Goal: Task Accomplishment & Management: Manage account settings

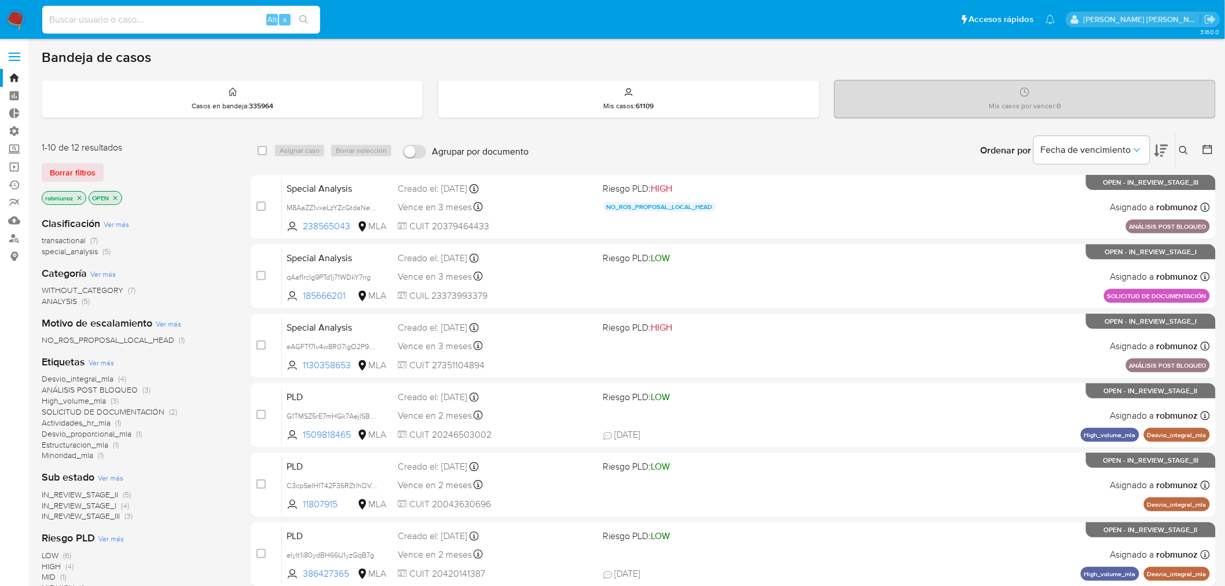
click at [202, 16] on input at bounding box center [181, 19] width 278 height 15
paste input "7psqZOaHFfl6uWgTcOny6qy2"
type input "7psqZOaHFfl6uWgTcOny6qy2"
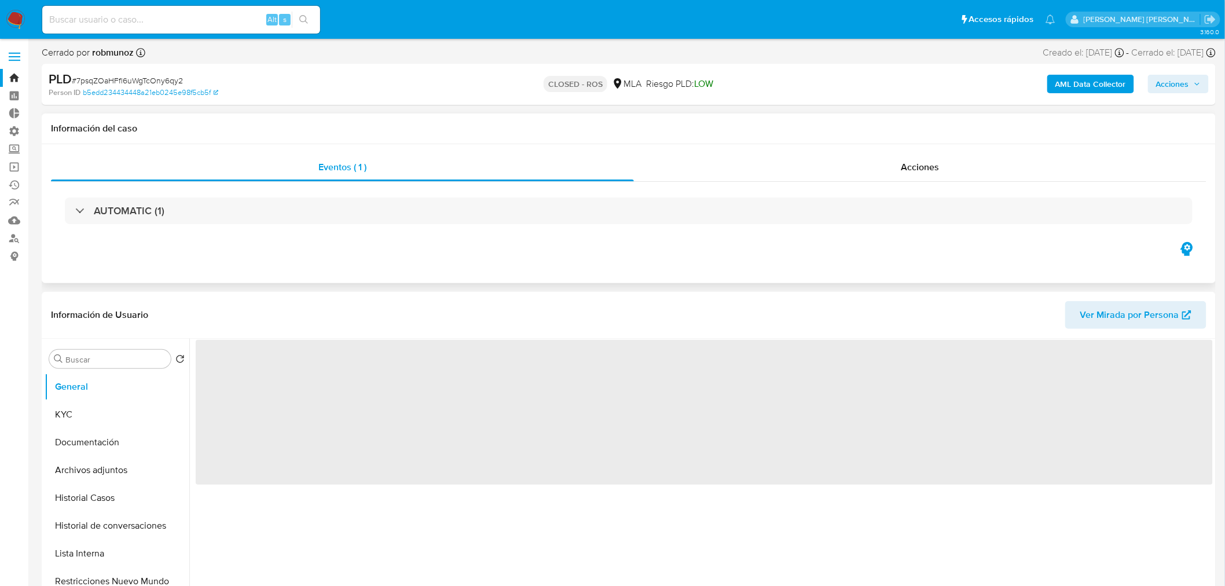
select select "10"
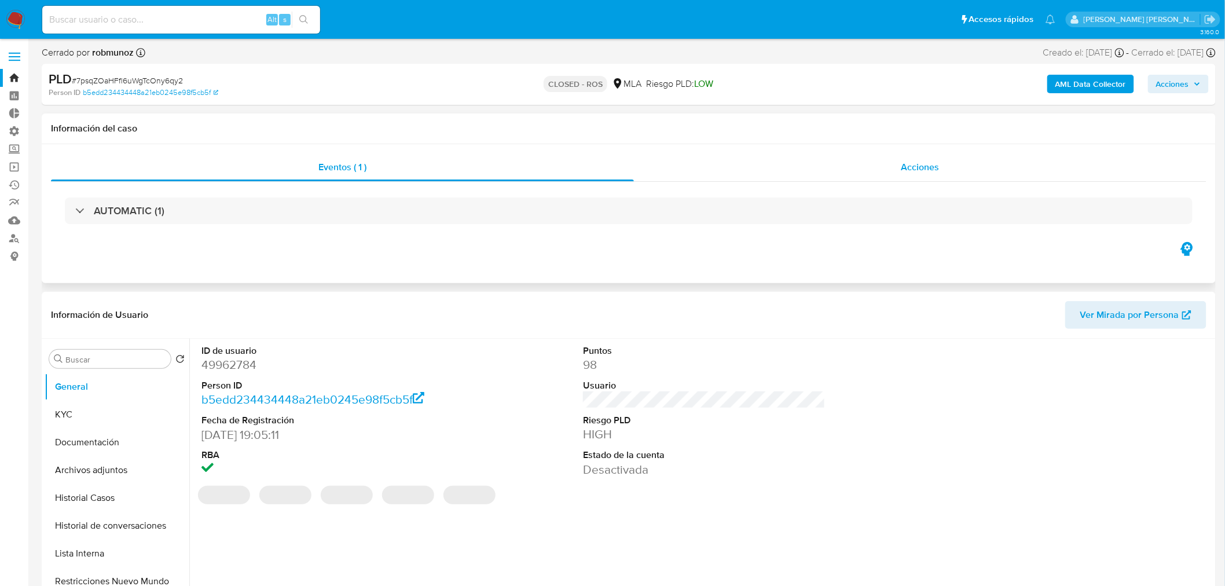
click at [927, 174] on div "Acciones" at bounding box center [920, 167] width 573 height 28
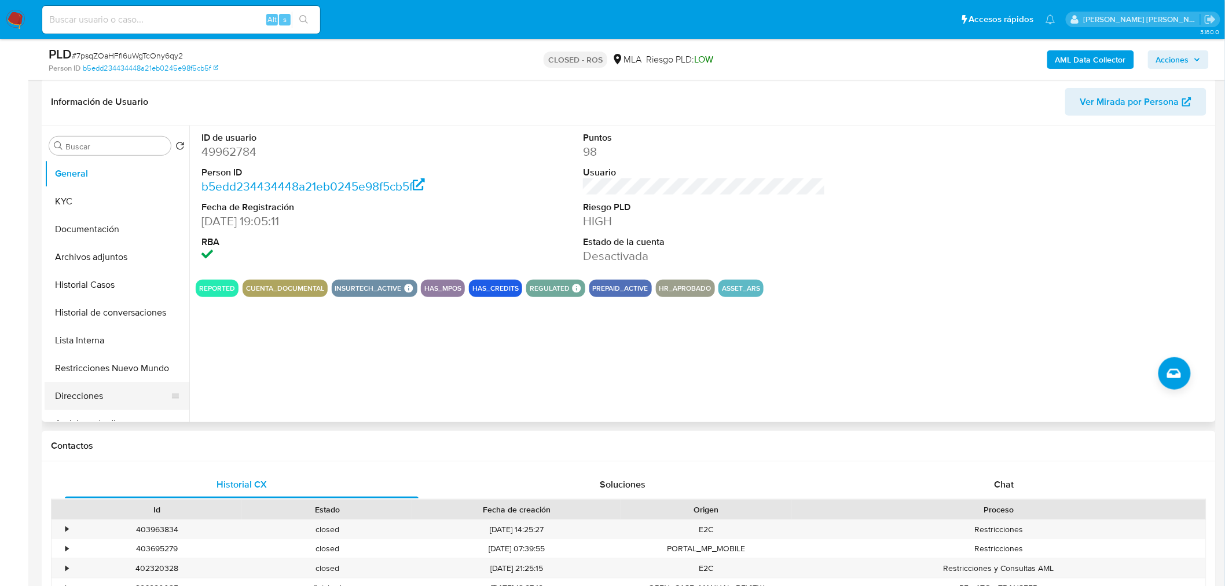
scroll to position [64, 0]
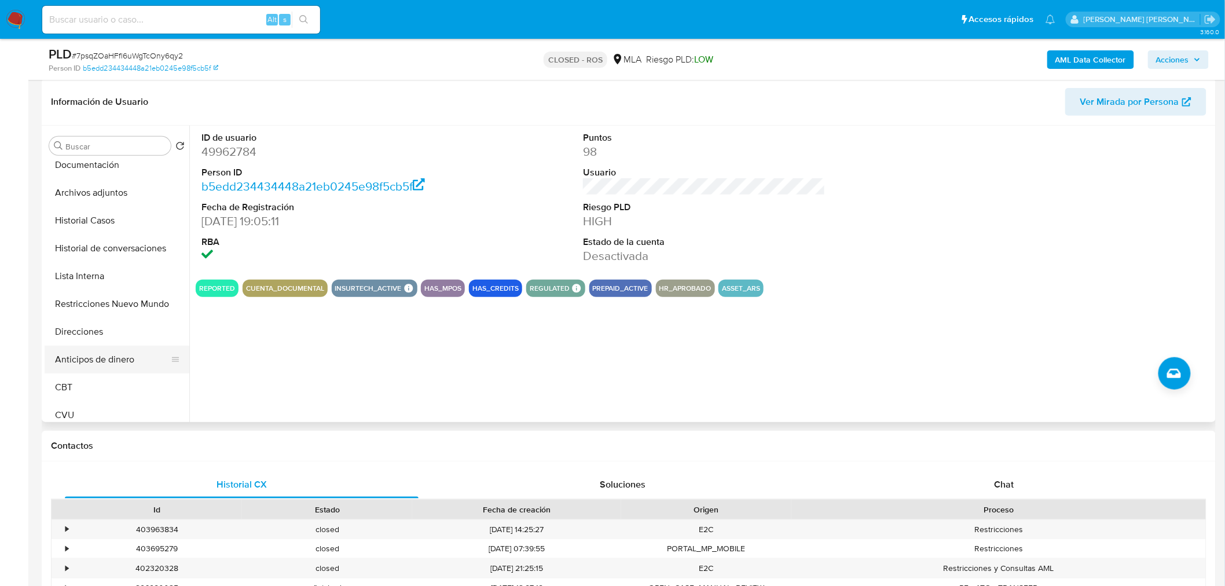
click at [112, 364] on button "Anticipos de dinero" at bounding box center [113, 360] width 136 height 28
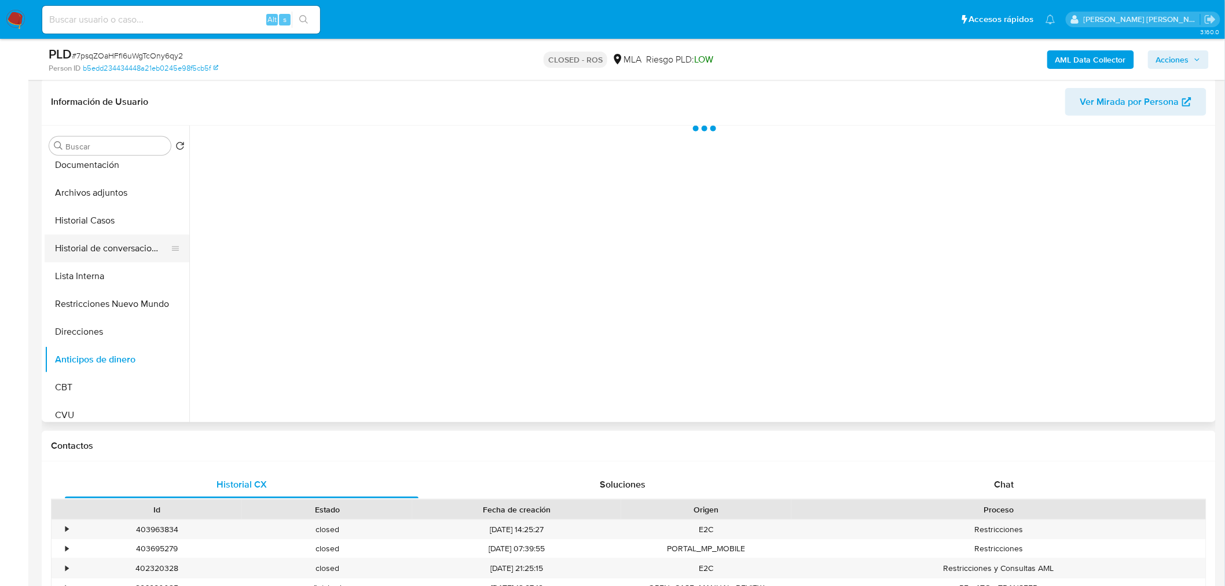
click at [90, 247] on button "Historial de conversaciones" at bounding box center [113, 249] width 136 height 28
click at [94, 211] on button "Historial Casos" at bounding box center [113, 221] width 136 height 28
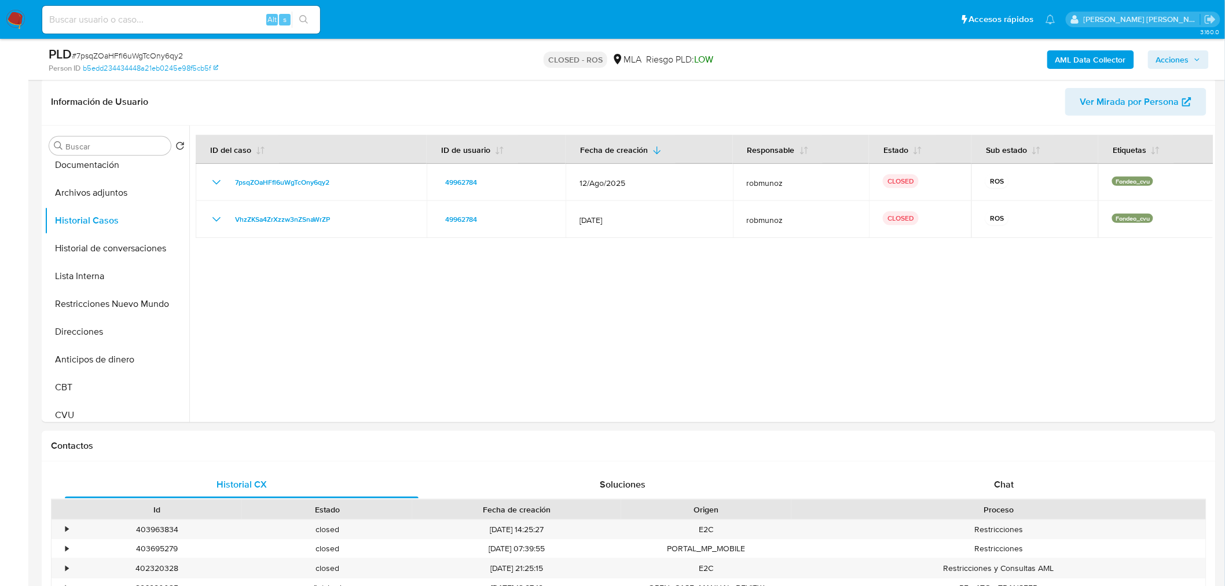
drag, startPoint x: 12, startPoint y: 6, endPoint x: 8, endPoint y: 12, distance: 6.8
click at [10, 7] on nav "Pausado Ver notificaciones Alt s Accesos rápidos Presiona las siguientes teclas…" at bounding box center [612, 19] width 1225 height 39
click at [5, 16] on nav "Pausado Ver notificaciones Alt s Accesos rápidos Presiona las siguientes teclas…" at bounding box center [612, 19] width 1225 height 39
click at [122, 18] on input at bounding box center [181, 19] width 278 height 15
paste input "134575457"
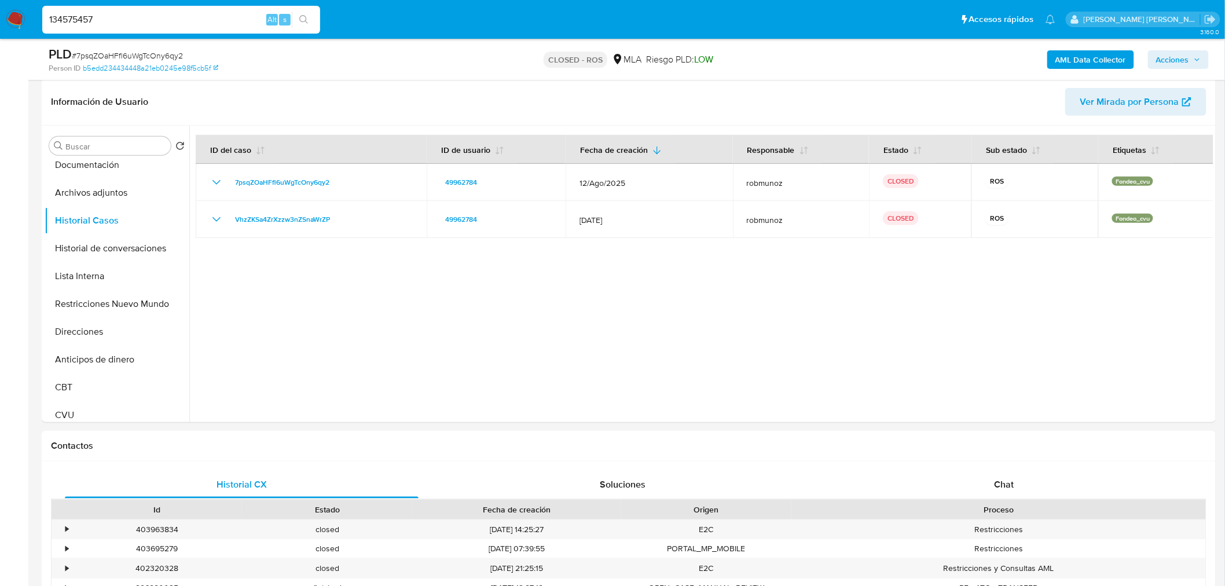
type input "134575457"
click at [311, 19] on button "search-icon" at bounding box center [304, 20] width 24 height 16
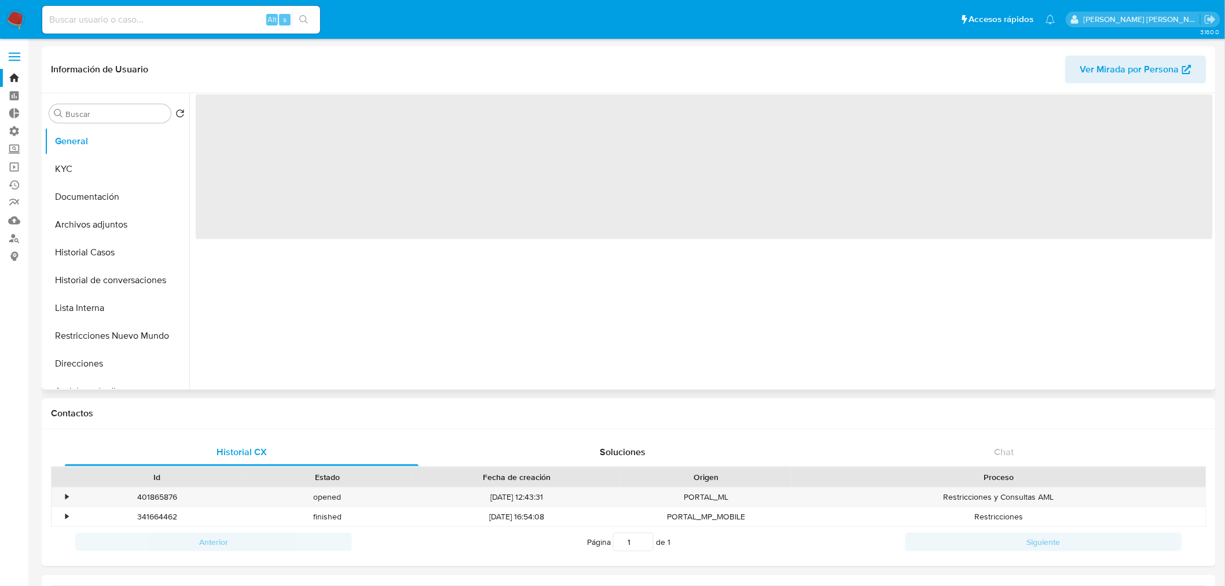
select select "10"
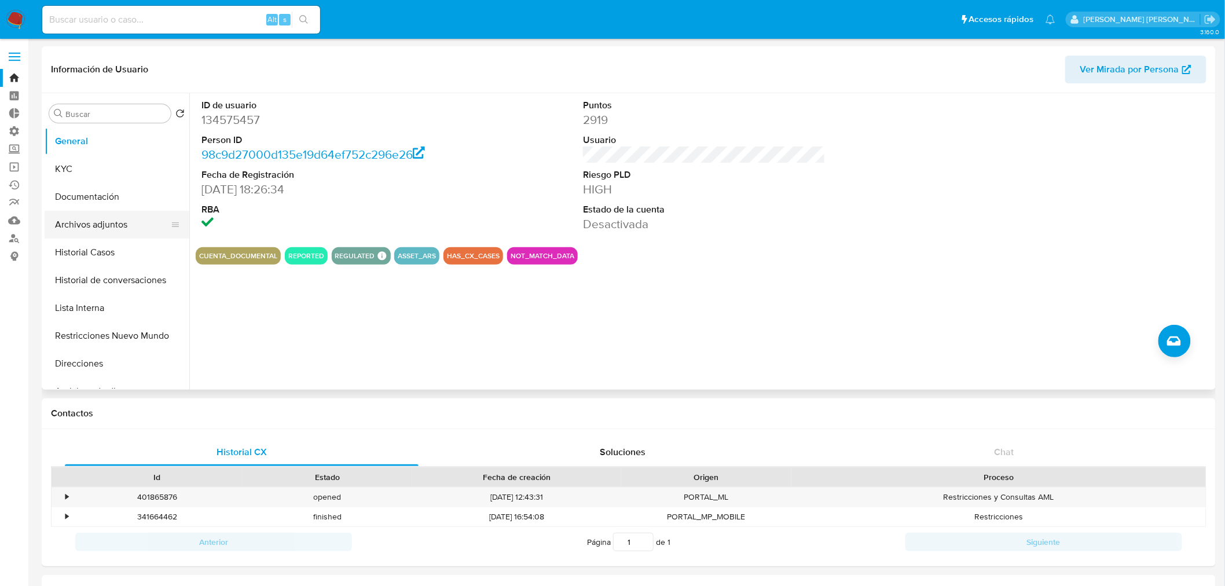
click at [111, 229] on button "Archivos adjuntos" at bounding box center [113, 225] width 136 height 28
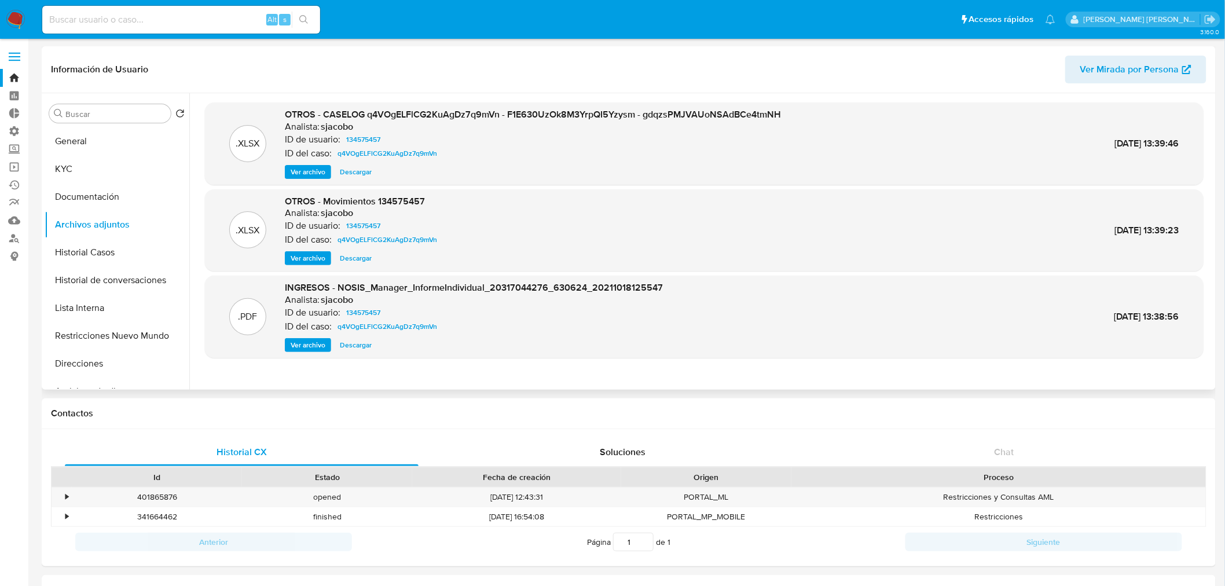
click at [321, 173] on span "Ver archivo" at bounding box center [308, 172] width 35 height 12
click at [89, 251] on button "Historial Casos" at bounding box center [113, 253] width 136 height 28
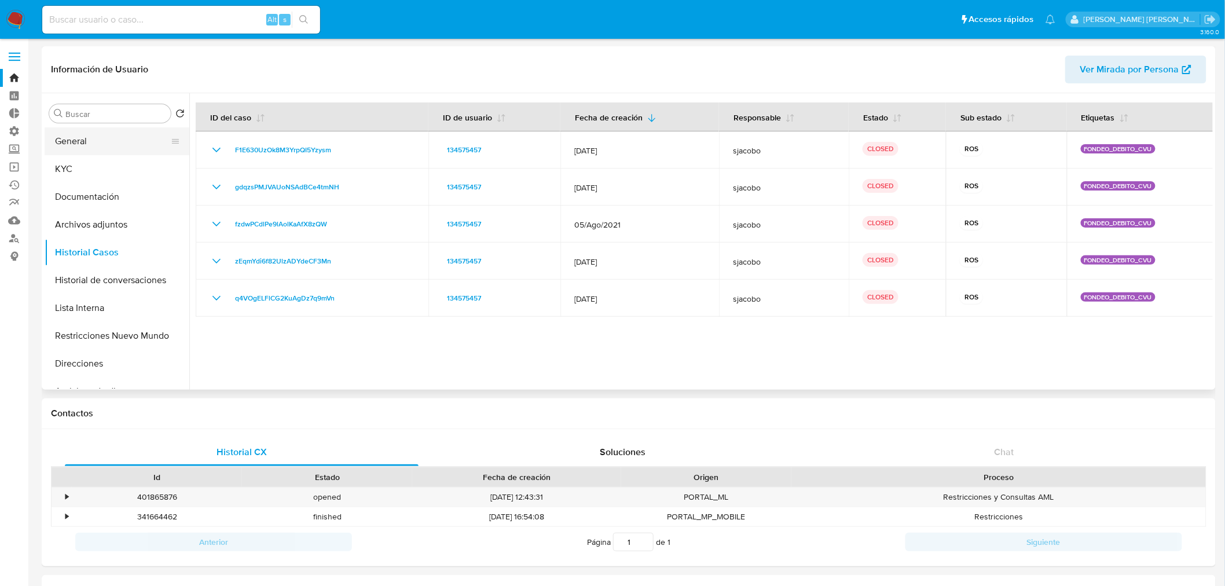
click at [87, 138] on button "General" at bounding box center [113, 141] width 136 height 28
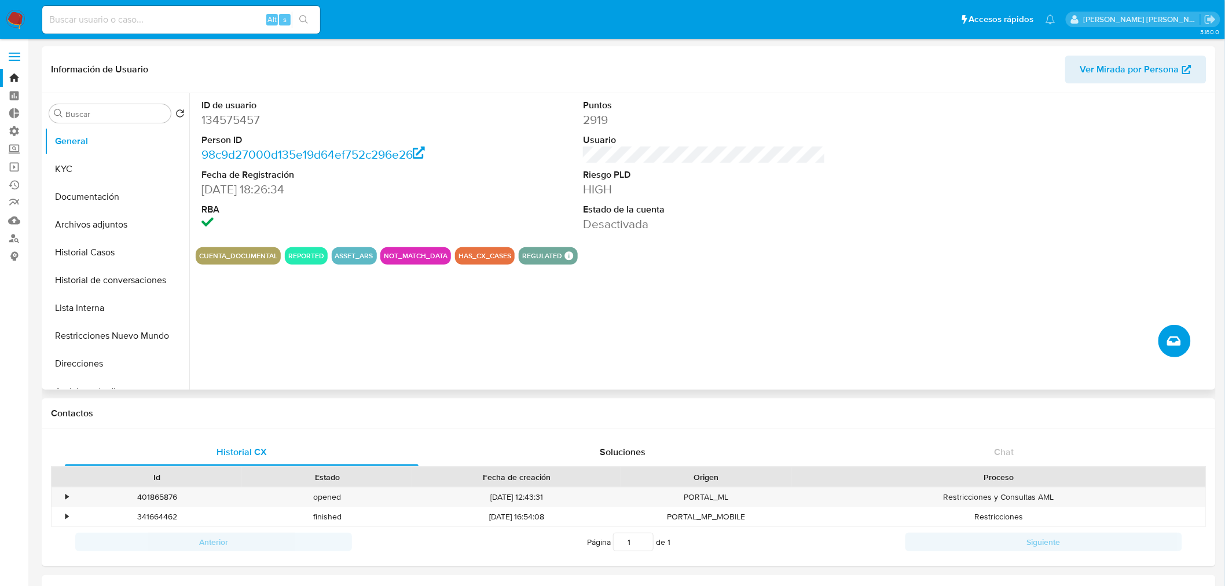
click at [1178, 331] on button "Crear caso manual" at bounding box center [1175, 341] width 32 height 32
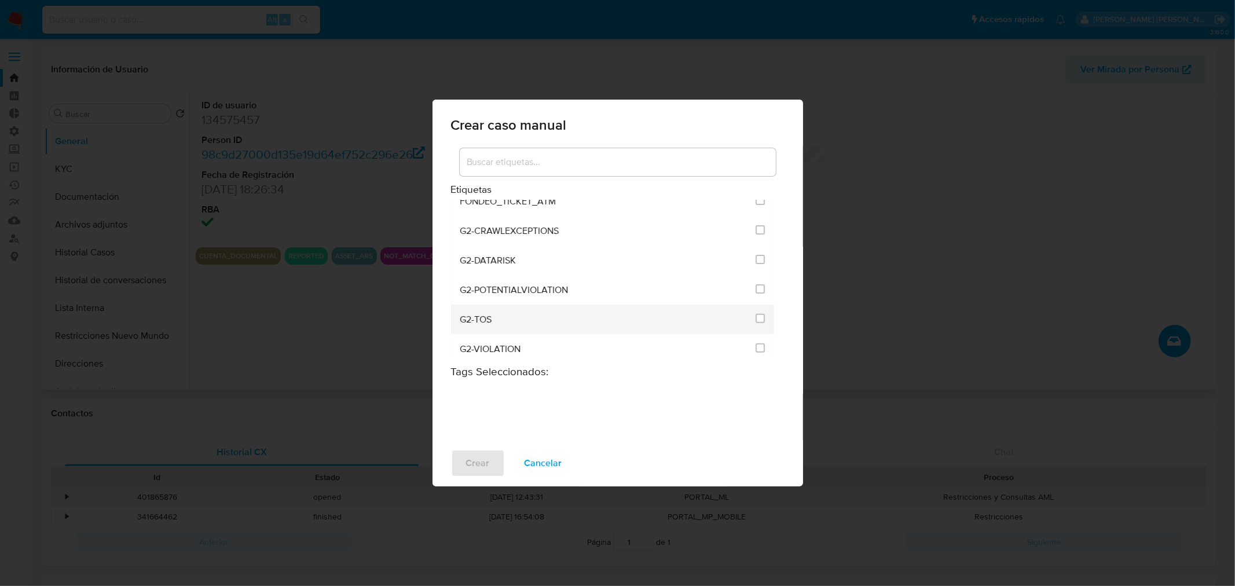
scroll to position [450, 0]
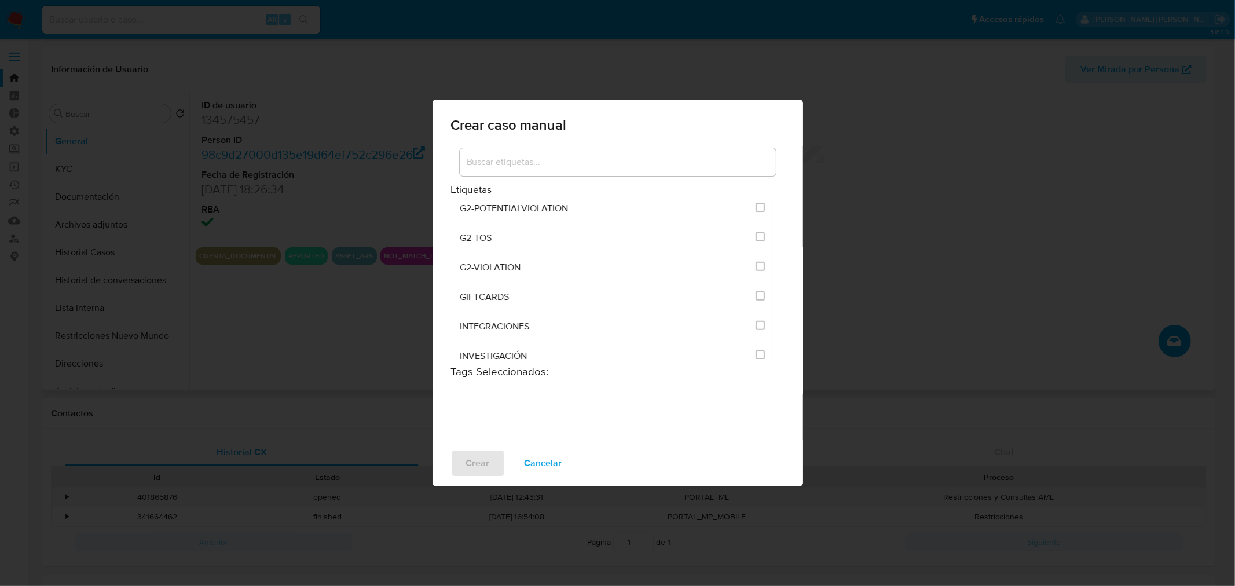
click at [605, 165] on input at bounding box center [618, 162] width 316 height 15
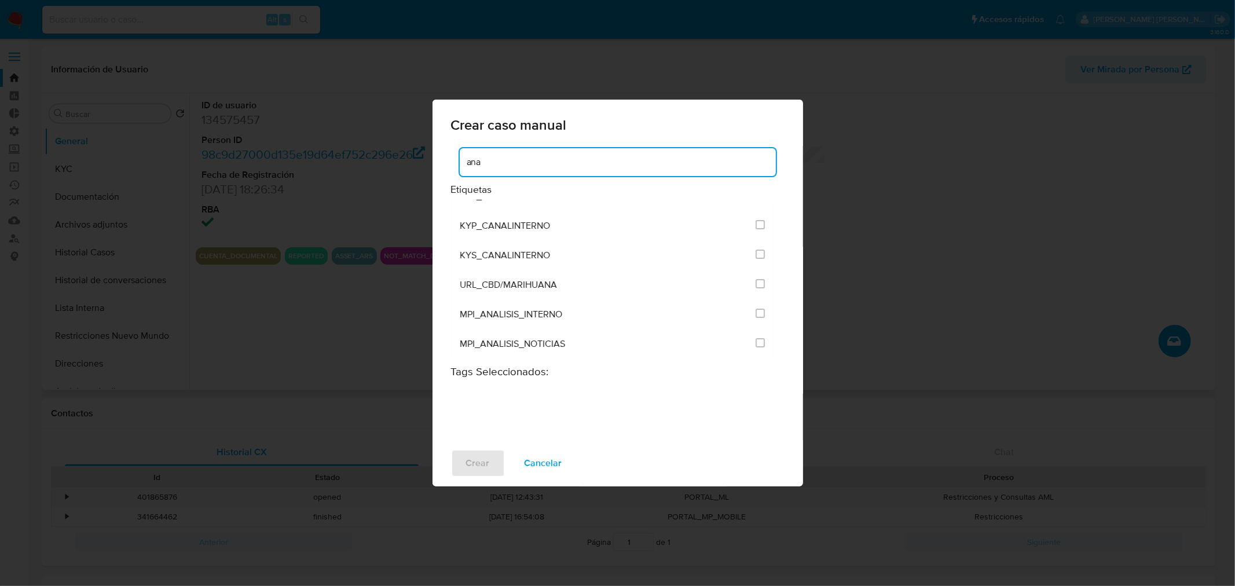
scroll to position [0, 0]
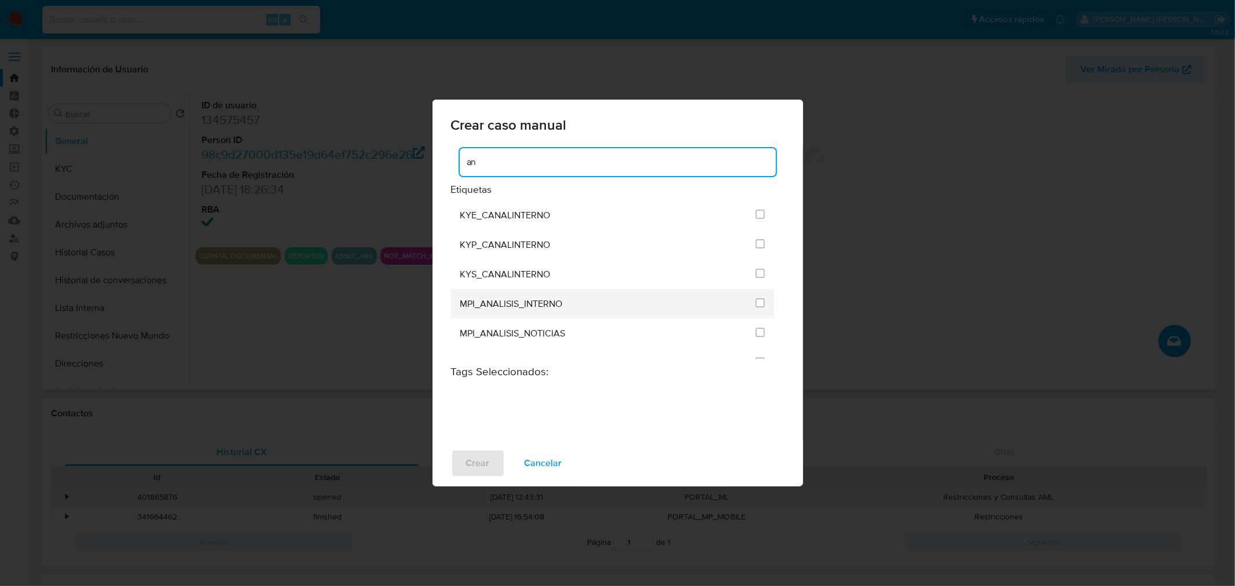
type input "a"
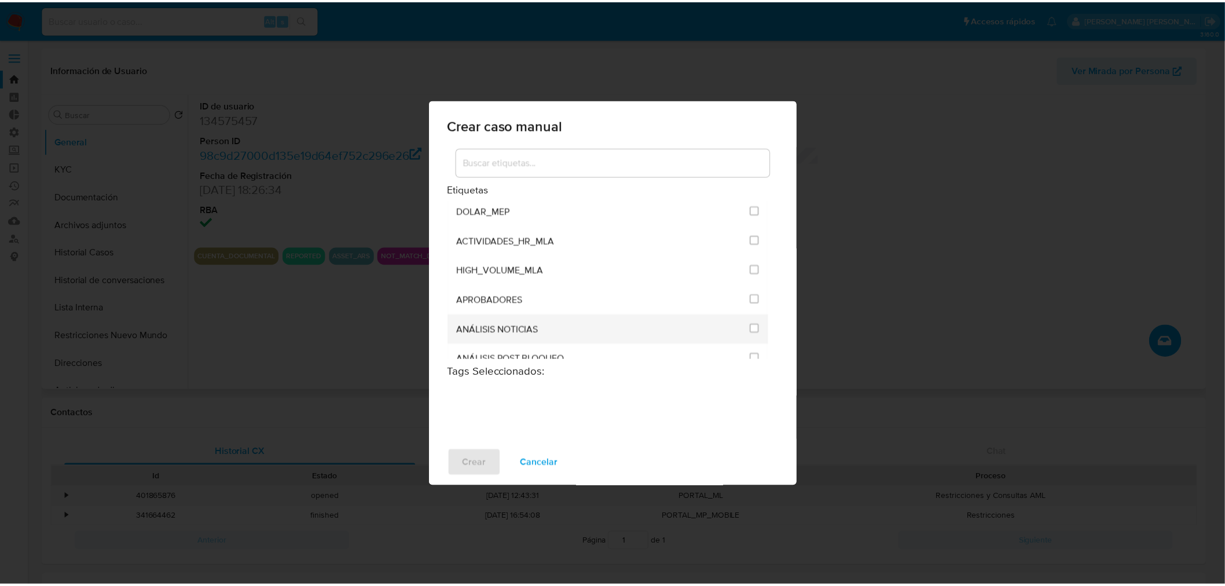
scroll to position [2313, 0]
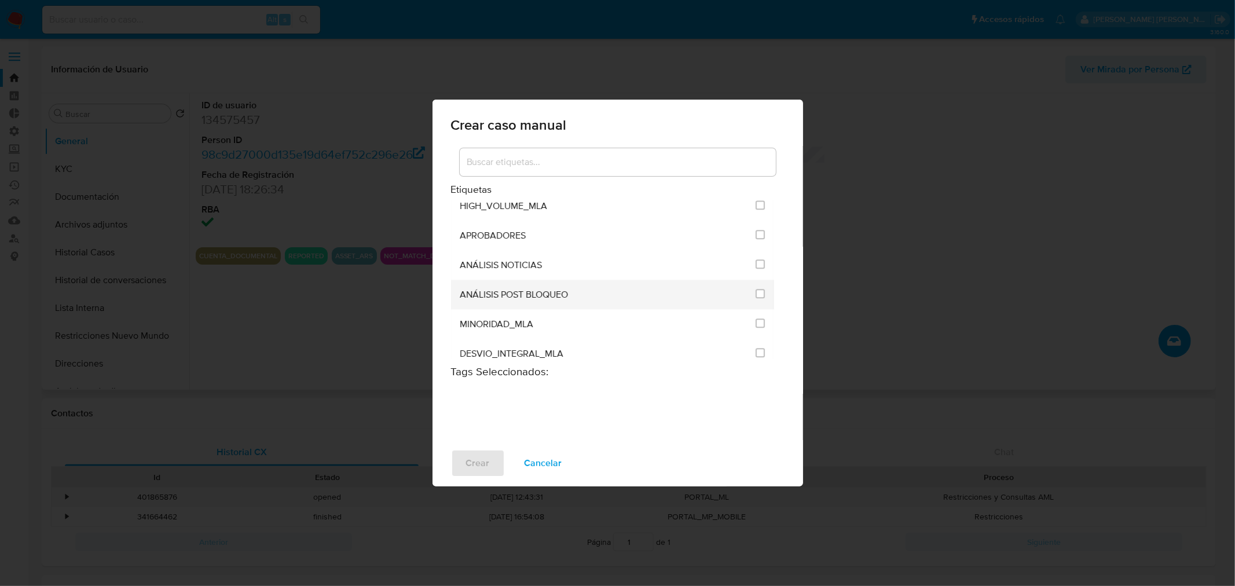
click at [581, 280] on div "ANÁLISIS POST BLOQUEO" at bounding box center [604, 295] width 289 height 30
drag, startPoint x: 754, startPoint y: 269, endPoint x: 742, endPoint y: 288, distance: 22.3
click at [756, 289] on input "3249" at bounding box center [760, 293] width 9 height 9
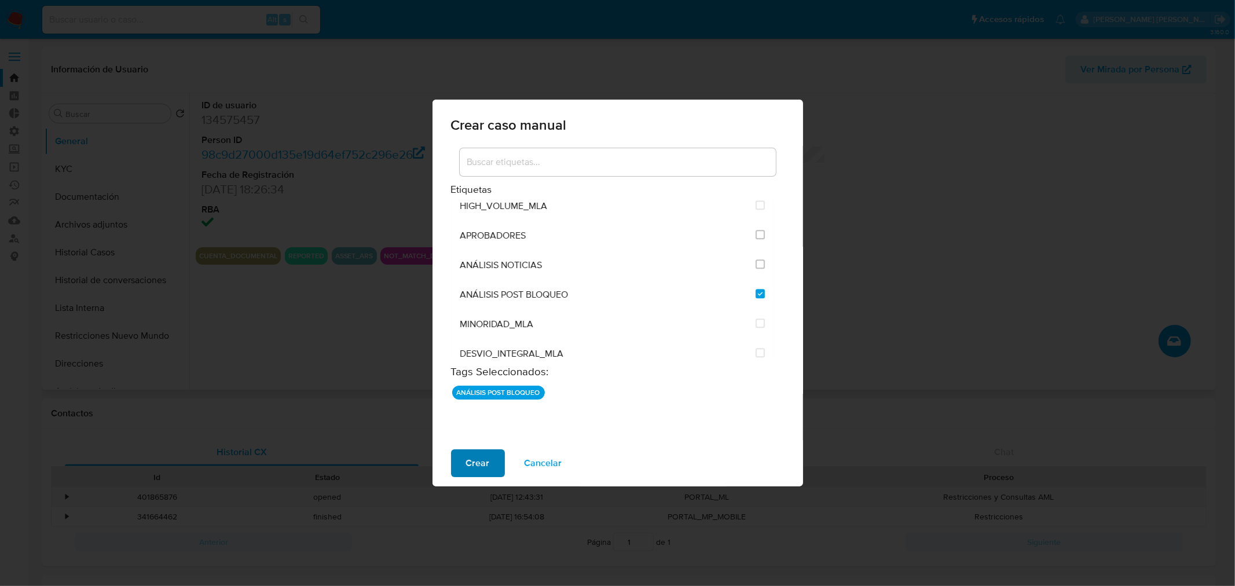
click at [485, 464] on span "Crear" at bounding box center [478, 463] width 24 height 25
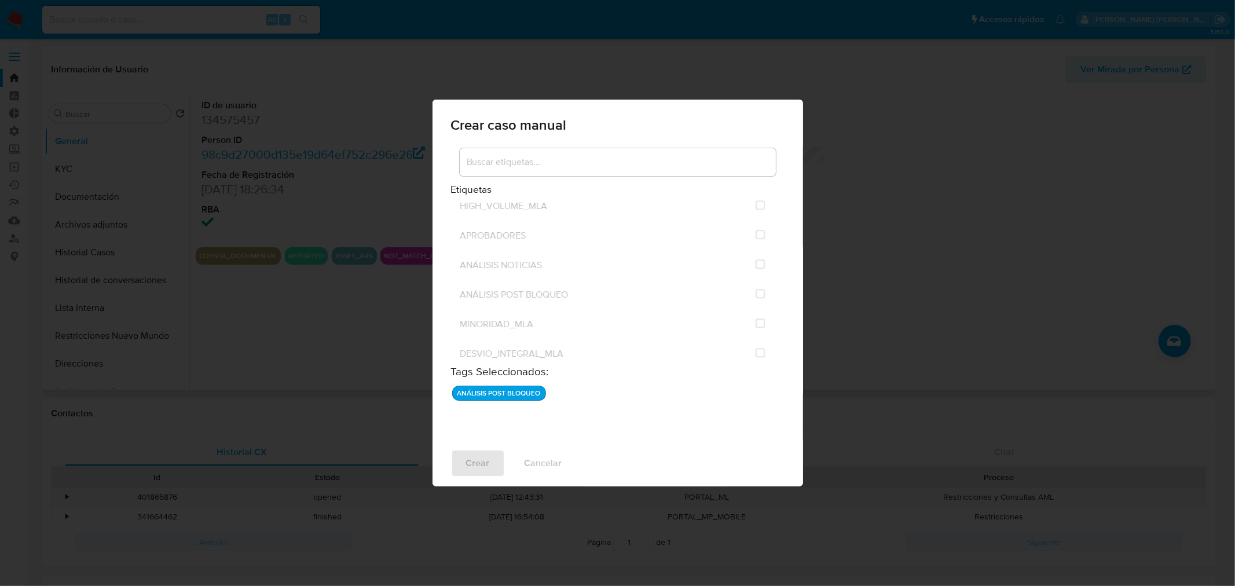
checkbox input "false"
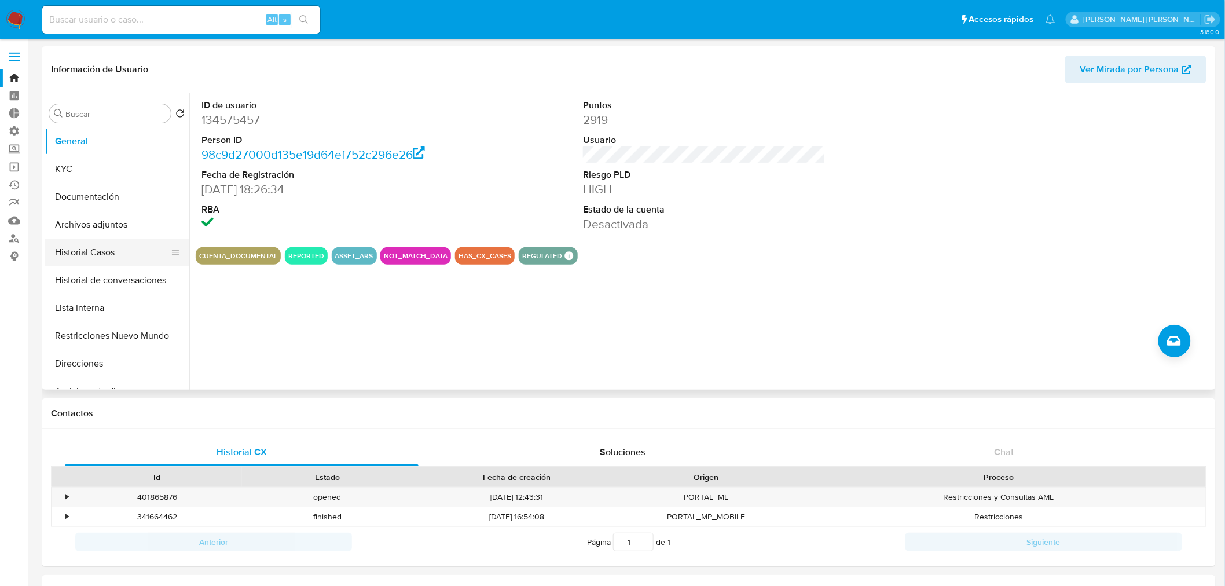
click at [137, 253] on button "Historial Casos" at bounding box center [113, 253] width 136 height 28
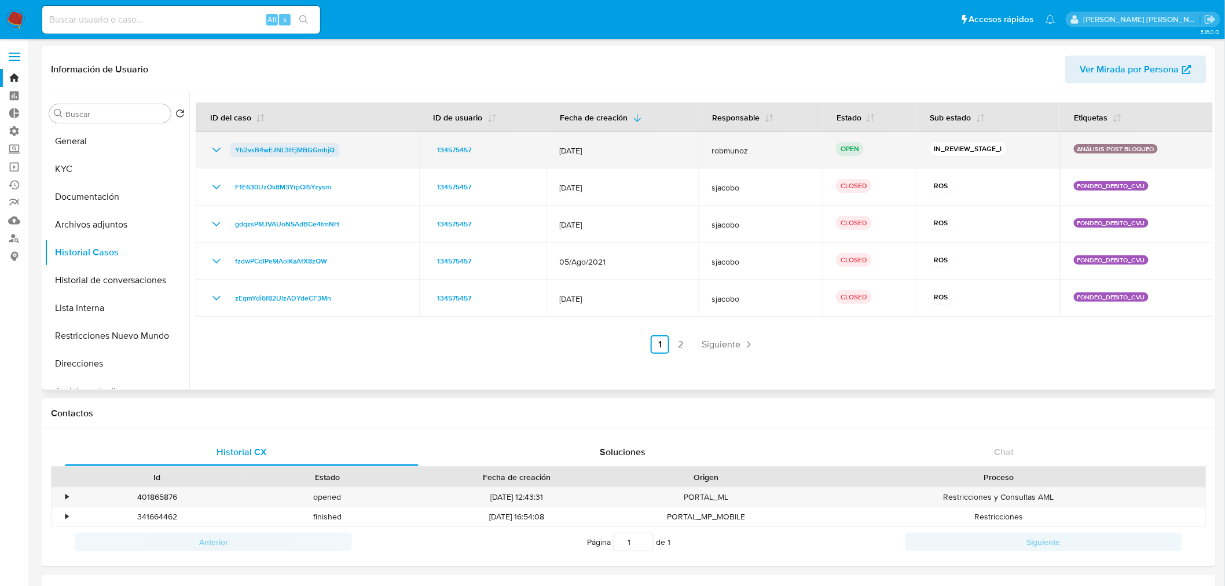
click at [303, 155] on span "Yb2vsB4wEJNL3fEjMBGGmhjQ" at bounding box center [285, 150] width 100 height 14
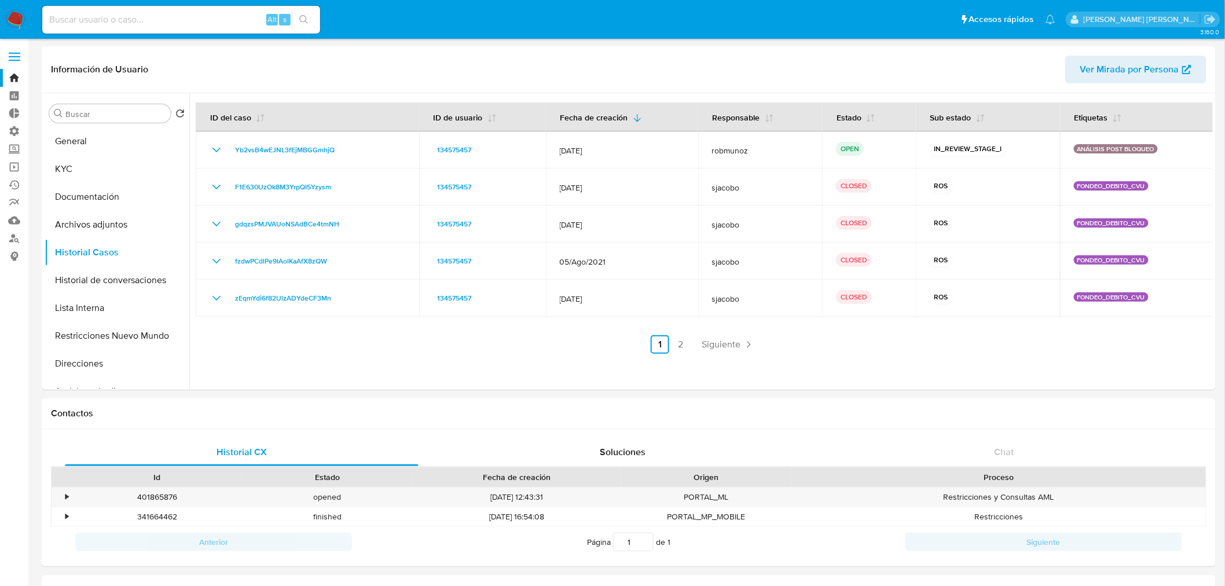
click at [177, 15] on input at bounding box center [181, 19] width 278 height 15
paste input "1155021822"
type input "1155021822"
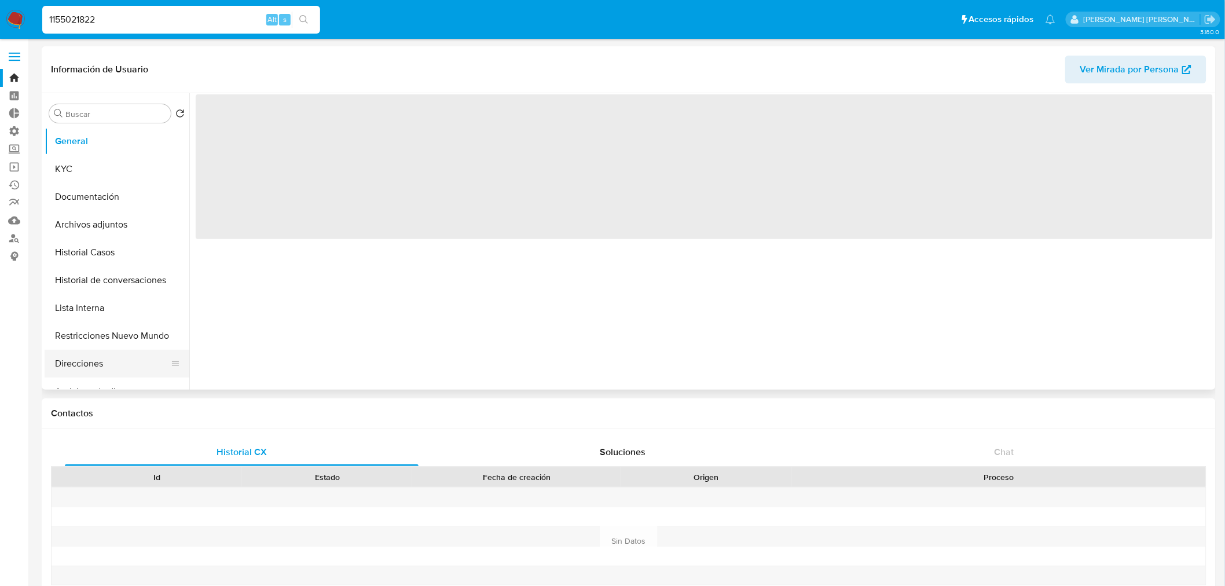
select select "10"
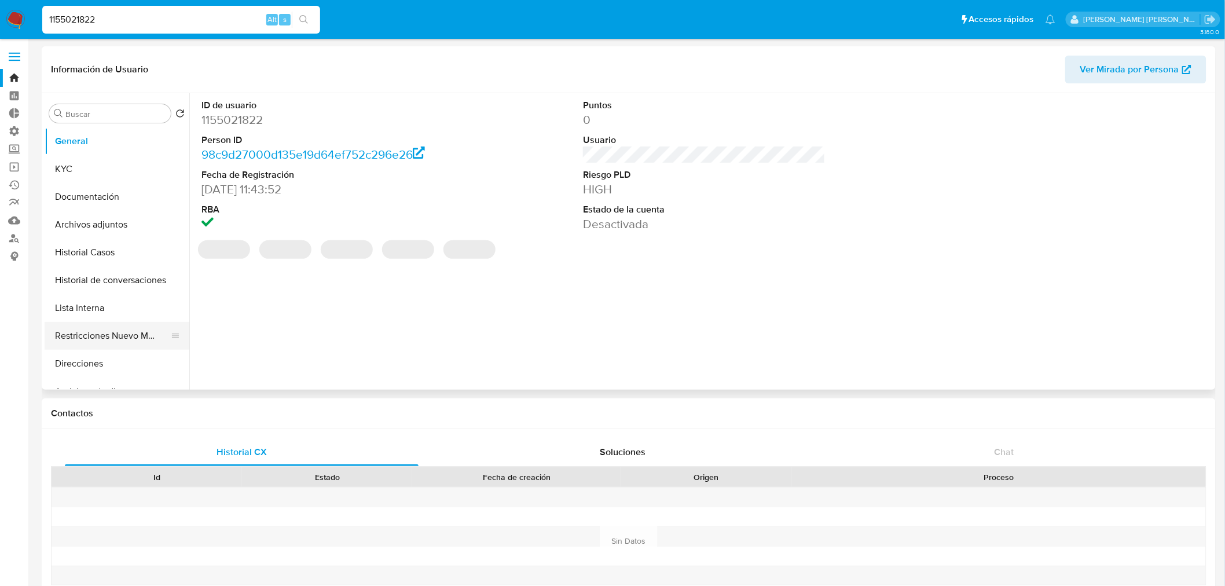
click at [99, 342] on button "Restricciones Nuevo Mundo" at bounding box center [113, 336] width 136 height 28
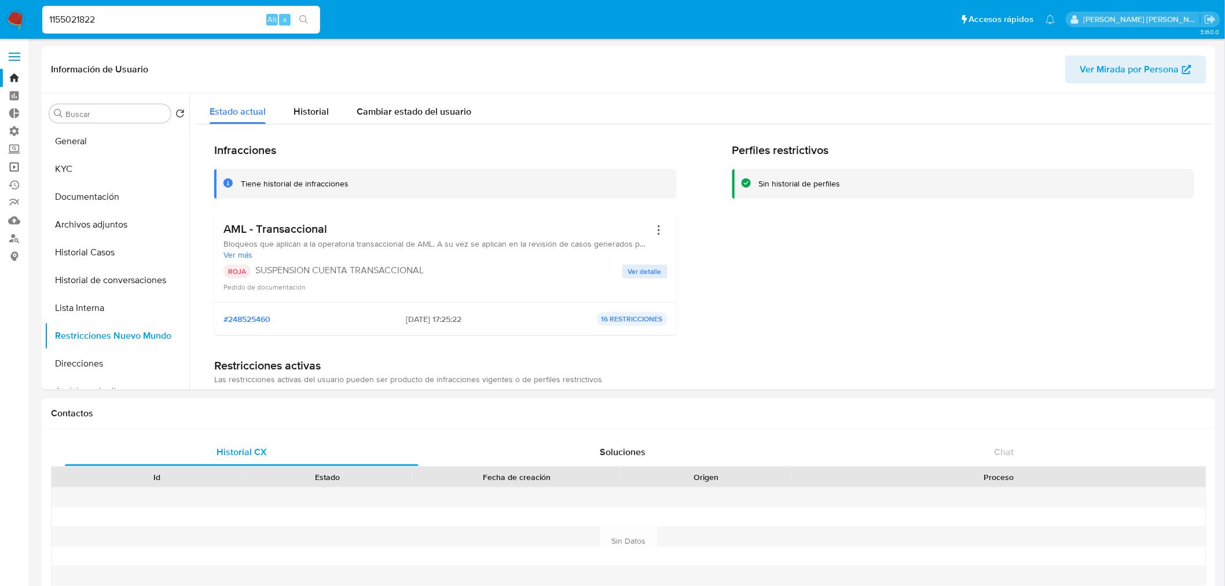
click at [14, 163] on link "Operaciones masivas" at bounding box center [69, 167] width 138 height 18
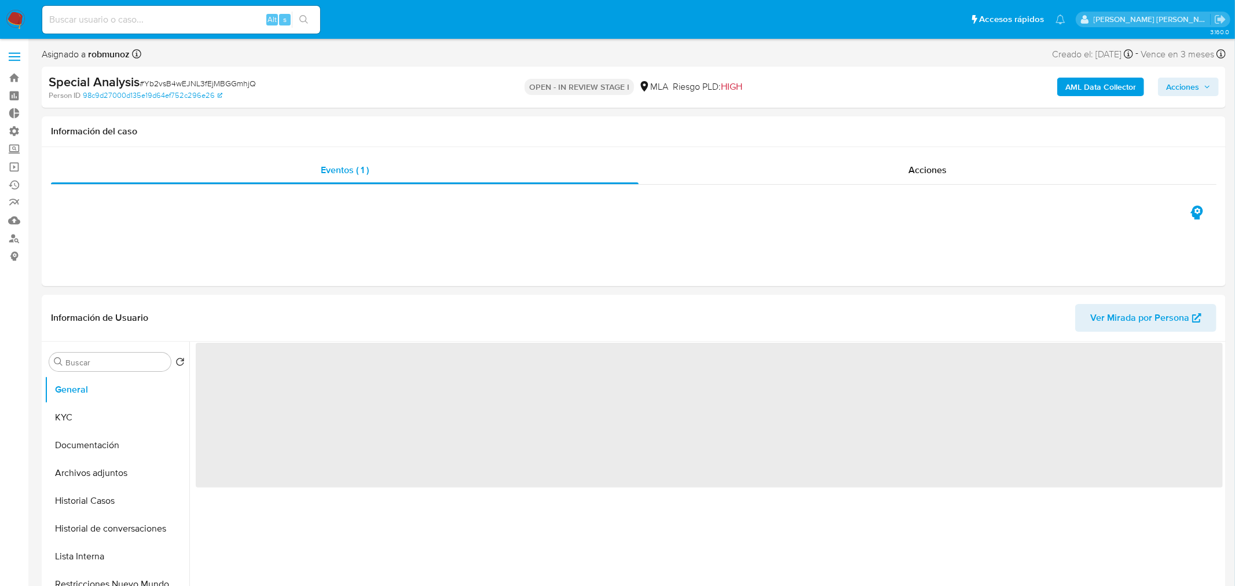
select select "10"
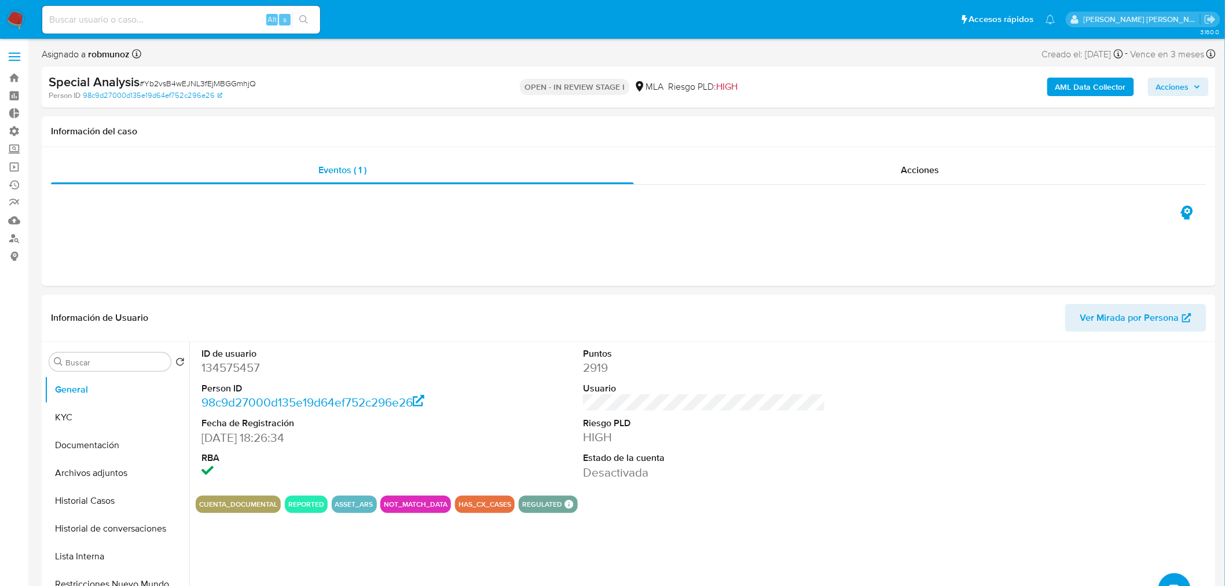
click at [1177, 89] on span "Acciones" at bounding box center [1173, 87] width 33 height 19
click at [877, 124] on span "Resolución del caso" at bounding box center [849, 123] width 83 height 13
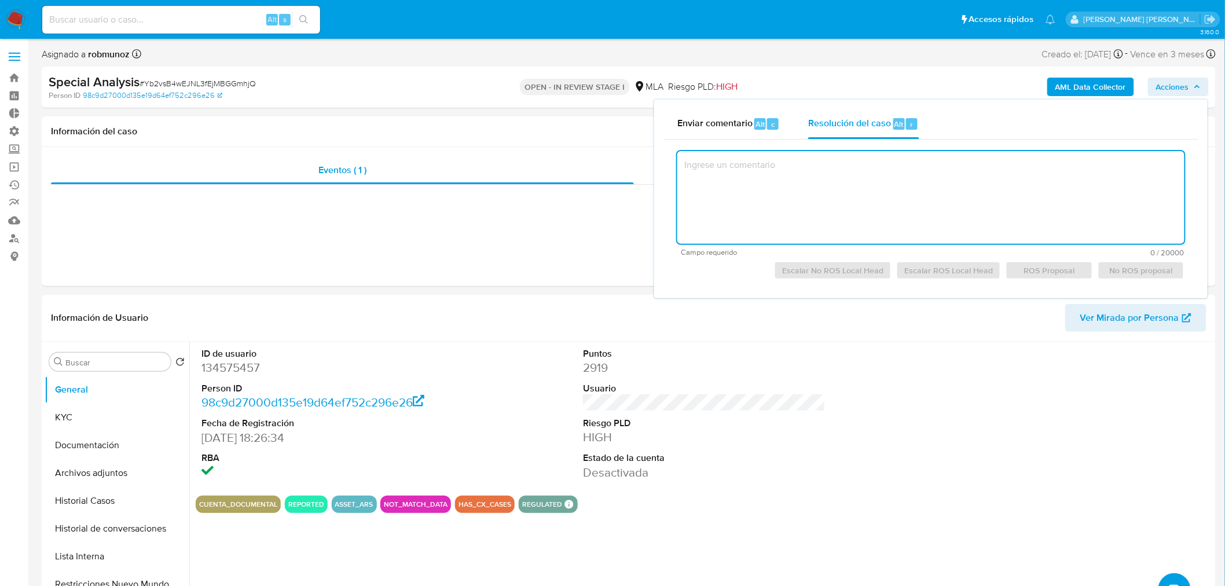
click at [947, 217] on textarea at bounding box center [931, 197] width 507 height 93
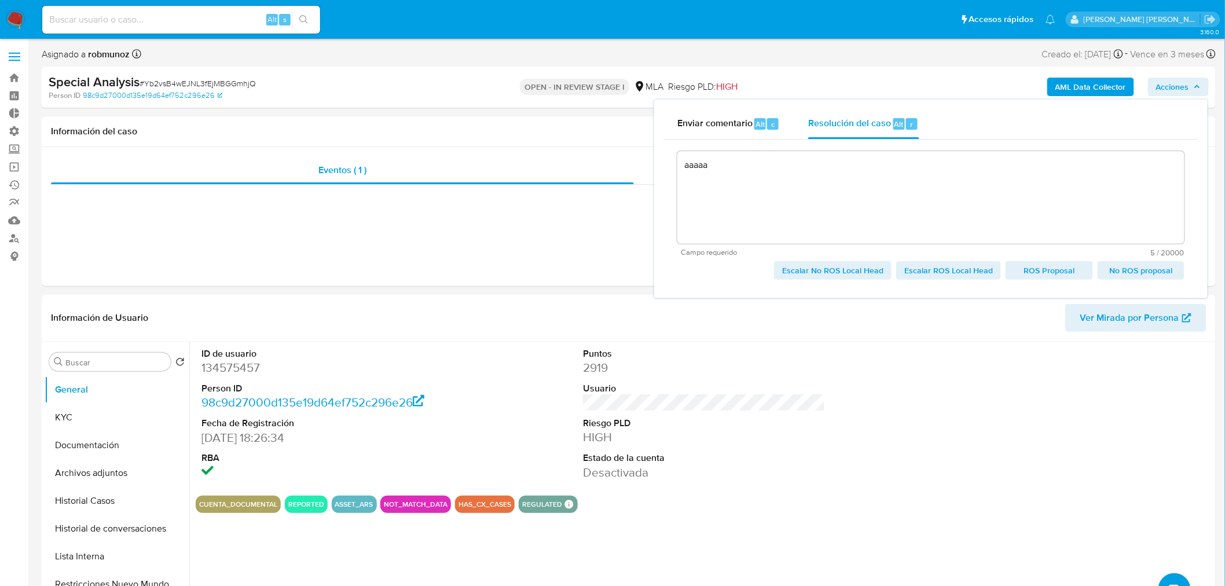
click at [1169, 270] on span "No ROS proposal" at bounding box center [1141, 270] width 71 height 16
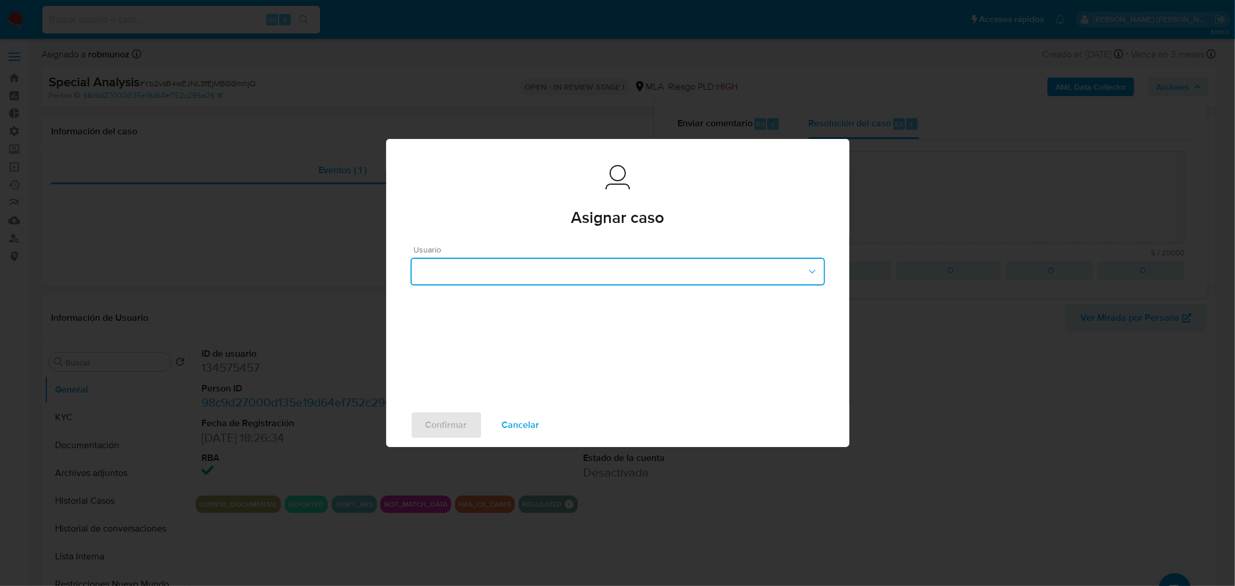
click at [746, 269] on button "button" at bounding box center [618, 272] width 415 height 28
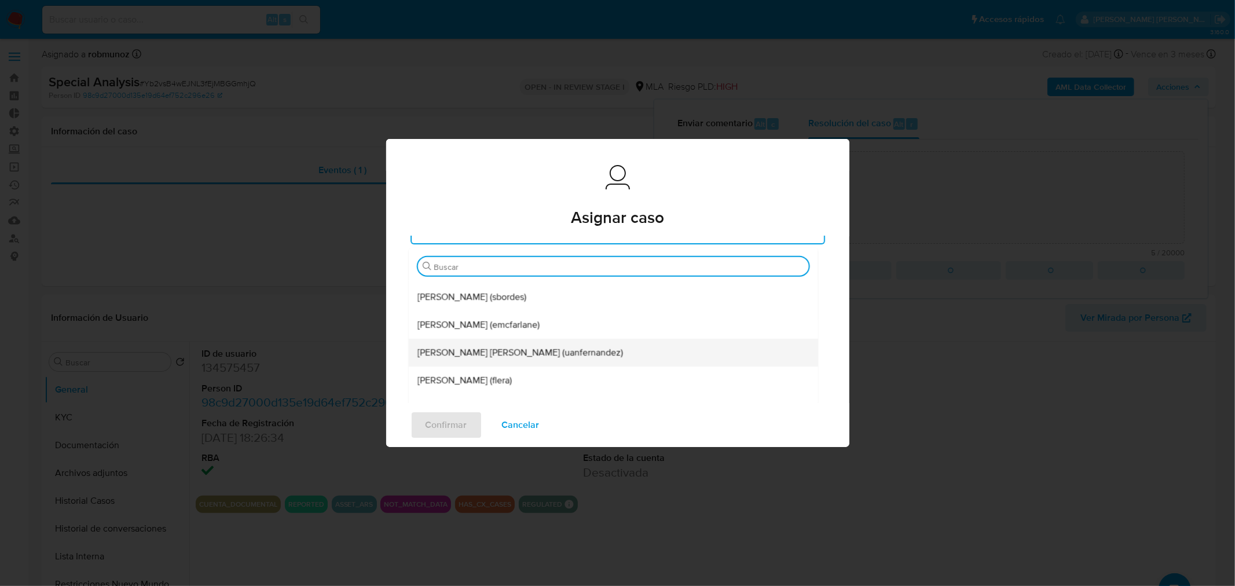
scroll to position [41, 0]
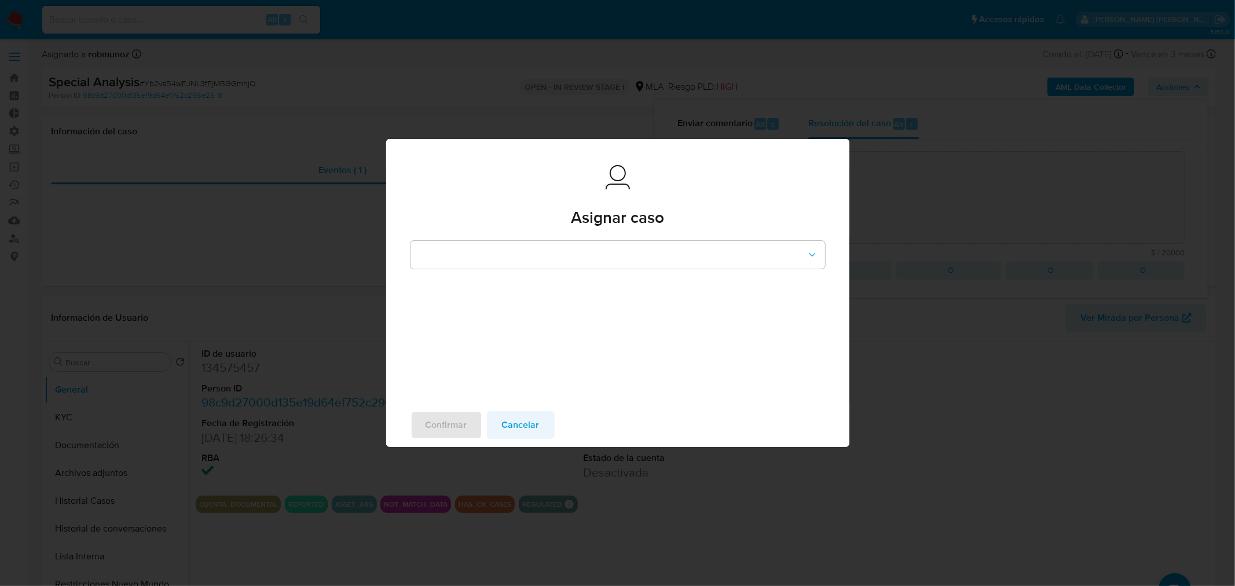
click at [539, 419] on button "Cancelar" at bounding box center [521, 425] width 68 height 28
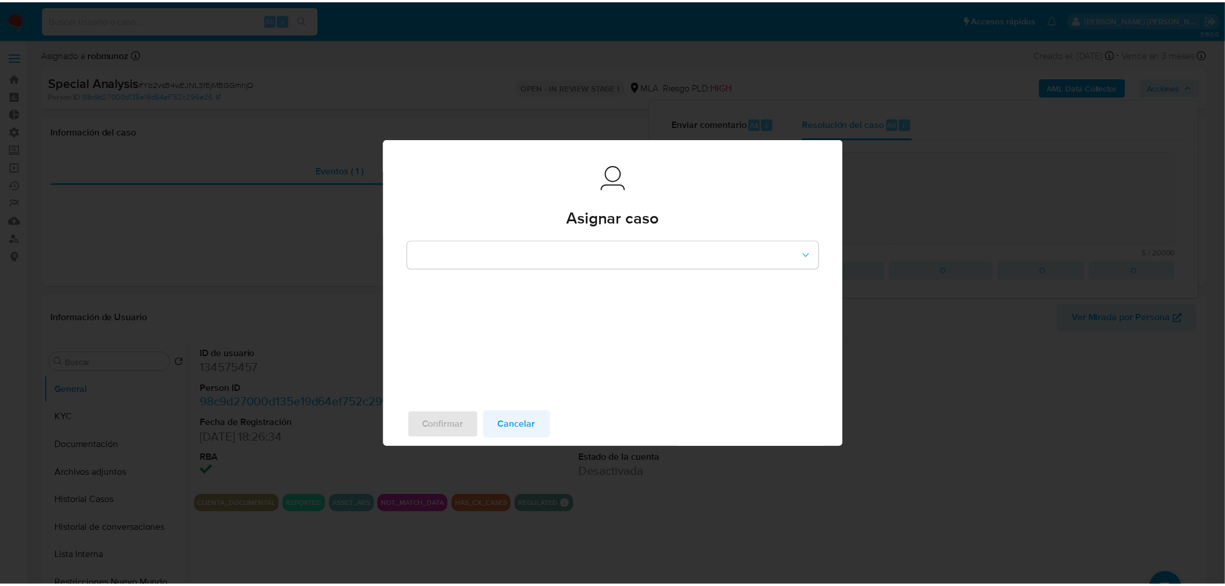
scroll to position [0, 0]
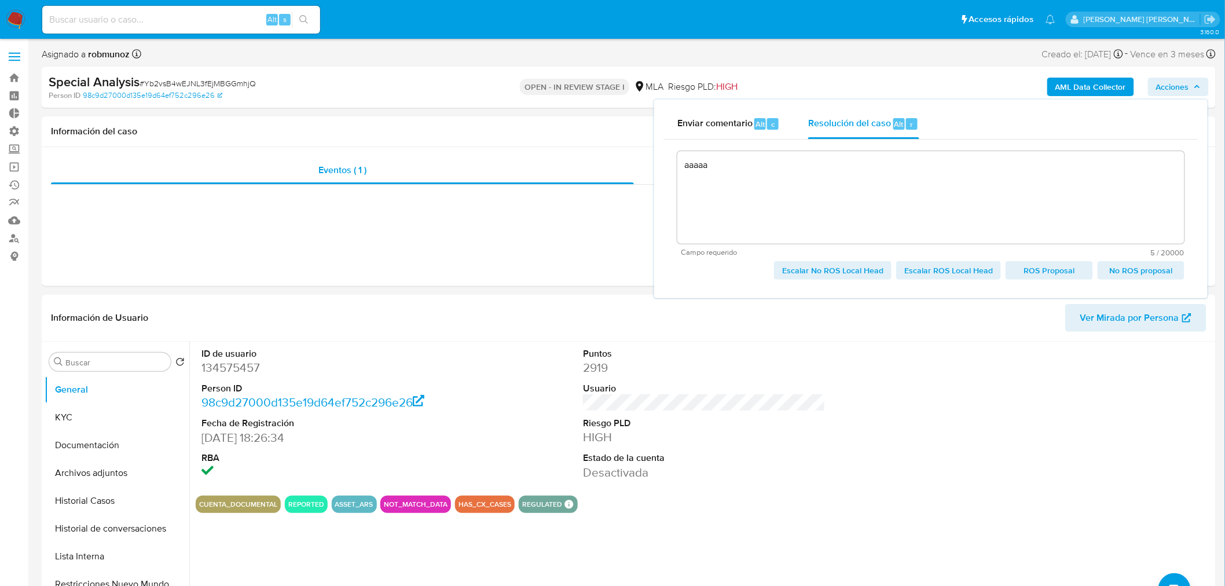
type textarea "aaaaa"
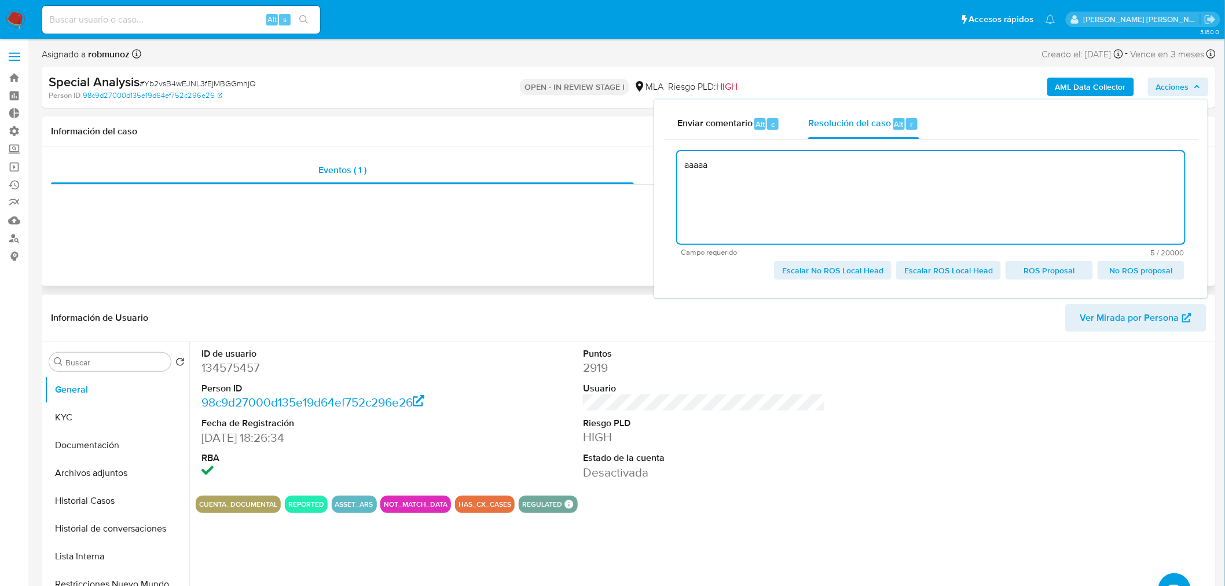
drag, startPoint x: 837, startPoint y: 174, endPoint x: 510, endPoint y: 199, distance: 328.1
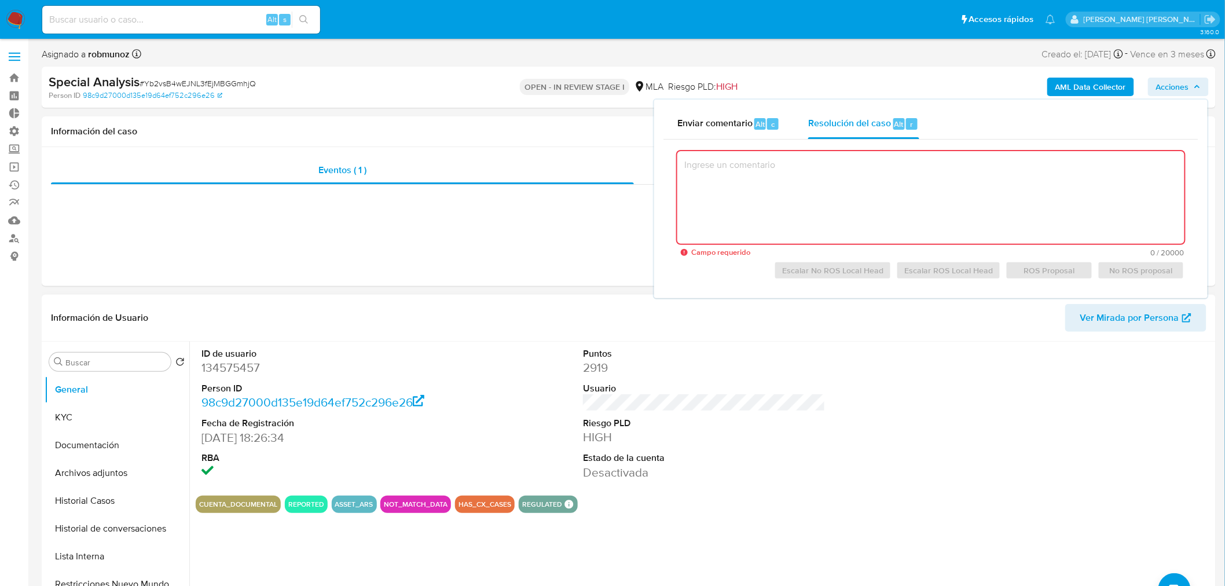
click at [806, 463] on dt "Estado de la cuenta" at bounding box center [704, 458] width 243 height 13
click at [82, 419] on button "KYC" at bounding box center [113, 418] width 136 height 28
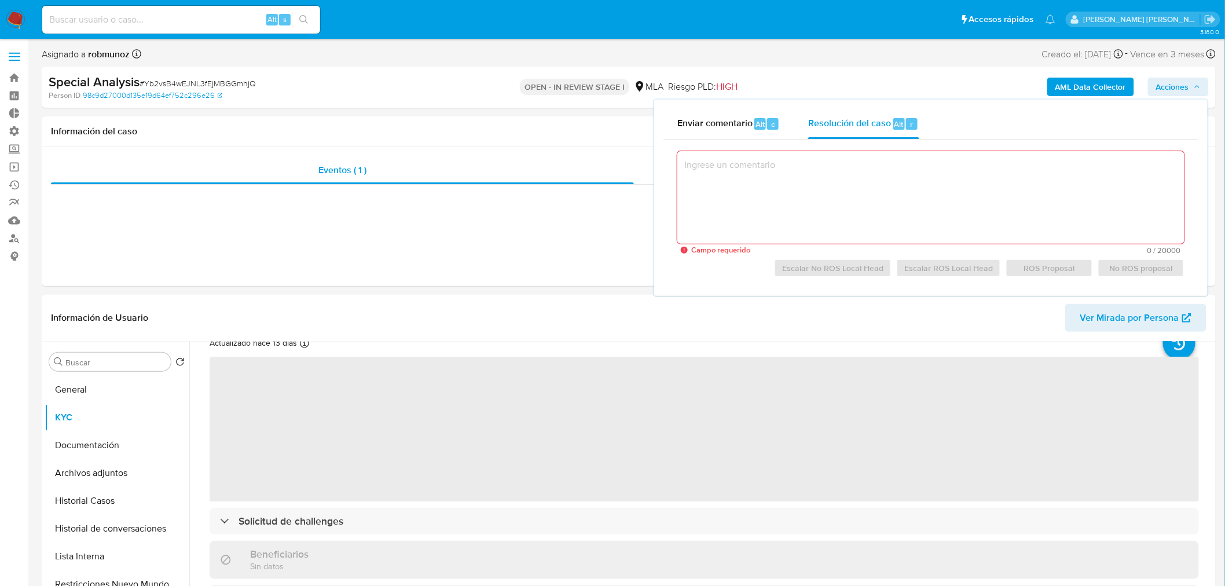
scroll to position [64, 0]
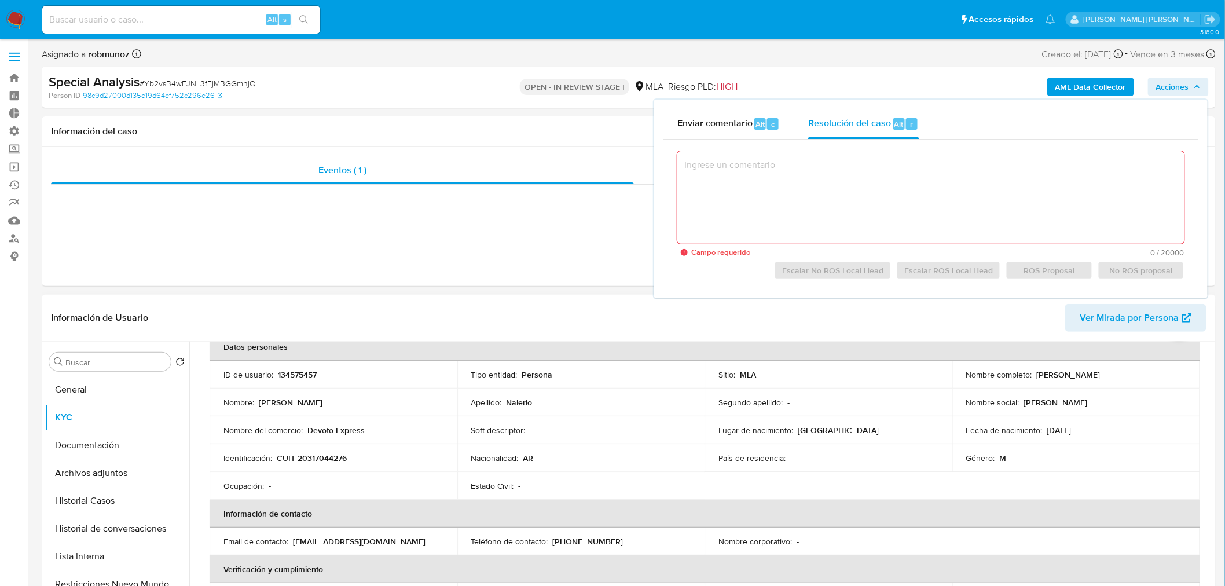
click at [1067, 374] on p "Pablo Martin Nalerio" at bounding box center [1069, 374] width 64 height 10
click at [1030, 385] on td "Nombre completo : Pablo Martin Nalerio" at bounding box center [1077, 375] width 248 height 28
click at [1037, 371] on p "Pablo Martin Nalerio" at bounding box center [1069, 374] width 64 height 10
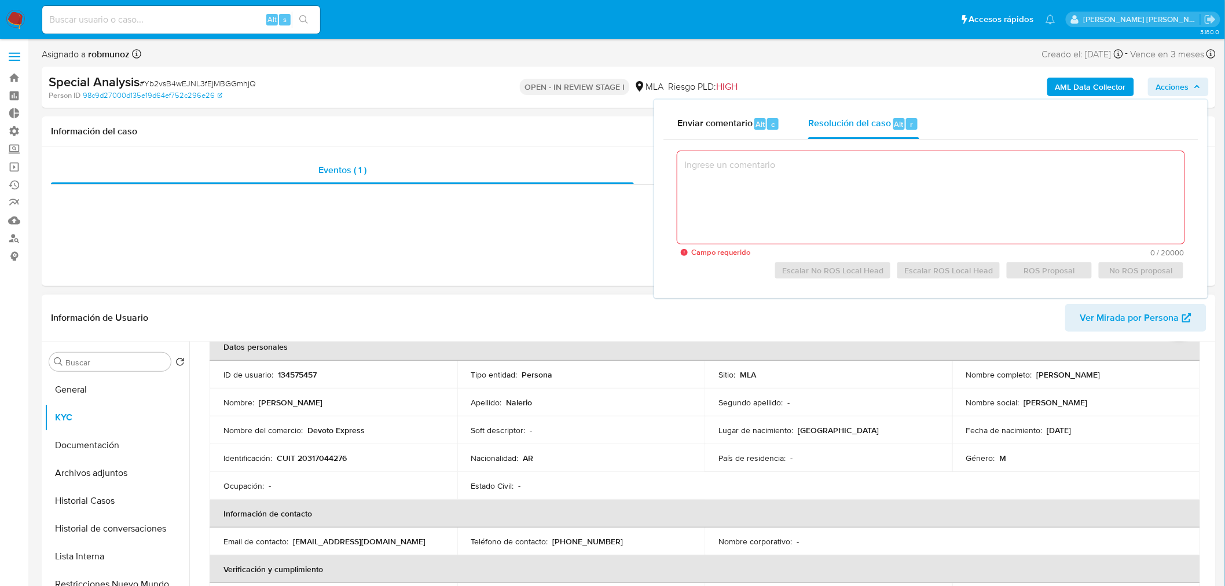
drag, startPoint x: 1033, startPoint y: 371, endPoint x: 1125, endPoint y: 374, distance: 92.1
click at [1125, 374] on div "Nombre completo : Pablo Martin Nalerio" at bounding box center [1077, 374] width 220 height 10
click at [75, 471] on button "Archivos adjuntos" at bounding box center [113, 473] width 136 height 28
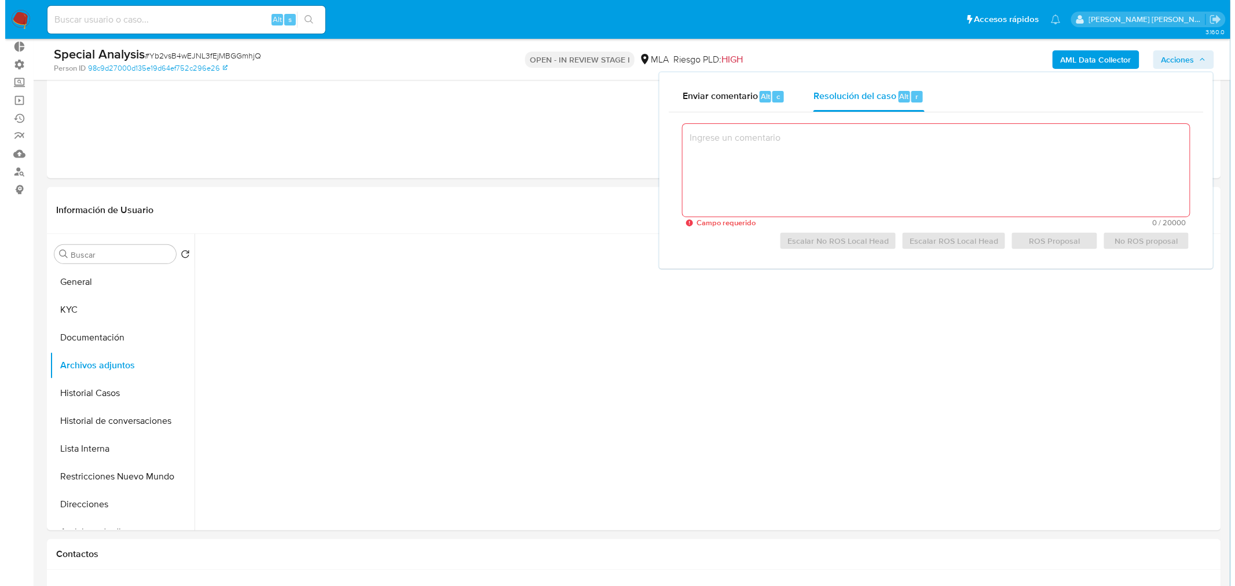
scroll to position [129, 0]
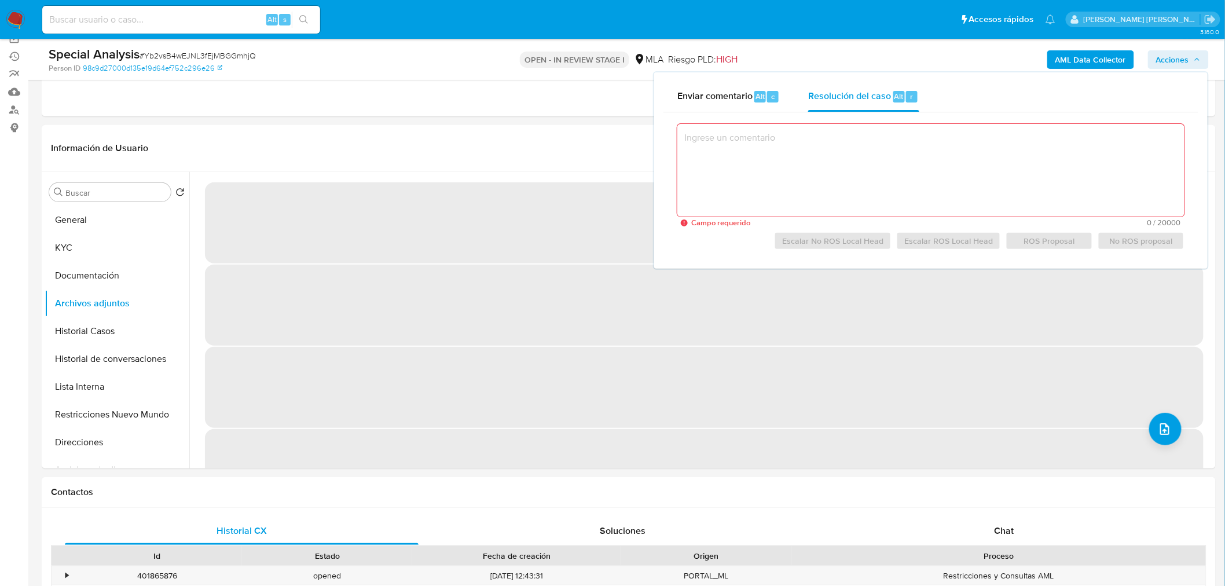
click at [800, 61] on div "OPEN - IN REVIEW STAGE I MLA Riesgo PLD: HIGH" at bounding box center [629, 59] width 384 height 27
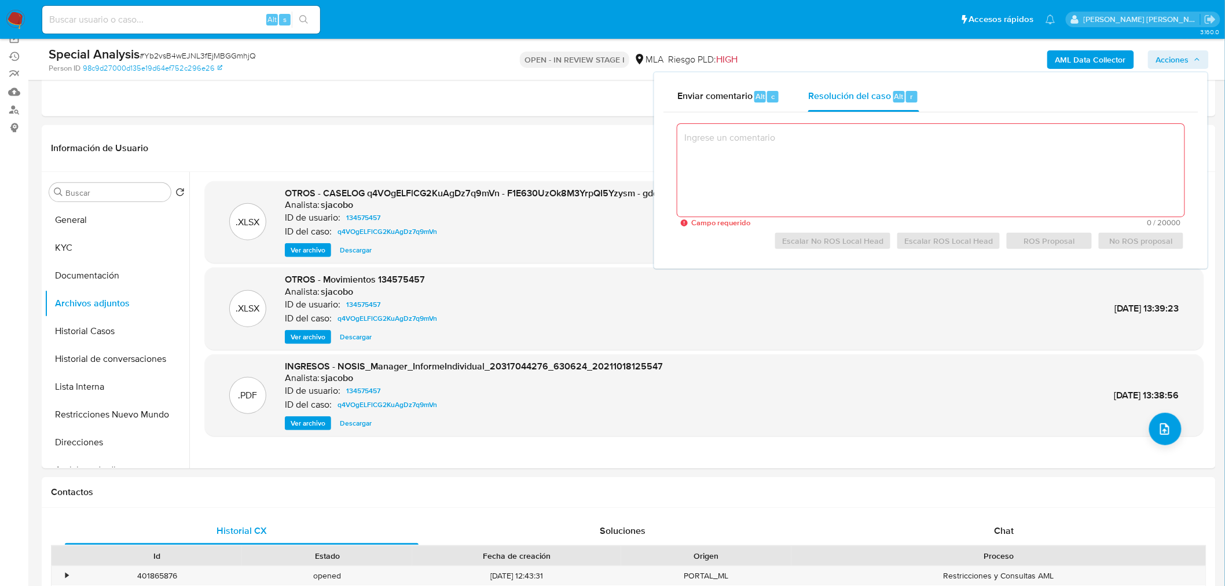
click at [1182, 57] on span "Acciones" at bounding box center [1173, 59] width 33 height 19
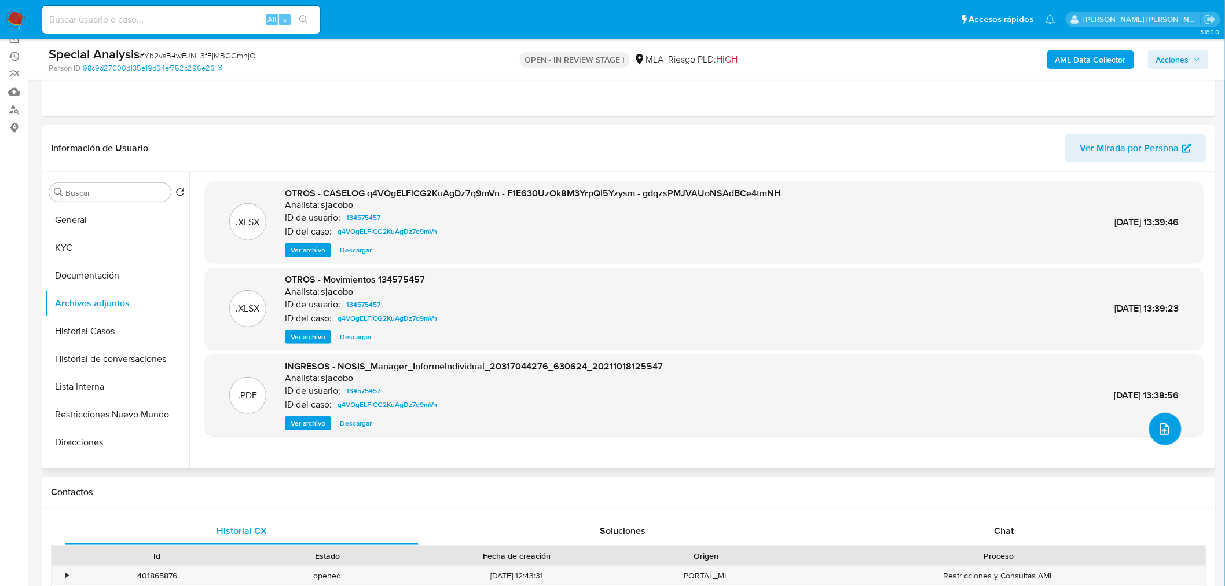
click at [1161, 425] on icon "upload-file" at bounding box center [1165, 429] width 9 height 12
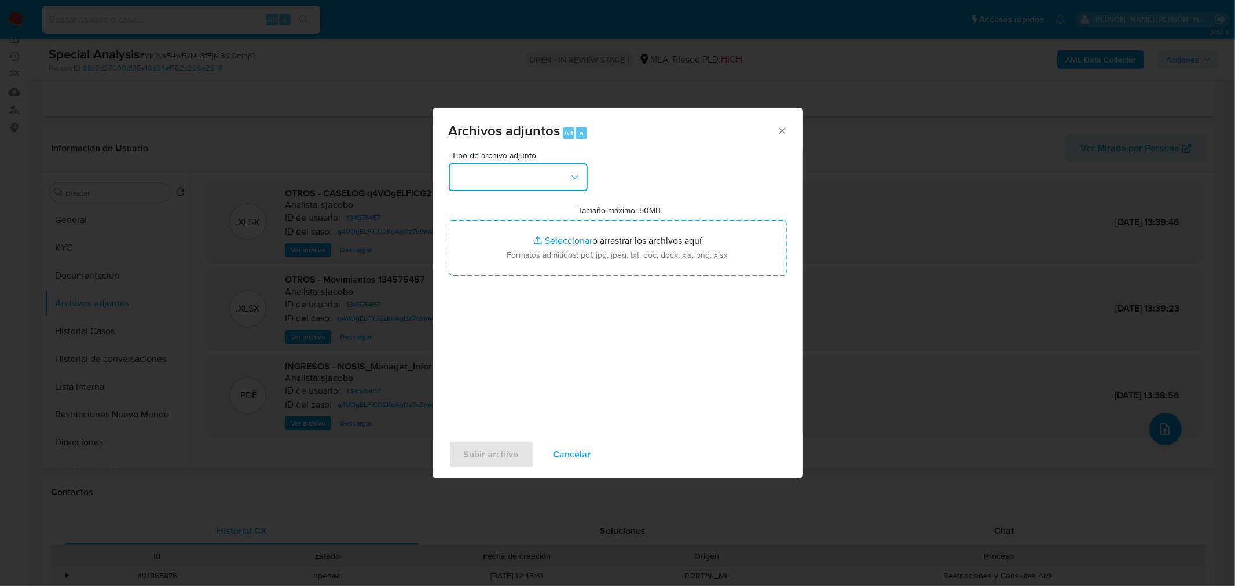
click at [577, 170] on button "button" at bounding box center [518, 177] width 139 height 28
click at [528, 212] on div "IDENTIFICACIÓN" at bounding box center [514, 208] width 118 height 28
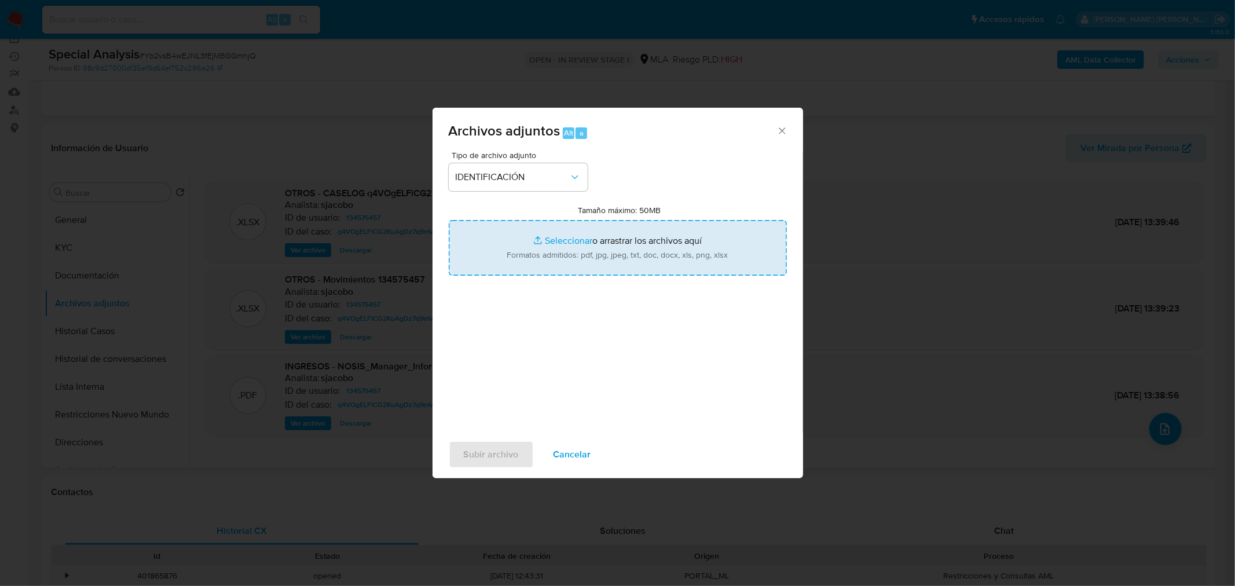
click at [574, 240] on input "Tamaño máximo: 50MB Seleccionar archivos" at bounding box center [618, 248] width 338 height 56
type input "C:\fakepath\DDJJ IIBB- Nalerio Pablo.pdf"
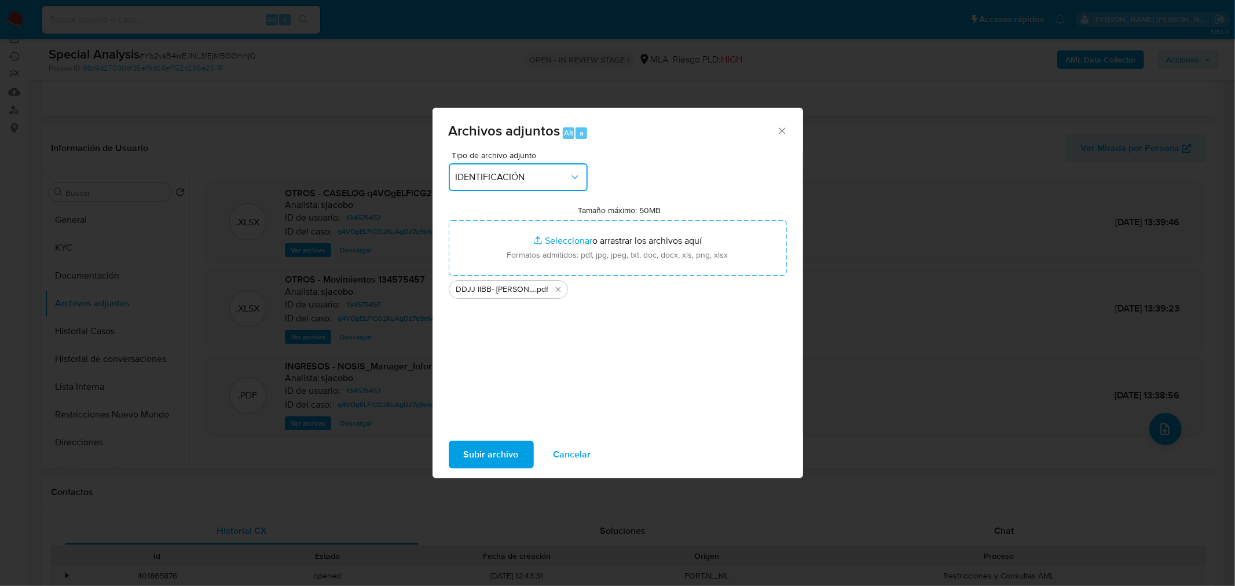
drag, startPoint x: 540, startPoint y: 166, endPoint x: 537, endPoint y: 184, distance: 18.1
click at [540, 166] on button "IDENTIFICACIÓN" at bounding box center [518, 177] width 139 height 28
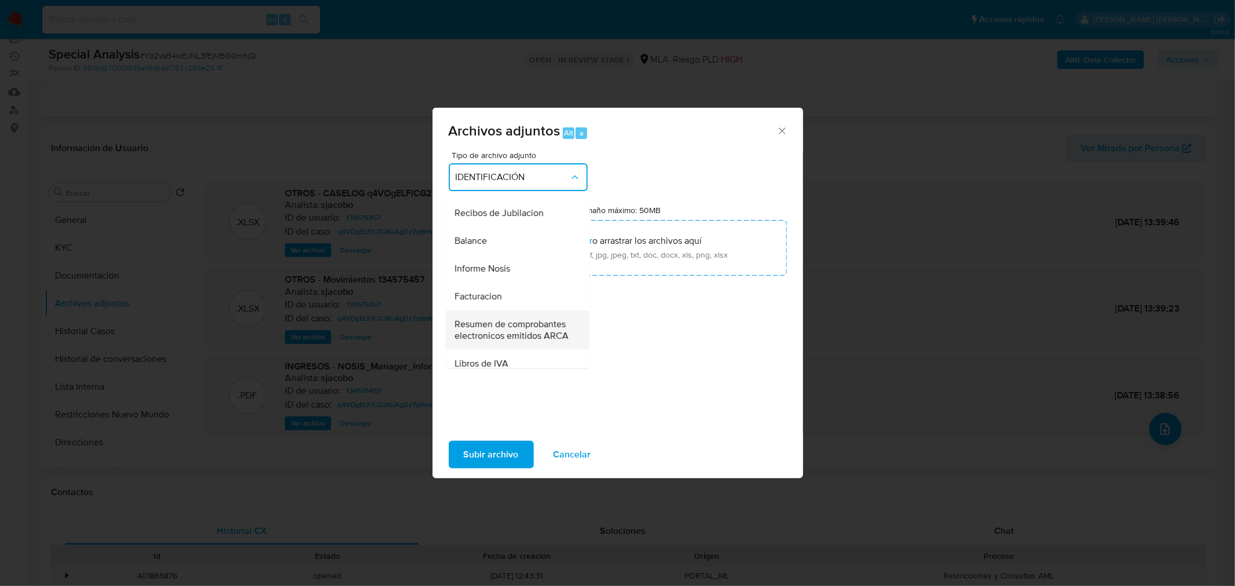
scroll to position [321, 0]
click at [533, 254] on span "DDJJ de Ingresos Brutos" at bounding box center [505, 248] width 100 height 12
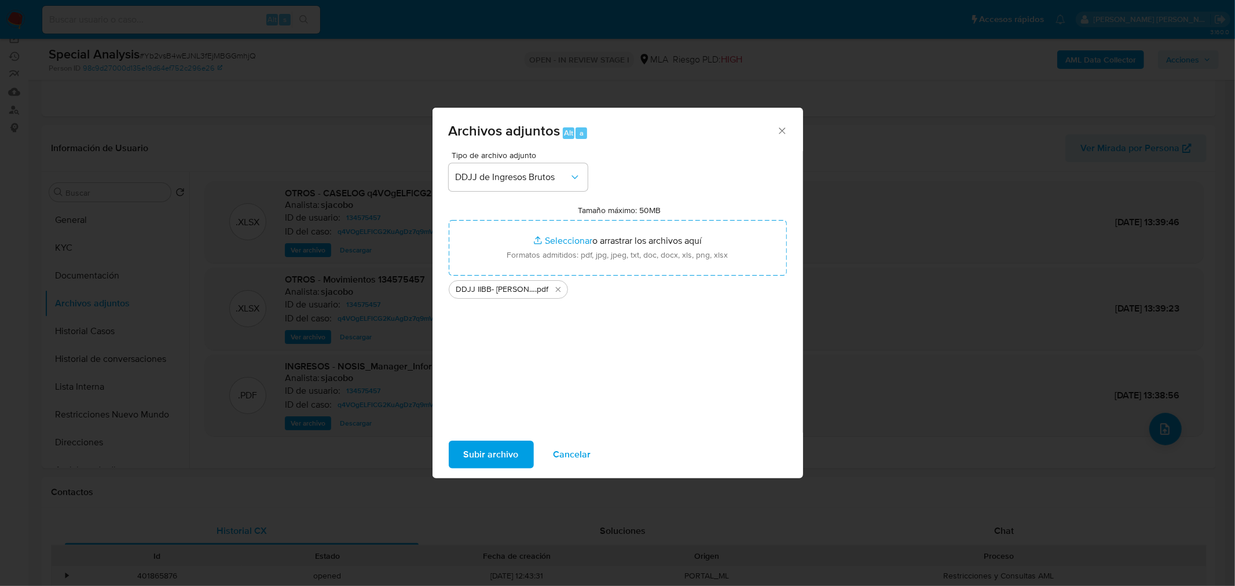
click at [499, 447] on span "Subir archivo" at bounding box center [491, 454] width 55 height 25
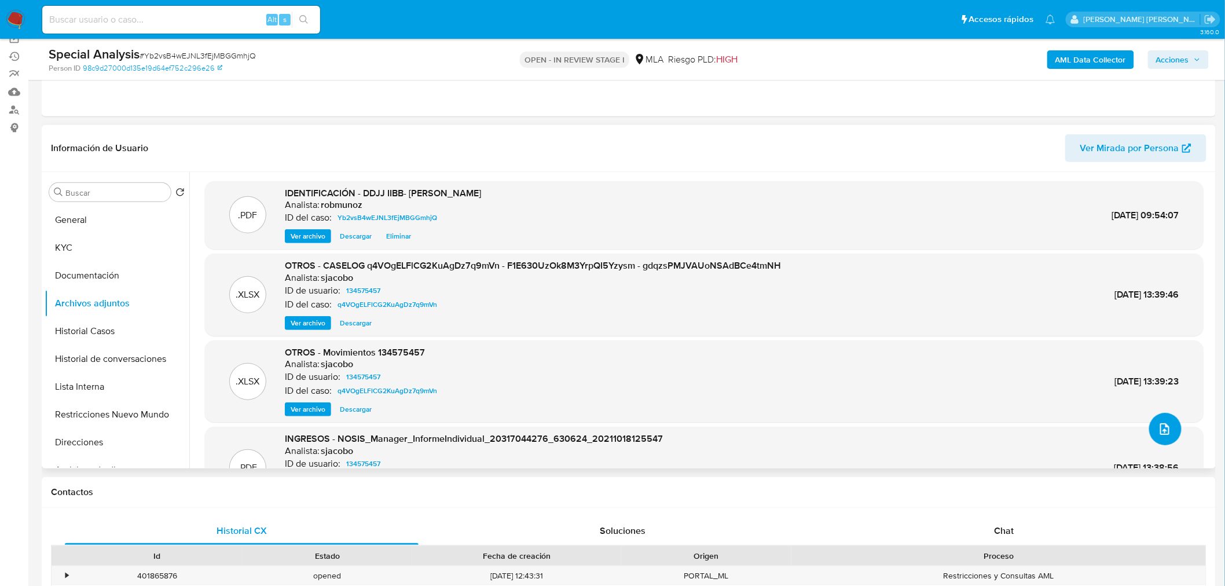
click at [1164, 425] on icon "upload-file" at bounding box center [1165, 429] width 14 height 14
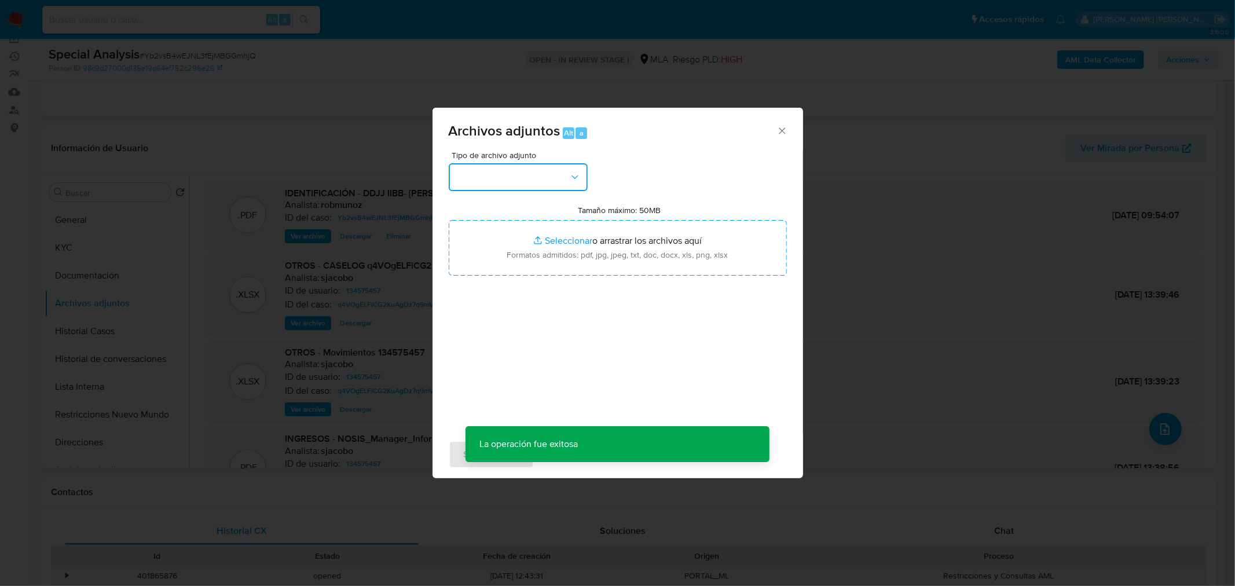
drag, startPoint x: 545, startPoint y: 170, endPoint x: 546, endPoint y: 188, distance: 18.6
click at [545, 170] on button "button" at bounding box center [518, 177] width 139 height 28
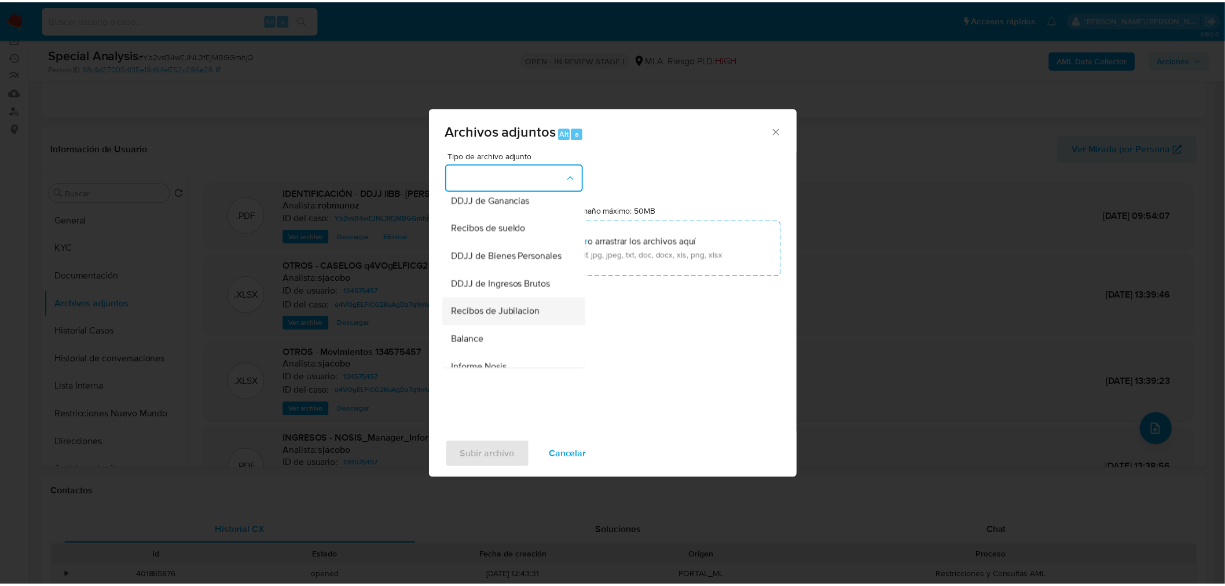
scroll to position [257, 0]
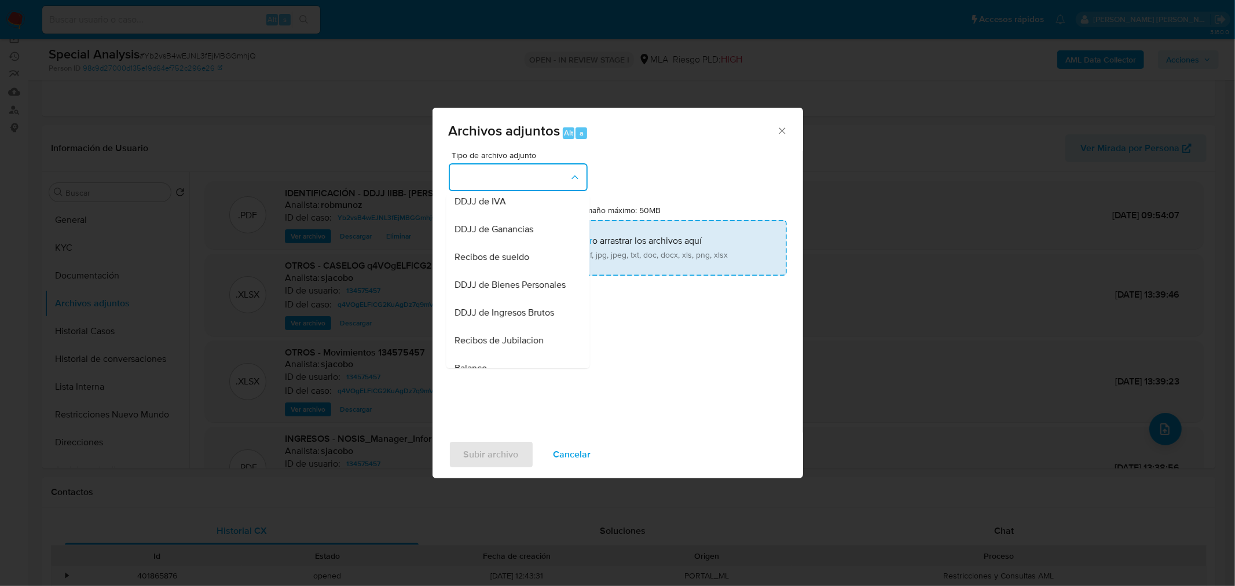
drag, startPoint x: 523, startPoint y: 240, endPoint x: 613, endPoint y: 246, distance: 90.0
click at [523, 235] on span "DDJJ de Ganancias" at bounding box center [494, 229] width 79 height 12
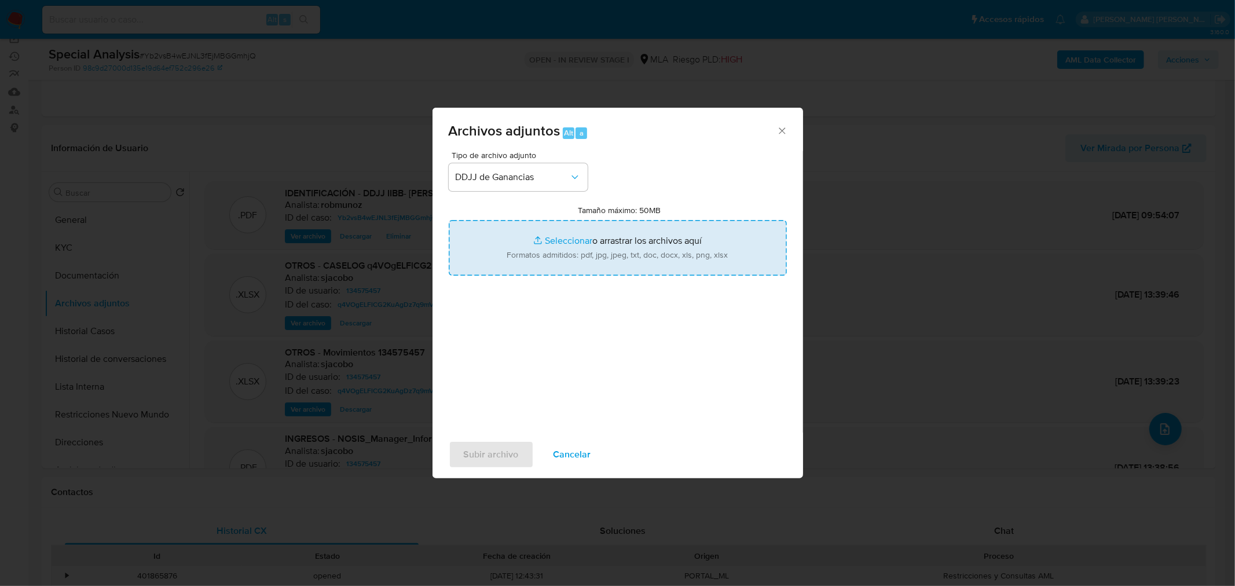
click at [632, 253] on input "Tamaño máximo: 50MB Seleccionar archivos" at bounding box center [618, 248] width 338 height 56
type input "C:\fakepath\Nalerio Pablo- DDJJ Ganancias 2024.pdf"
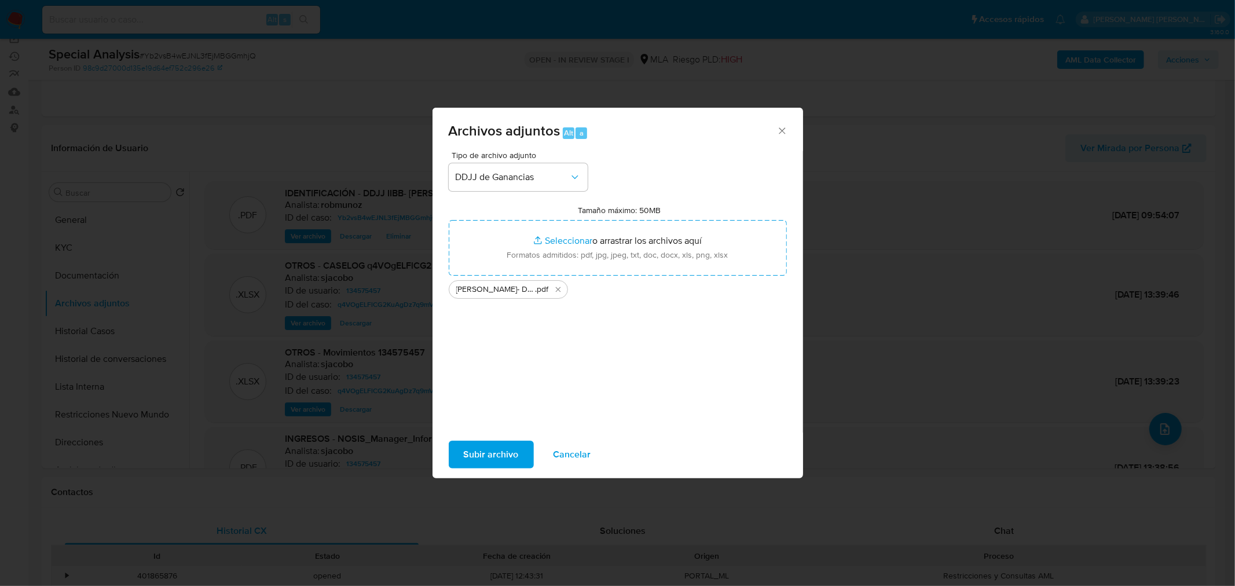
click at [507, 453] on span "Subir archivo" at bounding box center [491, 454] width 55 height 25
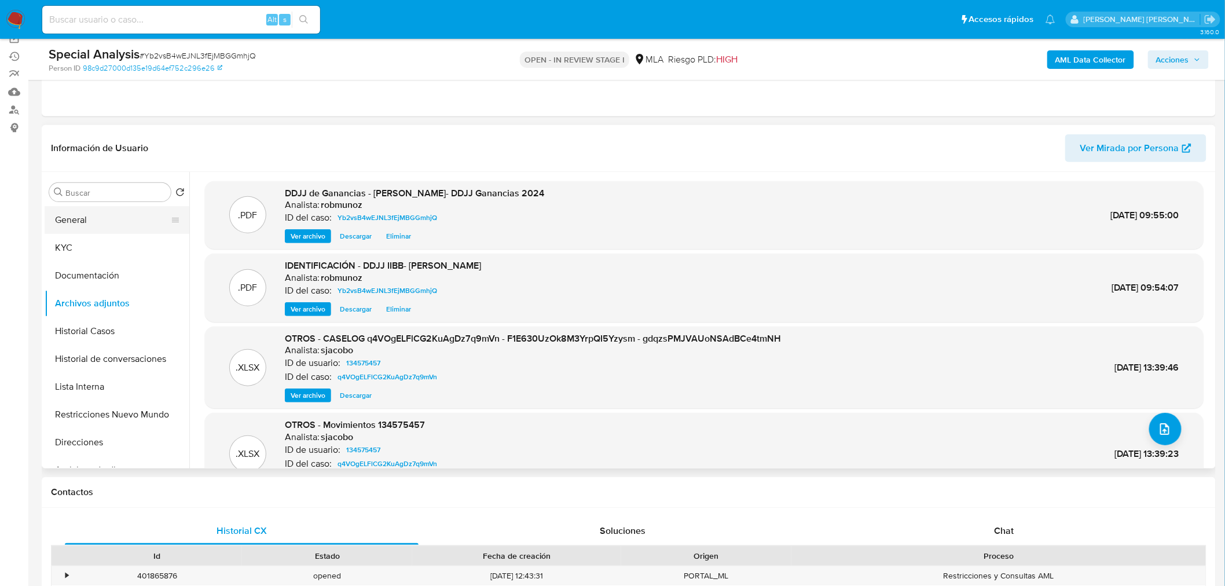
click at [106, 227] on button "General" at bounding box center [113, 220] width 136 height 28
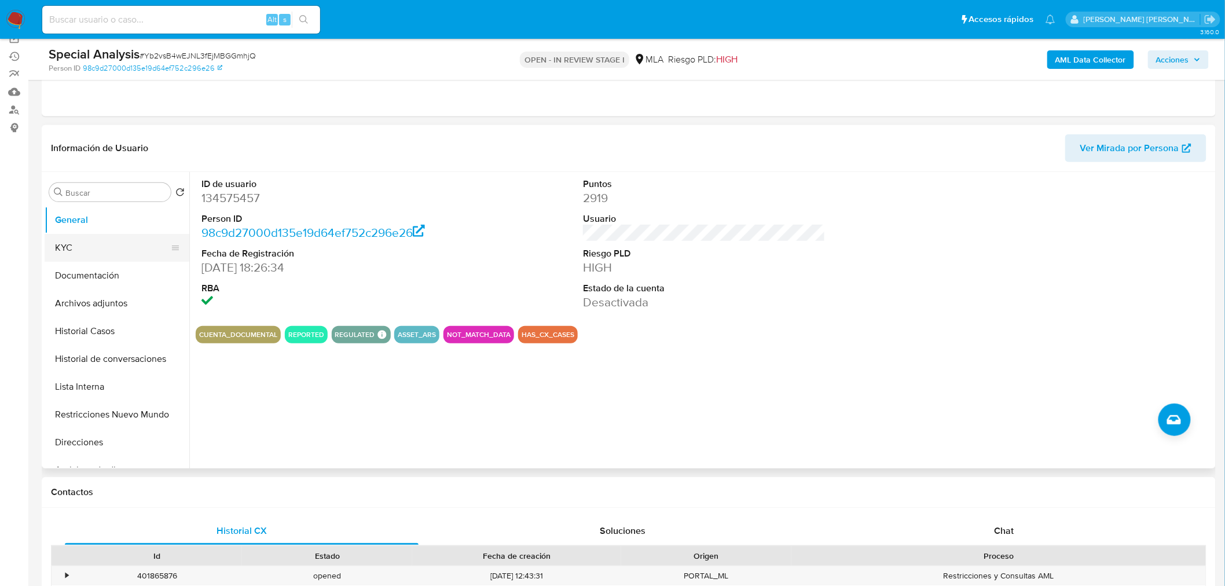
click at [88, 251] on button "KYC" at bounding box center [113, 248] width 136 height 28
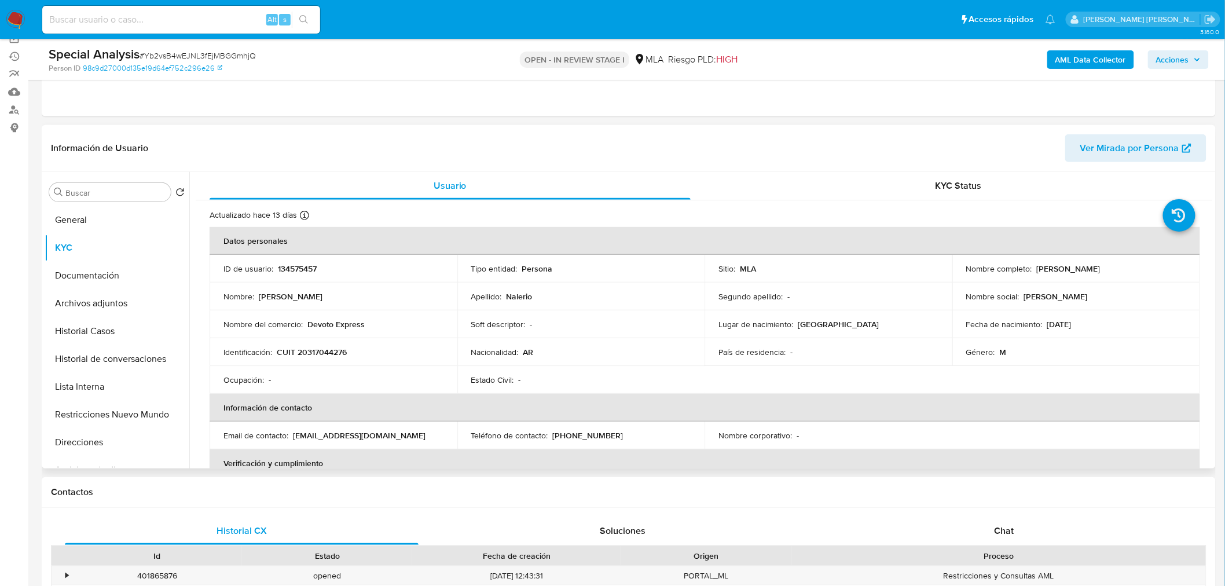
click at [321, 351] on p "CUIT 20317044276" at bounding box center [312, 352] width 70 height 10
click at [321, 350] on p "CUIT 20317044276" at bounding box center [312, 352] width 70 height 10
copy p "20317044276"
click at [118, 317] on button "Historial Casos" at bounding box center [113, 331] width 136 height 28
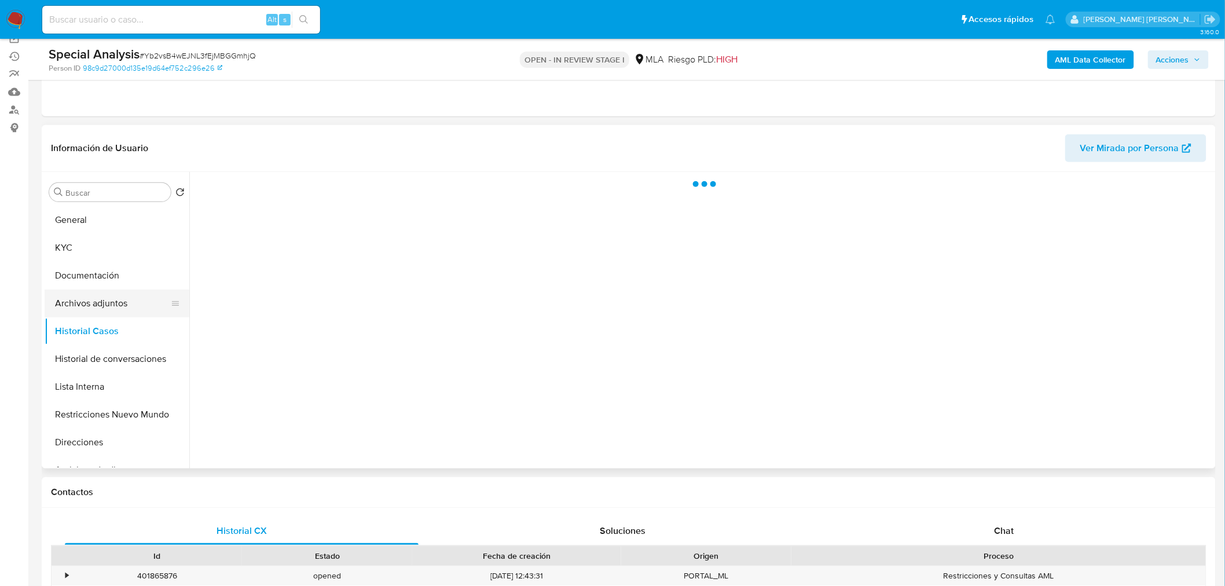
click at [112, 307] on button "Archivos adjuntos" at bounding box center [113, 304] width 136 height 28
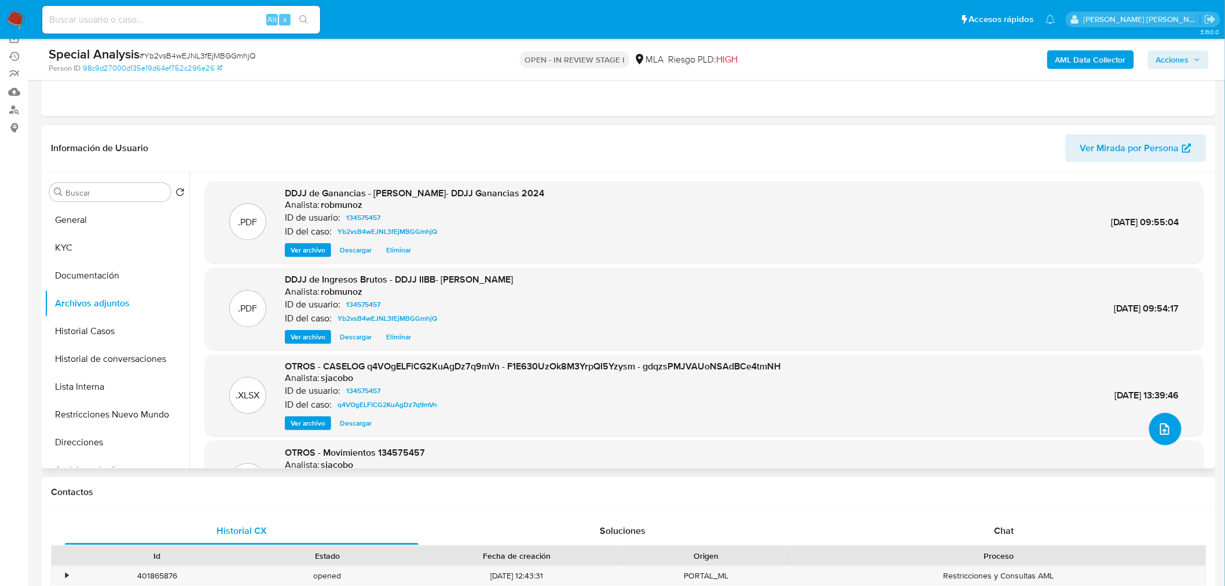
click at [1150, 436] on button "upload-file" at bounding box center [1166, 429] width 32 height 32
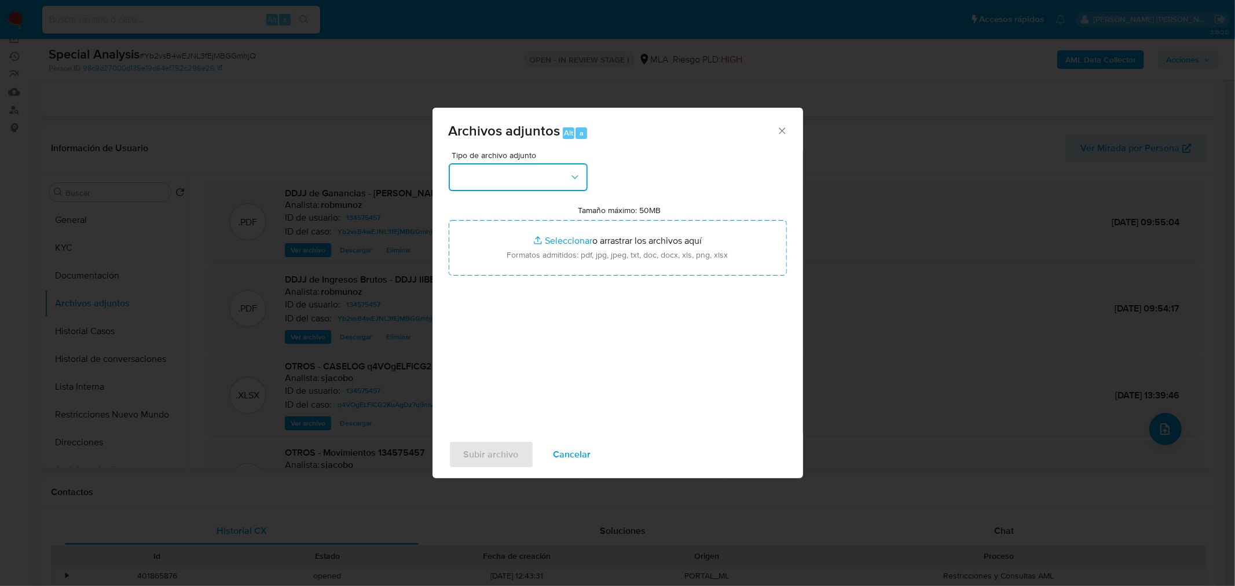
click at [477, 186] on button "button" at bounding box center [518, 177] width 139 height 28
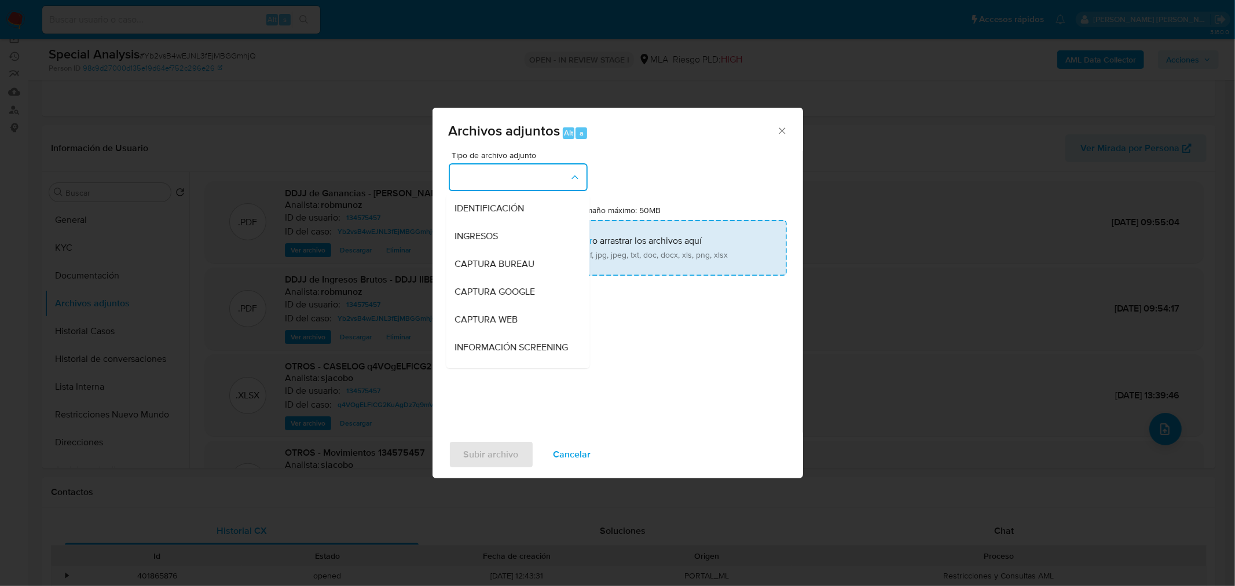
drag, startPoint x: 518, startPoint y: 239, endPoint x: 525, endPoint y: 246, distance: 9.8
click at [518, 240] on div "INGRESOS" at bounding box center [514, 236] width 118 height 28
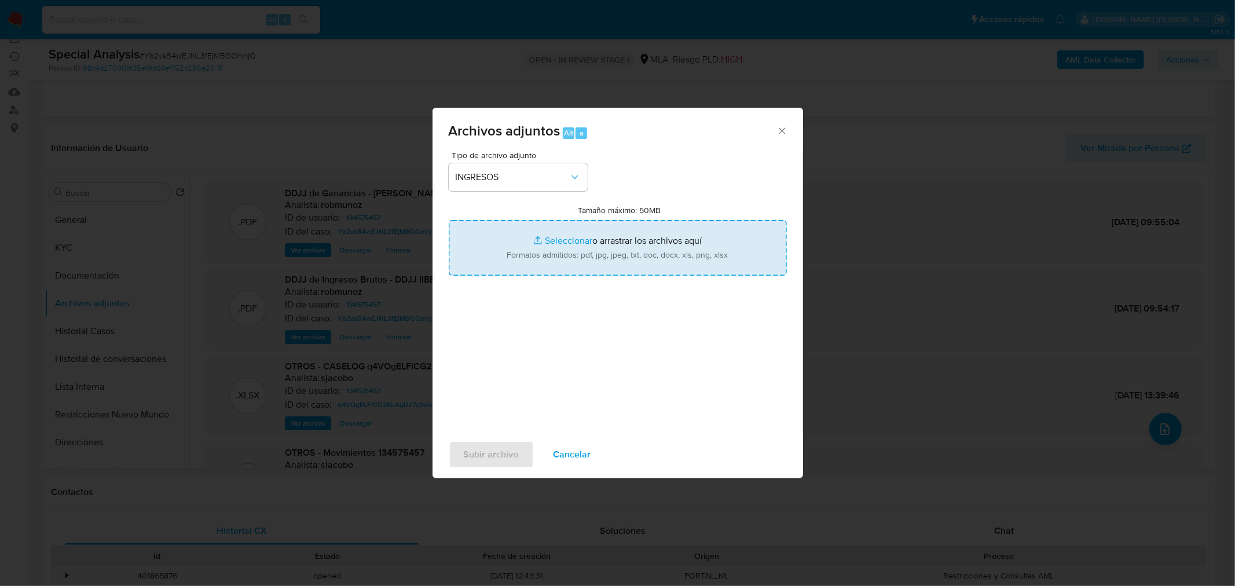
click at [586, 268] on input "Tamaño máximo: 50MB Seleccionar archivos" at bounding box center [618, 248] width 338 height 56
type input "C:\fakepath\Constancia de Inscripcion ARCA.pdf"
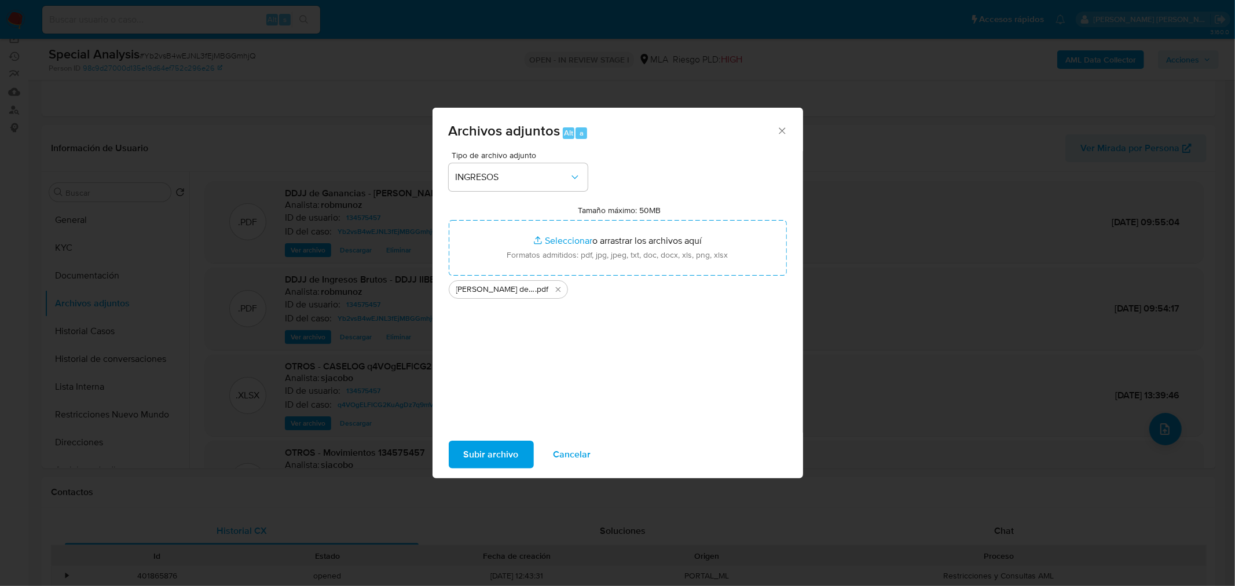
click at [467, 456] on span "Subir archivo" at bounding box center [491, 454] width 55 height 25
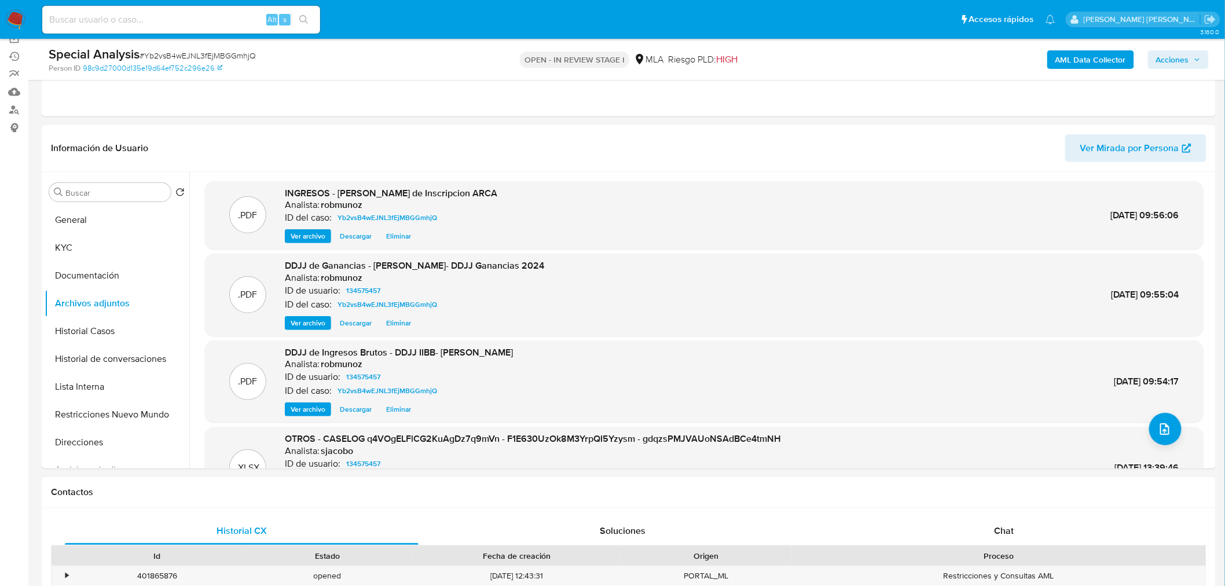
click at [1180, 64] on span "Acciones" at bounding box center [1173, 59] width 33 height 19
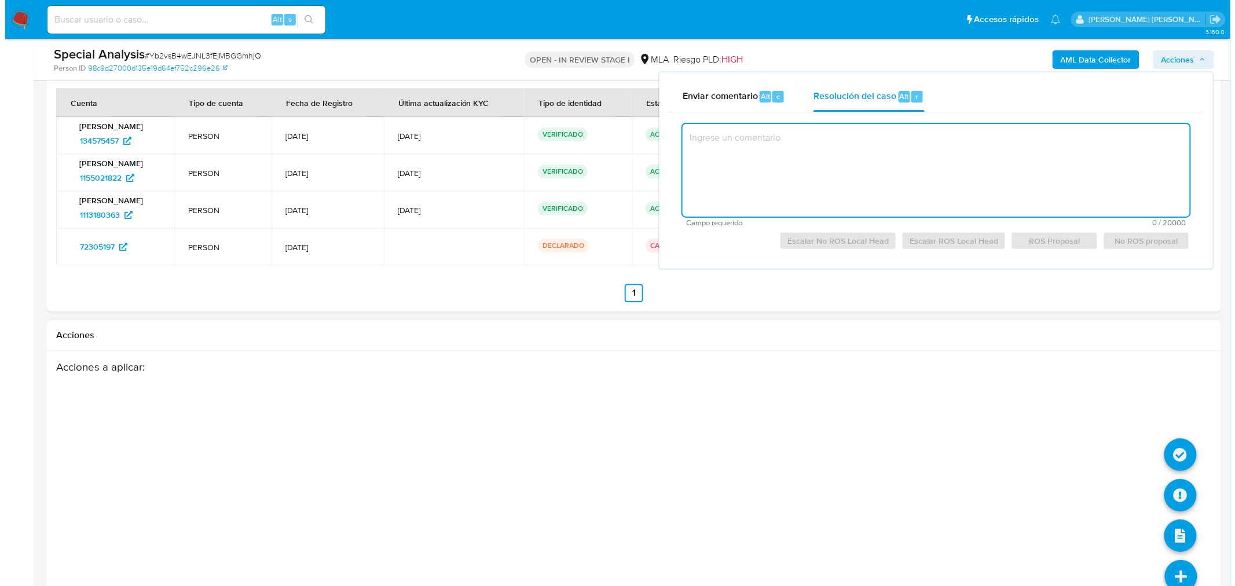
scroll to position [1396, 0]
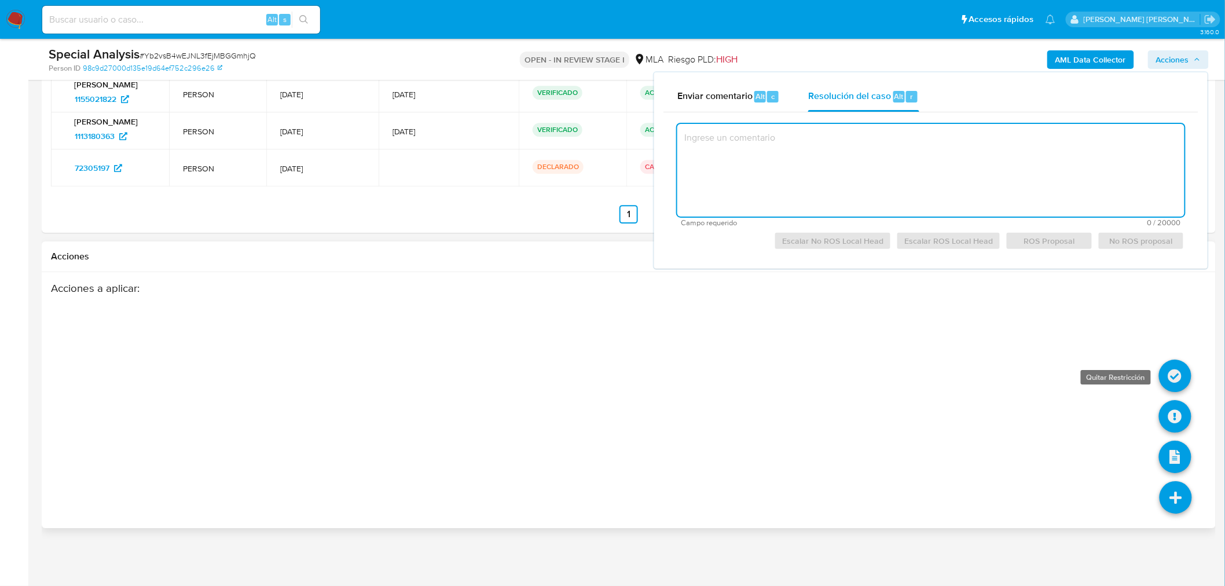
click at [1173, 376] on icon at bounding box center [1175, 376] width 32 height 32
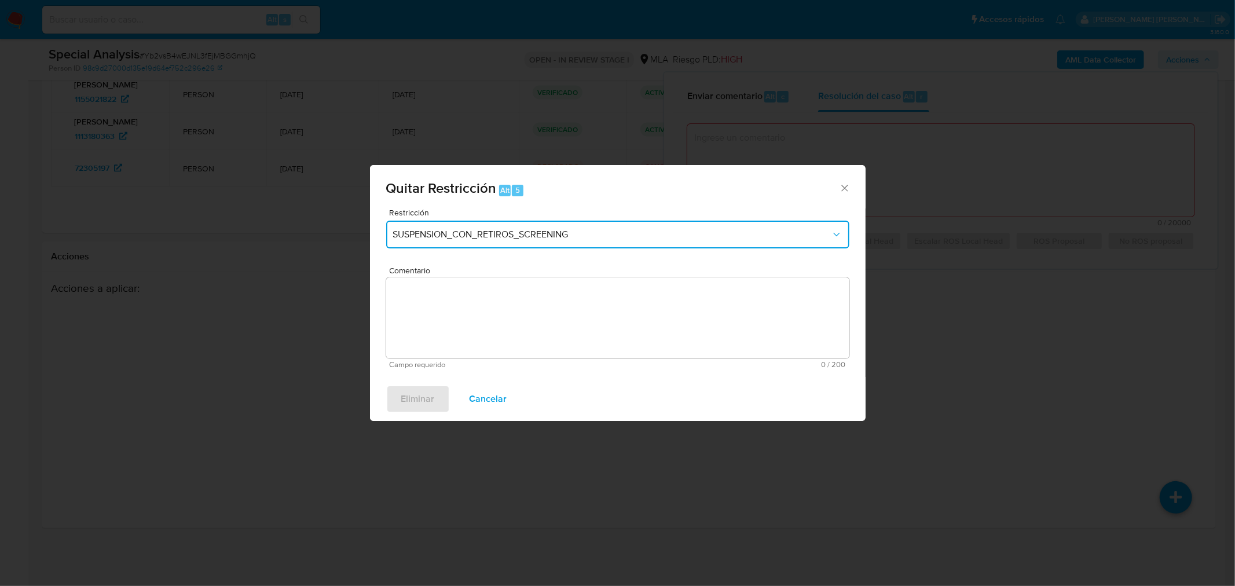
click at [559, 230] on span "SUSPENSION_CON_RETIROS_SCREENING" at bounding box center [612, 235] width 438 height 12
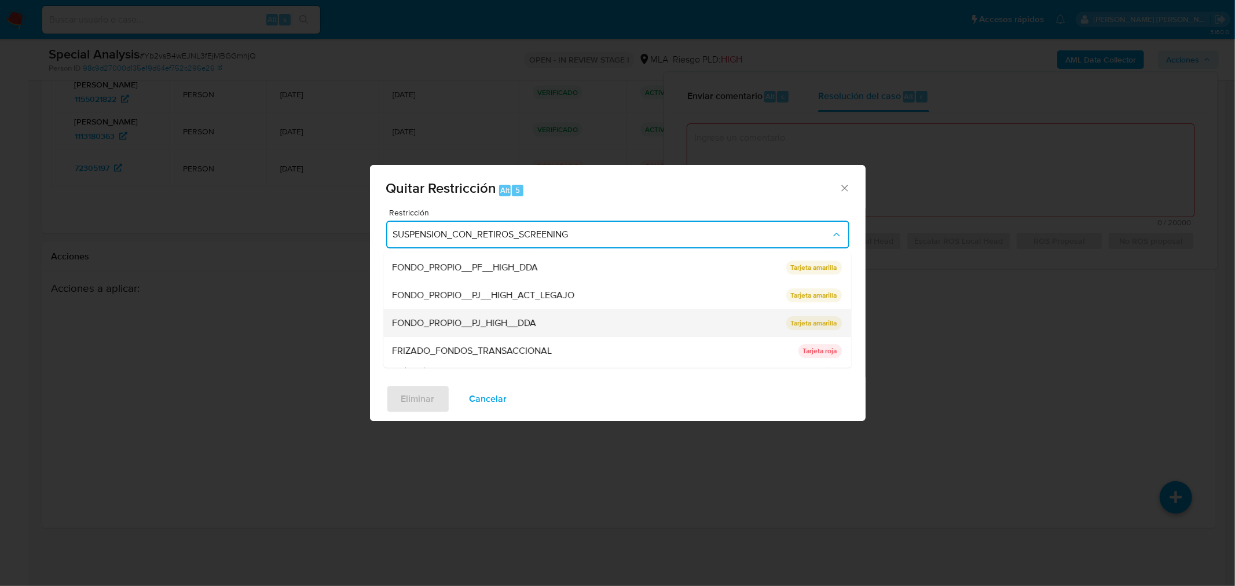
scroll to position [257, 0]
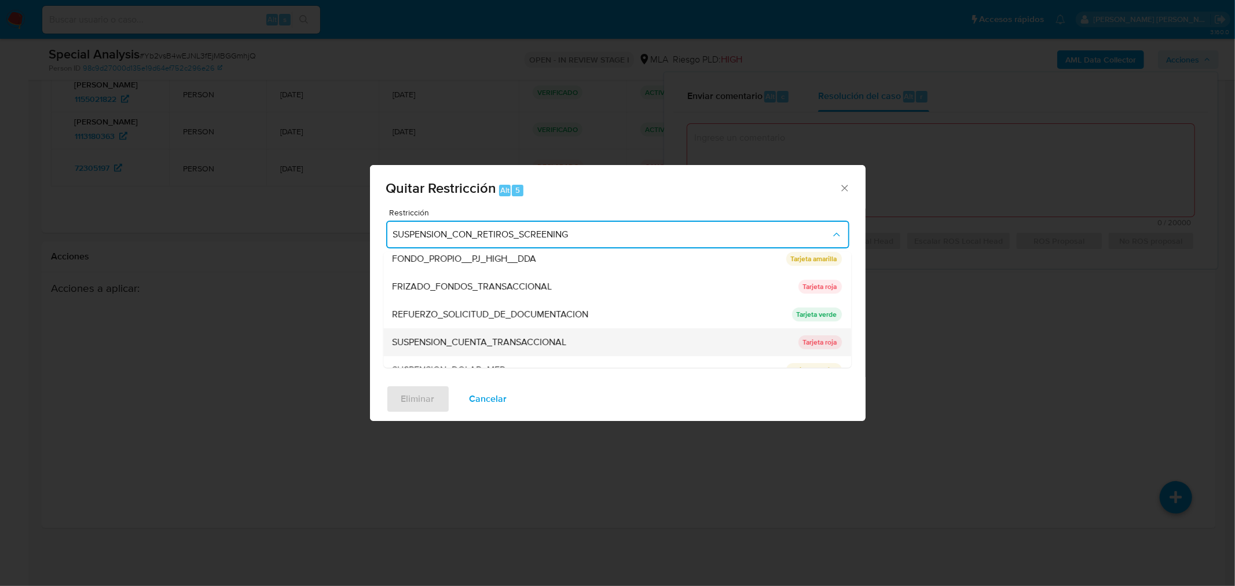
click at [566, 333] on div "SUSPENSION_CUENTA_TRANSACCIONAL" at bounding box center [592, 342] width 399 height 28
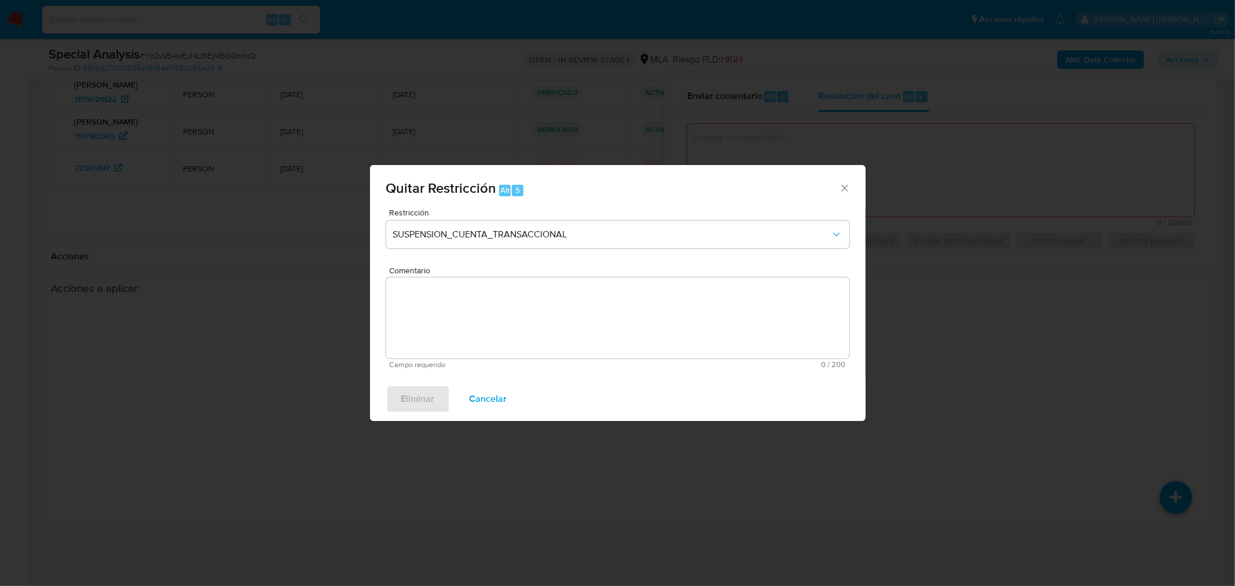
click at [619, 310] on textarea "Comentario" at bounding box center [617, 317] width 463 height 81
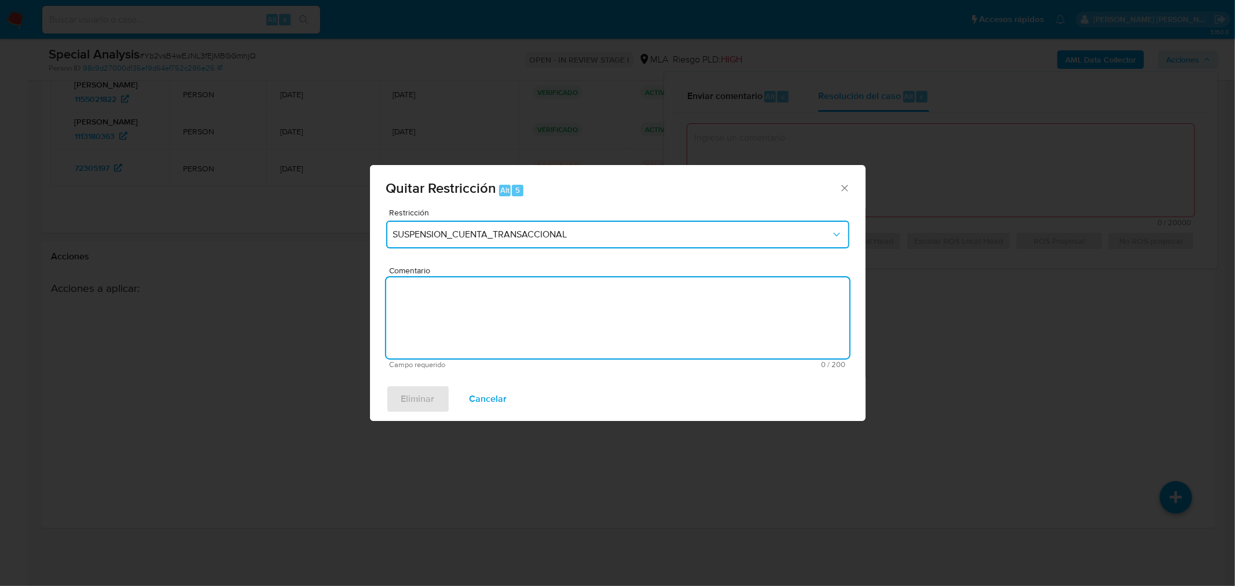
drag, startPoint x: 635, startPoint y: 236, endPoint x: 632, endPoint y: 243, distance: 8.3
click at [635, 236] on span "SUSPENSION_CUENTA_TRANSACCIONAL" at bounding box center [612, 235] width 438 height 12
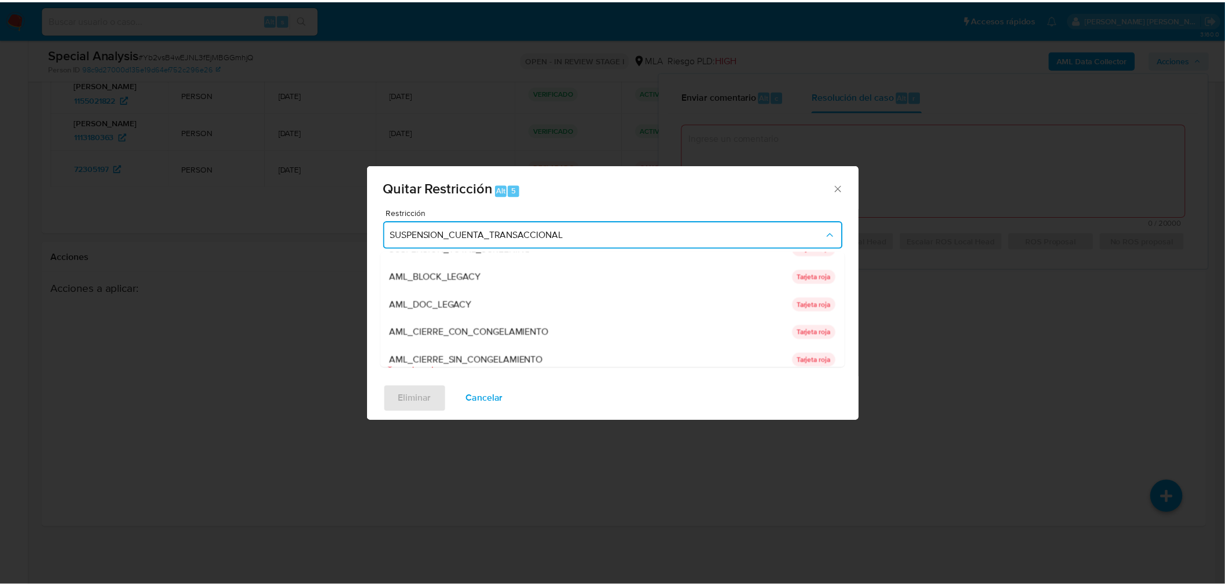
scroll to position [43, 0]
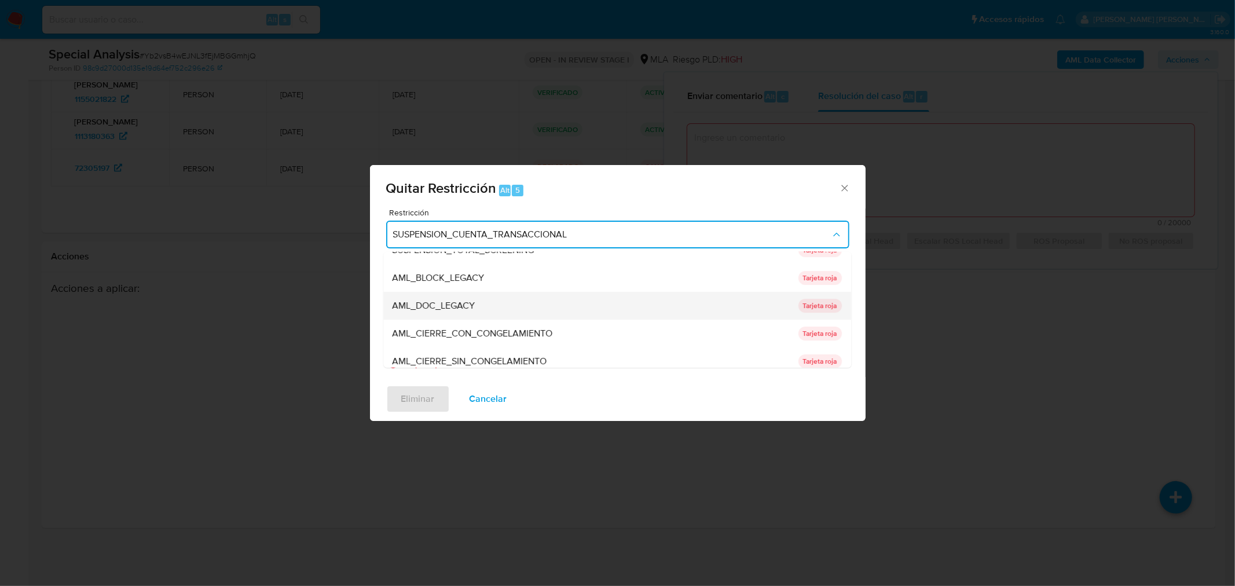
click at [553, 313] on div "AML_DOC_LEGACY" at bounding box center [592, 306] width 399 height 28
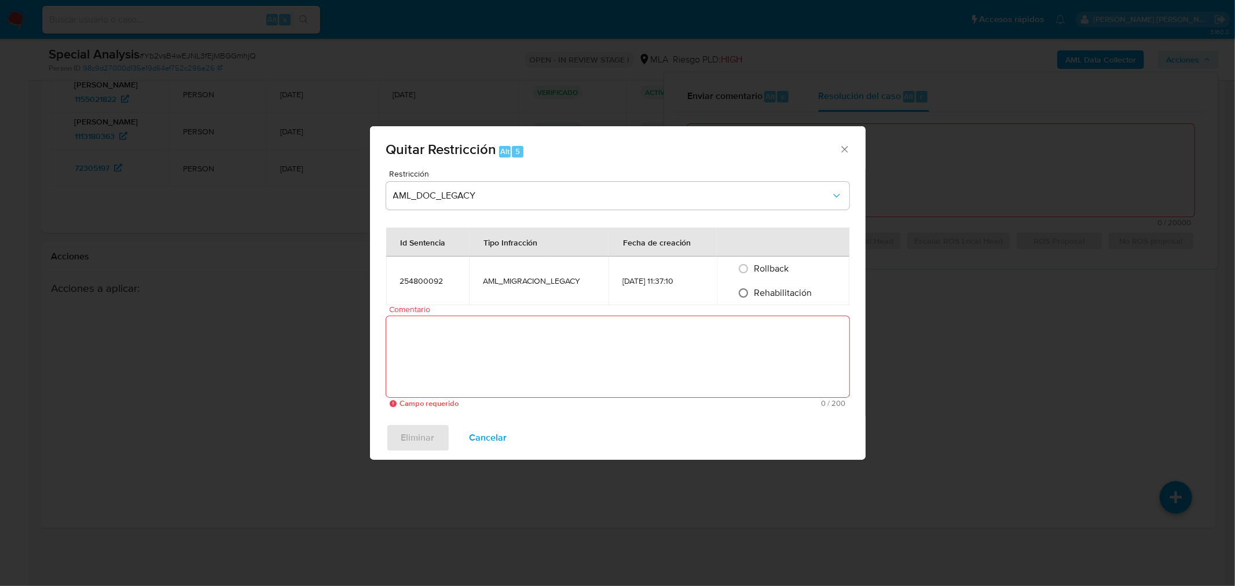
click at [749, 287] on input "Rehabilitación" at bounding box center [743, 293] width 19 height 19
radio input "true"
click at [743, 325] on textarea "Comentario" at bounding box center [617, 356] width 463 height 81
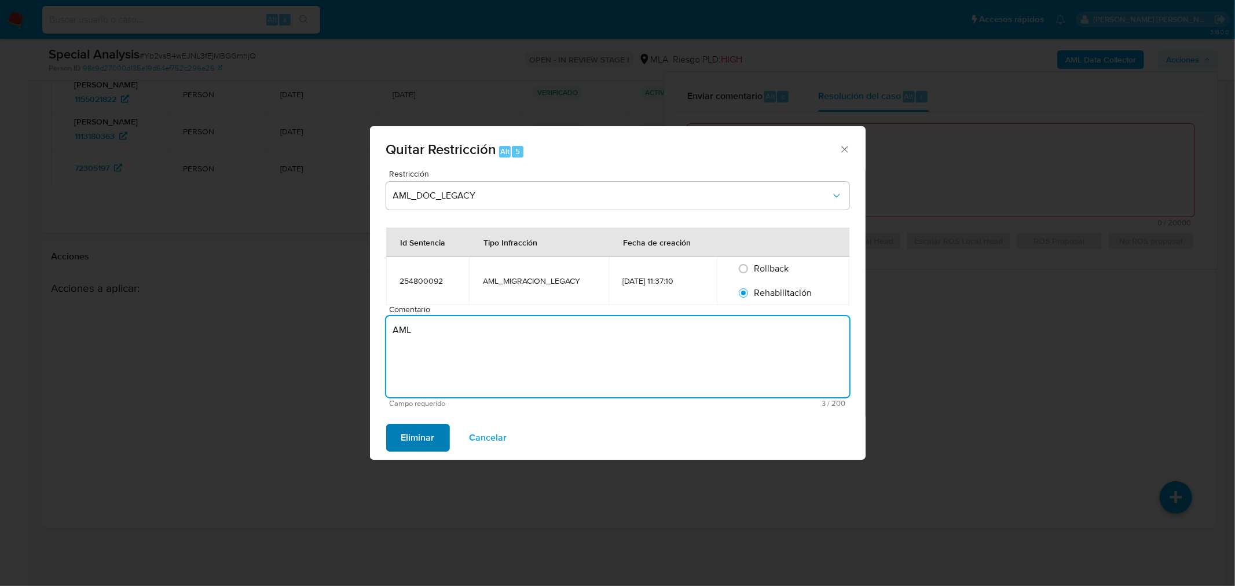
type textarea "AML"
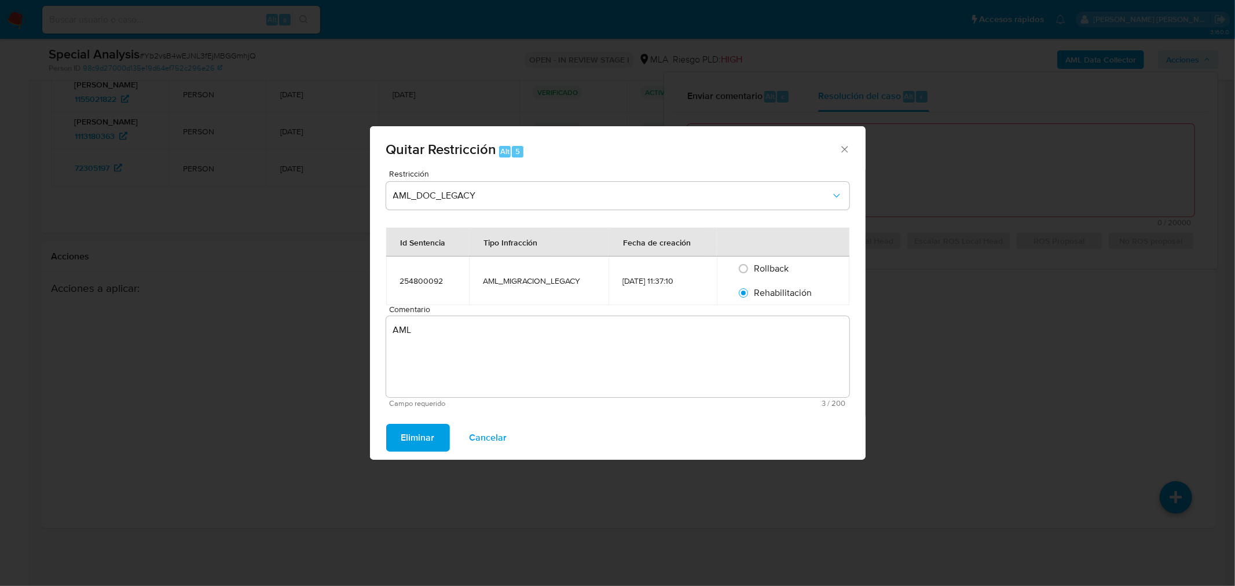
click at [410, 442] on span "Eliminar" at bounding box center [418, 437] width 34 height 25
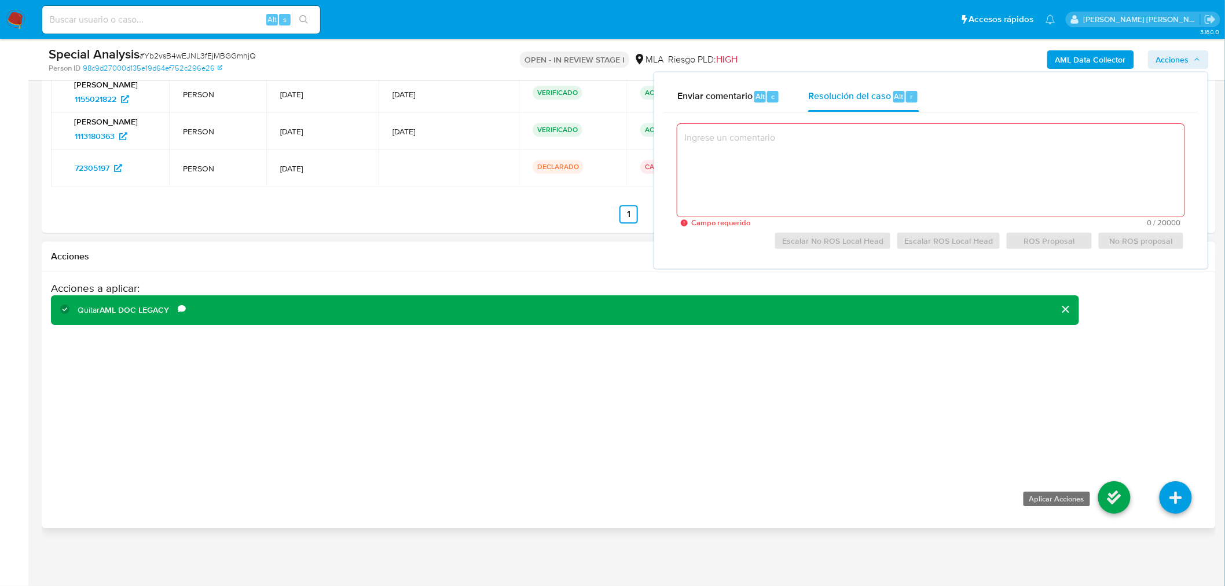
click at [1124, 500] on icon at bounding box center [1115, 497] width 32 height 32
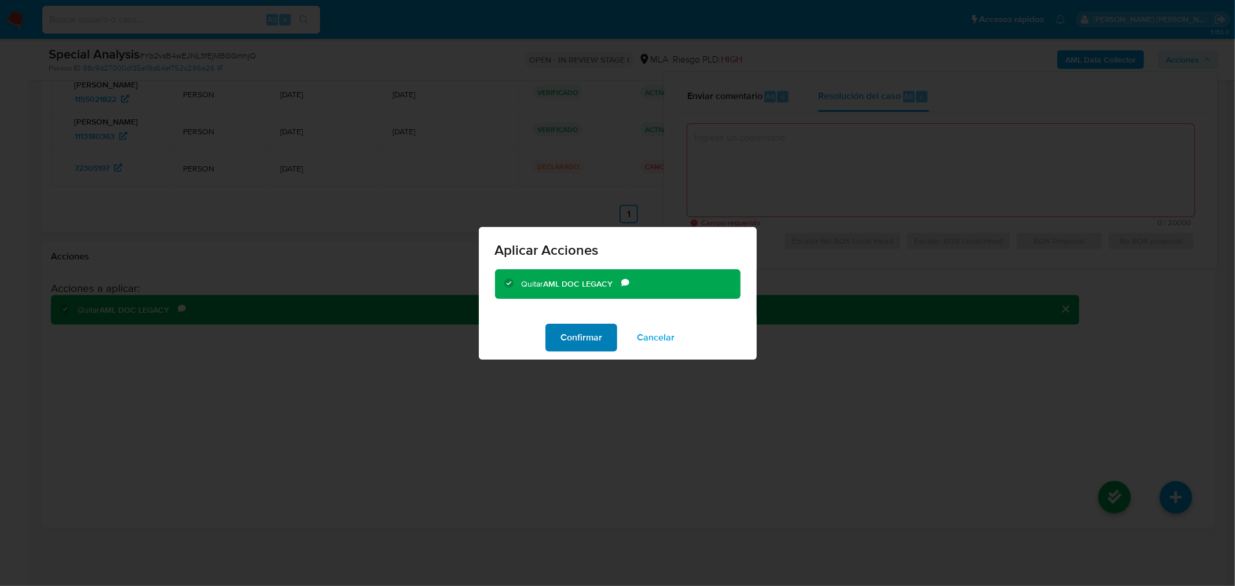
click at [606, 327] on button "Confirmar" at bounding box center [582, 338] width 72 height 28
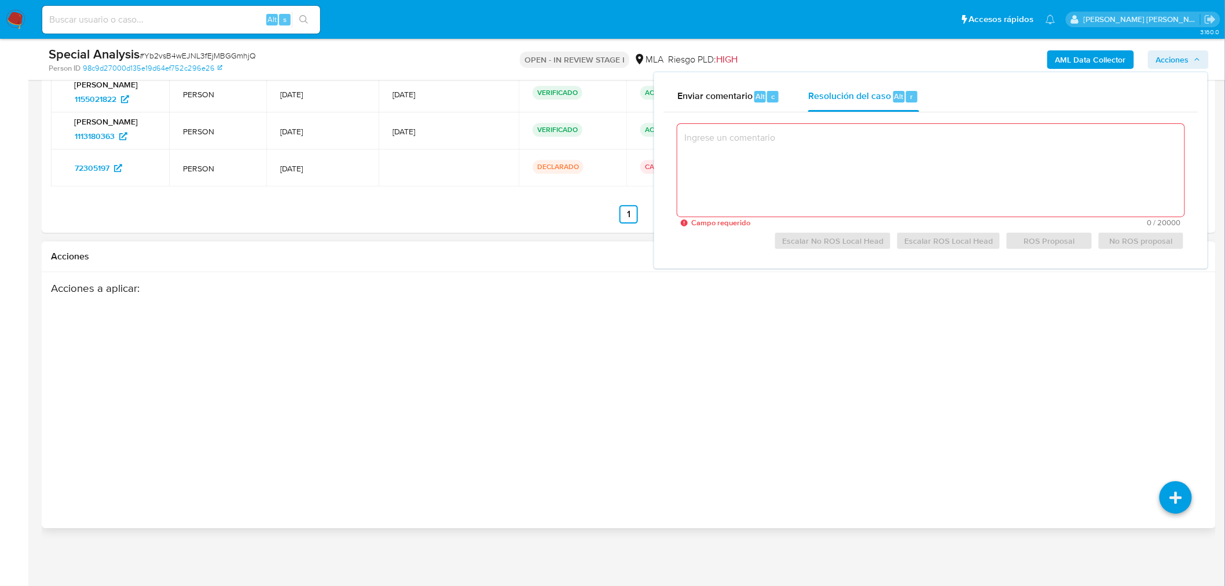
drag, startPoint x: 859, startPoint y: 447, endPoint x: 808, endPoint y: 400, distance: 69.3
click at [850, 438] on div "Acciones a aplicar :" at bounding box center [565, 373] width 1029 height 185
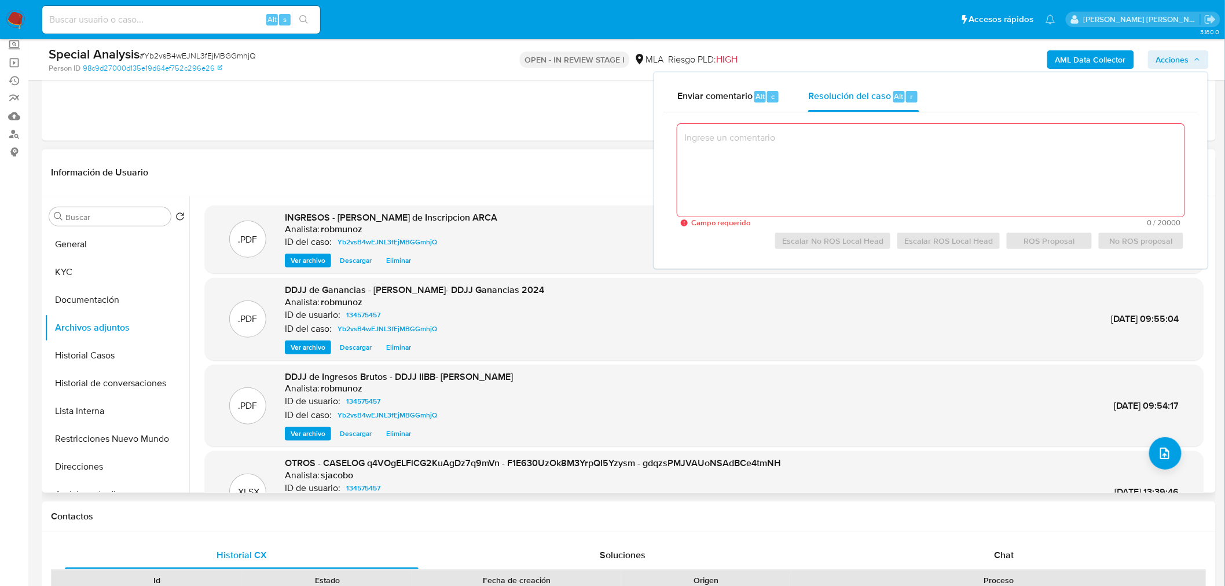
scroll to position [193, 0]
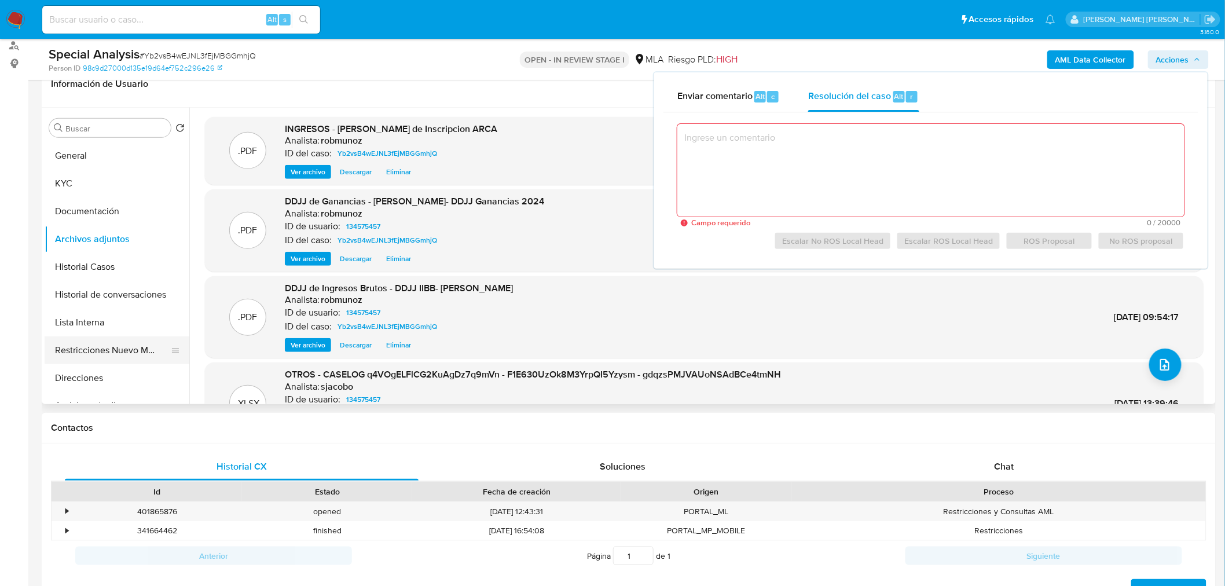
click at [78, 344] on button "Restricciones Nuevo Mundo" at bounding box center [113, 350] width 136 height 28
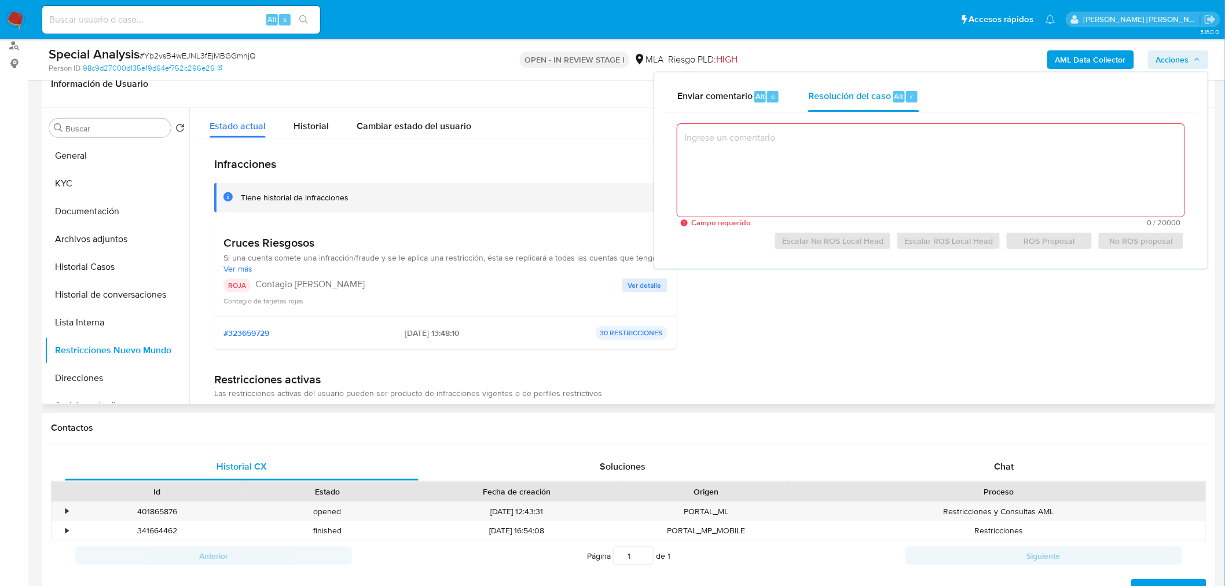
click at [641, 288] on span "Ver detalle" at bounding box center [645, 286] width 34 height 12
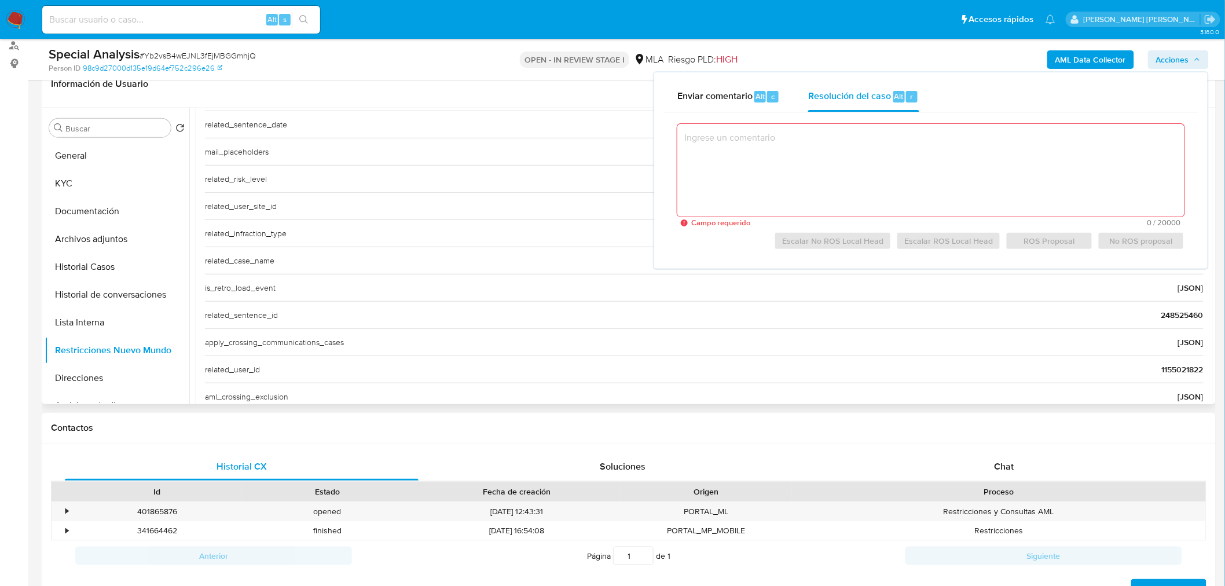
scroll to position [386, 0]
click at [1169, 293] on span "248525460" at bounding box center [1183, 293] width 42 height 12
click at [1169, 292] on span "248525460" at bounding box center [1183, 293] width 42 height 12
click at [1173, 346] on span "1155021822" at bounding box center [1183, 347] width 42 height 12
click at [1173, 345] on span "1155021822" at bounding box center [1183, 347] width 42 height 12
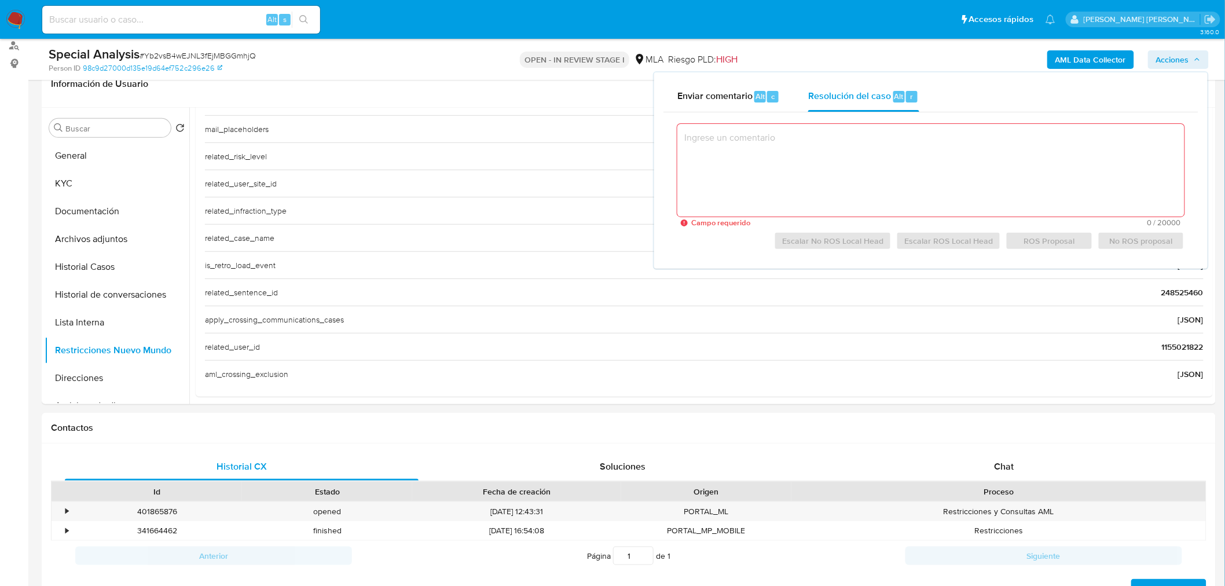
click at [16, 18] on img at bounding box center [16, 20] width 20 height 20
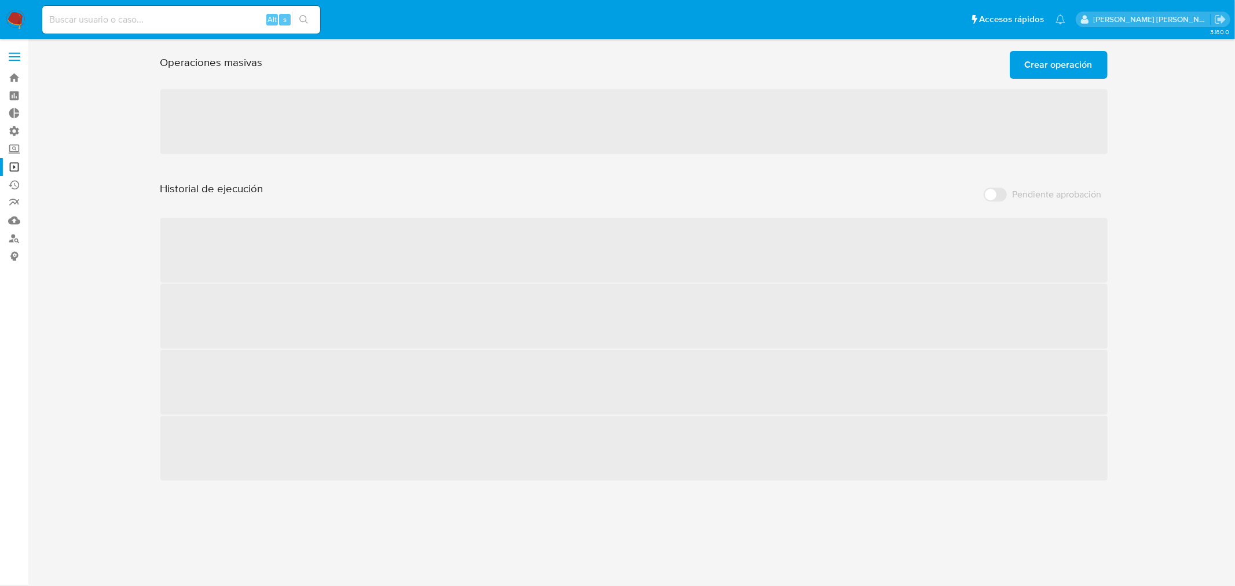
click at [1056, 63] on span "Crear operación" at bounding box center [1059, 64] width 68 height 25
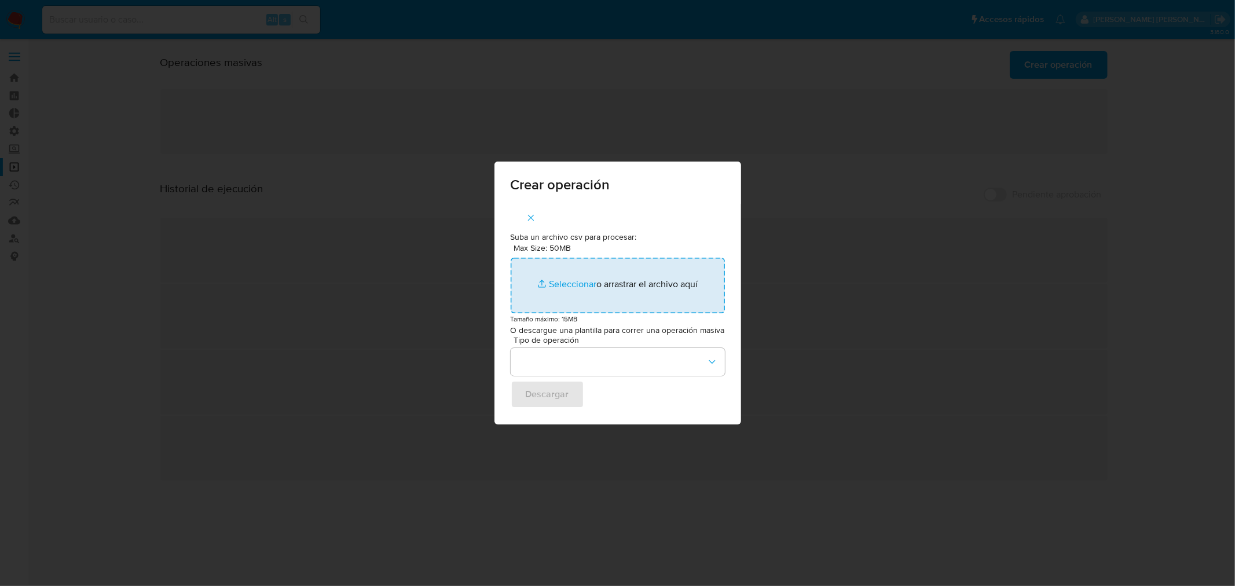
click at [672, 287] on input "Max Size: 50MB Seleccionar archivos" at bounding box center [618, 286] width 214 height 56
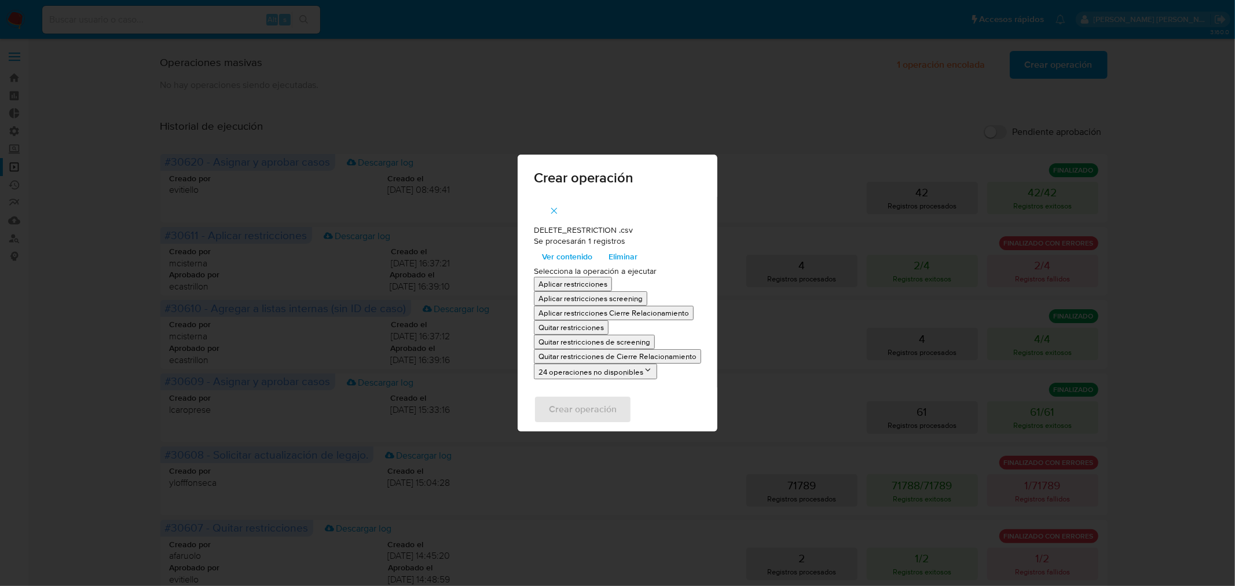
click at [594, 328] on p "Quitar restricciones" at bounding box center [571, 327] width 65 height 11
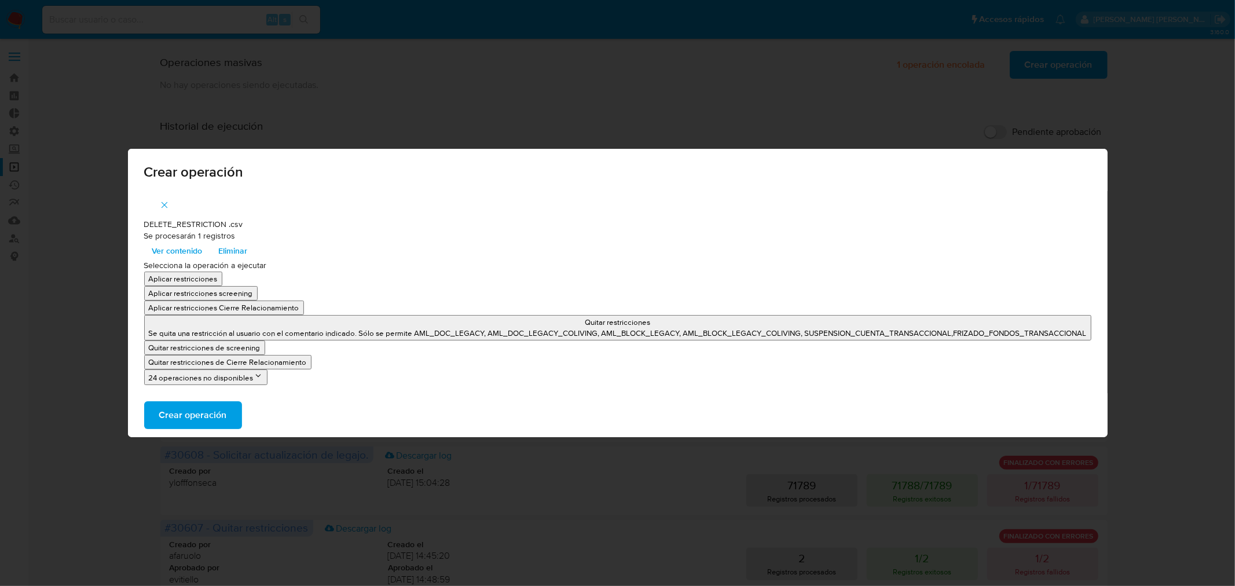
click at [197, 408] on span "Crear operación" at bounding box center [193, 415] width 68 height 25
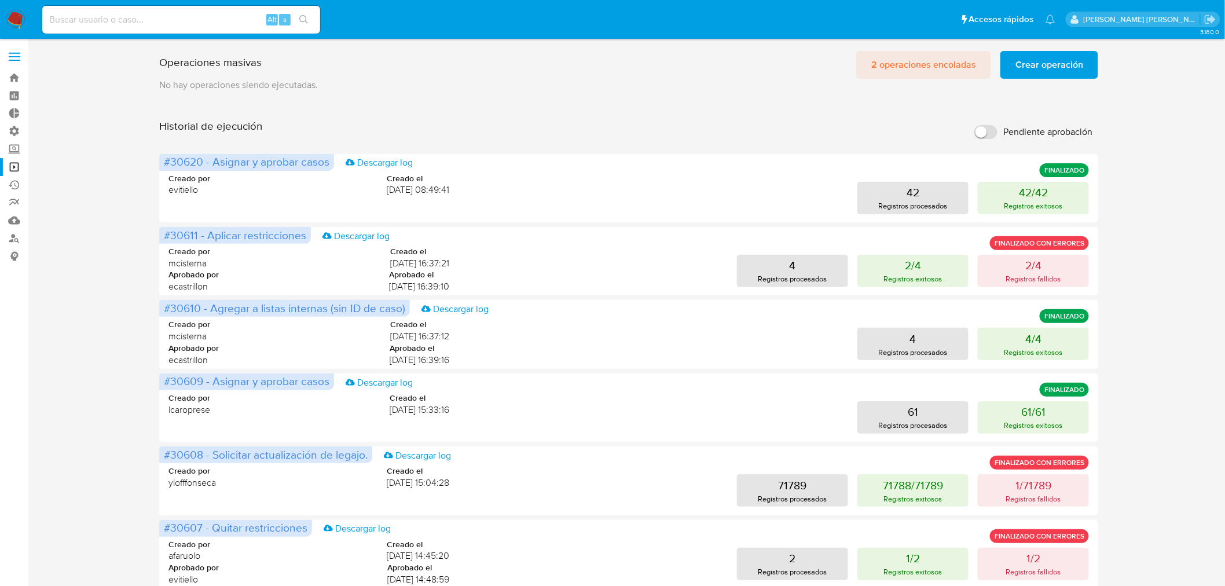
click at [902, 60] on span "2 operaciones encoladas" at bounding box center [924, 64] width 105 height 25
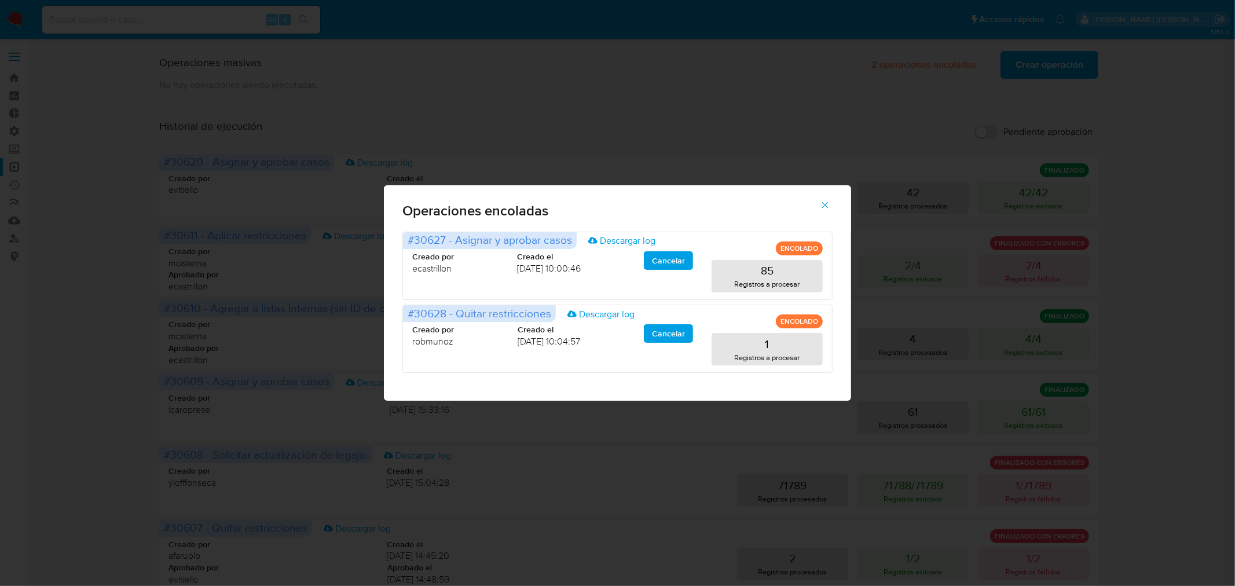
click at [821, 204] on icon "button" at bounding box center [825, 205] width 10 height 10
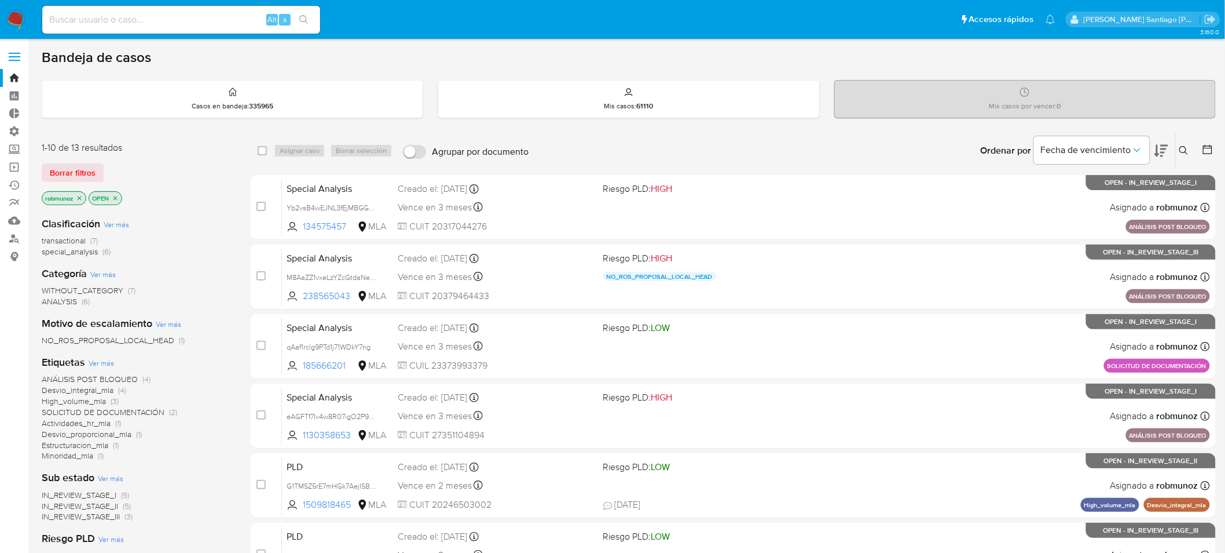
click at [78, 164] on span "Borrar filtros" at bounding box center [73, 172] width 46 height 16
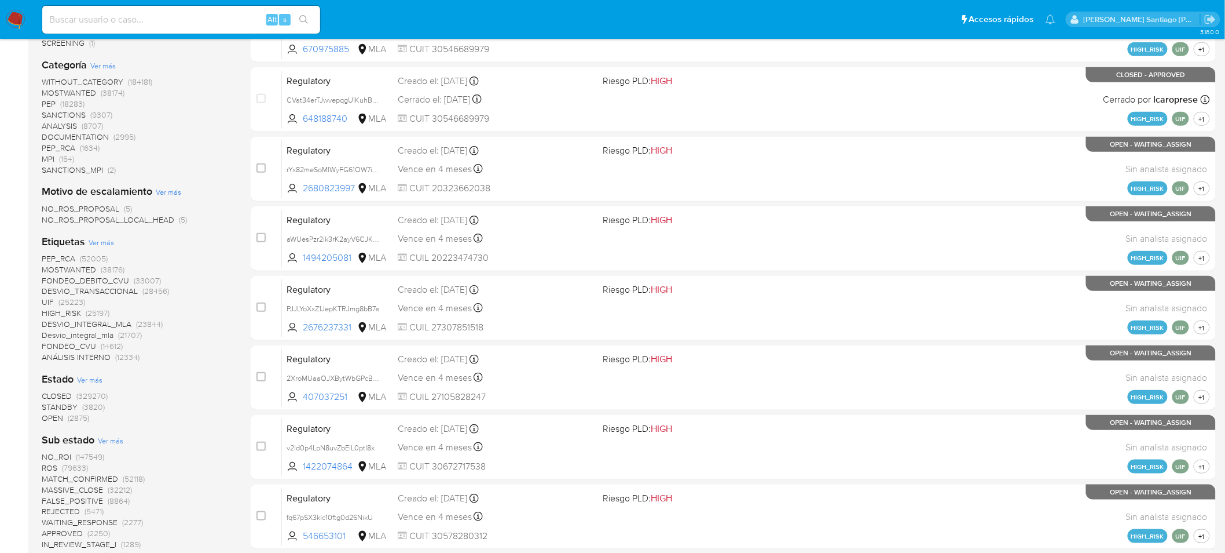
scroll to position [321, 0]
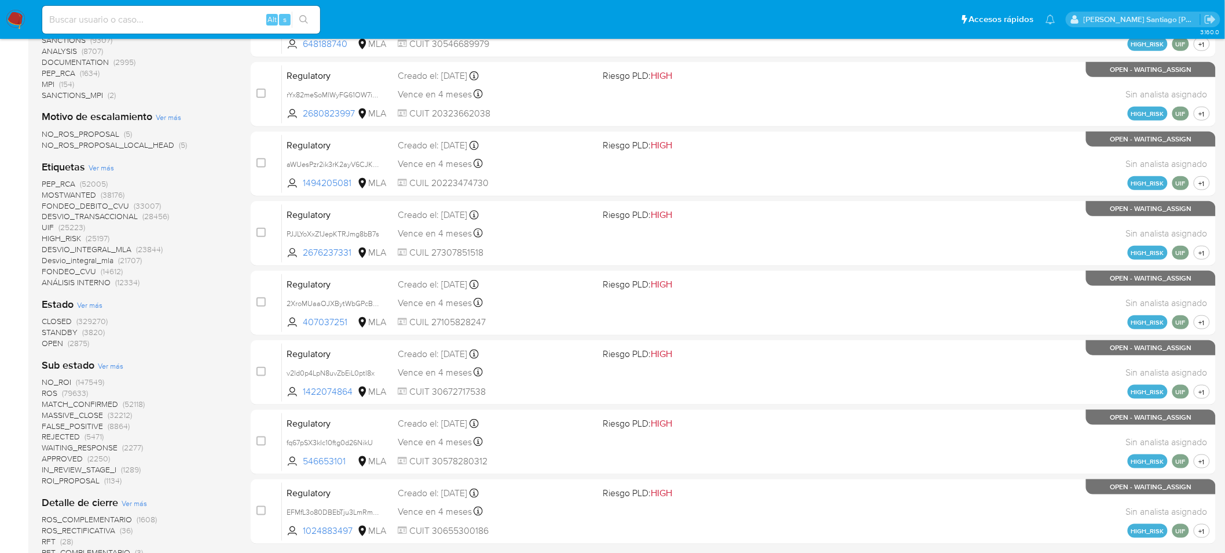
click at [55, 319] on span "CLOSED" at bounding box center [57, 321] width 30 height 12
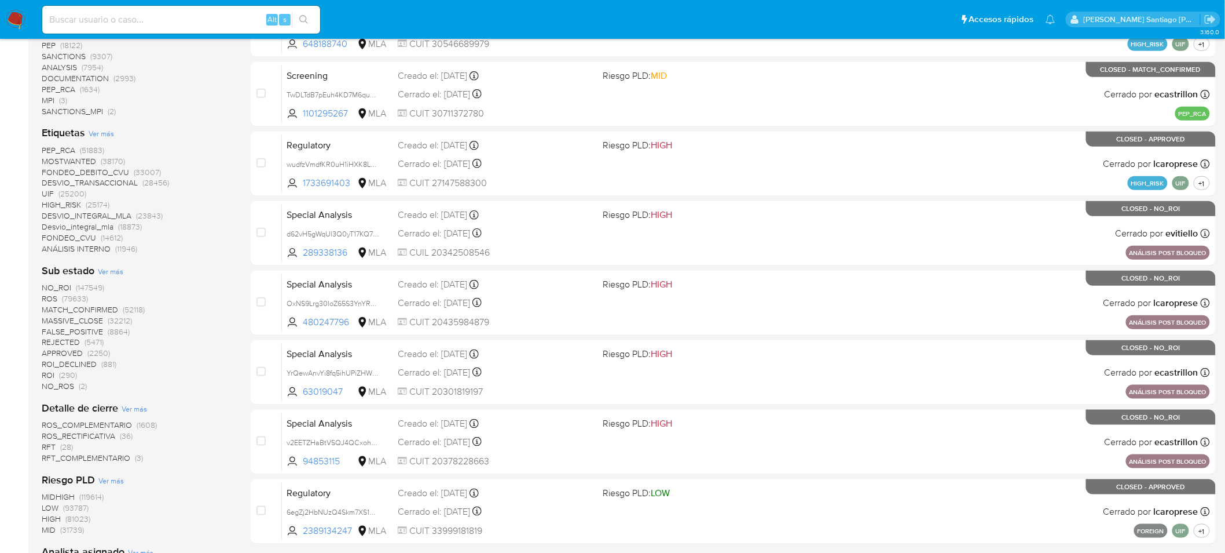
click at [45, 295] on span "ROS" at bounding box center [50, 298] width 16 height 12
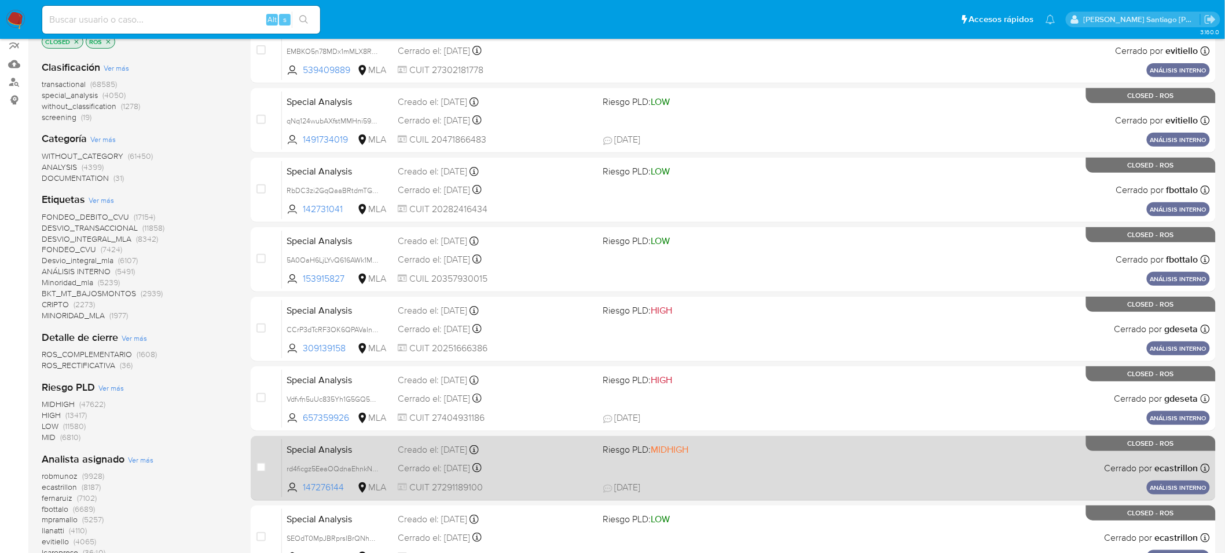
scroll to position [403, 0]
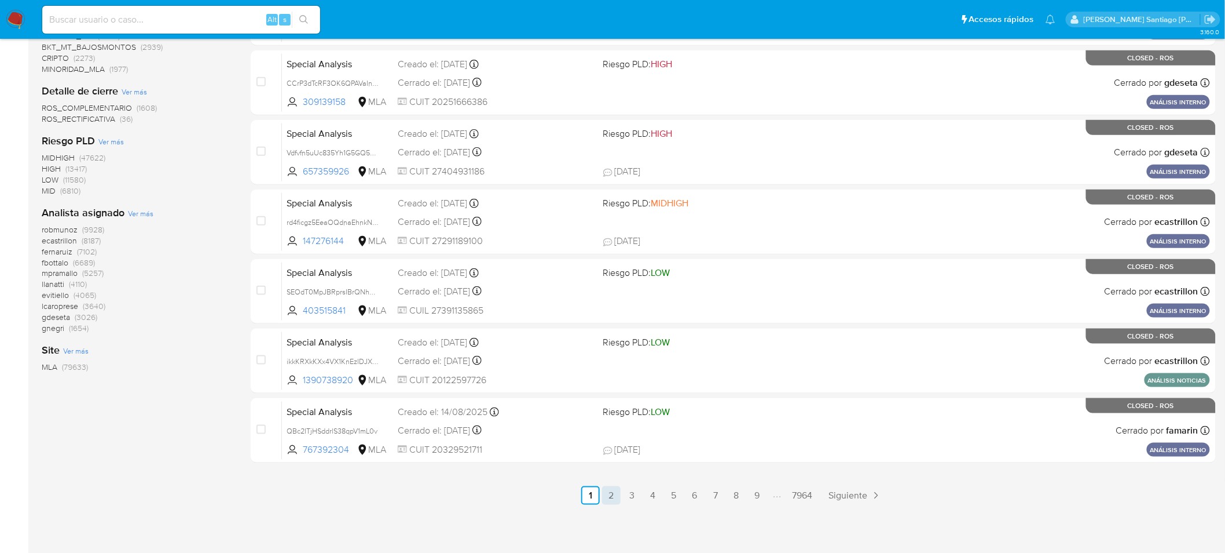
click at [612, 491] on link "2" at bounding box center [611, 495] width 19 height 19
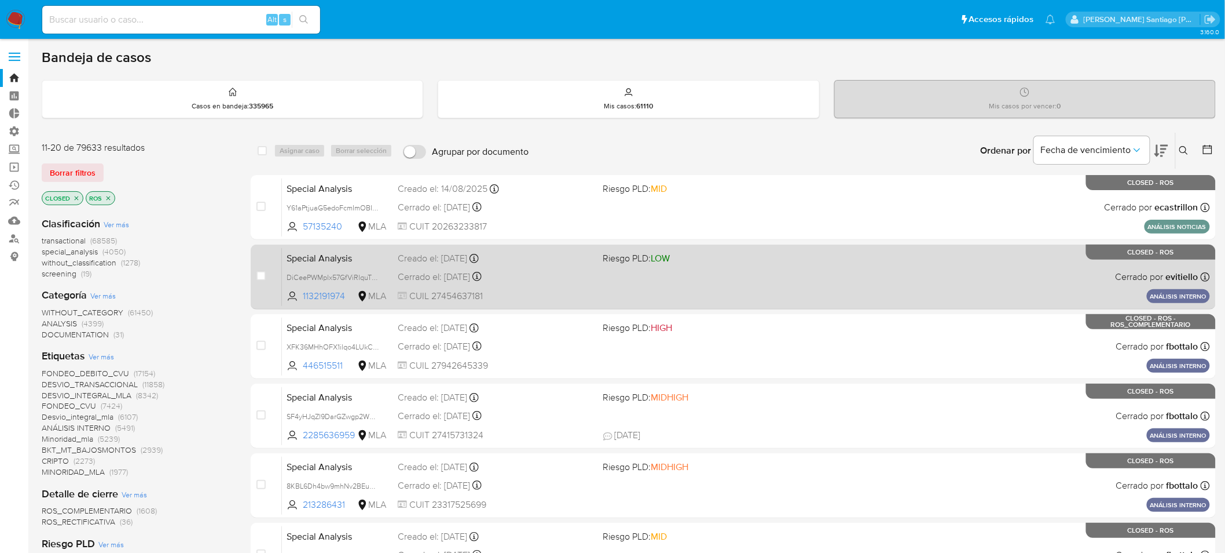
click at [1023, 282] on div "Special Analysis DiCeePWMplx57GfViRlquTCB 1132191974 MLA Riesgo PLD: LOW Creado…" at bounding box center [746, 276] width 928 height 58
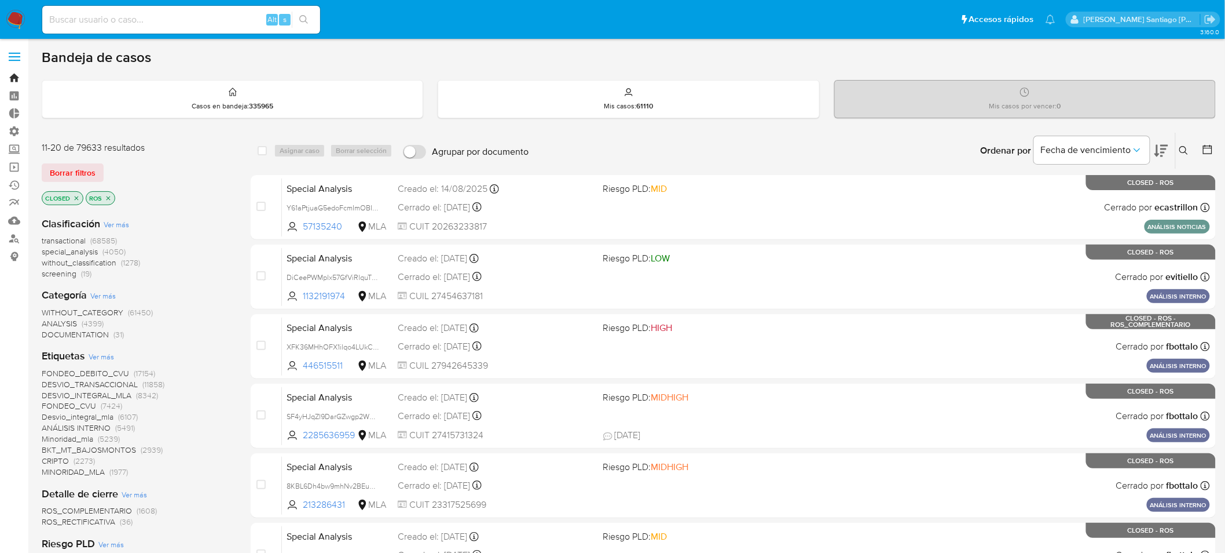
click at [8, 78] on link "Bandeja" at bounding box center [69, 78] width 138 height 18
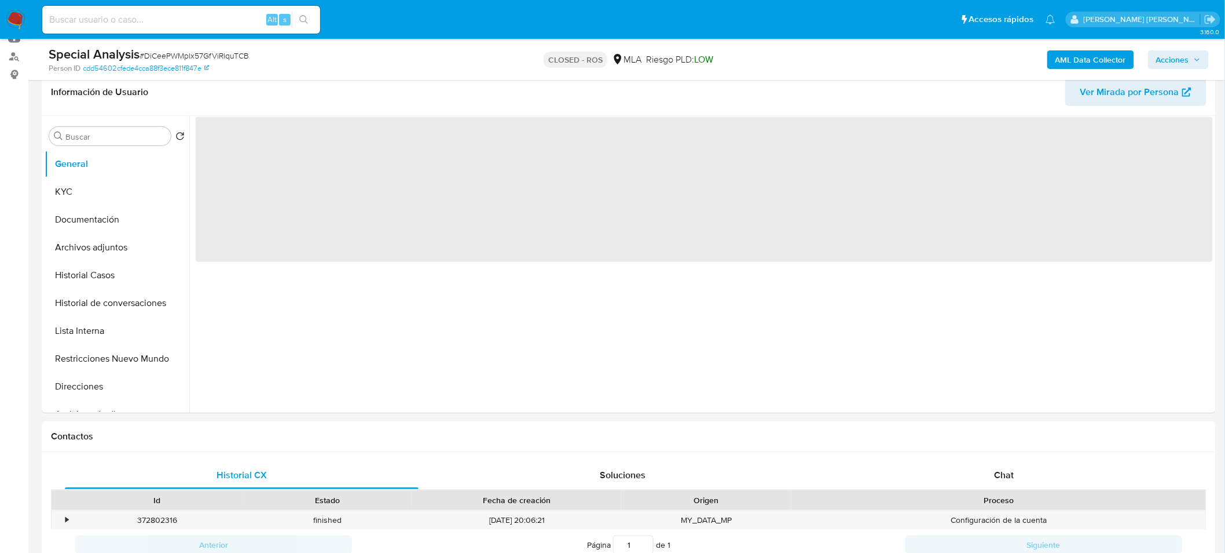
scroll to position [193, 0]
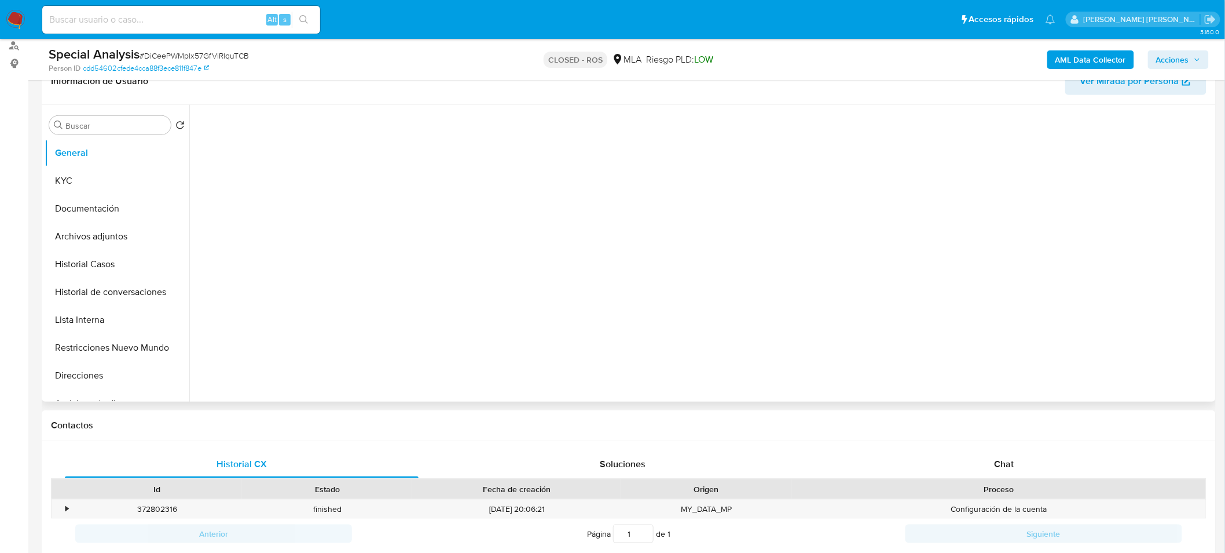
select select "10"
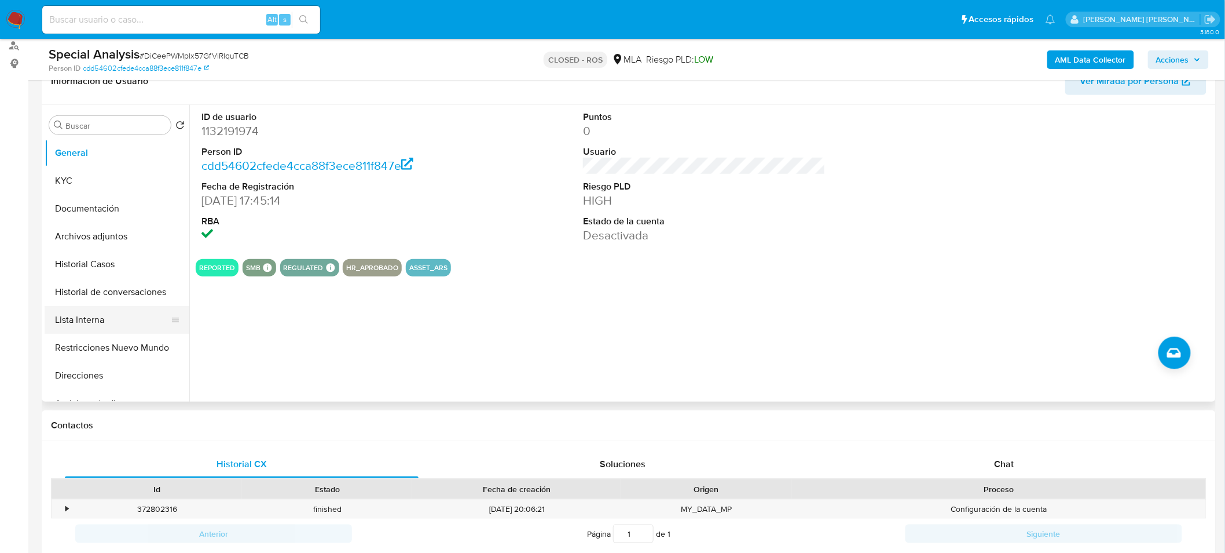
click at [94, 313] on button "Lista Interna" at bounding box center [113, 320] width 136 height 28
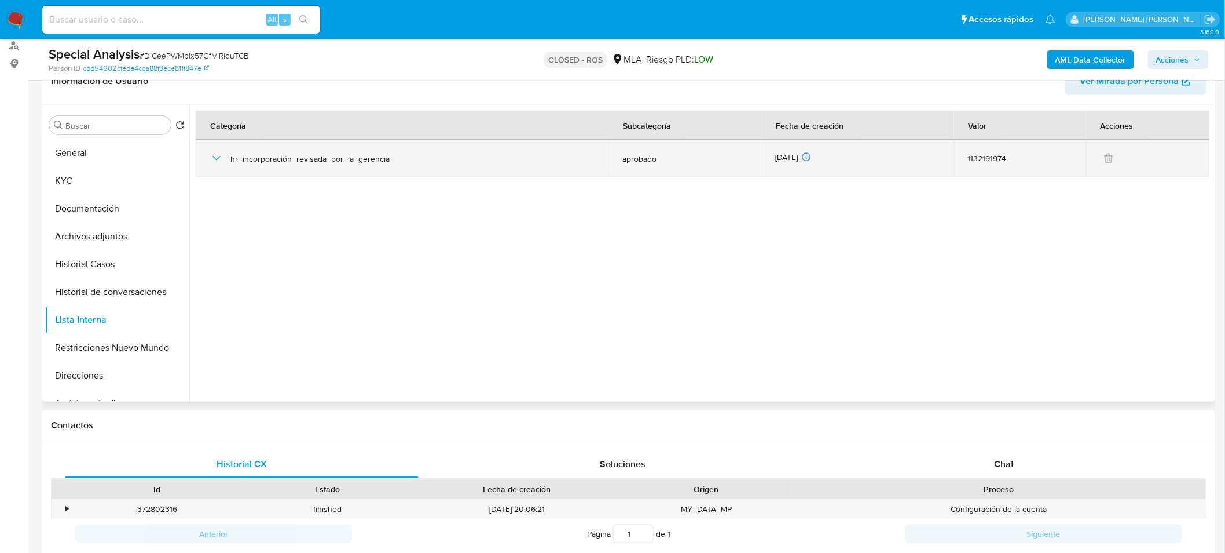
click at [218, 159] on icon "button" at bounding box center [217, 158] width 14 height 14
drag, startPoint x: 229, startPoint y: 162, endPoint x: 400, endPoint y: 171, distance: 171.7
click at [400, 171] on div "hr_incorporación_revisada_por_la_gerencia" at bounding box center [402, 158] width 385 height 37
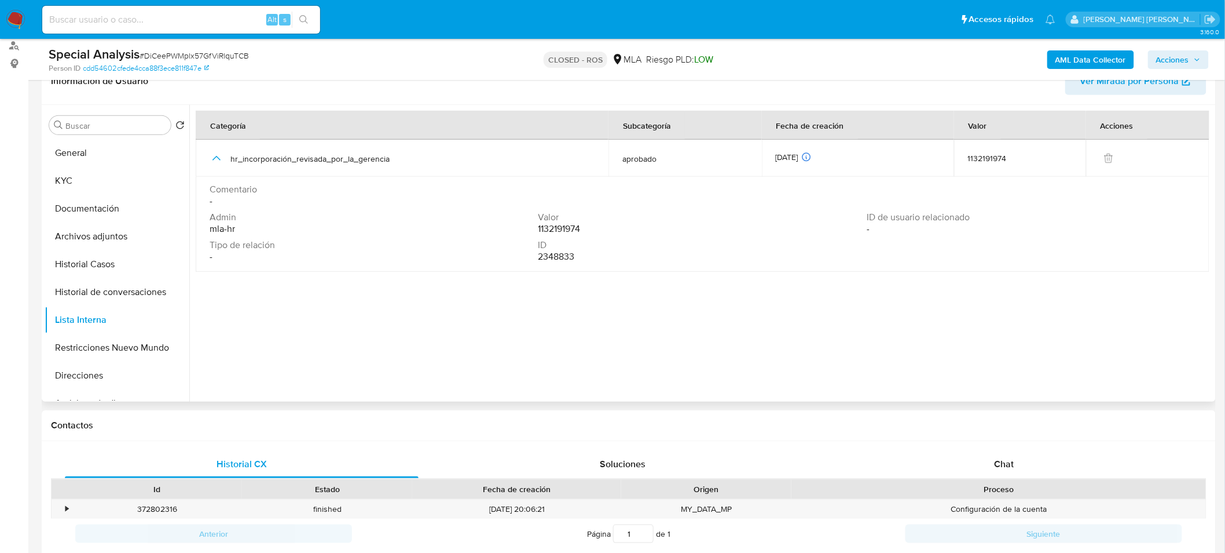
click at [450, 315] on div at bounding box center [701, 253] width 1024 height 297
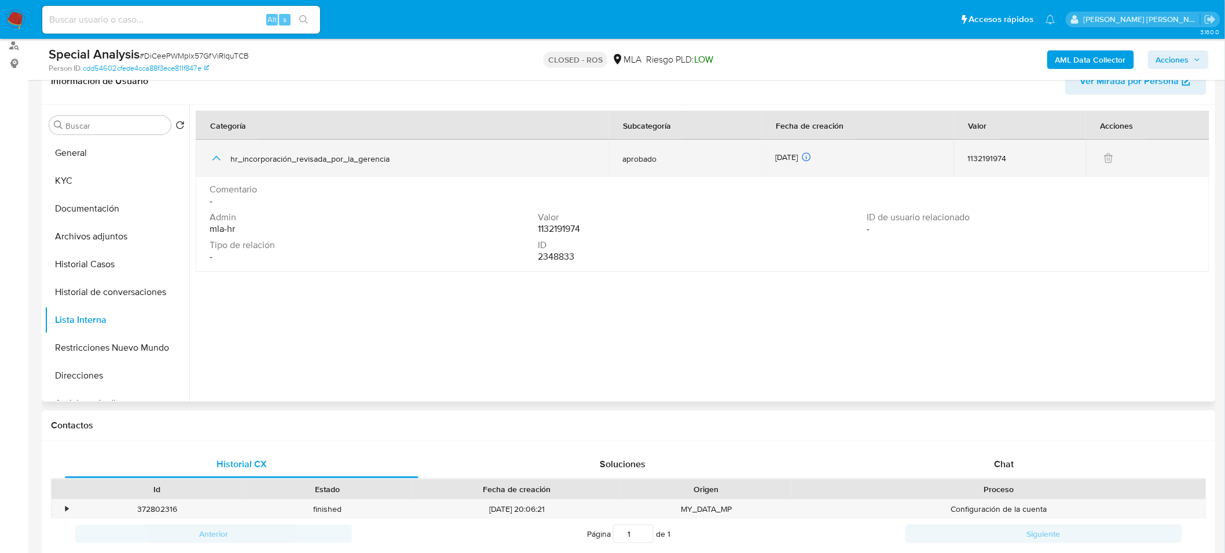
drag, startPoint x: 438, startPoint y: 166, endPoint x: 229, endPoint y: 161, distance: 208.5
click at [229, 161] on div "hr_incorporación_revisada_por_la_gerencia" at bounding box center [402, 158] width 385 height 37
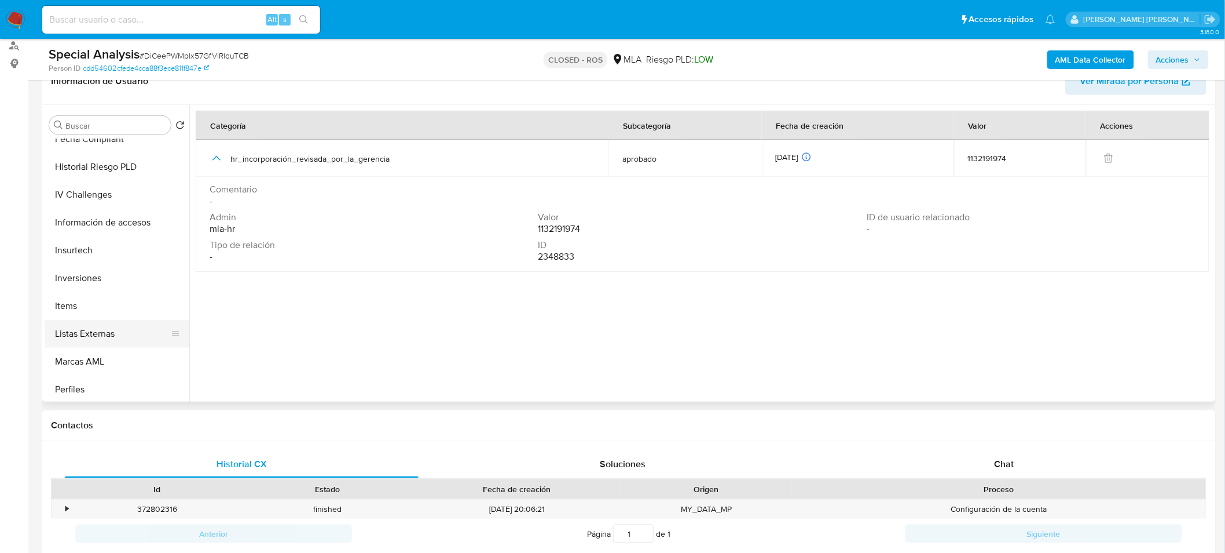
scroll to position [545, 0]
click at [118, 328] on button "Marcas AML" at bounding box center [113, 331] width 136 height 28
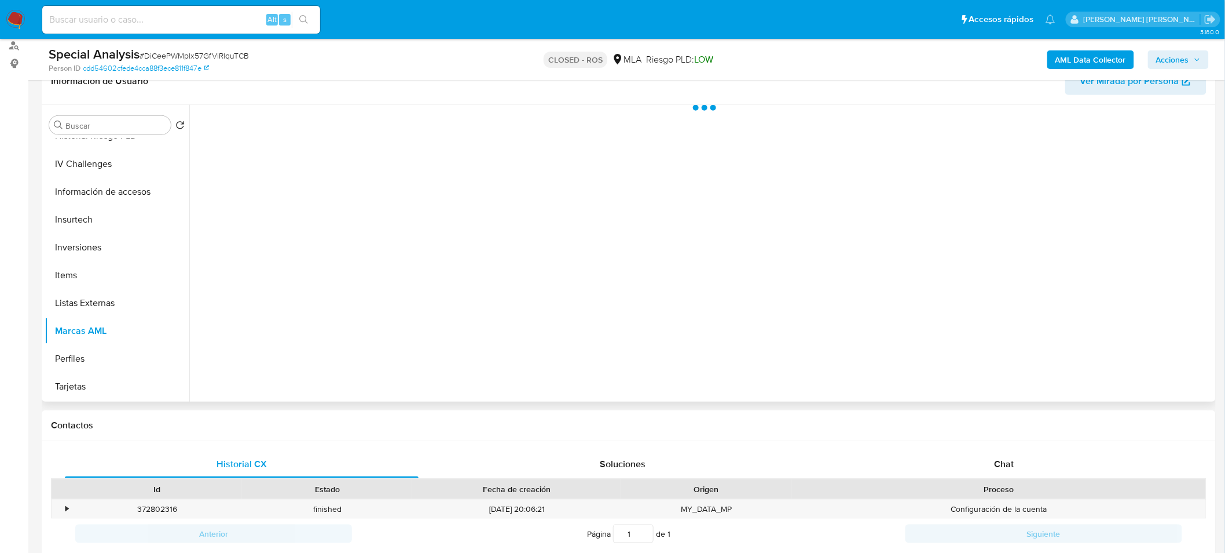
scroll to position [544, 0]
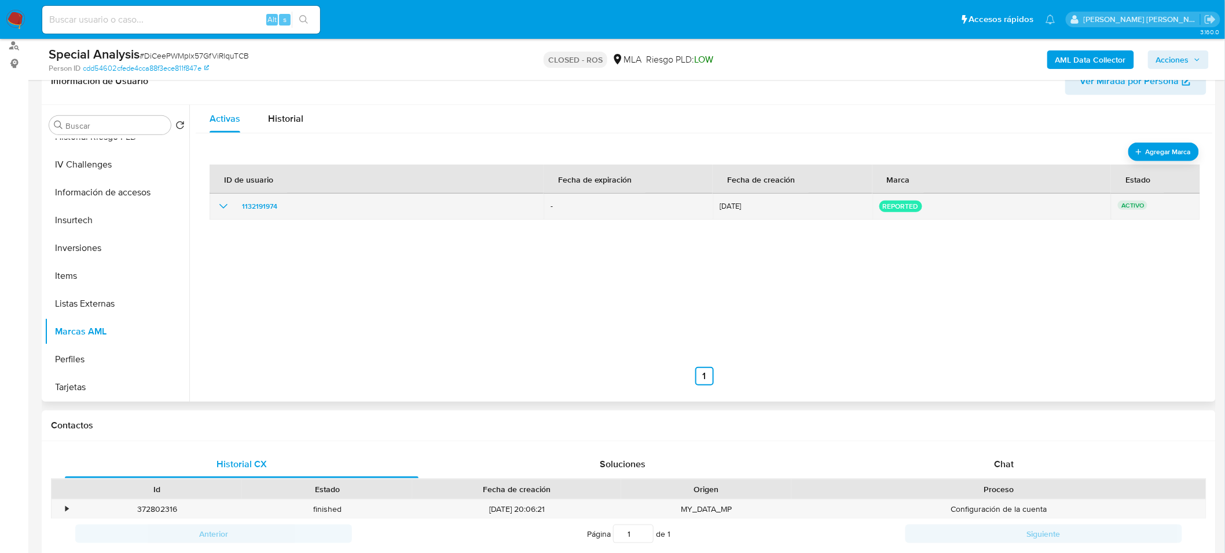
click at [226, 210] on icon "show_hidden_detail_by_id_1132191974" at bounding box center [224, 206] width 14 height 14
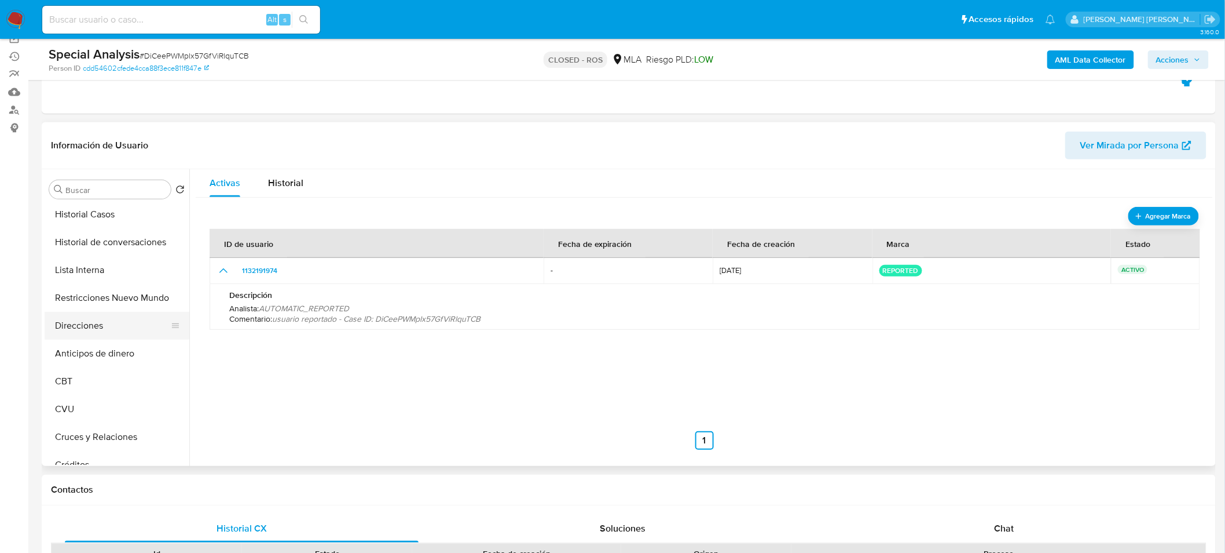
scroll to position [94, 0]
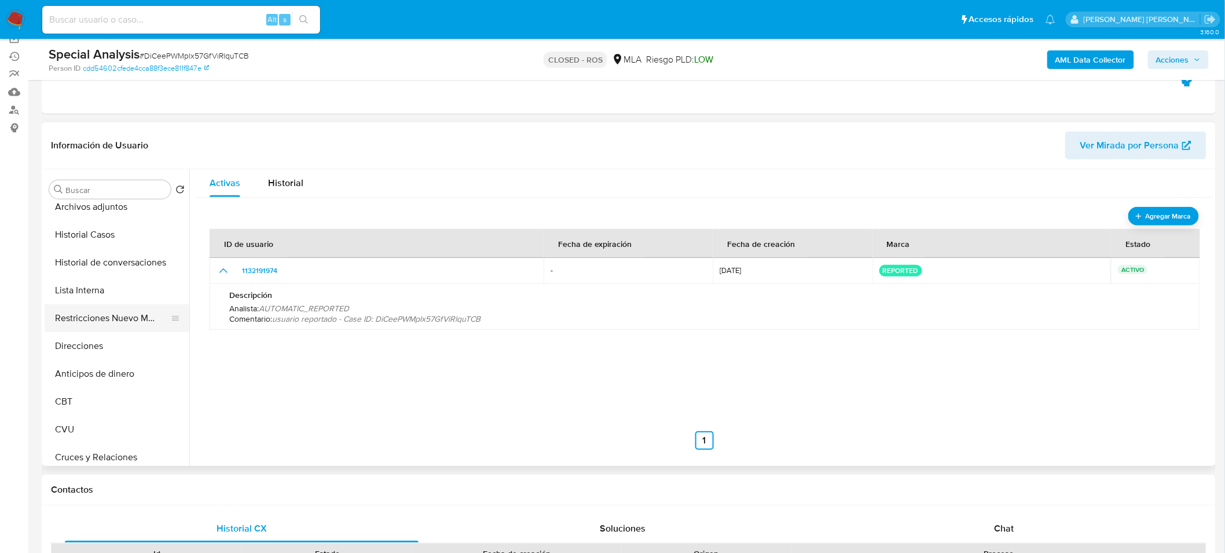
drag, startPoint x: 118, startPoint y: 321, endPoint x: 131, endPoint y: 325, distance: 13.9
click at [118, 321] on button "Restricciones Nuevo Mundo" at bounding box center [113, 318] width 136 height 28
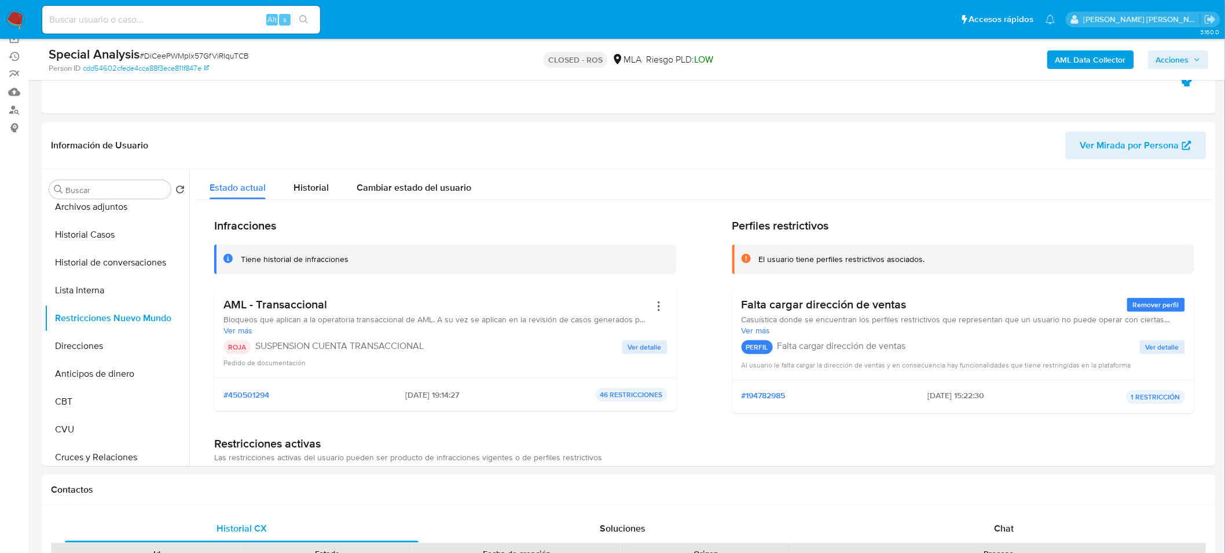
click at [9, 20] on img at bounding box center [16, 20] width 20 height 20
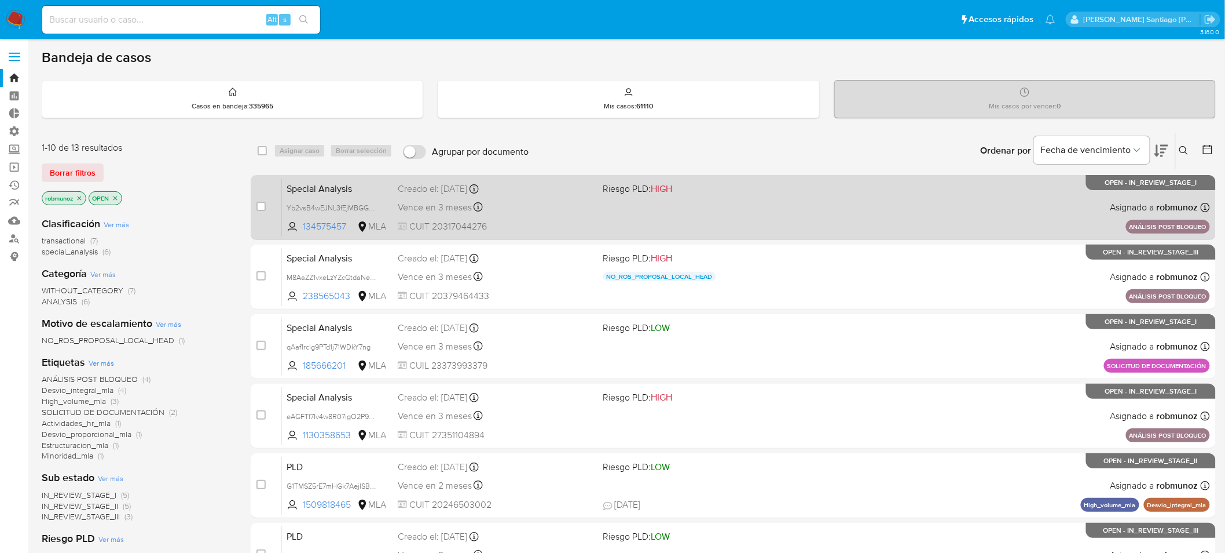
click at [954, 225] on div "Special Analysis Yb2vsB4wEJNL3fEjMBGGmhjQ 134575457 MLA Riesgo PLD: HIGH Creado…" at bounding box center [746, 207] width 928 height 58
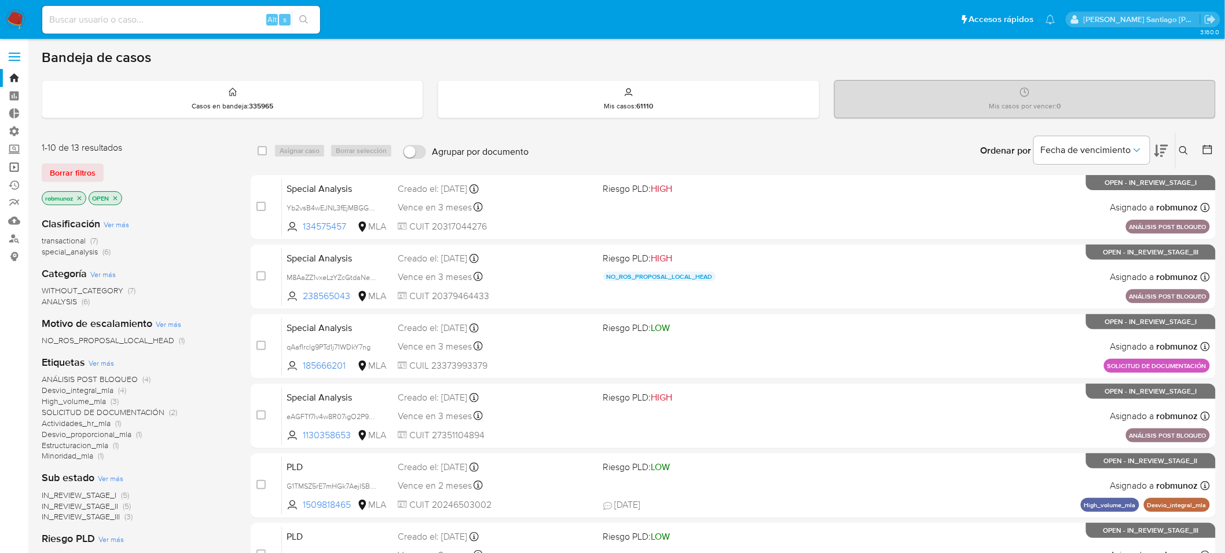
click at [19, 167] on link "Operaciones masivas" at bounding box center [69, 167] width 138 height 18
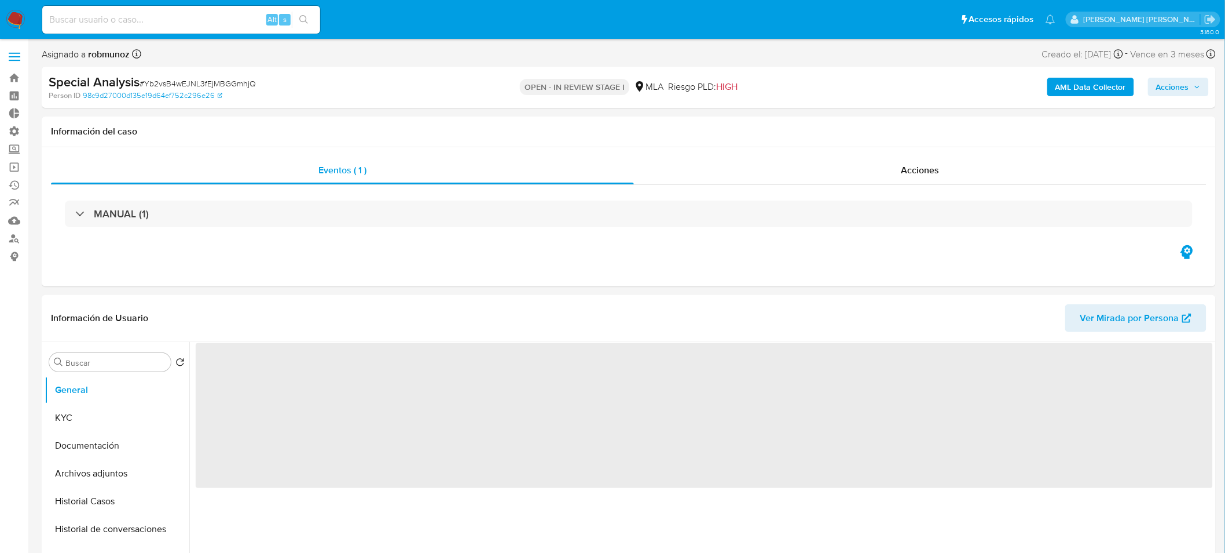
select select "10"
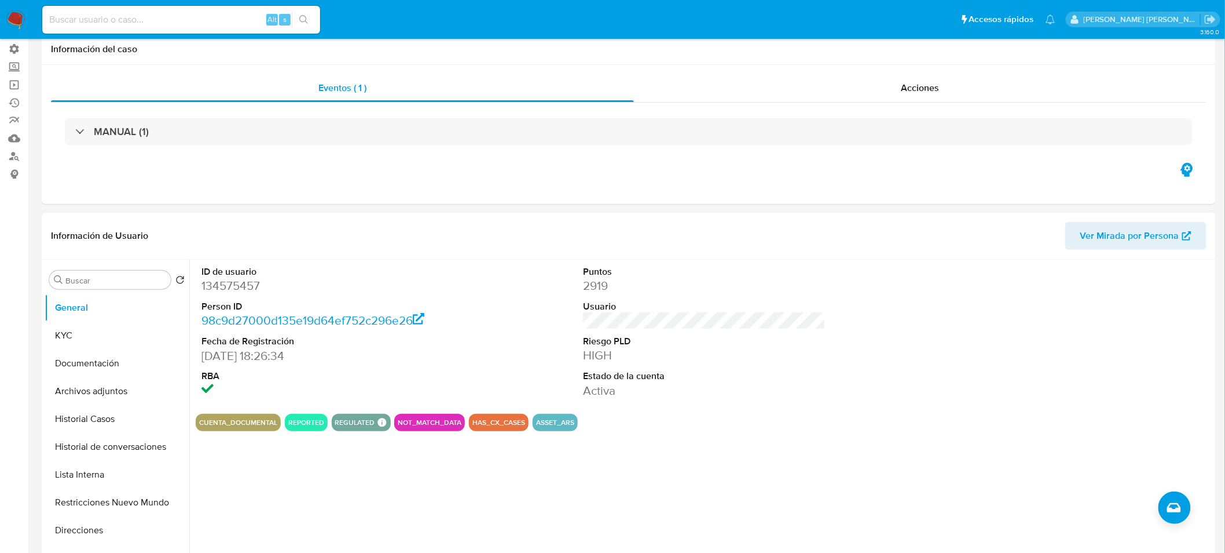
scroll to position [129, 0]
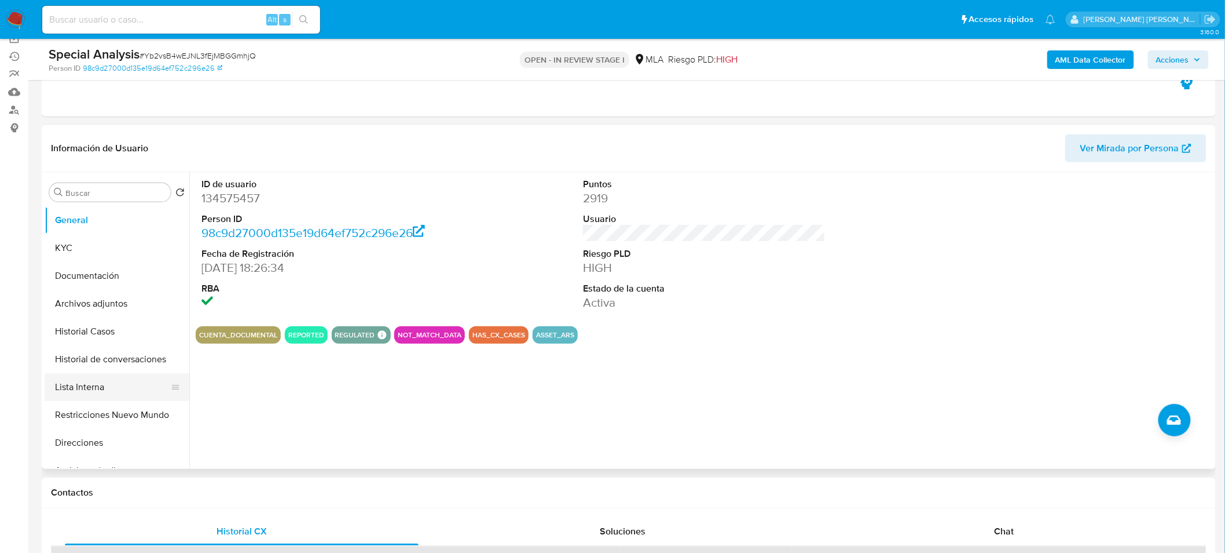
click at [88, 390] on button "Lista Interna" at bounding box center [113, 387] width 136 height 28
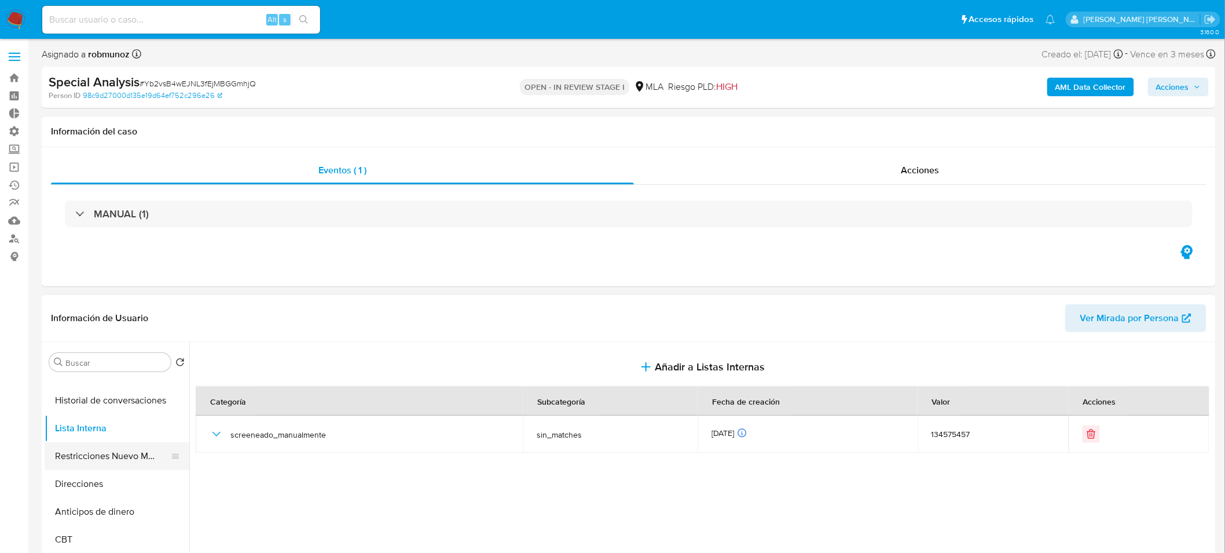
scroll to position [128, 0]
click at [120, 459] on button "Restricciones Nuevo Mundo" at bounding box center [113, 456] width 136 height 28
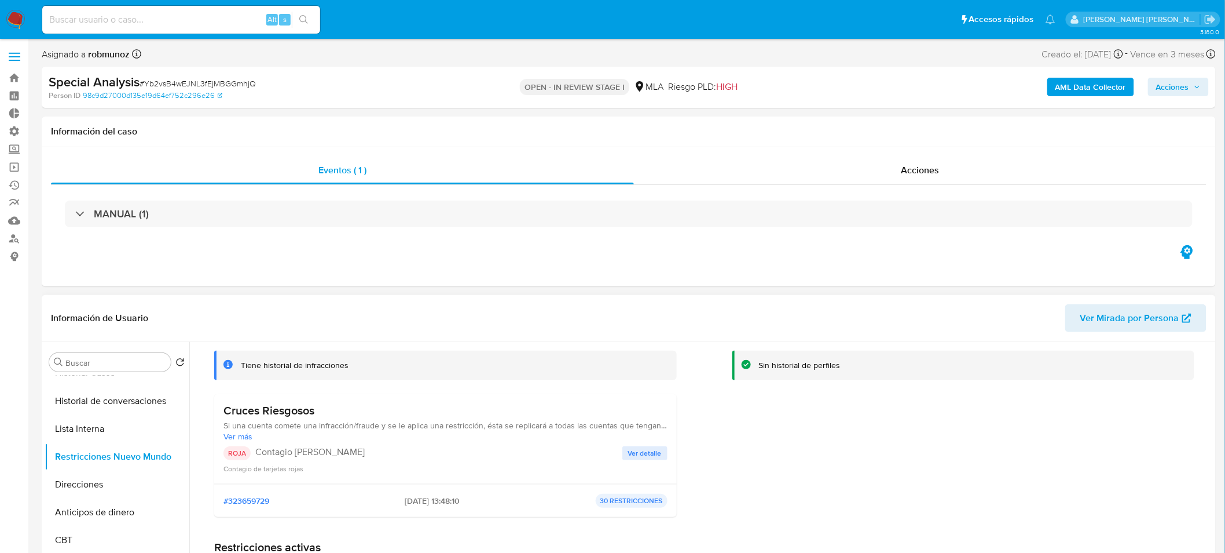
scroll to position [129, 0]
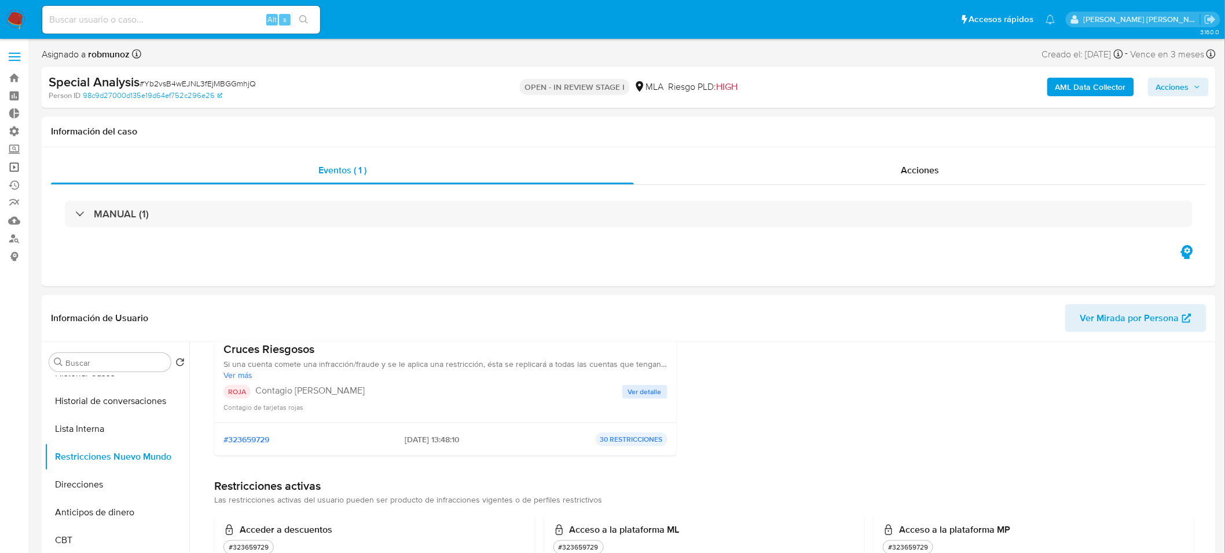
click at [9, 163] on link "Operaciones masivas" at bounding box center [69, 167] width 138 height 18
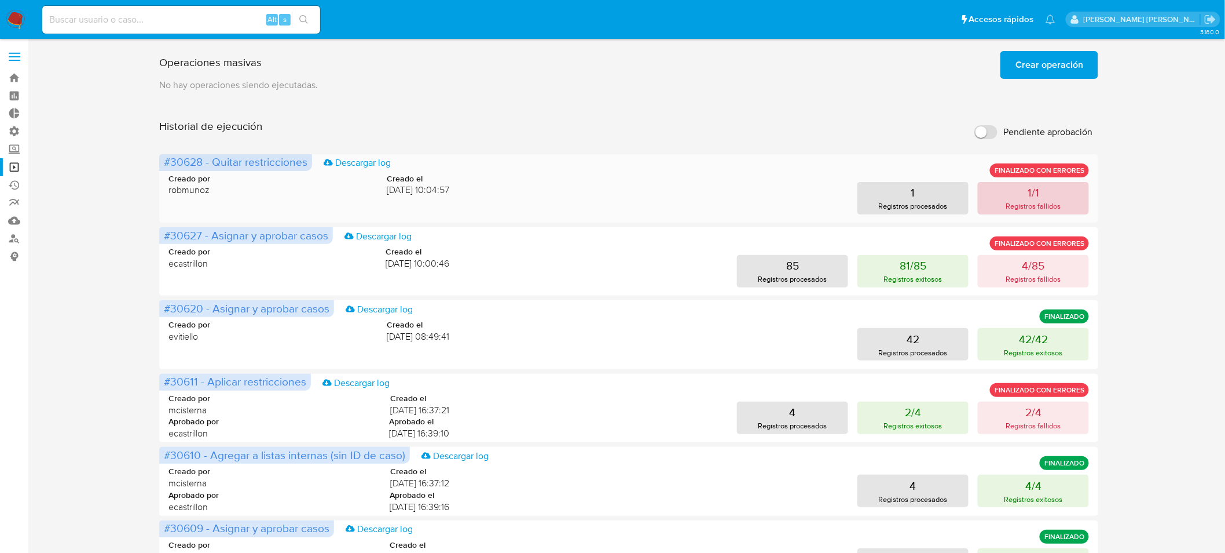
click at [1030, 210] on p "Registros fallidos" at bounding box center [1034, 205] width 55 height 11
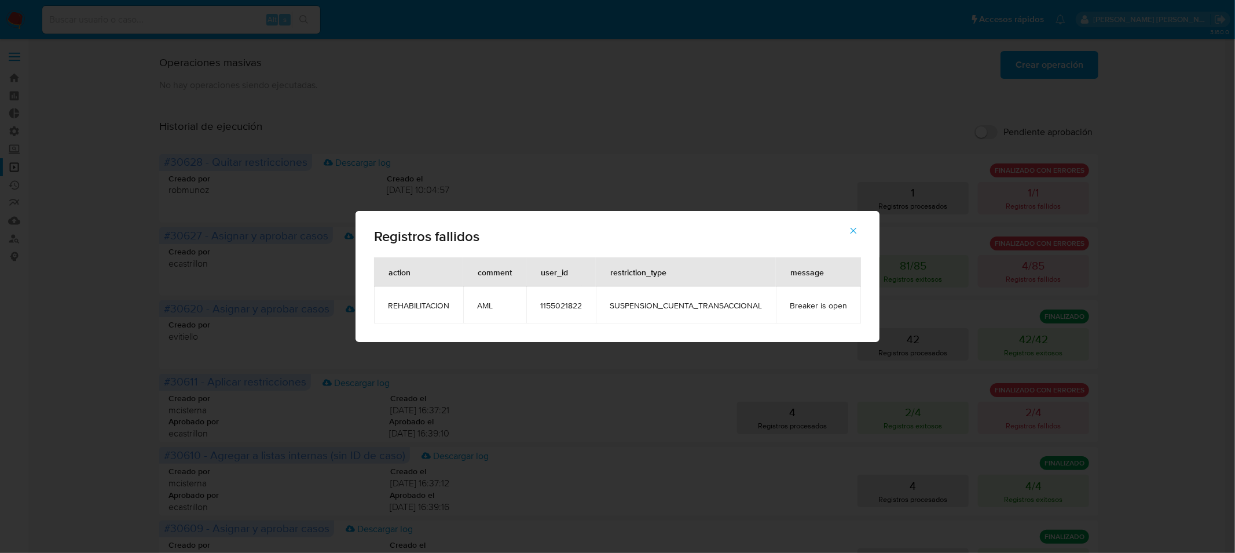
click at [817, 308] on span "Breaker is open" at bounding box center [818, 305] width 57 height 10
click at [541, 303] on span "1155021822" at bounding box center [561, 305] width 42 height 10
click at [859, 233] on icon "button" at bounding box center [853, 230] width 10 height 10
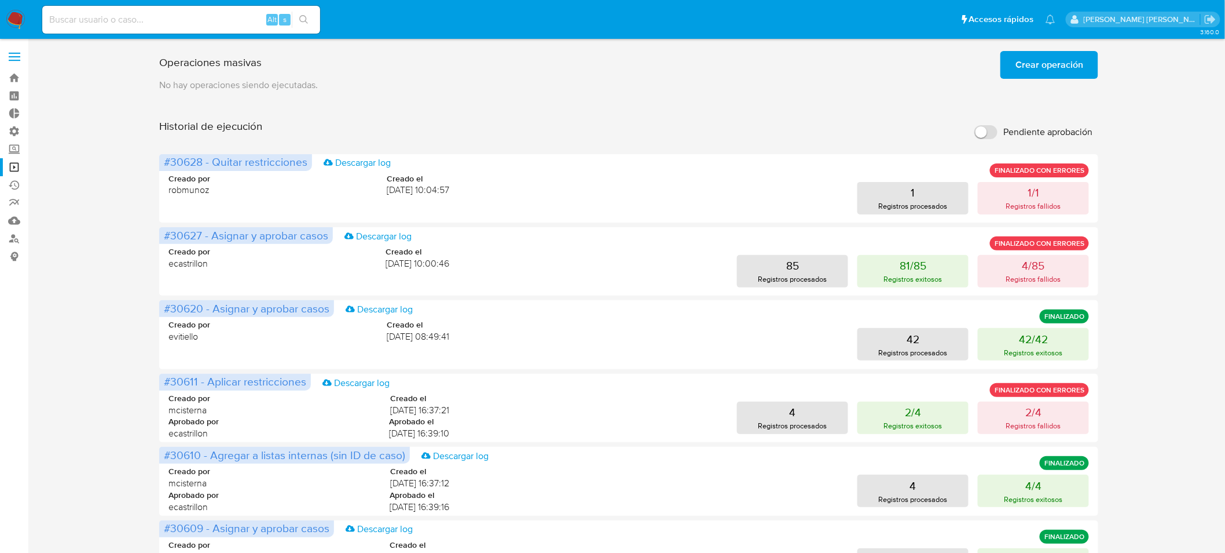
click at [1040, 71] on span "Crear operación" at bounding box center [1050, 64] width 68 height 25
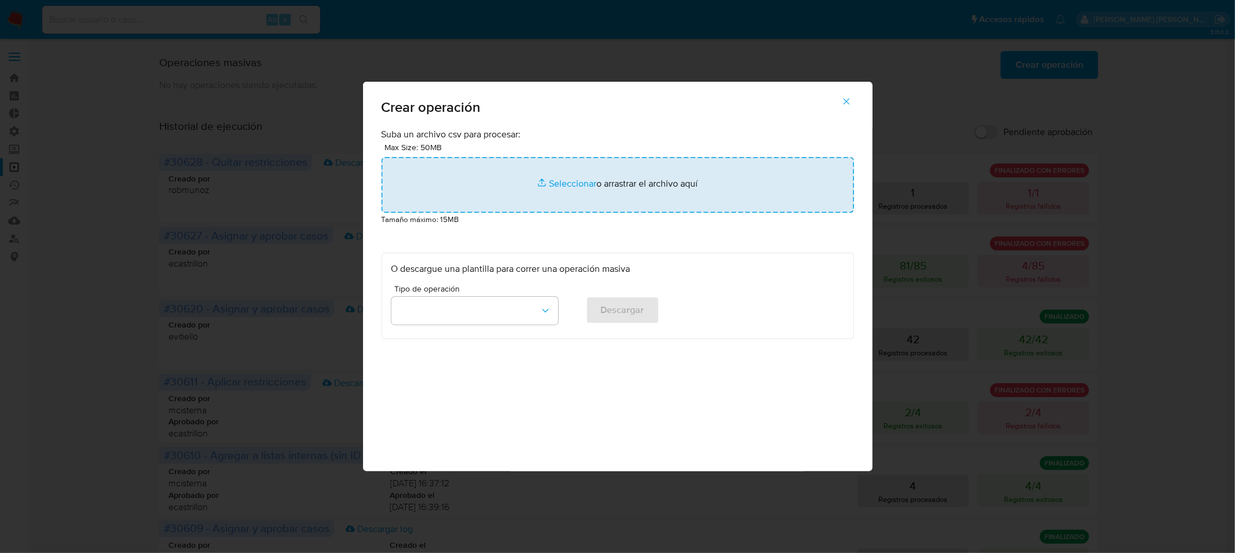
click at [606, 174] on input "file" at bounding box center [618, 185] width 473 height 56
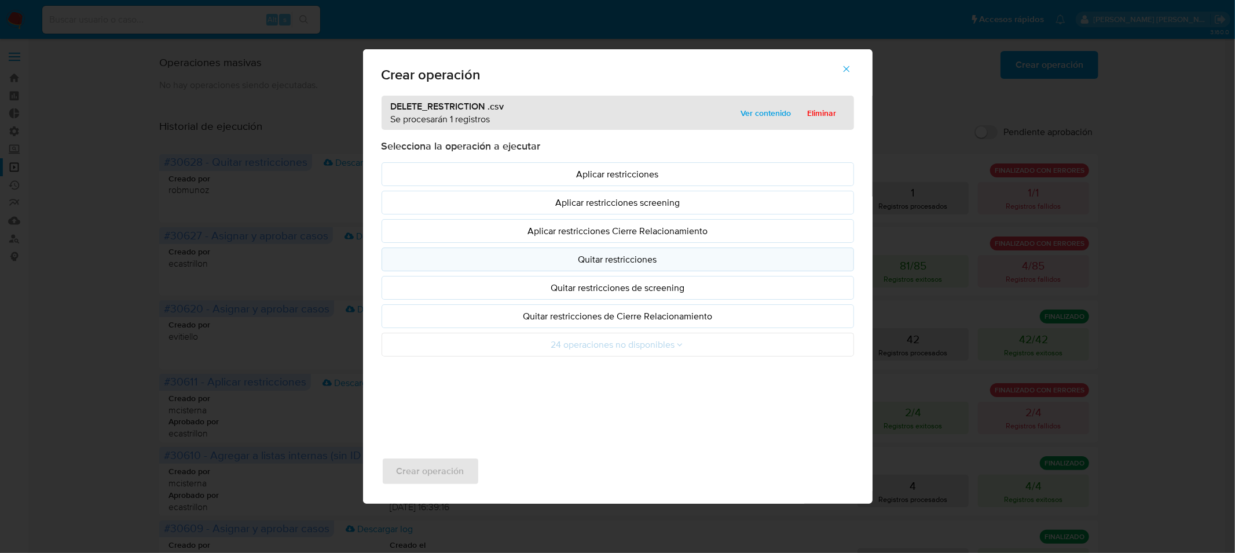
click at [653, 262] on p "Quitar restricciones" at bounding box center [618, 259] width 453 height 13
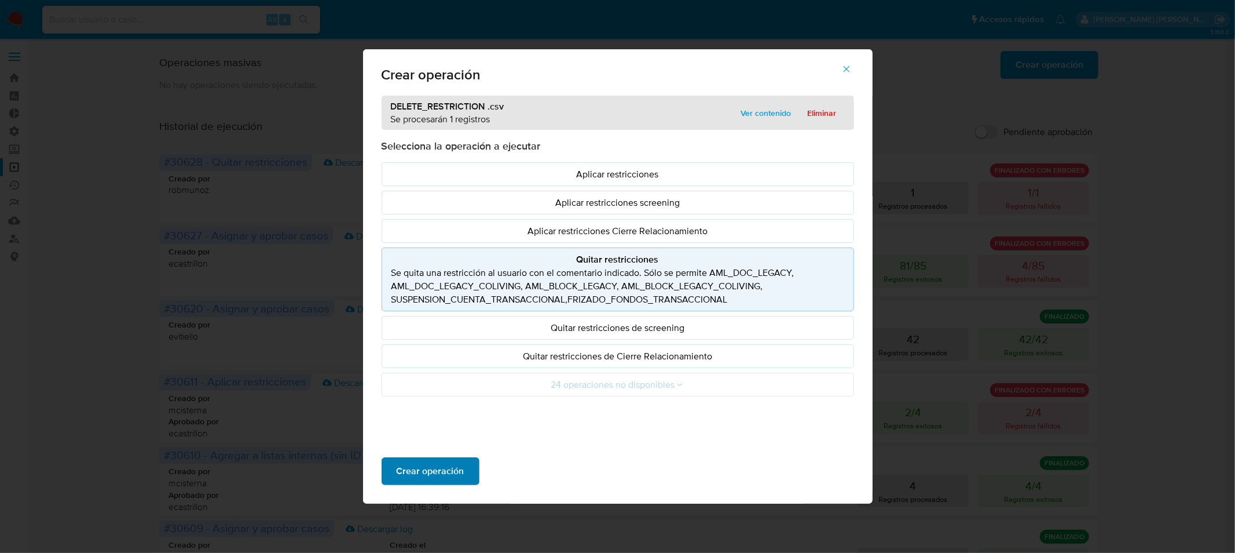
click at [463, 462] on button "Crear operación" at bounding box center [431, 471] width 98 height 28
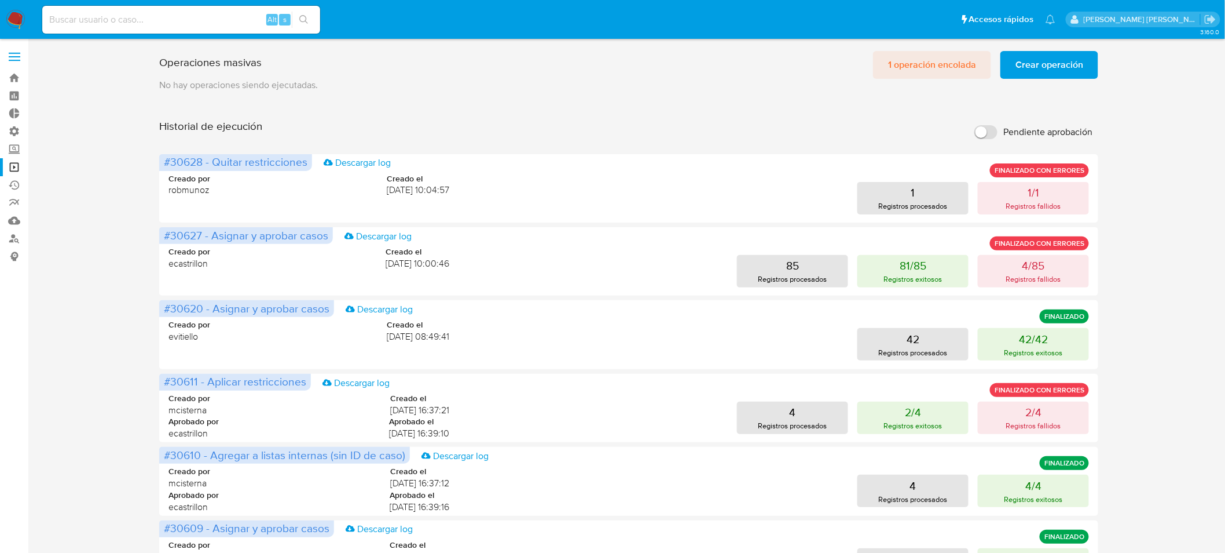
click at [914, 70] on span "1 operación encolada" at bounding box center [932, 64] width 88 height 25
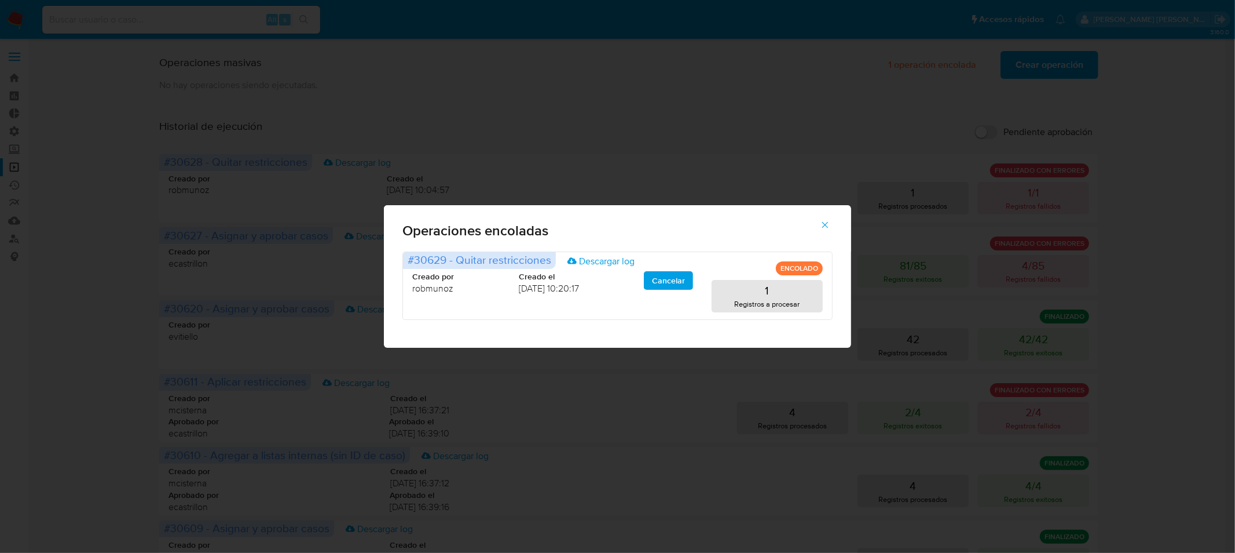
click at [821, 225] on icon "button" at bounding box center [825, 224] width 10 height 10
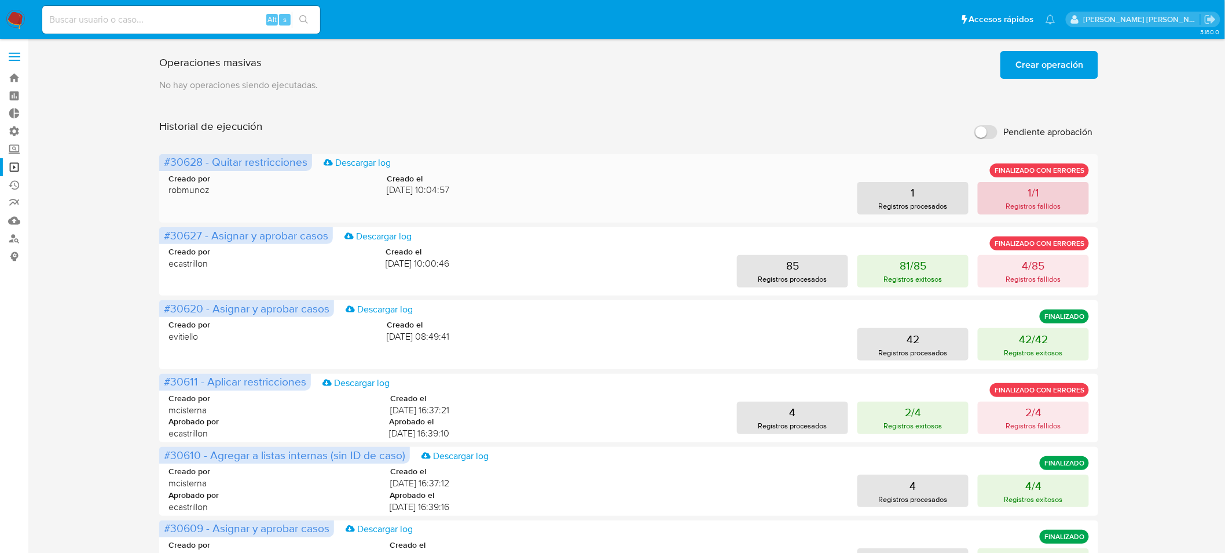
click at [1067, 207] on button "1/1 Registros fallidos" at bounding box center [1033, 198] width 111 height 32
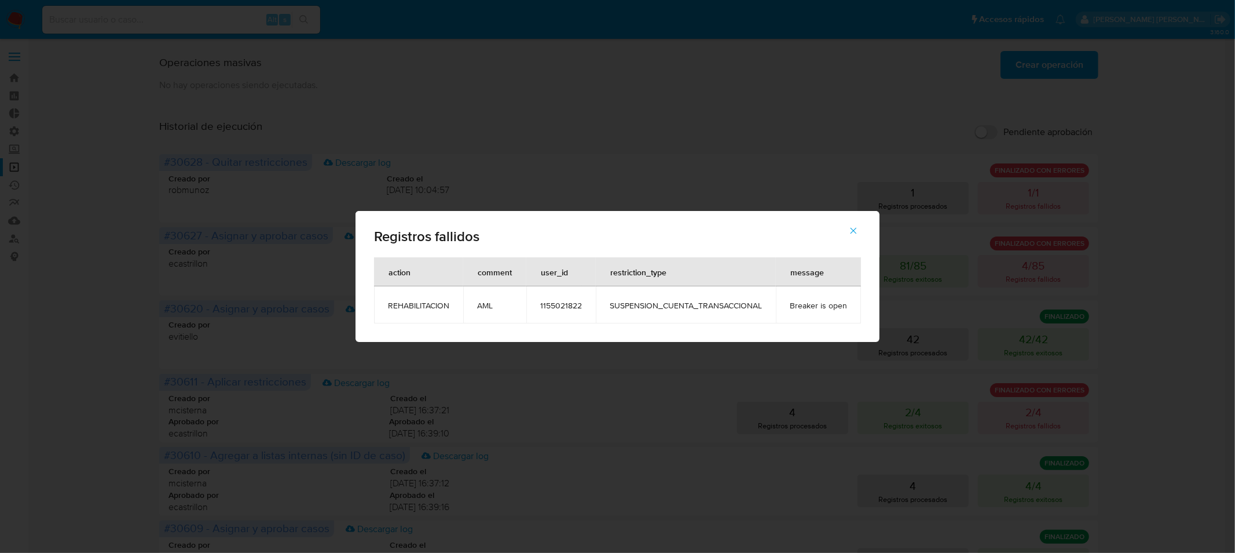
click at [565, 300] on span "1155021822" at bounding box center [561, 305] width 42 height 10
click at [565, 298] on td "1155021822" at bounding box center [560, 304] width 69 height 37
click at [158, 24] on div "Registros fallidos action comment user_id restriction_type message REHABILITACI…" at bounding box center [617, 276] width 1235 height 553
drag, startPoint x: 478, startPoint y: 62, endPoint x: 626, endPoint y: 129, distance: 162.2
click at [511, 77] on div "Registros fallidos action comment user_id restriction_type message REHABILITACI…" at bounding box center [617, 276] width 1235 height 553
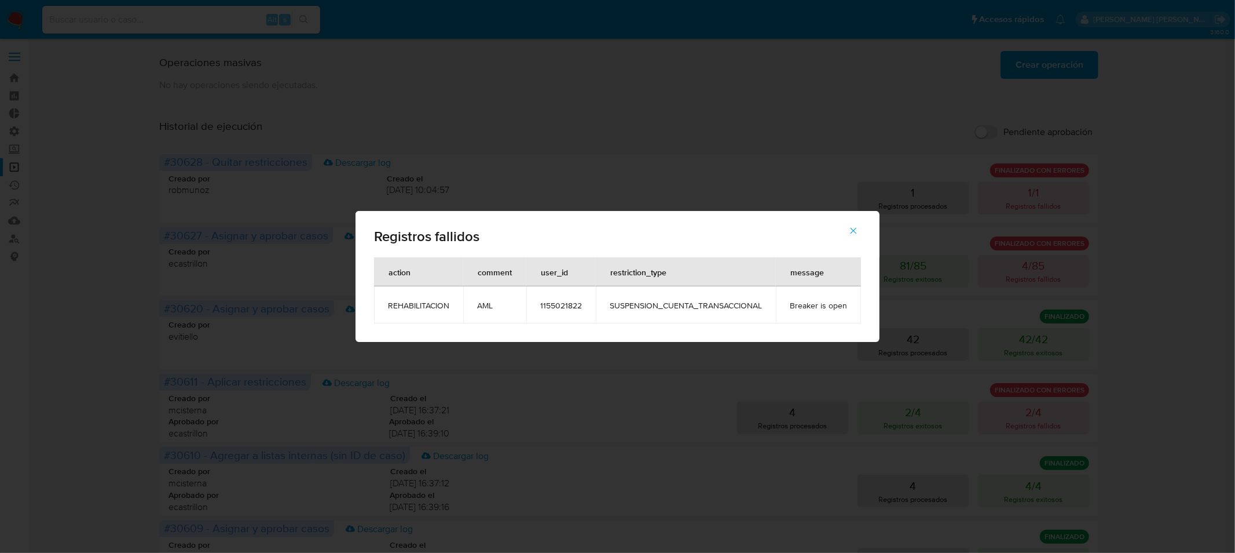
click at [858, 232] on icon "button" at bounding box center [853, 230] width 10 height 10
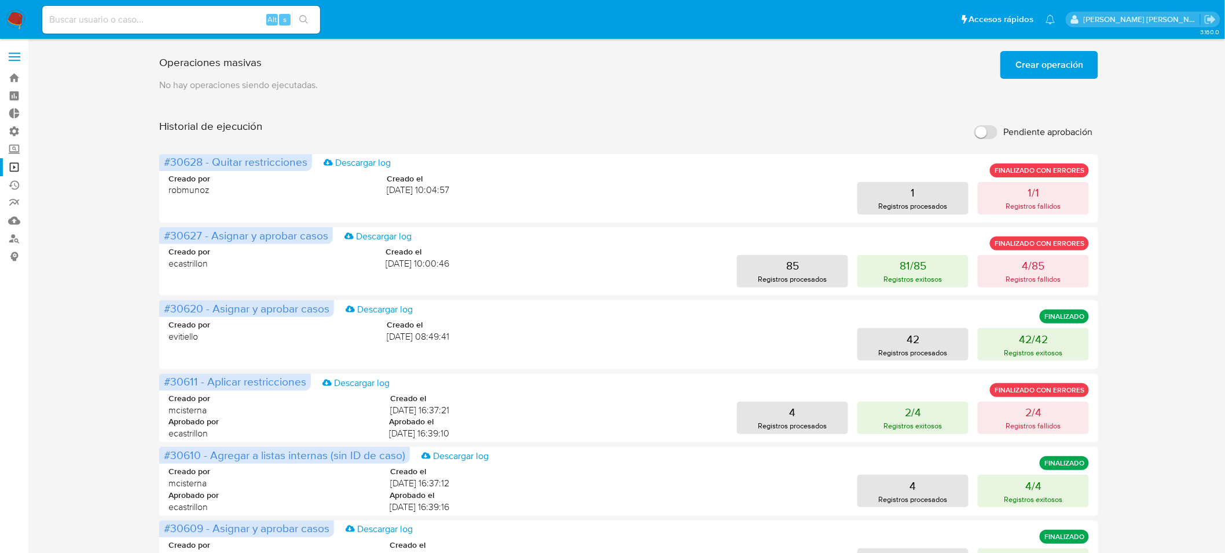
click at [189, 15] on input at bounding box center [181, 19] width 278 height 15
paste input "1155021822"
type input "1155021822"
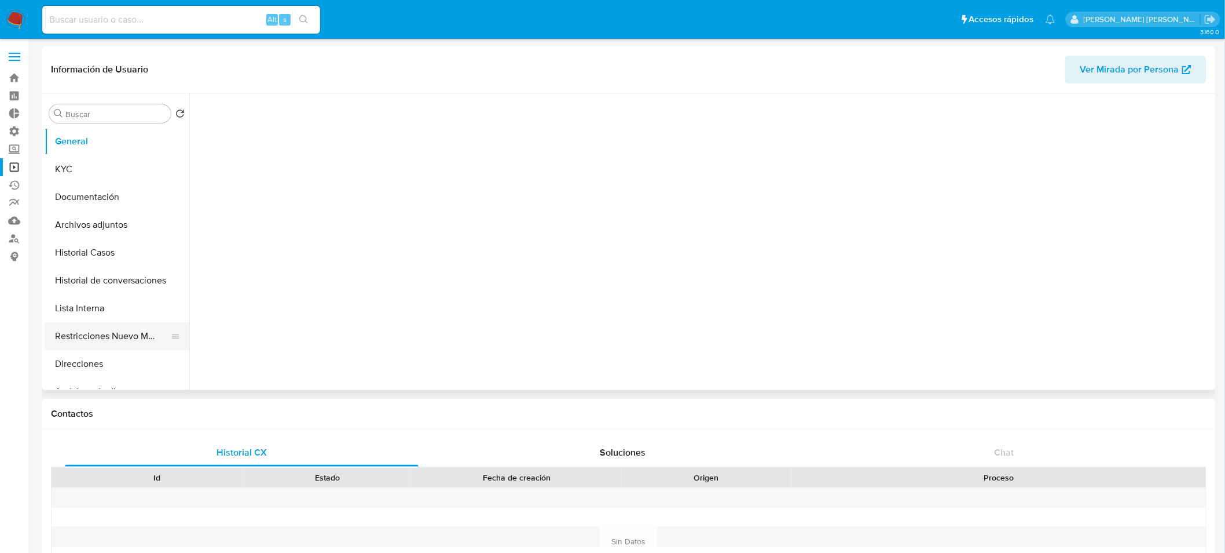
select select "10"
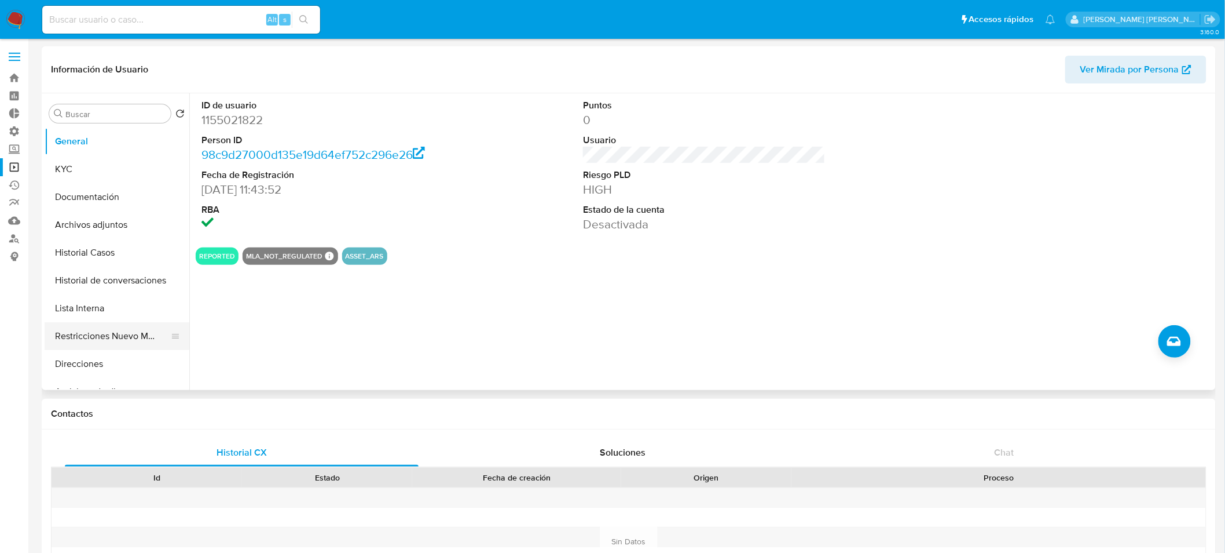
click at [133, 331] on button "Restricciones Nuevo Mundo" at bounding box center [113, 336] width 136 height 28
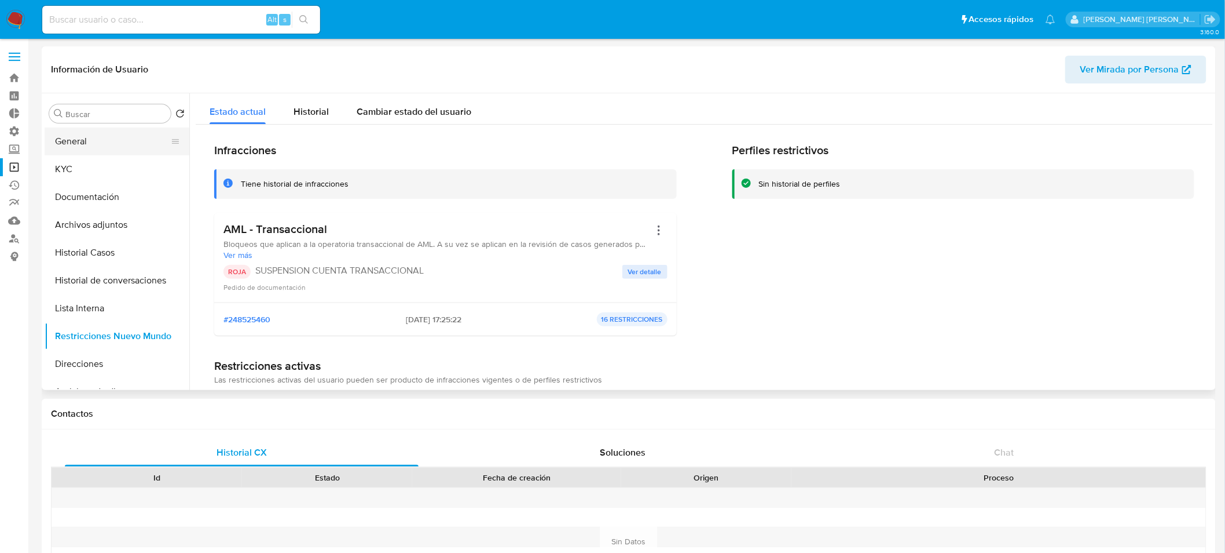
click at [64, 132] on button "General" at bounding box center [113, 141] width 136 height 28
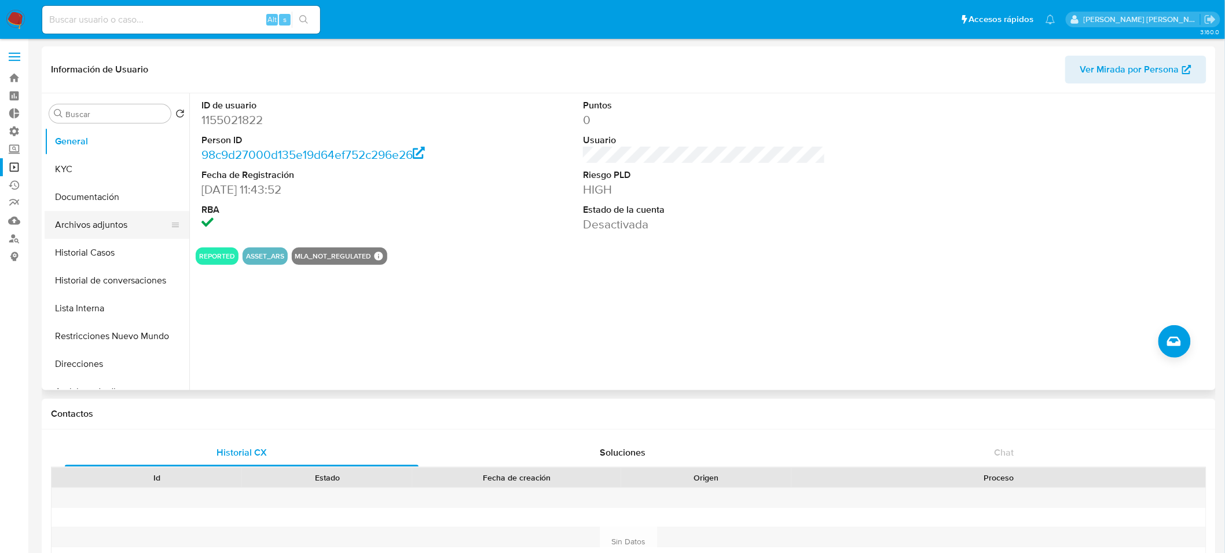
click at [93, 216] on button "Archivos adjuntos" at bounding box center [113, 225] width 136 height 28
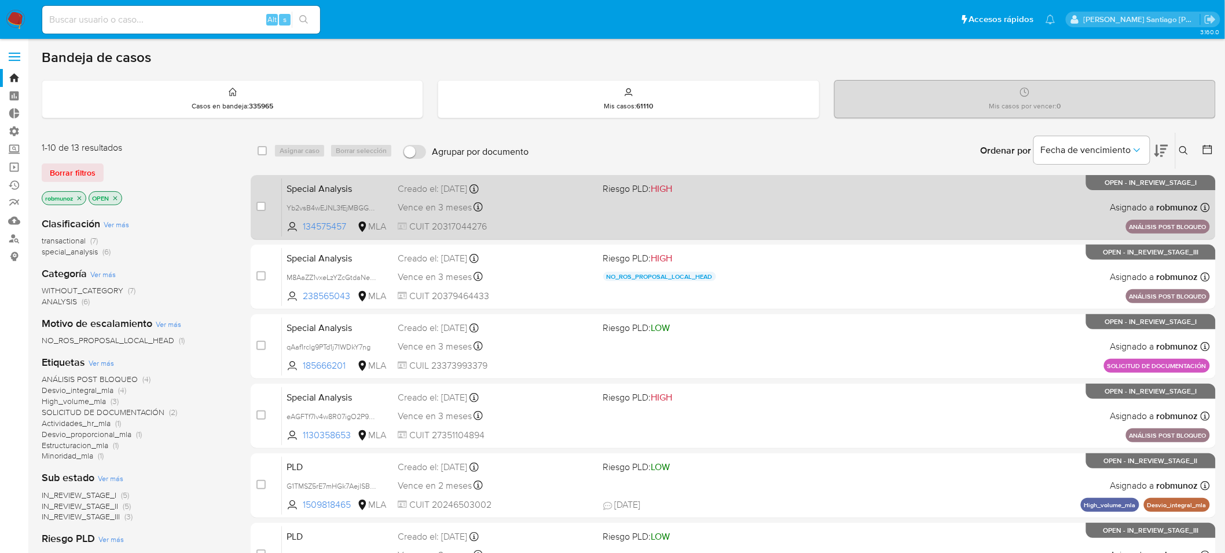
click at [730, 189] on span "Riesgo PLD: HIGH" at bounding box center [701, 187] width 196 height 15
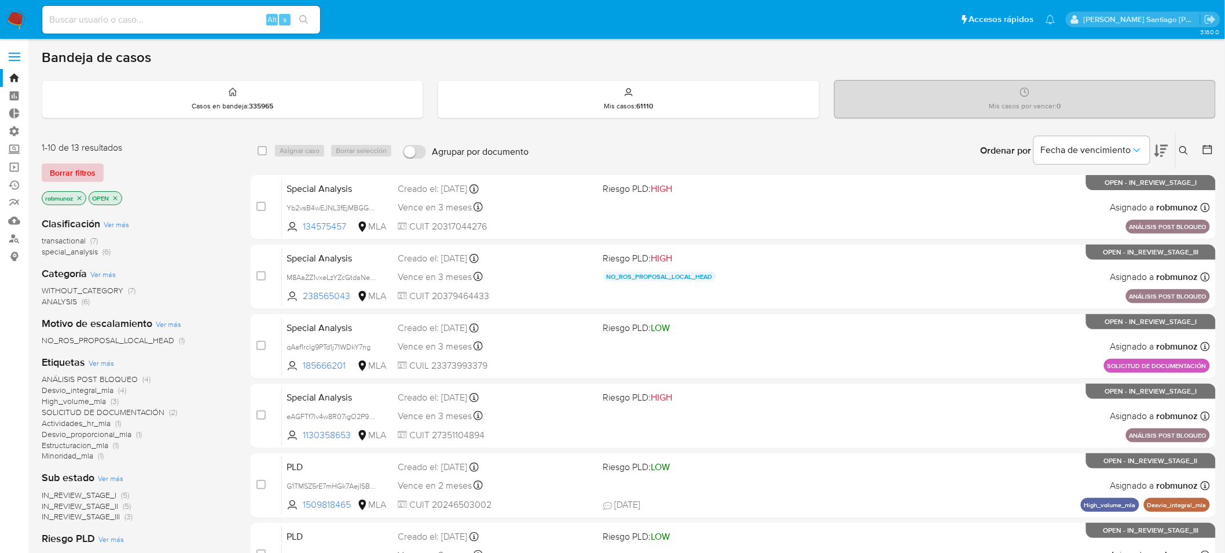
click at [71, 170] on span "Borrar filtros" at bounding box center [73, 172] width 46 height 16
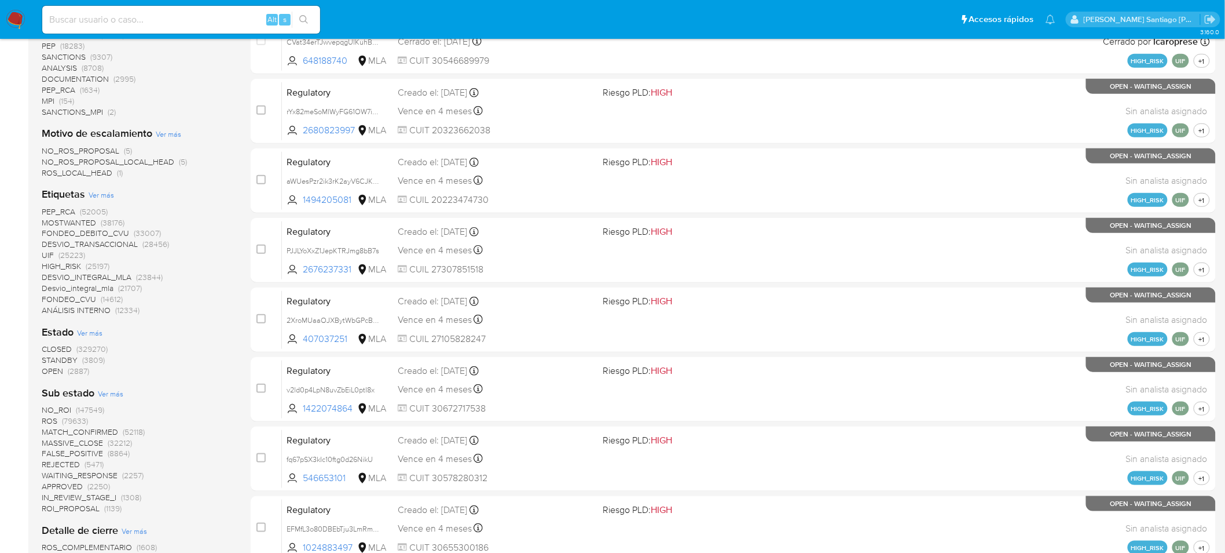
scroll to position [321, 0]
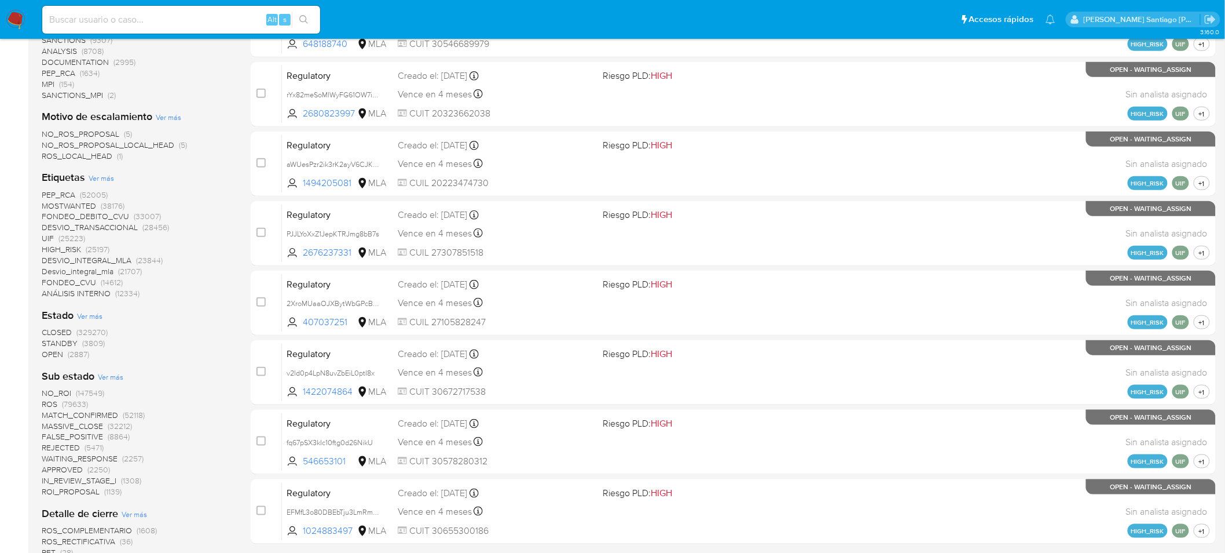
click at [58, 327] on span "CLOSED" at bounding box center [57, 332] width 30 height 12
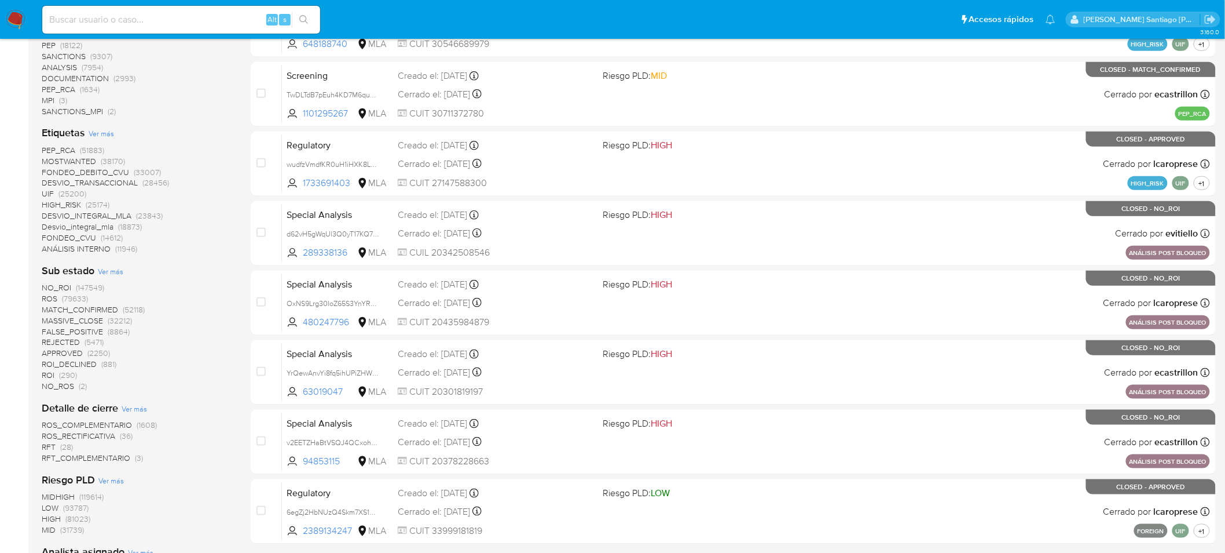
click at [50, 297] on span "ROS" at bounding box center [50, 298] width 16 height 12
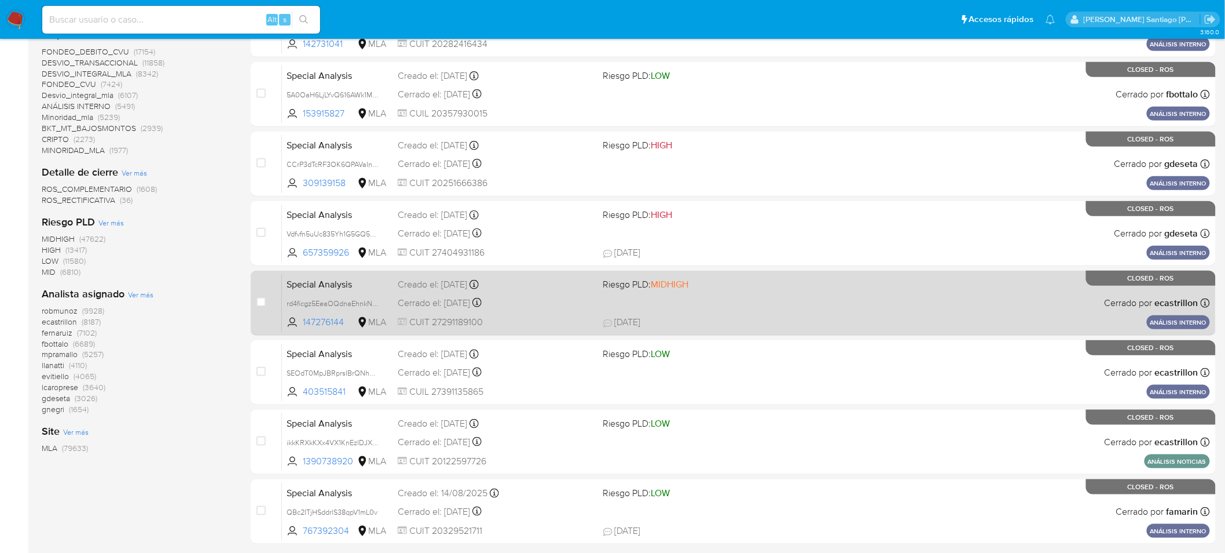
click at [1052, 310] on div "Special Analysis rd4ficgz5EeaOQdnaEhnkN6g 147276144 MLA Riesgo PLD: MIDHIGH Cre…" at bounding box center [746, 302] width 928 height 58
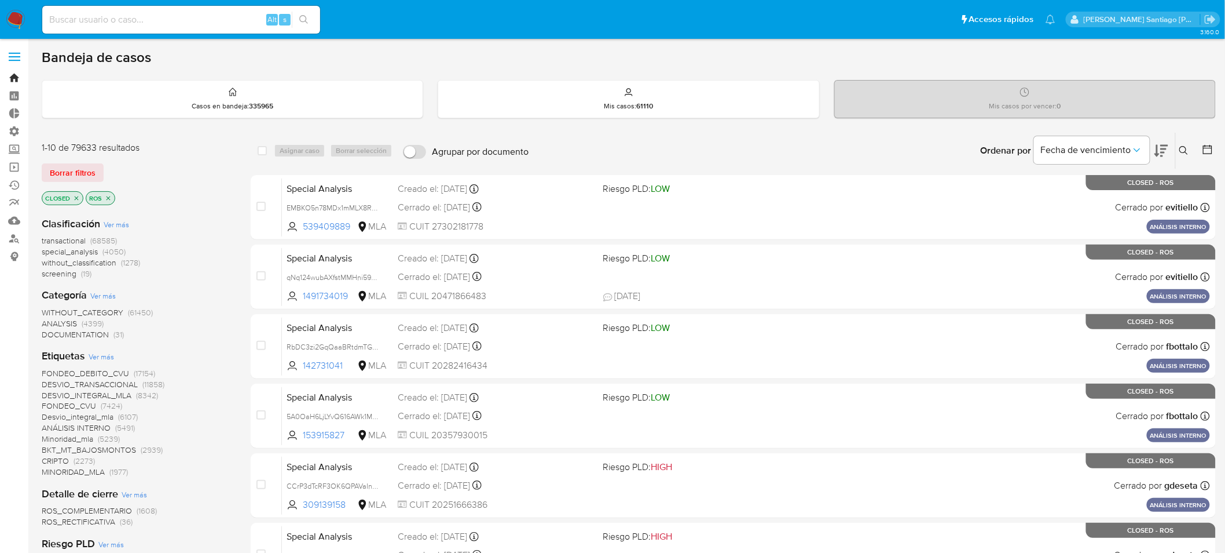
click at [8, 80] on link "Bandeja" at bounding box center [69, 78] width 138 height 18
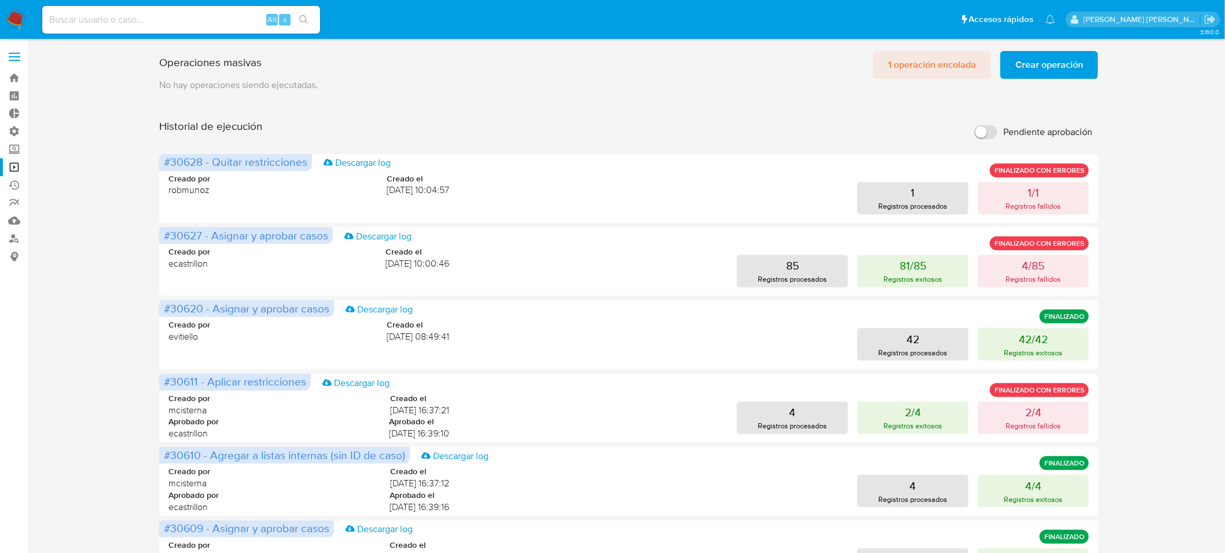
click at [925, 67] on span "1 operación encolada" at bounding box center [932, 64] width 88 height 25
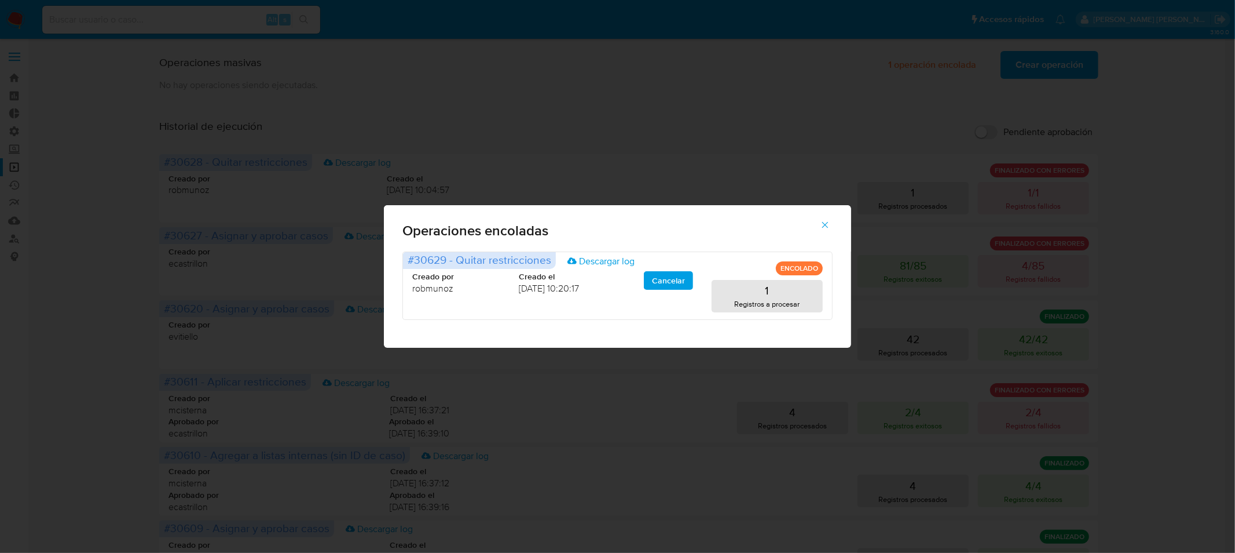
click at [1184, 255] on div "Operaciones encoladas #30629 - Quitar restricciones Descargar log ENCOLADO Crea…" at bounding box center [617, 276] width 1235 height 553
drag, startPoint x: 828, startPoint y: 229, endPoint x: 303, endPoint y: 85, distance: 544.0
click at [827, 229] on icon "button" at bounding box center [825, 224] width 10 height 10
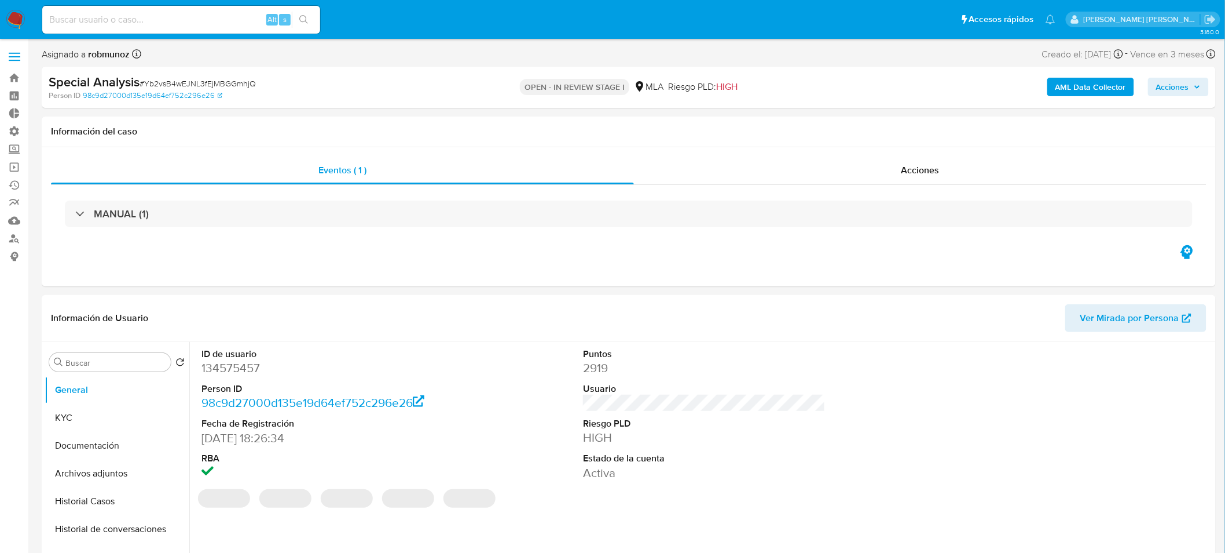
select select "10"
click at [1189, 88] on span "Acciones" at bounding box center [1173, 87] width 33 height 19
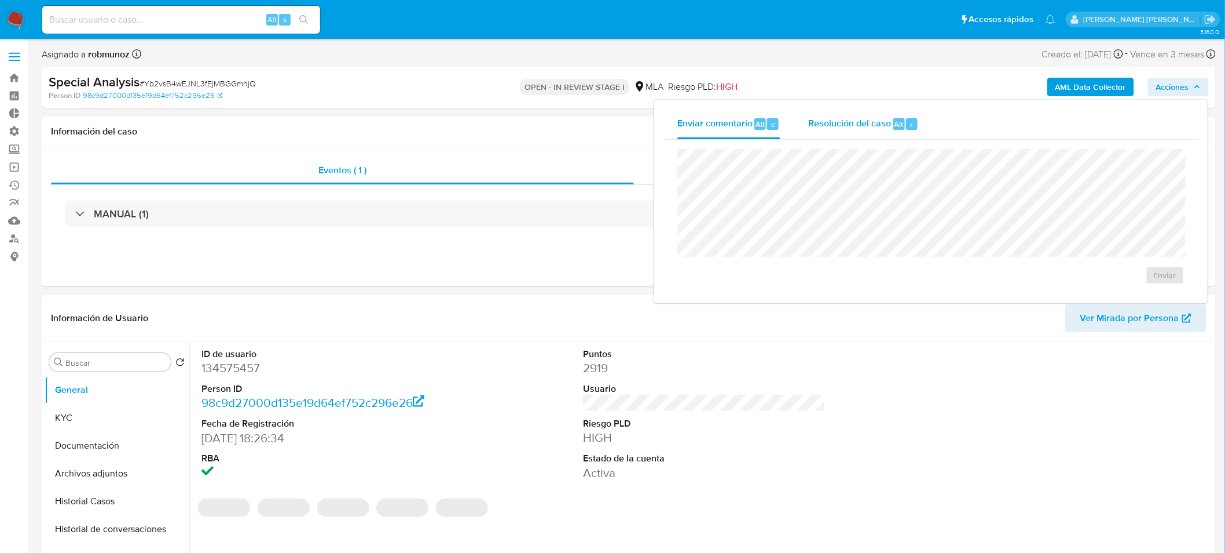
click at [906, 125] on div "r" at bounding box center [912, 124] width 12 height 12
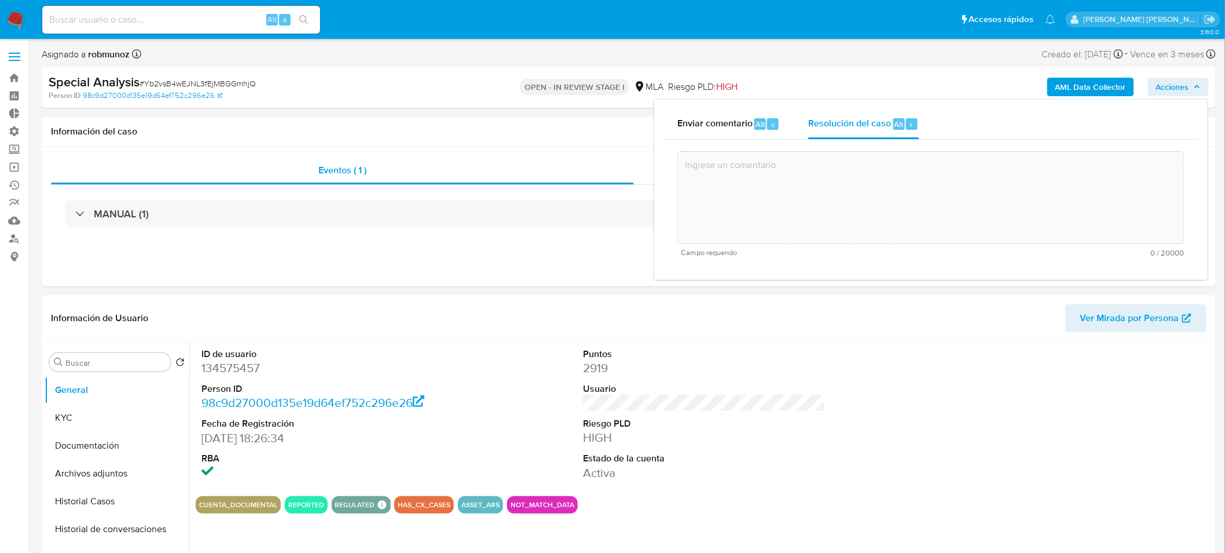
click at [921, 203] on textarea at bounding box center [931, 197] width 506 height 93
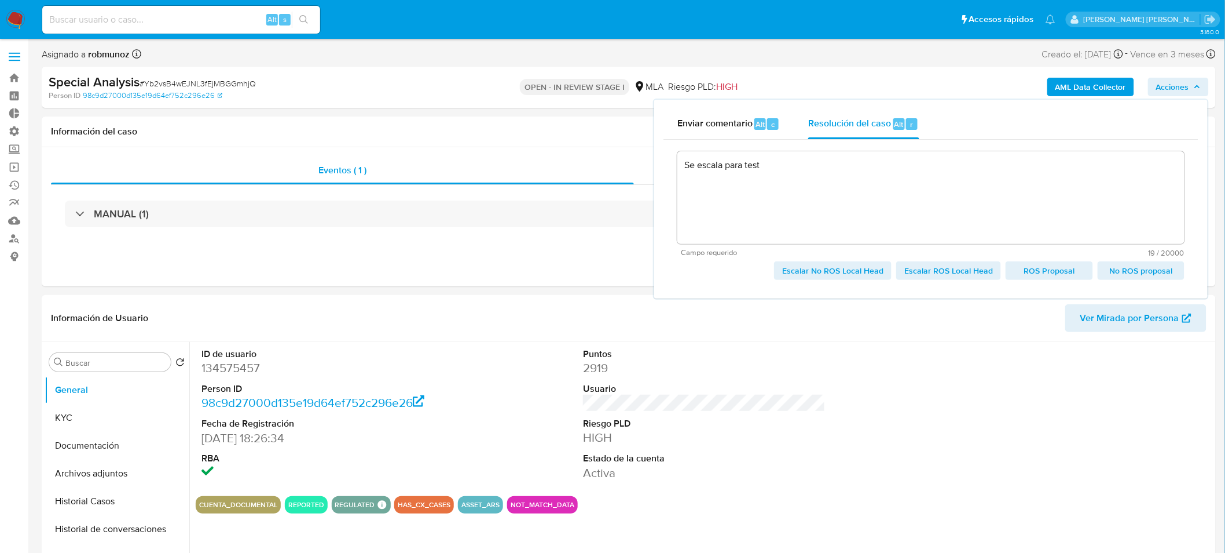
click at [946, 271] on span "Escalar ROS Local Head" at bounding box center [949, 270] width 89 height 16
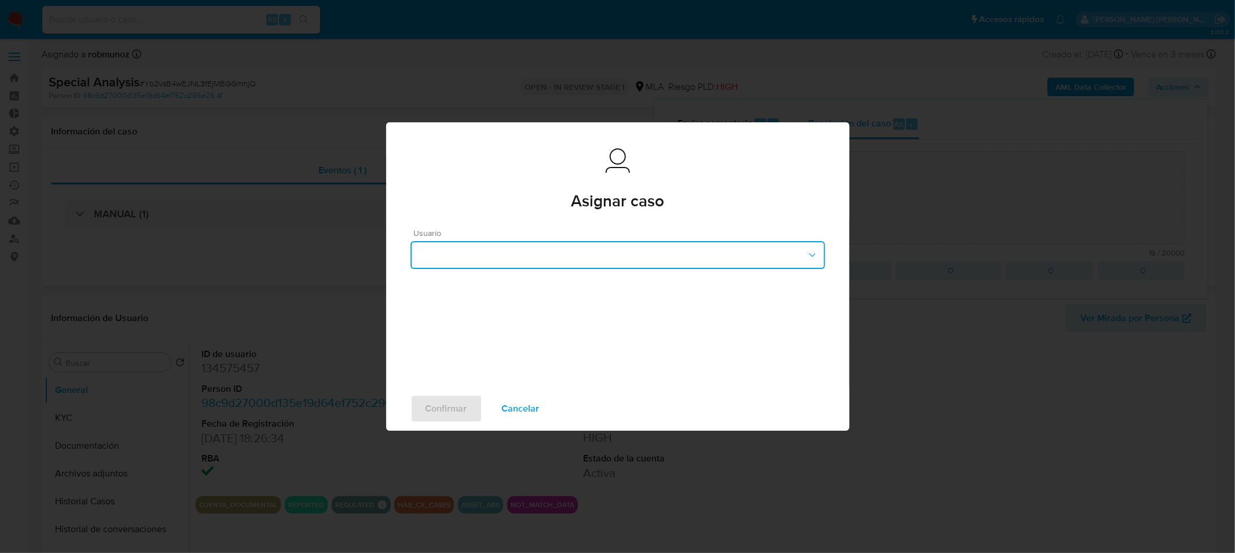
click at [754, 251] on button "button" at bounding box center [618, 255] width 415 height 28
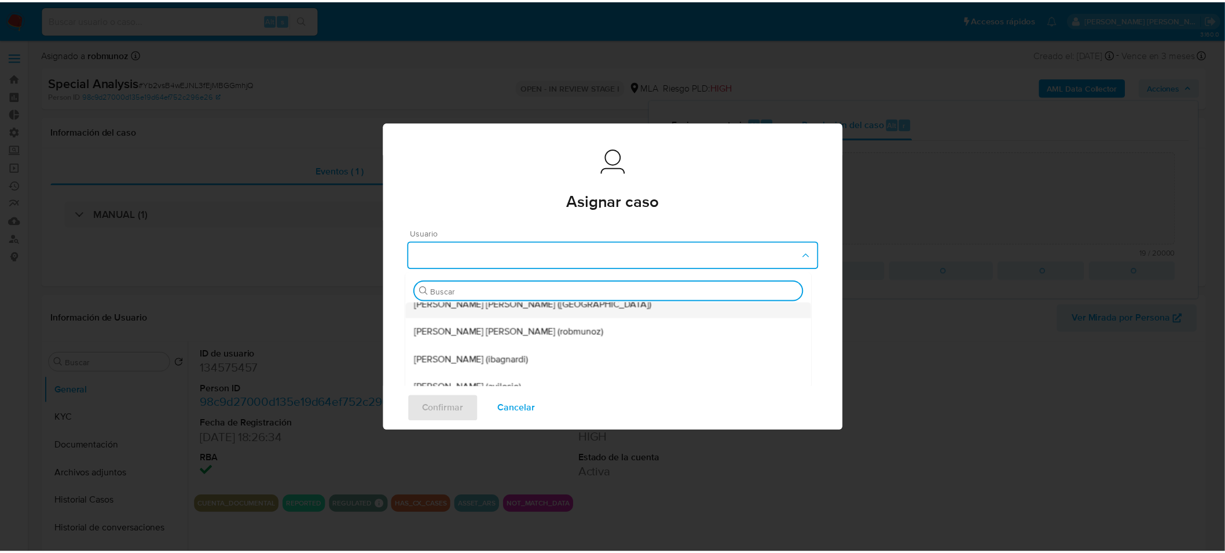
scroll to position [257, 0]
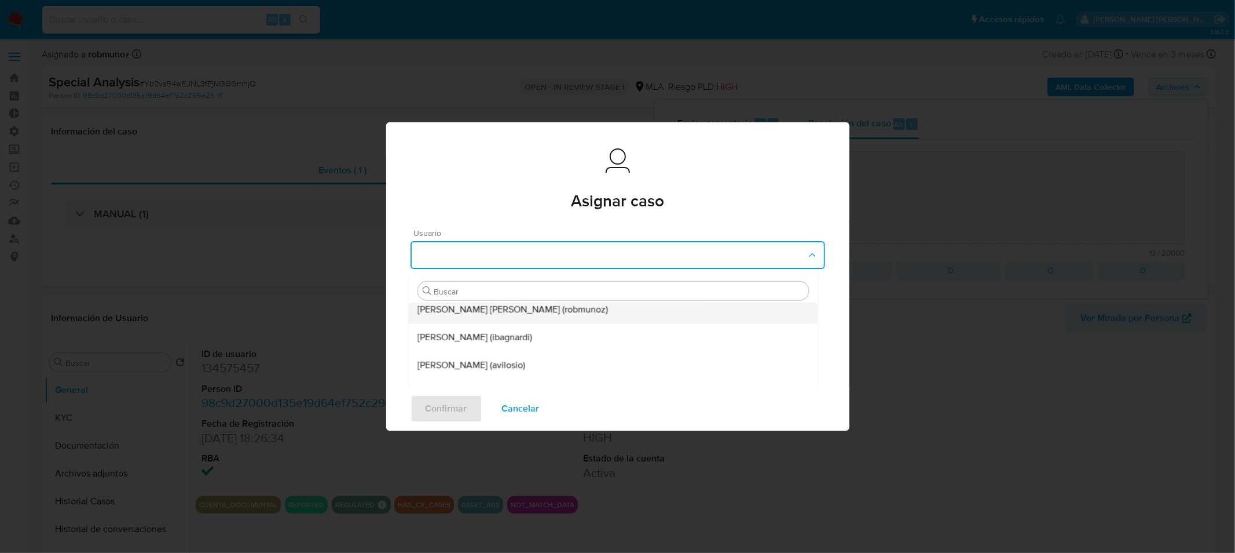
click at [575, 315] on div "Roberto Santiago Munoz (robmunoz)" at bounding box center [613, 309] width 391 height 28
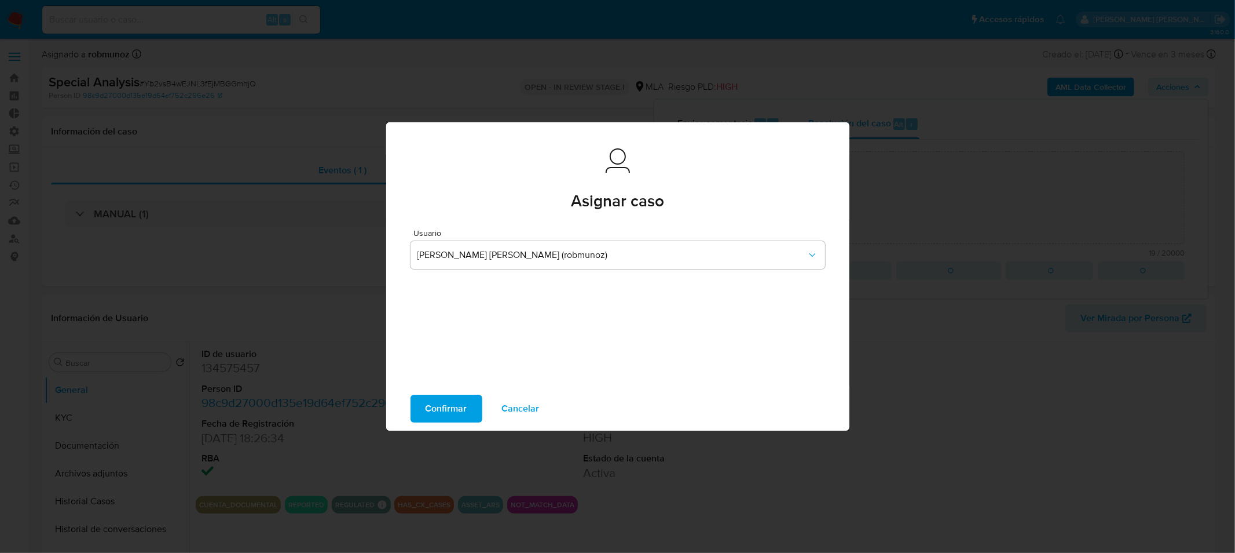
click at [448, 403] on span "Confirmar" at bounding box center [447, 408] width 42 height 25
type textarea "Se escala para test"
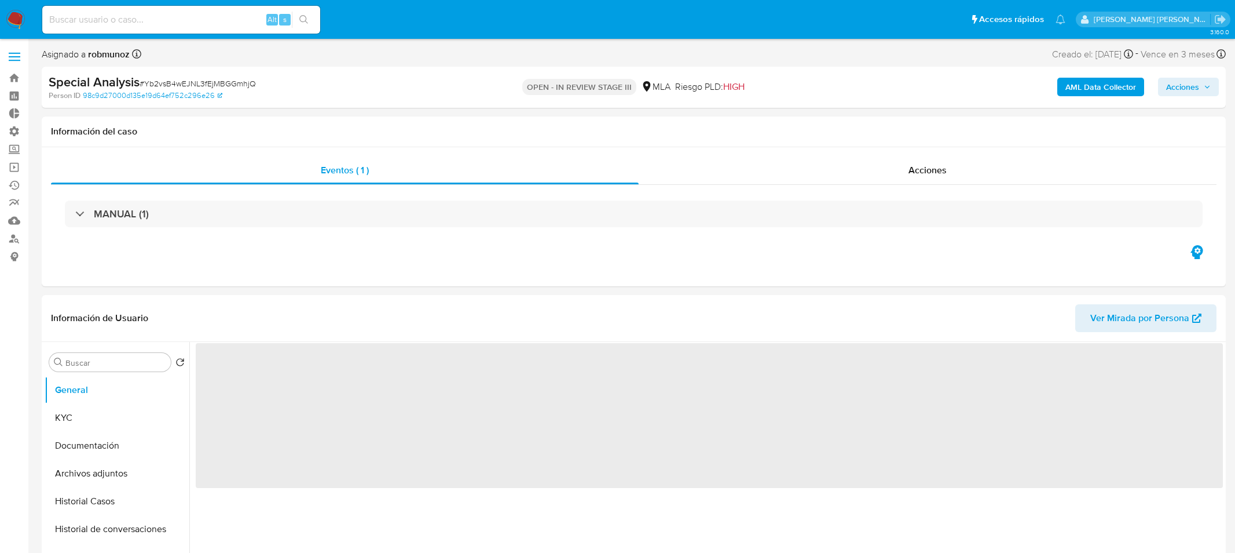
select select "10"
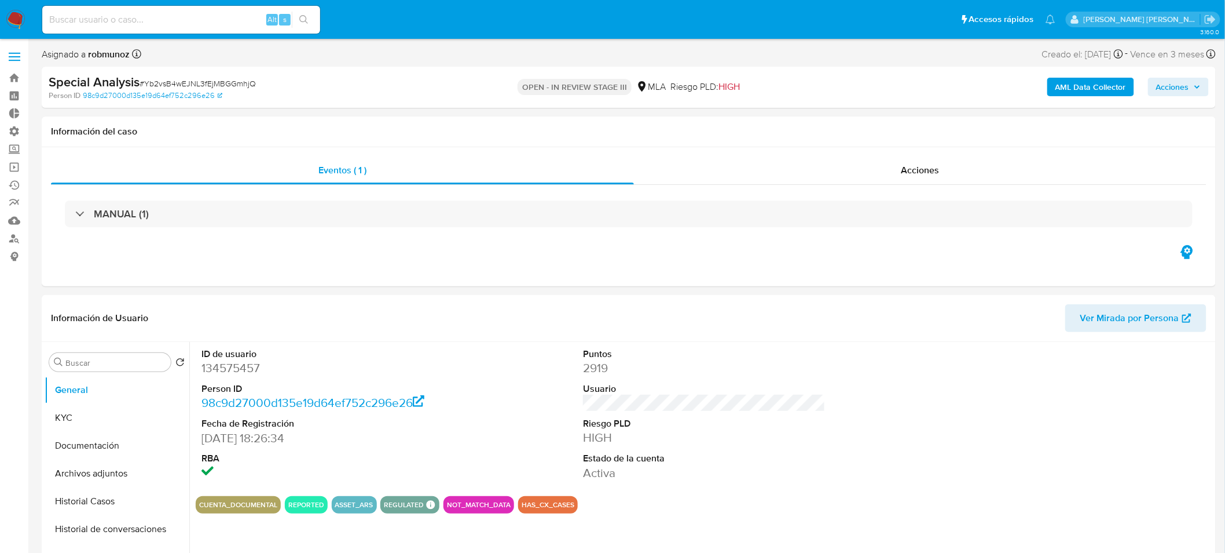
click at [1172, 89] on span "Acciones" at bounding box center [1173, 87] width 33 height 19
drag, startPoint x: 881, startPoint y: 120, endPoint x: 877, endPoint y: 143, distance: 23.4
click at [879, 122] on span "Resolución del caso" at bounding box center [849, 123] width 83 height 13
click at [886, 206] on textarea at bounding box center [931, 197] width 506 height 93
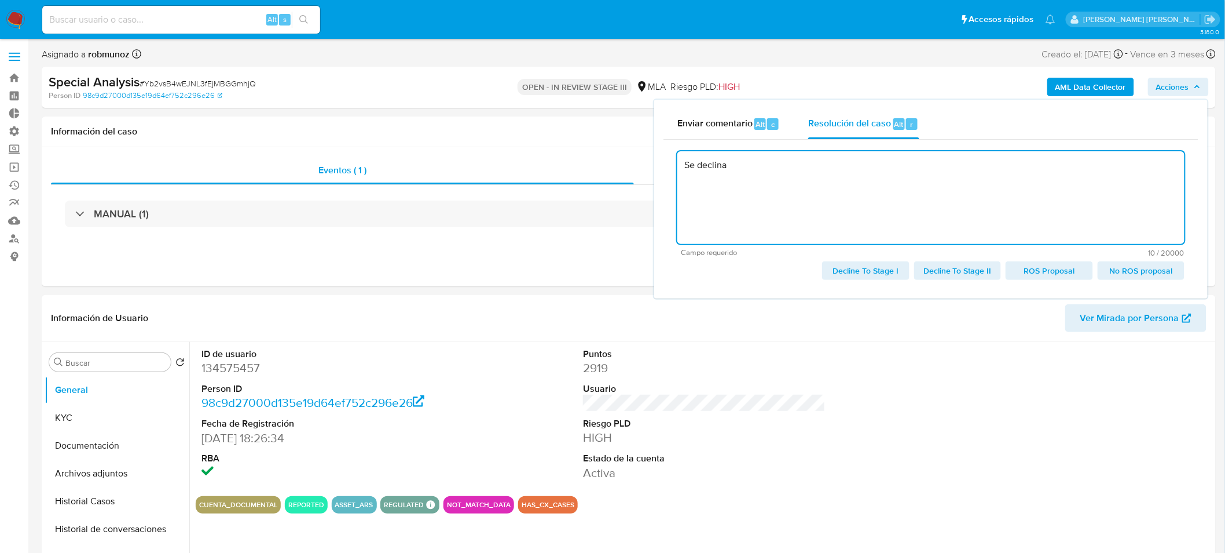
click at [937, 265] on span "Decline To Stage II" at bounding box center [958, 270] width 71 height 16
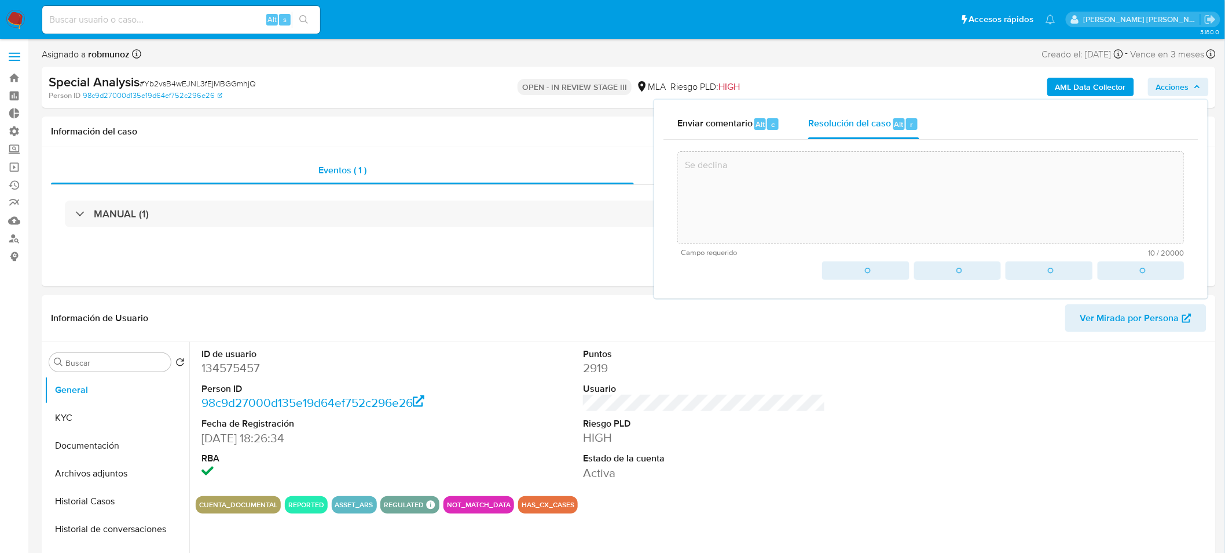
type textarea "Se declina"
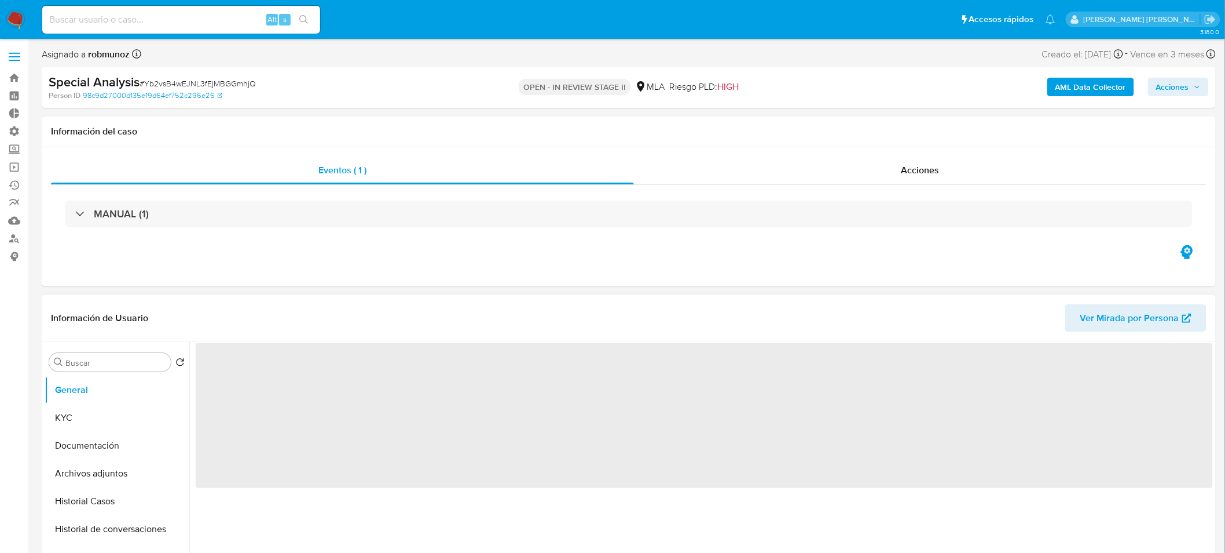
select select "10"
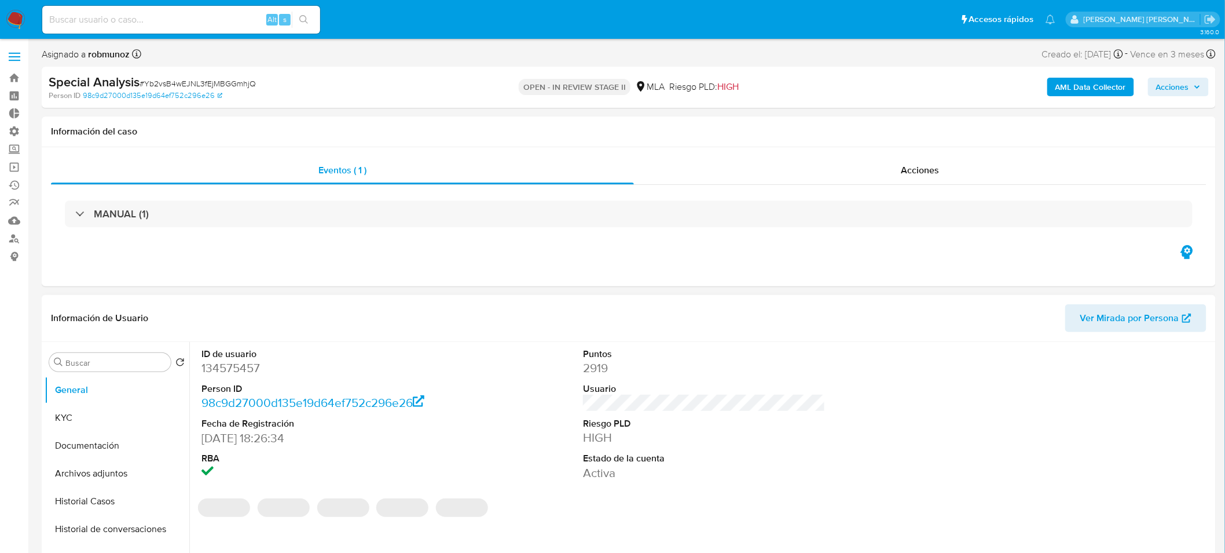
click at [1157, 84] on span "Acciones" at bounding box center [1173, 87] width 33 height 19
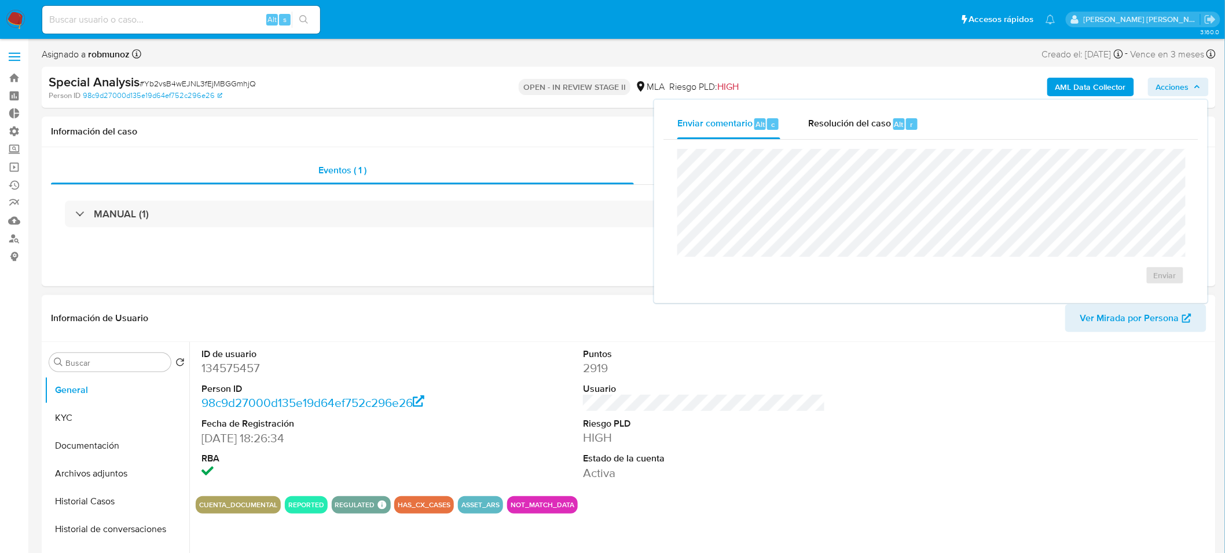
drag, startPoint x: 878, startPoint y: 114, endPoint x: 870, endPoint y: 146, distance: 33.3
click at [878, 116] on div "Resolución del caso Alt r" at bounding box center [863, 124] width 111 height 30
click at [861, 182] on textarea at bounding box center [931, 197] width 506 height 93
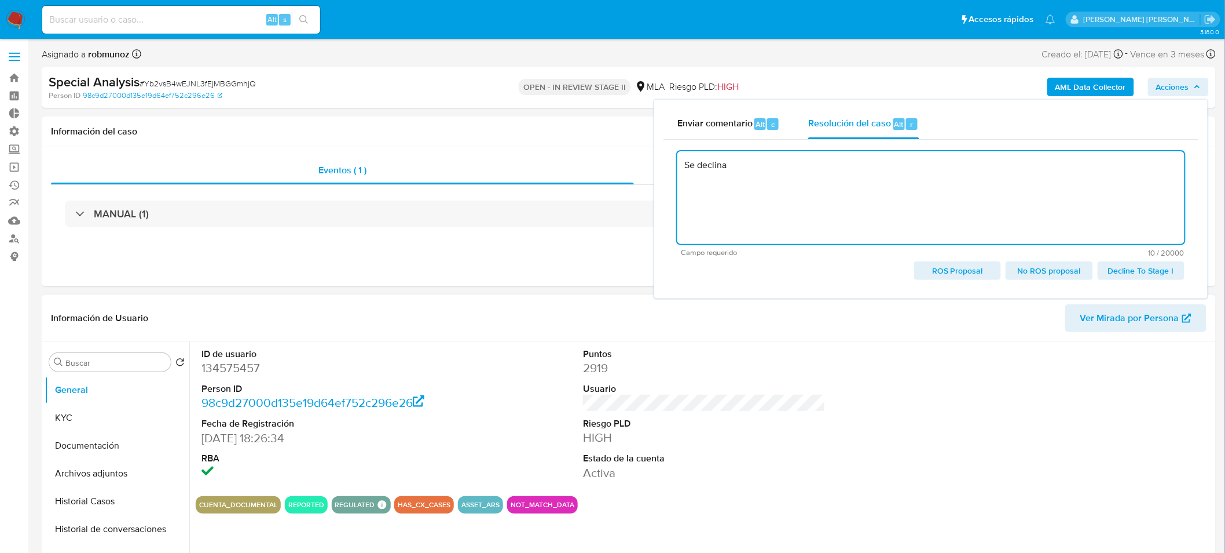
click at [1162, 270] on span "Decline To Stage I" at bounding box center [1141, 270] width 71 height 16
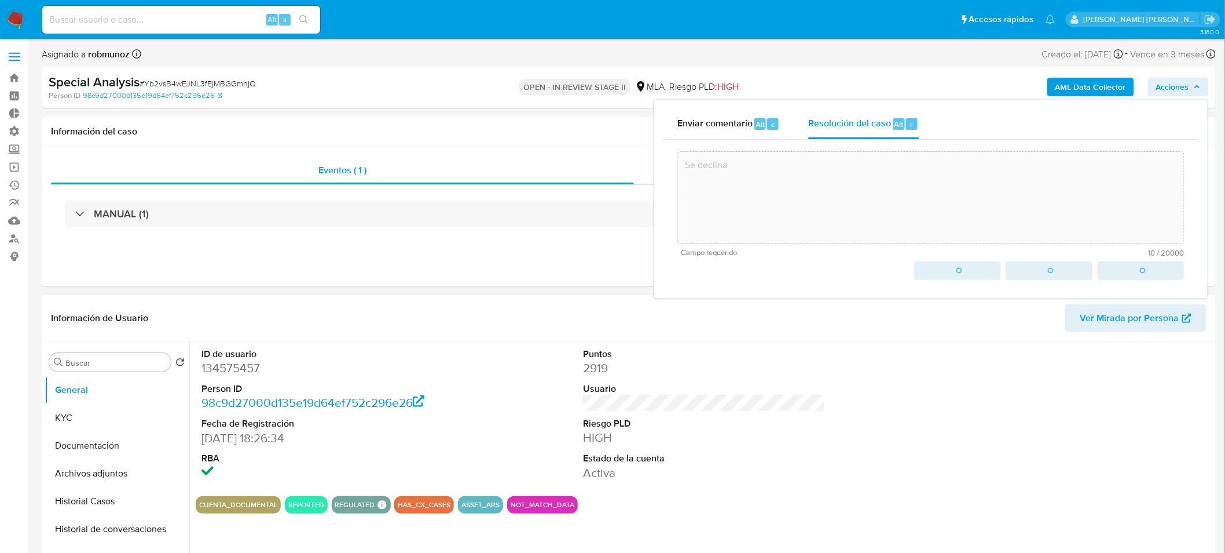
type textarea "Se declina"
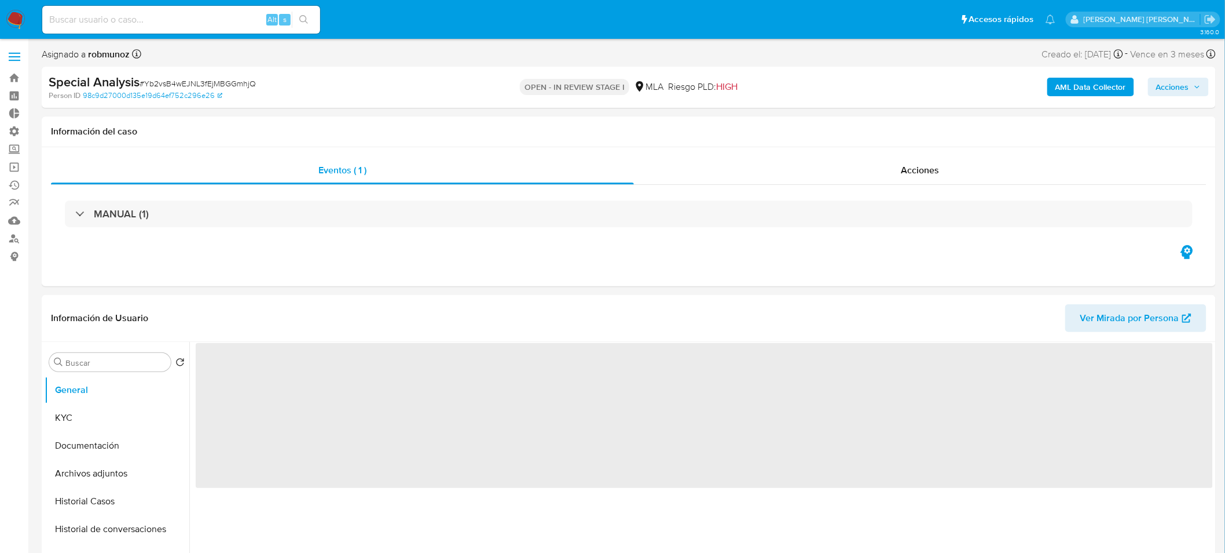
select select "10"
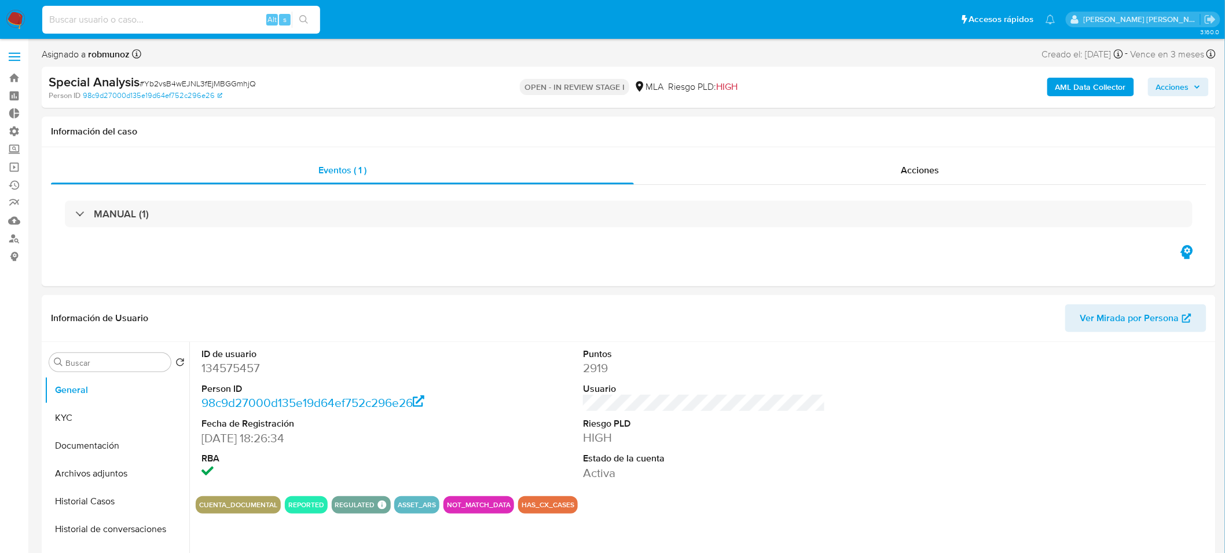
click at [193, 25] on input at bounding box center [181, 19] width 278 height 15
paste input "277788644"
type input "277788644"
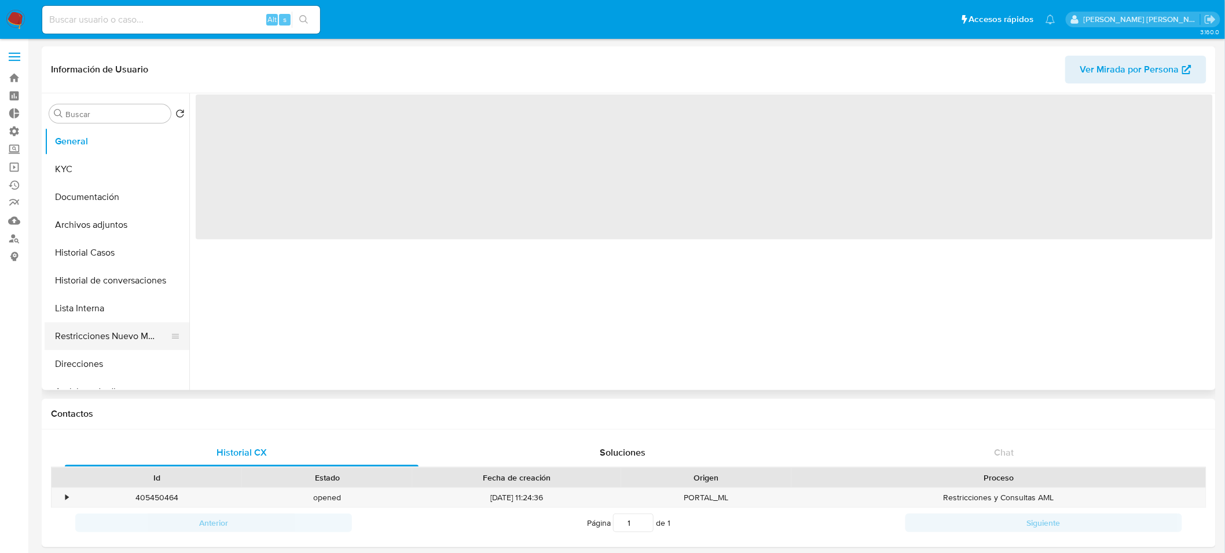
select select "10"
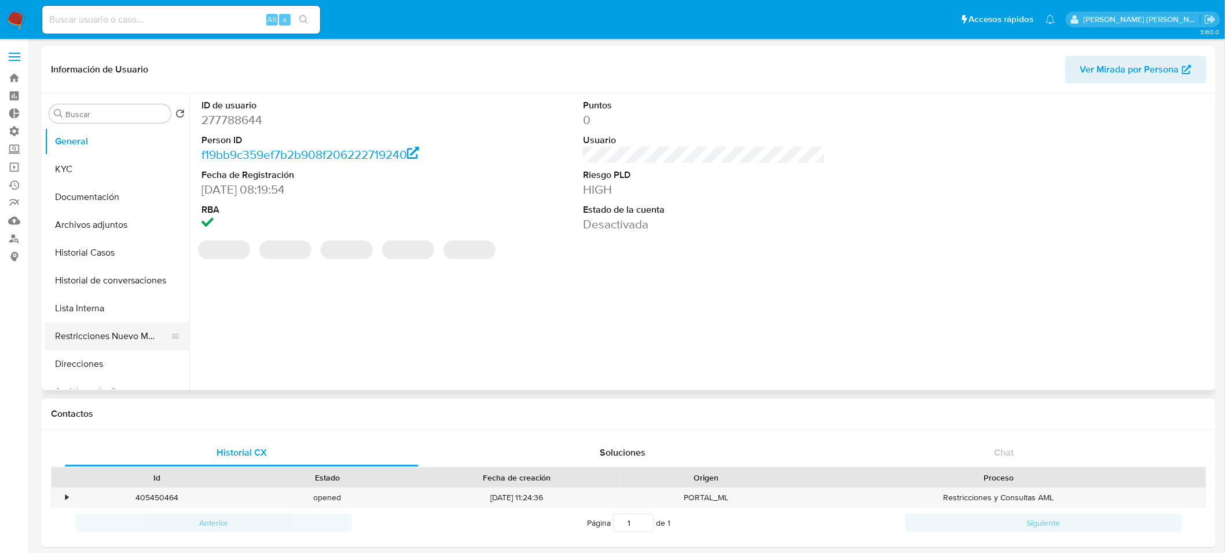
click at [101, 343] on button "Restricciones Nuevo Mundo" at bounding box center [113, 336] width 136 height 28
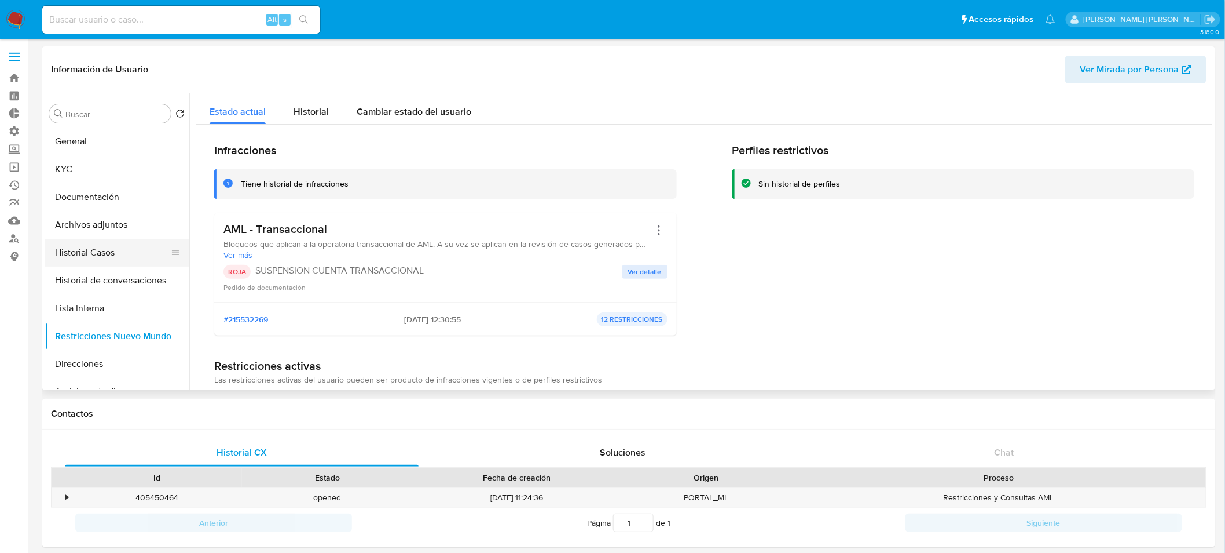
click at [114, 257] on button "Historial Casos" at bounding box center [113, 253] width 136 height 28
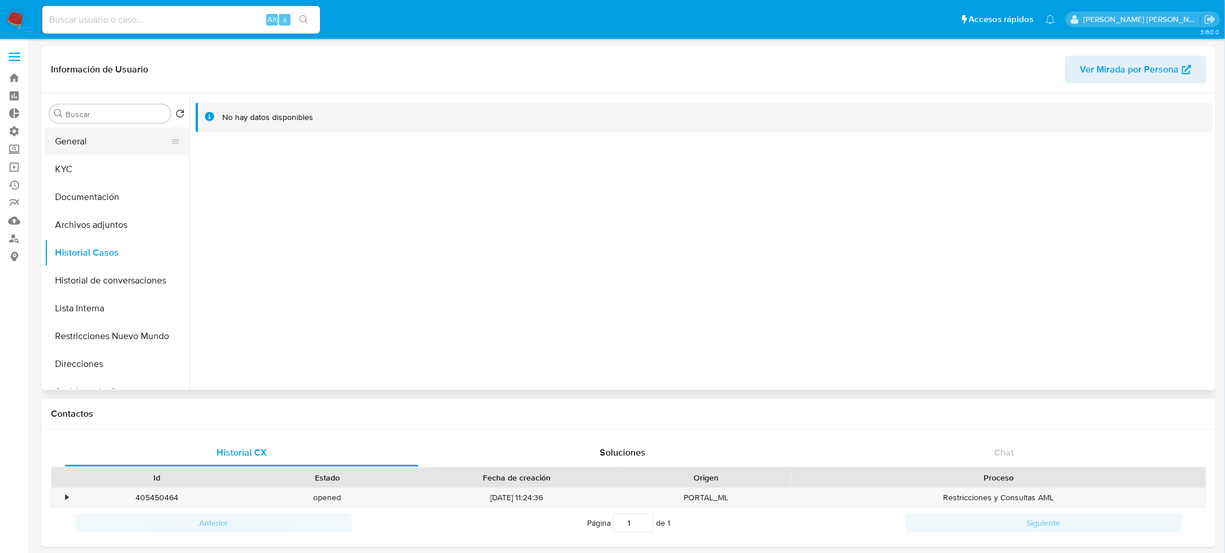
click at [116, 141] on button "General" at bounding box center [113, 141] width 136 height 28
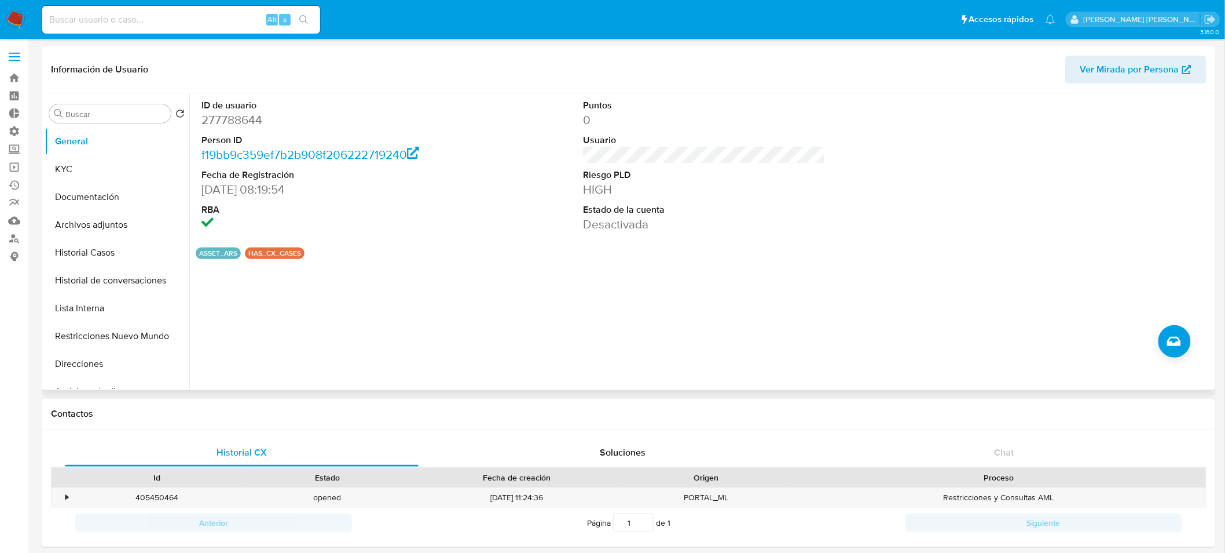
click at [239, 122] on dd "277788644" at bounding box center [323, 120] width 243 height 16
copy dd "277788644"
click at [615, 261] on div "ID de usuario 277788644 Person ID f19bb9c359ef7b2b908f206222719240 Fecha de Reg…" at bounding box center [701, 241] width 1024 height 297
click at [1170, 336] on icon "Crear caso manual" at bounding box center [1175, 341] width 14 height 14
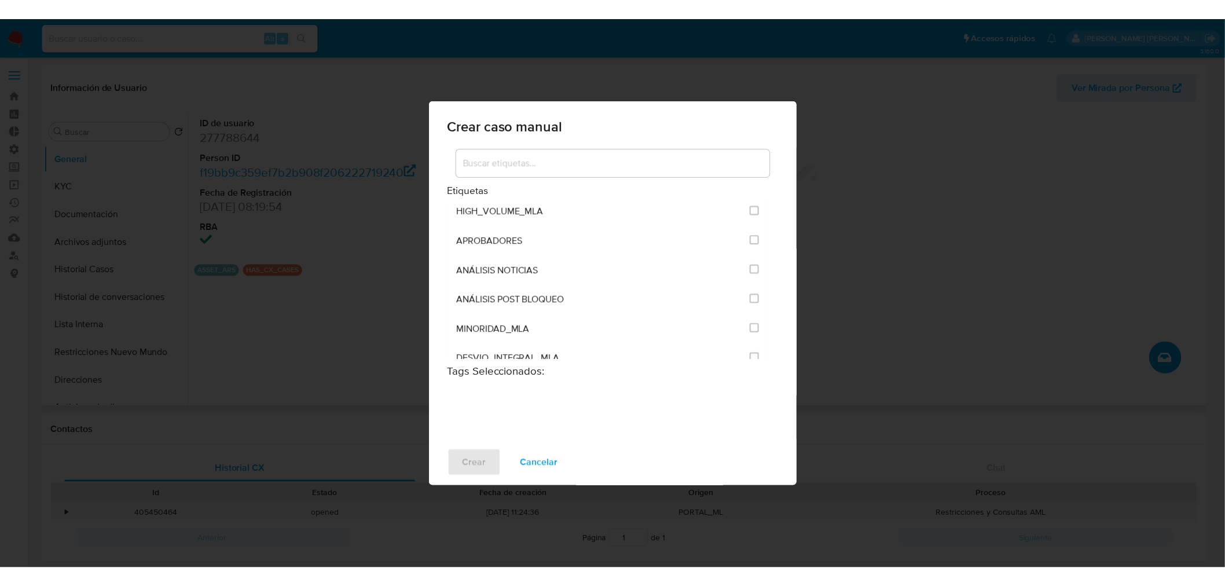
scroll to position [2317, 0]
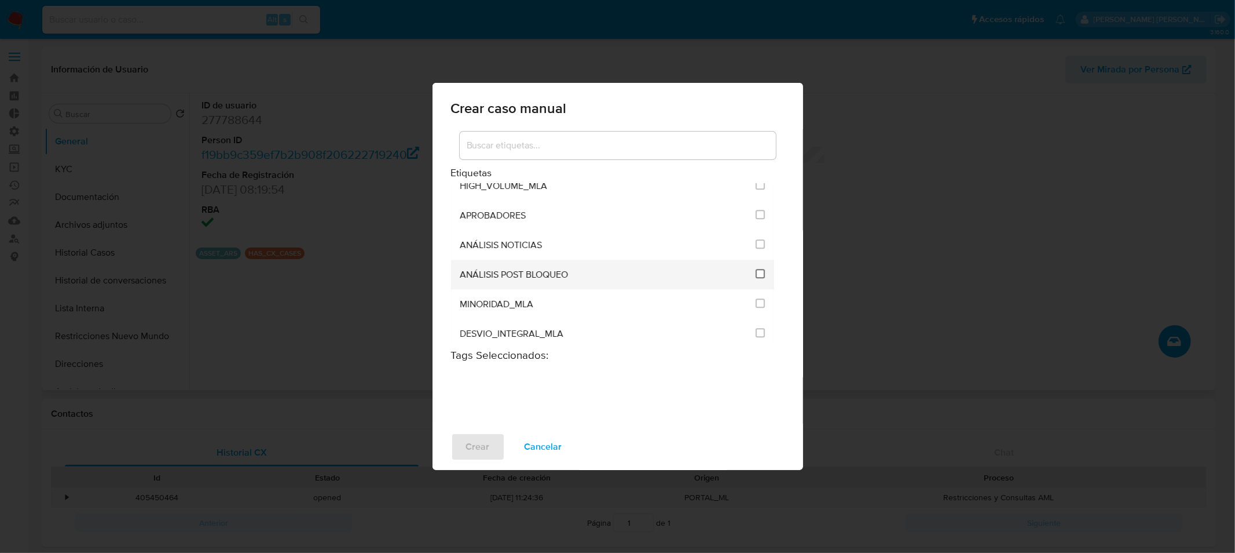
click at [757, 269] on input "3249" at bounding box center [760, 273] width 9 height 9
click at [478, 439] on span "Crear" at bounding box center [478, 446] width 24 height 25
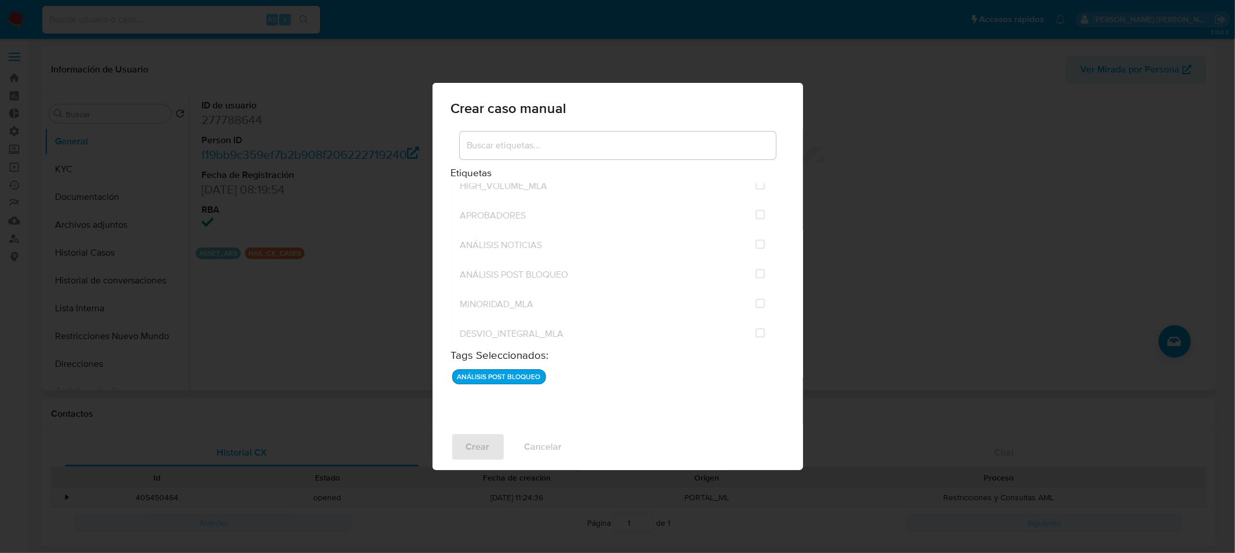
checkbox input "false"
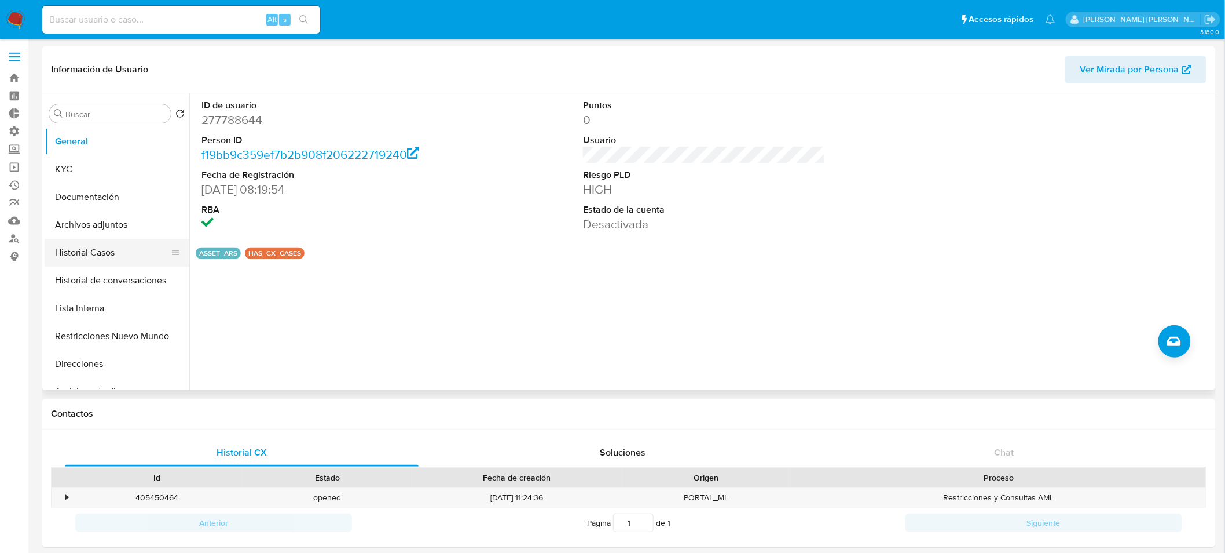
click at [116, 251] on button "Historial Casos" at bounding box center [113, 253] width 136 height 28
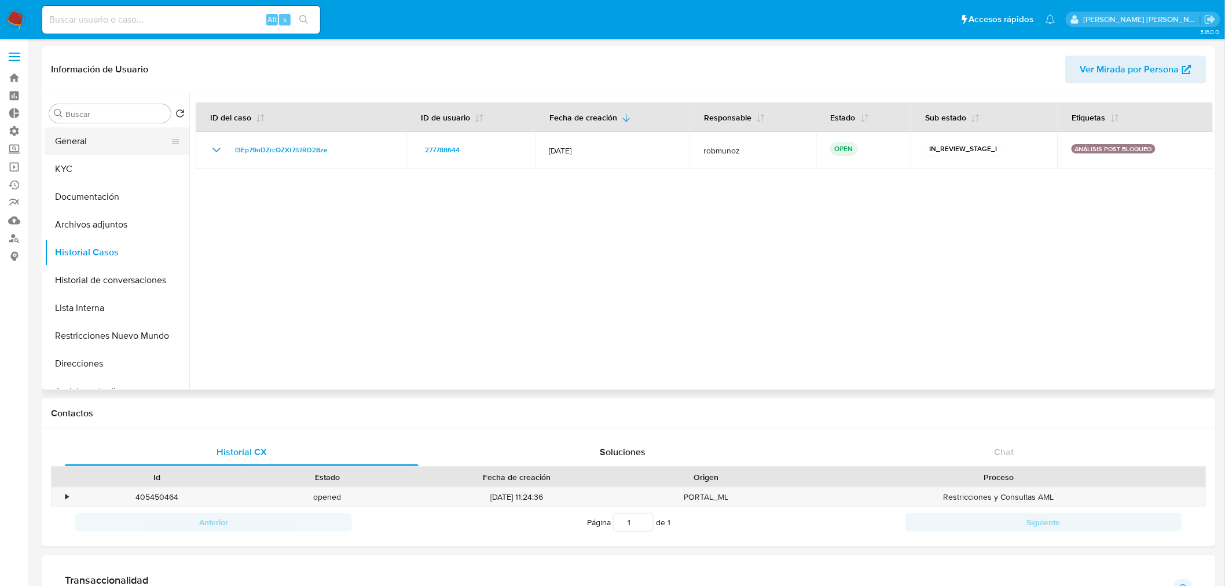
click at [127, 145] on button "General" at bounding box center [113, 141] width 136 height 28
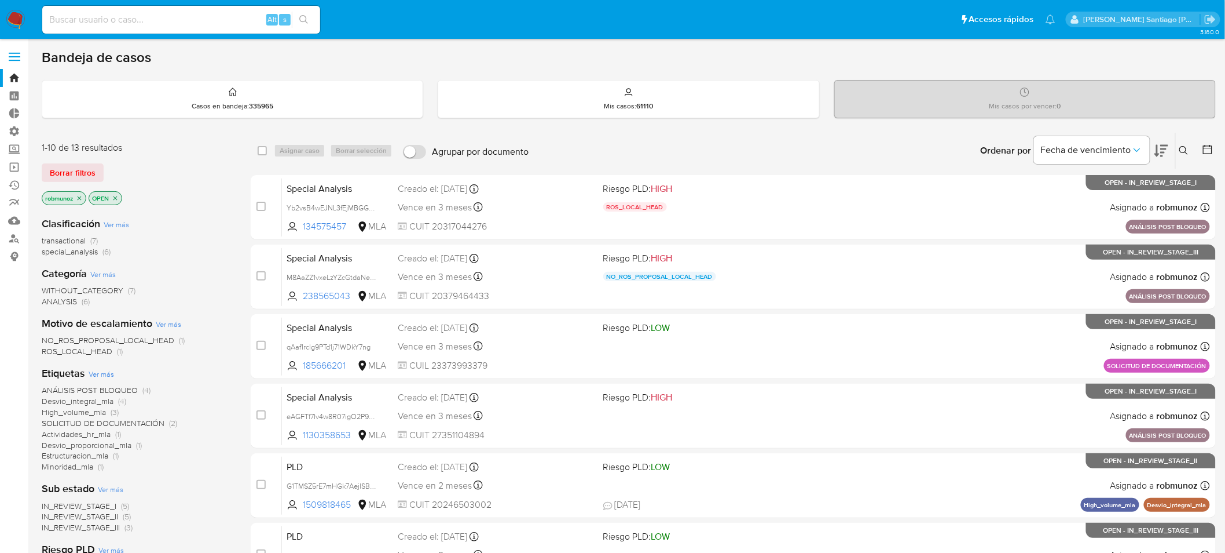
click at [89, 166] on span "Borrar filtros" at bounding box center [73, 172] width 46 height 16
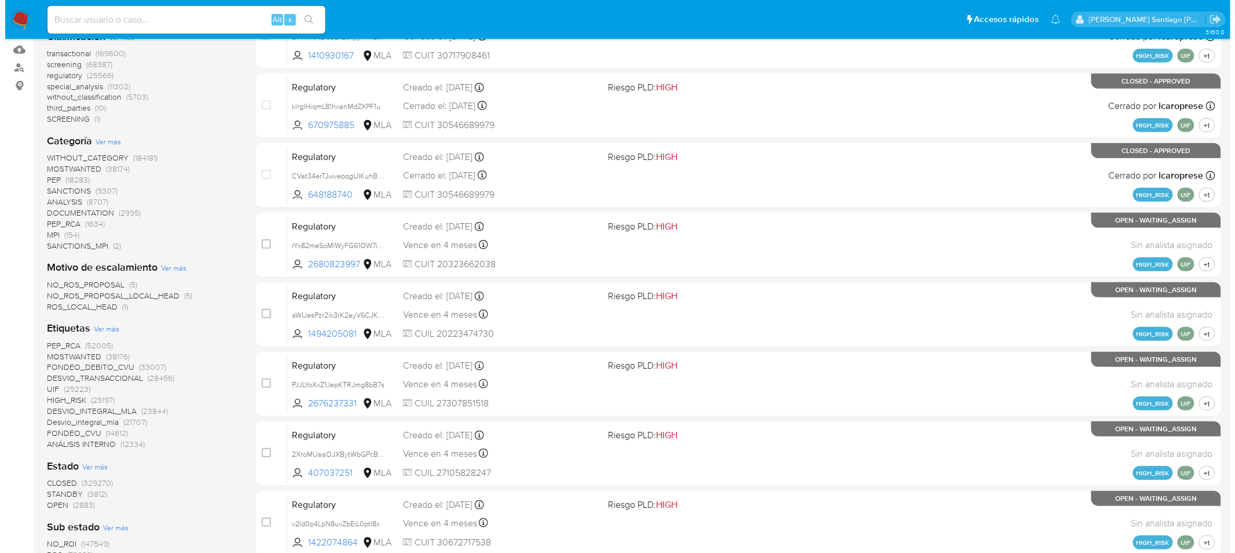
scroll to position [193, 0]
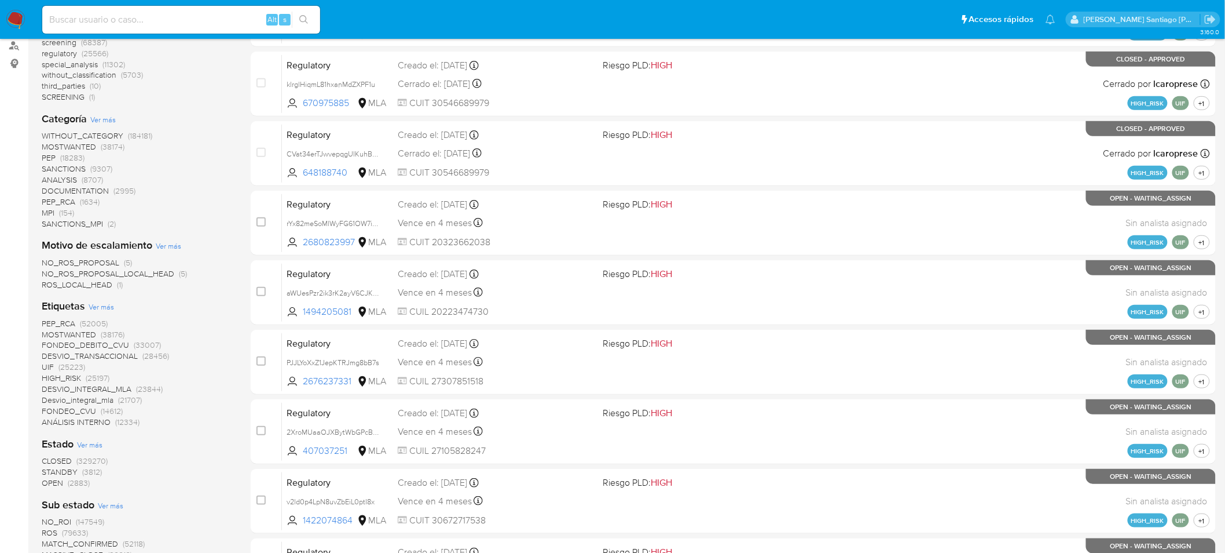
click at [101, 301] on span "Ver más" at bounding box center [101, 306] width 25 height 10
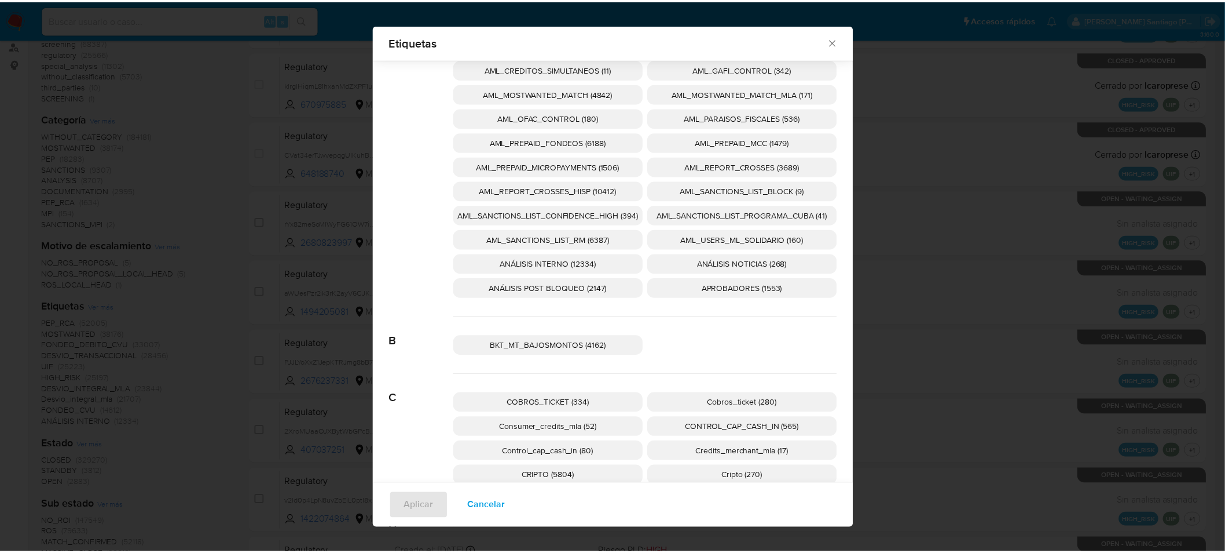
scroll to position [378, 0]
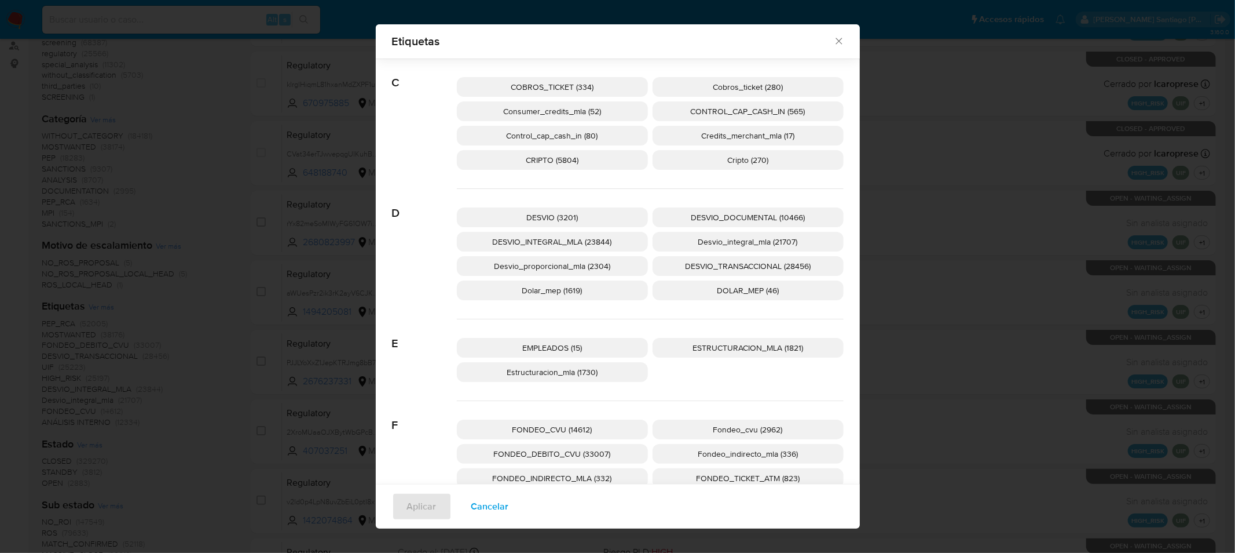
click at [591, 290] on p "Dolar_mep (1619)" at bounding box center [552, 290] width 191 height 20
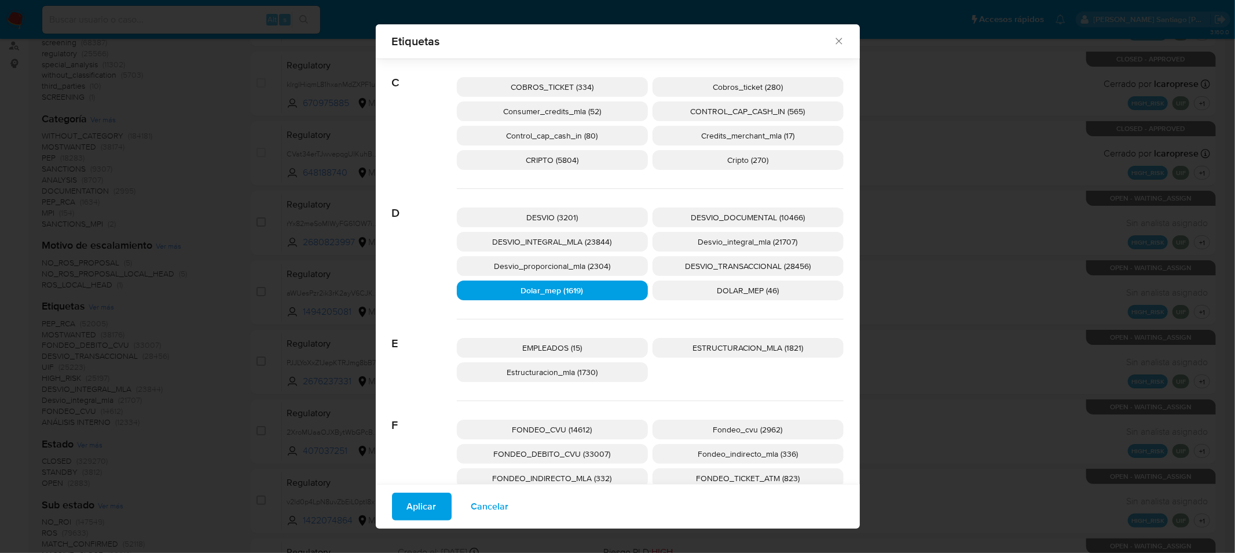
click at [433, 495] on button "Aplicar" at bounding box center [422, 506] width 60 height 28
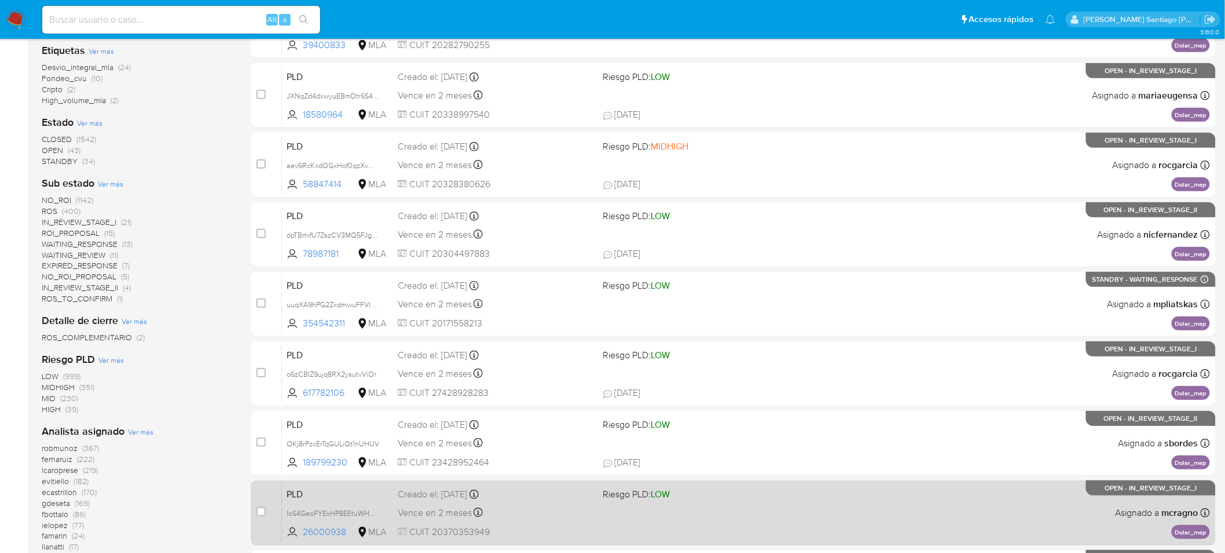
scroll to position [403, 0]
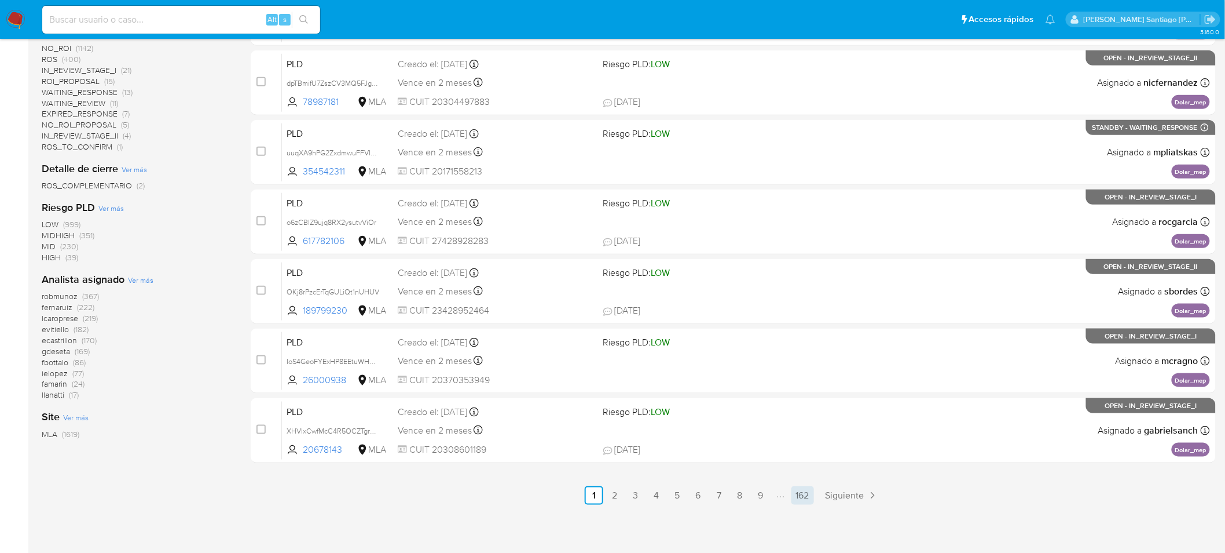
click at [796, 493] on link "162" at bounding box center [803, 495] width 23 height 19
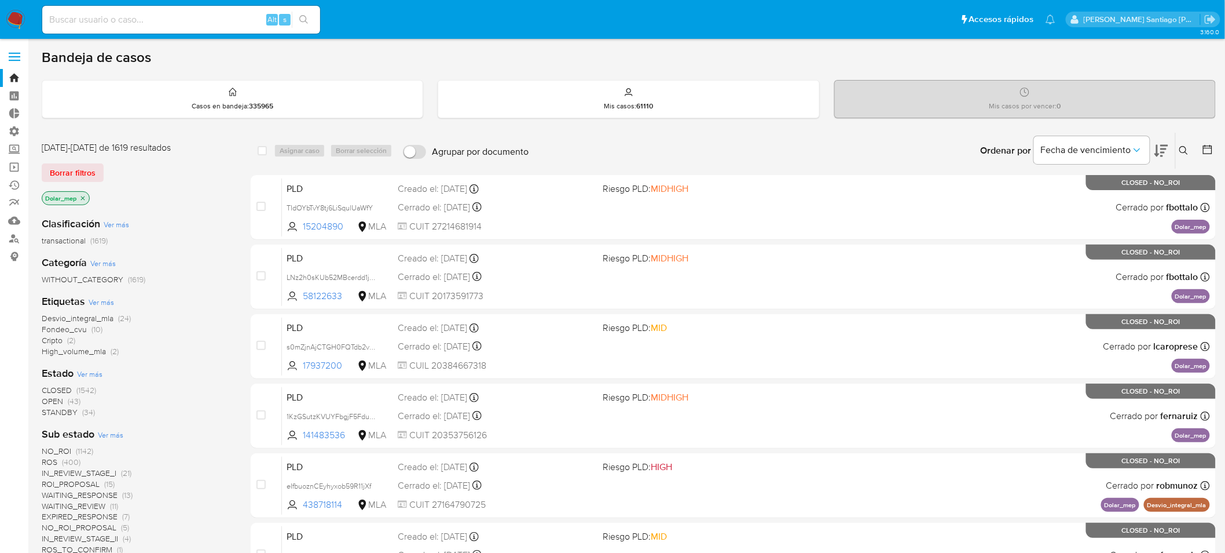
click at [61, 386] on span "CLOSED" at bounding box center [57, 390] width 30 height 12
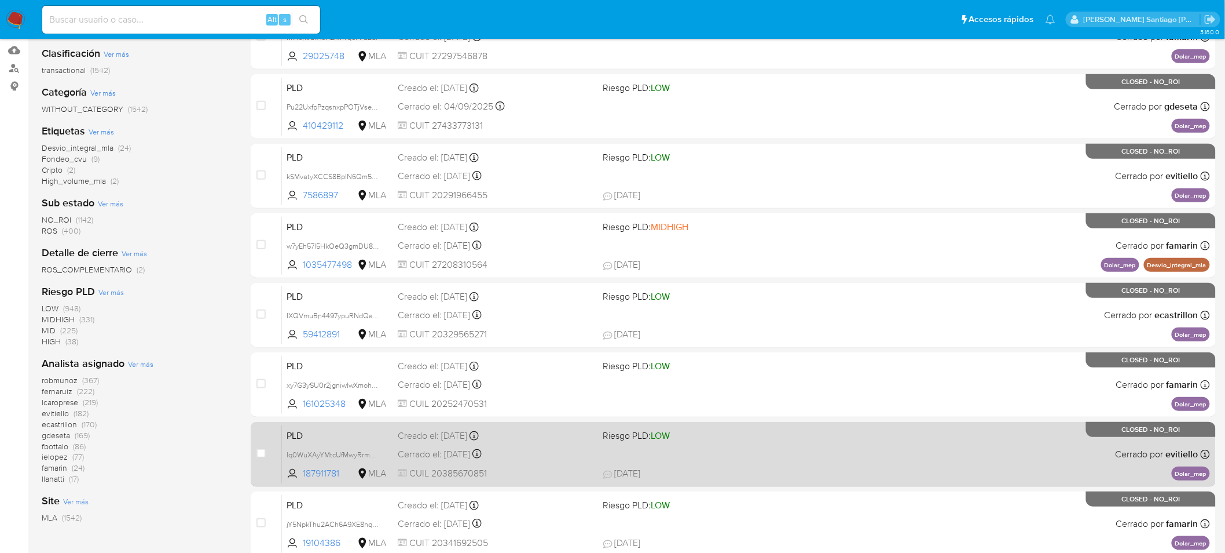
scroll to position [403, 0]
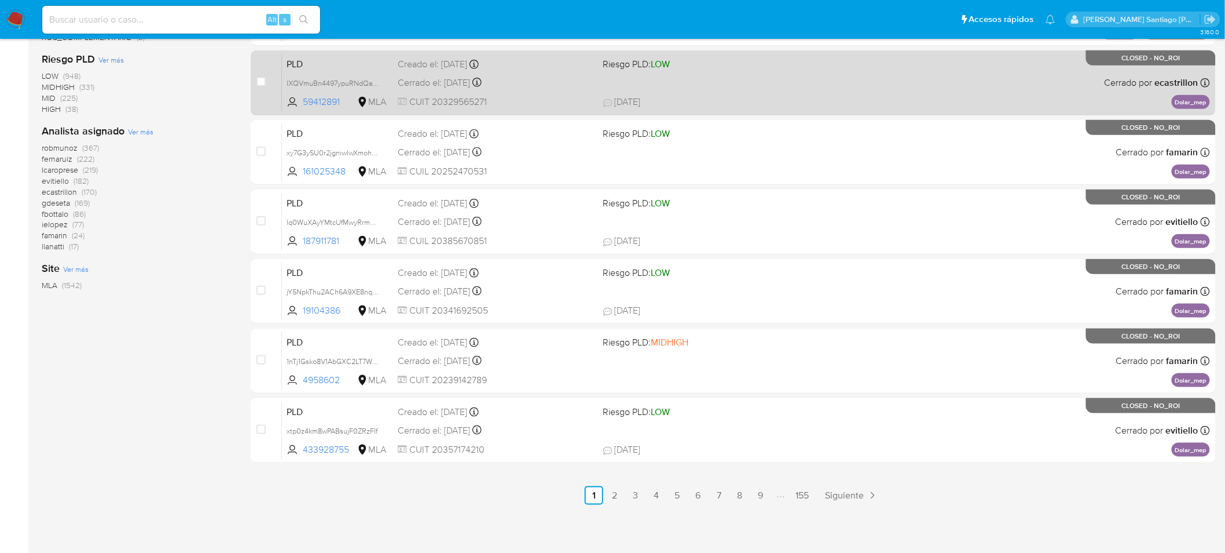
click at [803, 490] on link "155" at bounding box center [803, 495] width 23 height 19
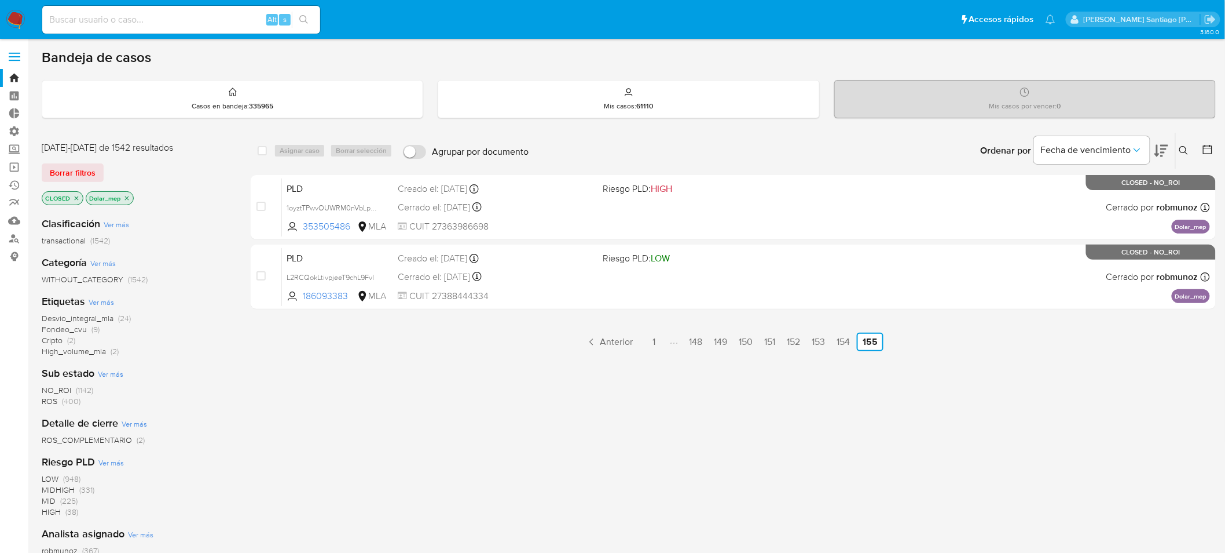
click at [52, 400] on span "ROS" at bounding box center [50, 401] width 16 height 12
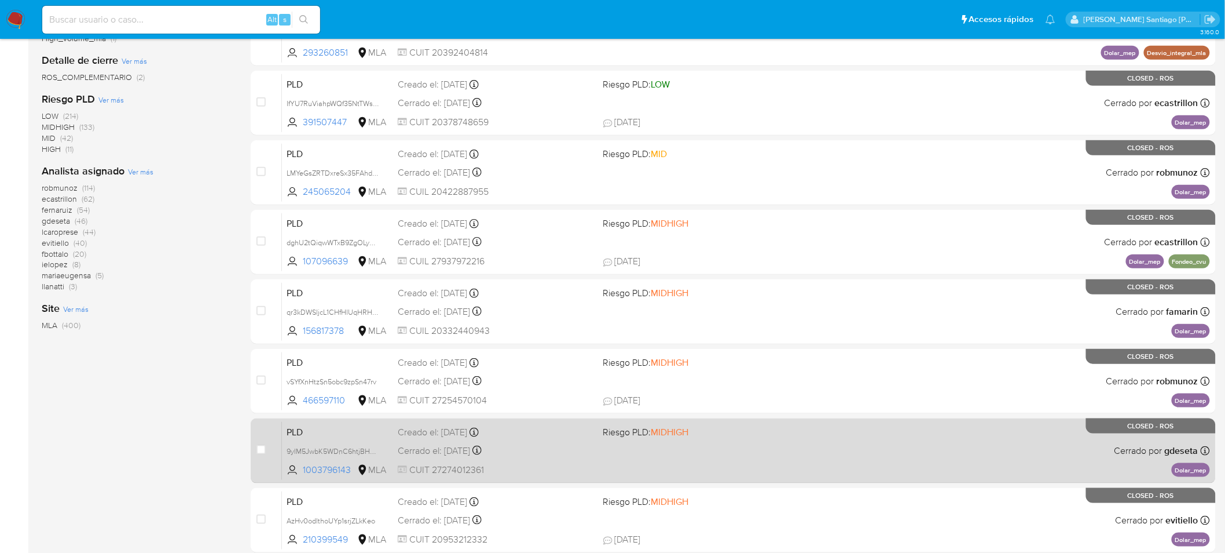
scroll to position [403, 0]
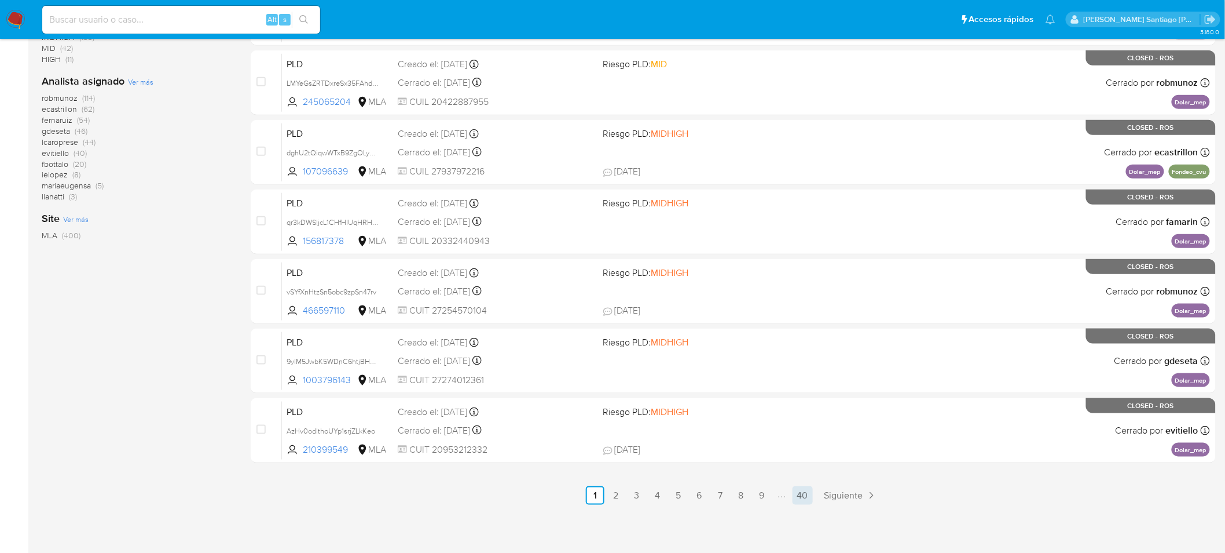
click at [808, 489] on link "40" at bounding box center [803, 495] width 20 height 19
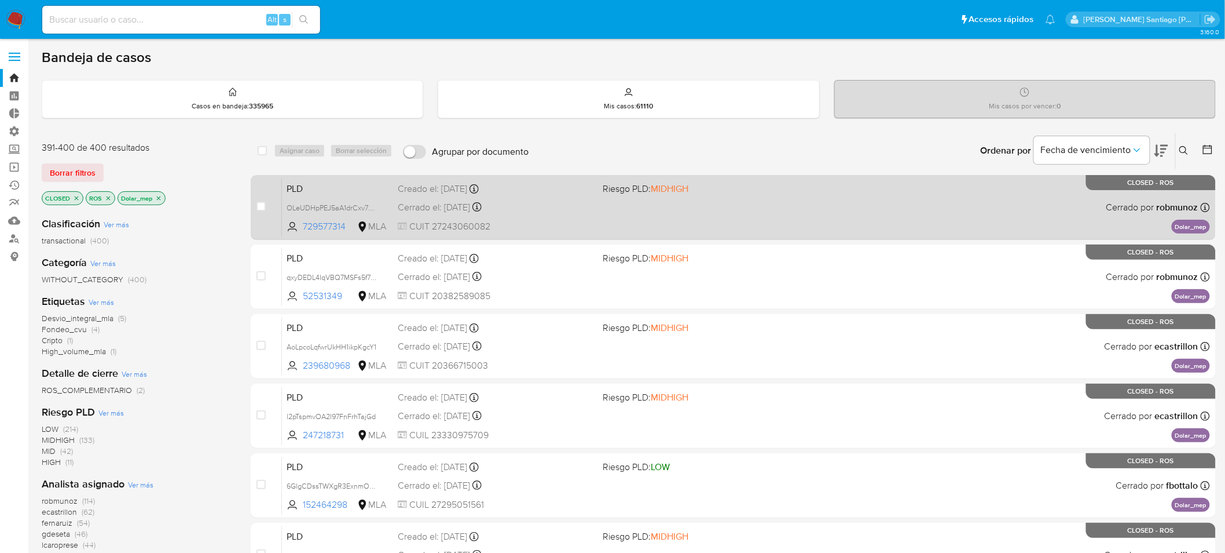
click at [799, 224] on div "PLD OLeUDHpPEJ5aA1drCxv7U3HO 729577314 MLA Riesgo PLD: MIDHIGH Creado el: 12/06…" at bounding box center [746, 207] width 928 height 58
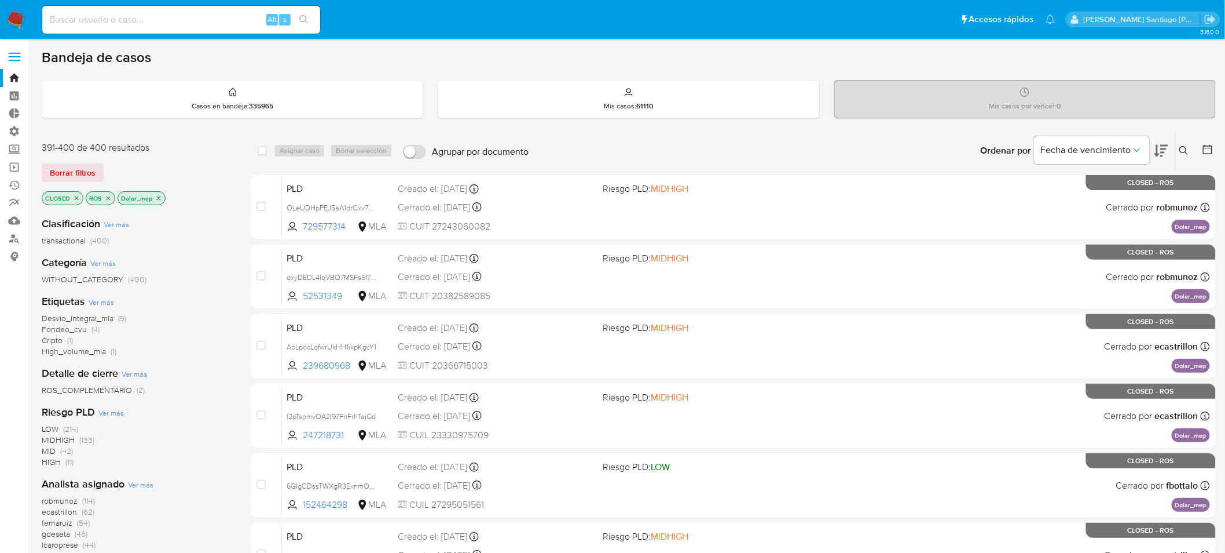
drag, startPoint x: 83, startPoint y: 172, endPoint x: 48, endPoint y: 129, distance: 55.6
click at [83, 172] on span "Borrar filtros" at bounding box center [73, 172] width 46 height 16
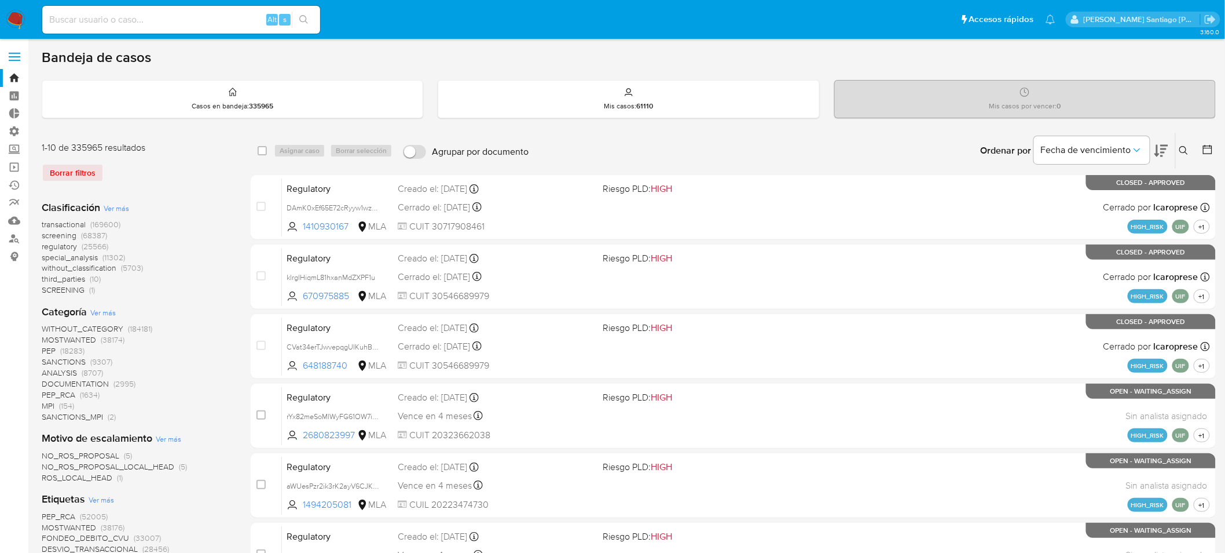
click at [21, 20] on img at bounding box center [16, 20] width 20 height 20
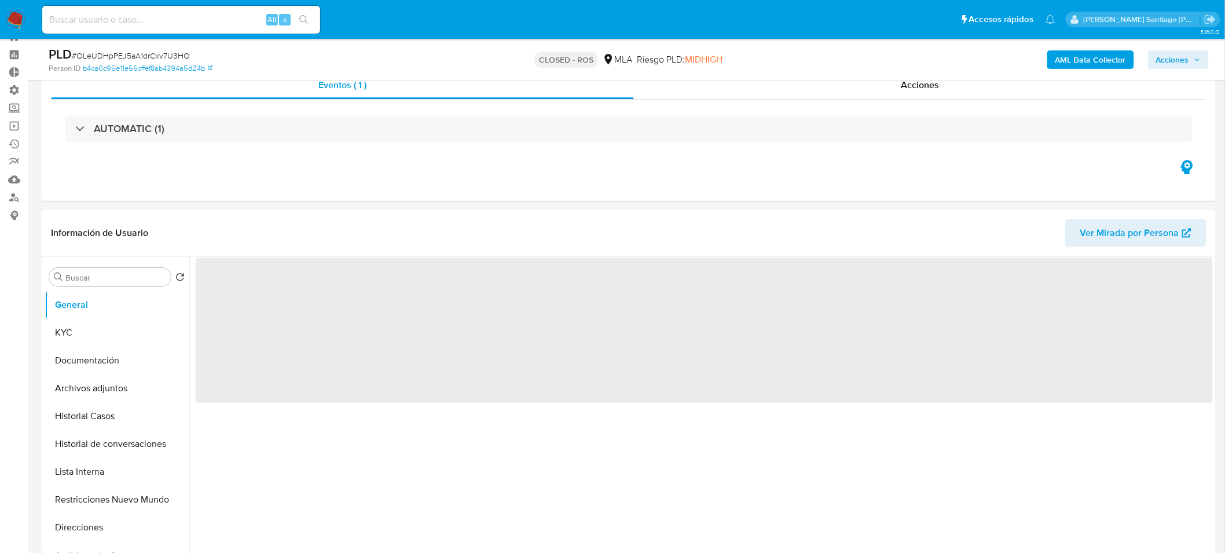
scroll to position [64, 0]
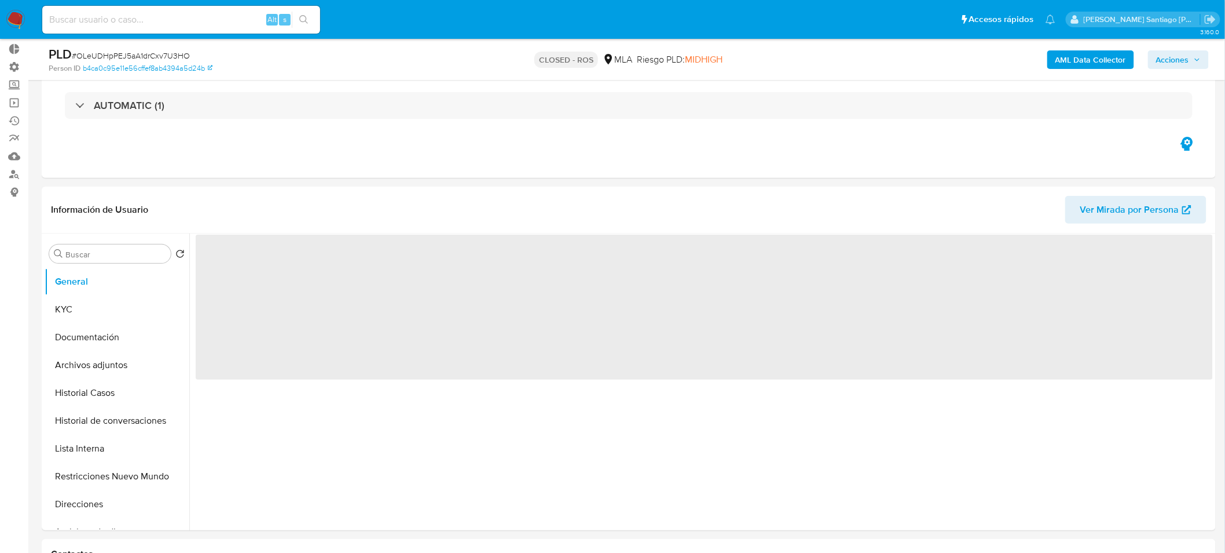
select select "10"
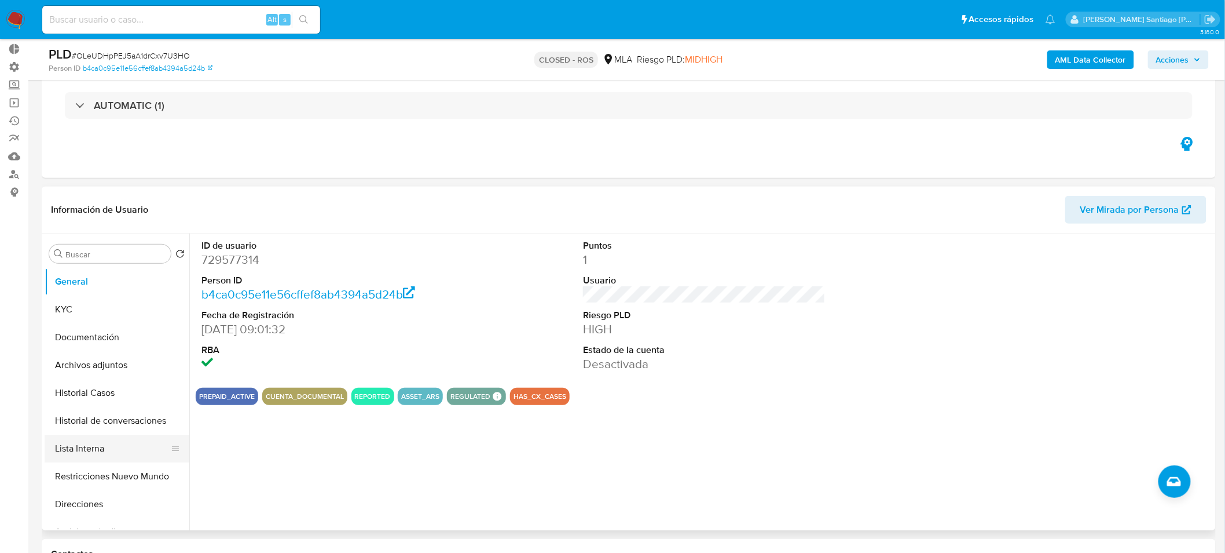
click at [119, 444] on button "Lista Interna" at bounding box center [113, 448] width 136 height 28
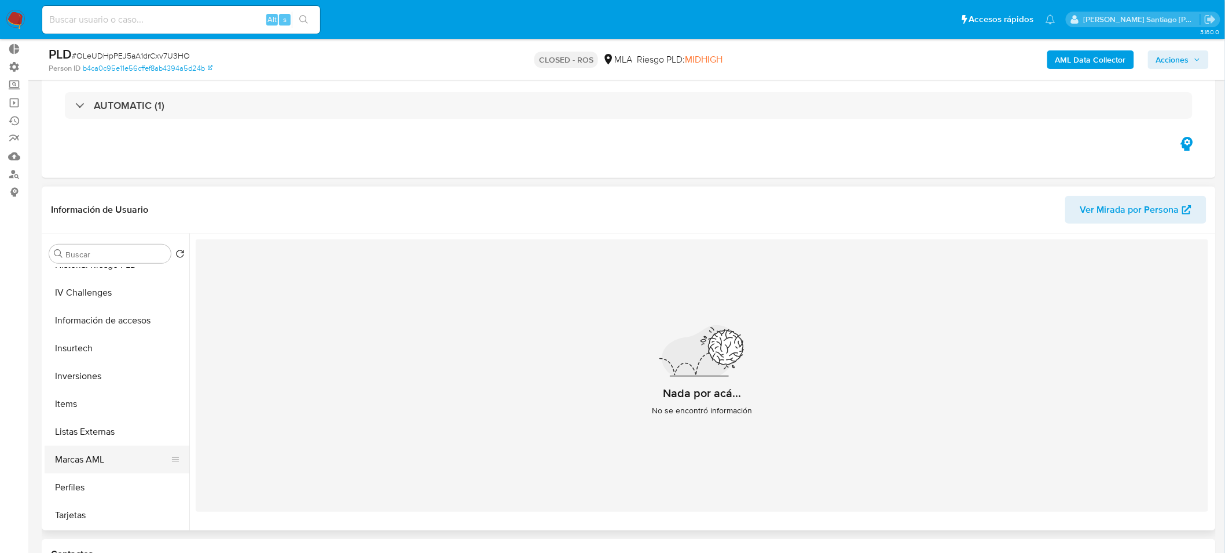
click at [95, 465] on button "Marcas AML" at bounding box center [113, 459] width 136 height 28
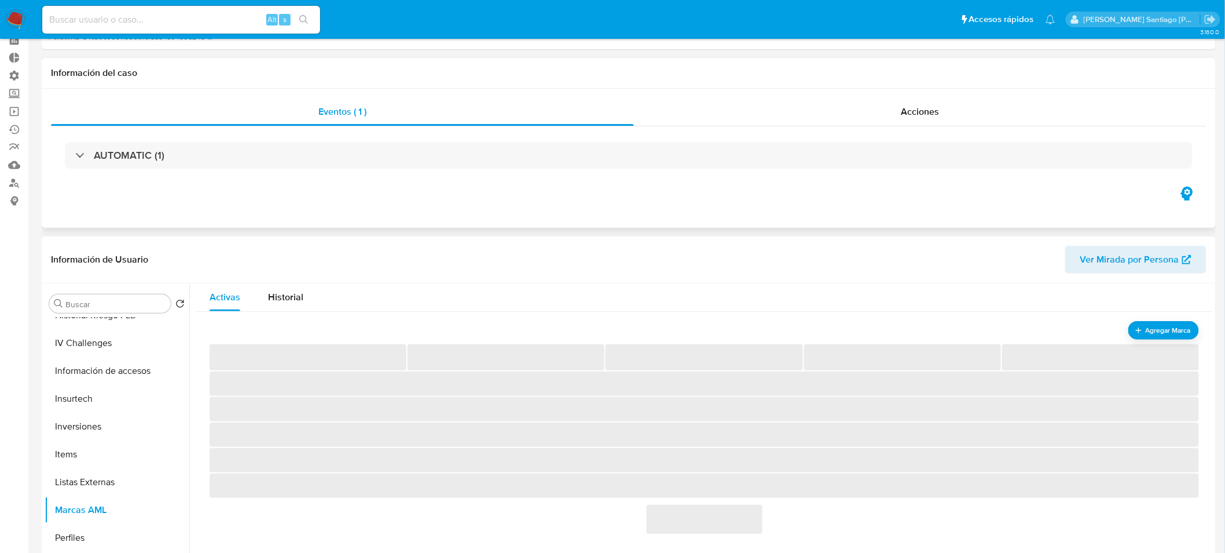
scroll to position [0, 0]
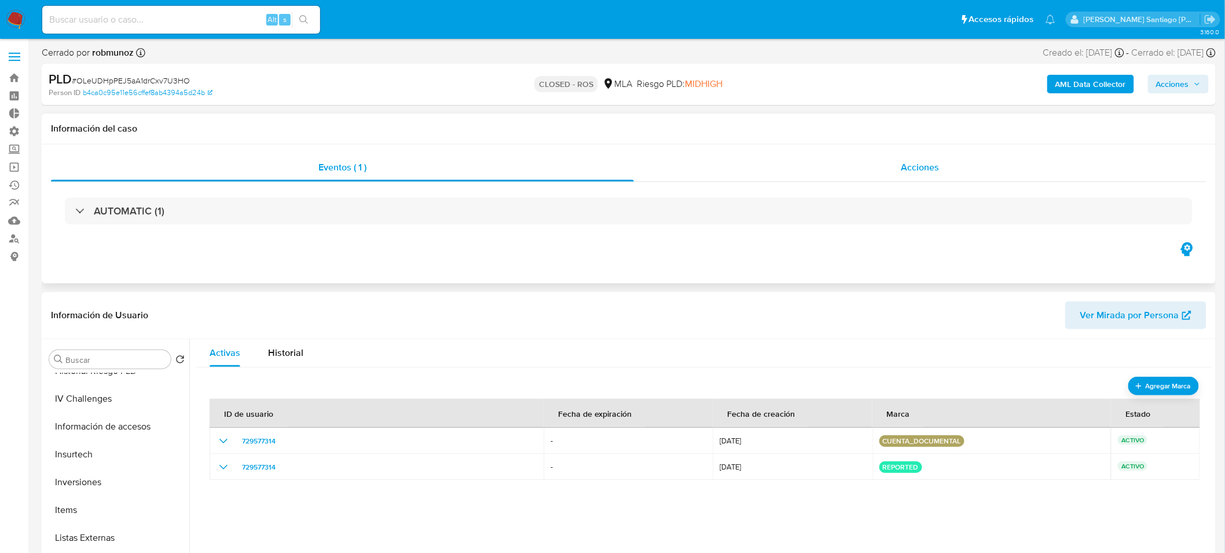
click at [894, 171] on div "Acciones" at bounding box center [920, 167] width 573 height 28
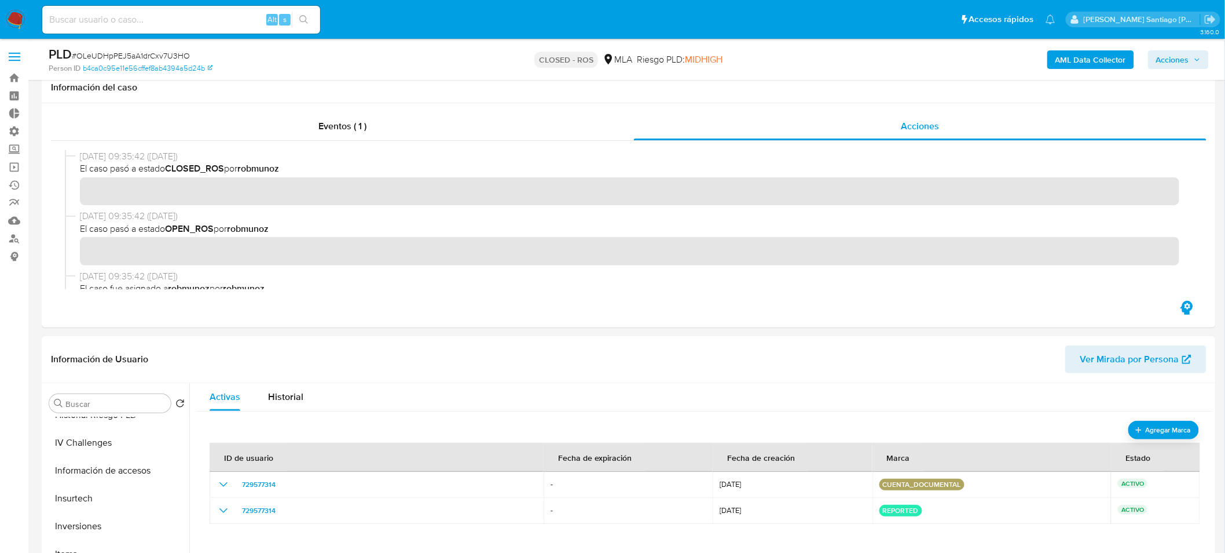
scroll to position [64, 0]
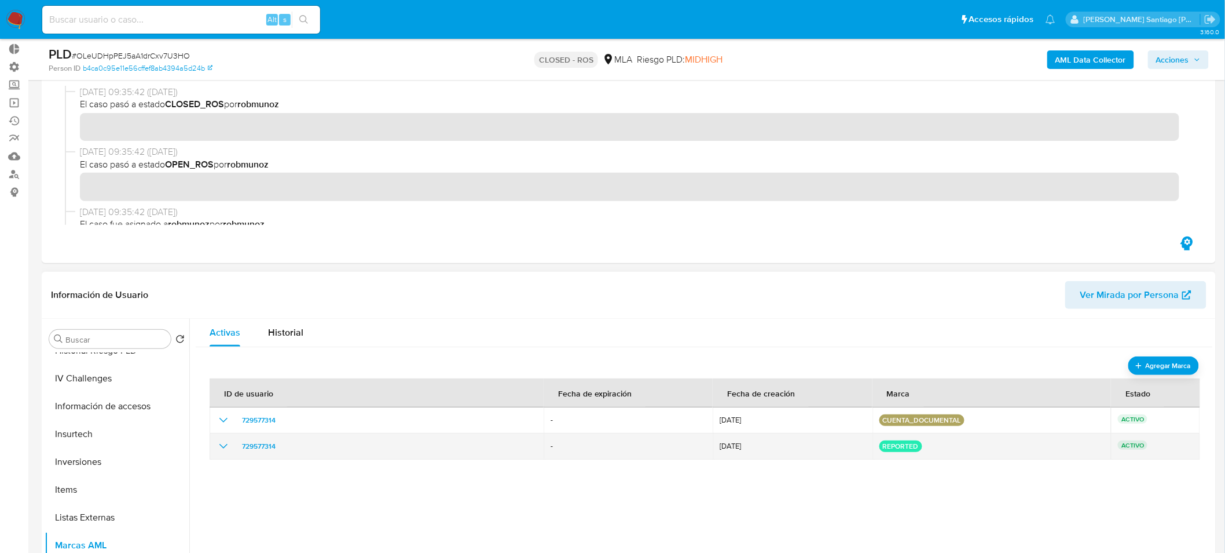
click at [224, 442] on icon "show_hidden_detail_by_id_729577314" at bounding box center [224, 446] width 14 height 14
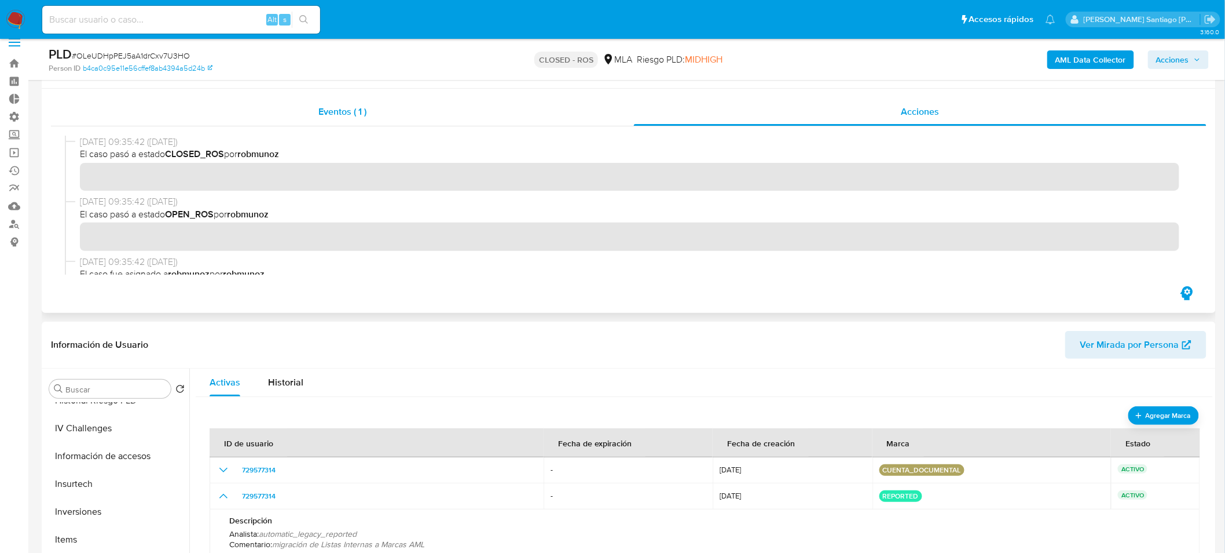
scroll to position [0, 0]
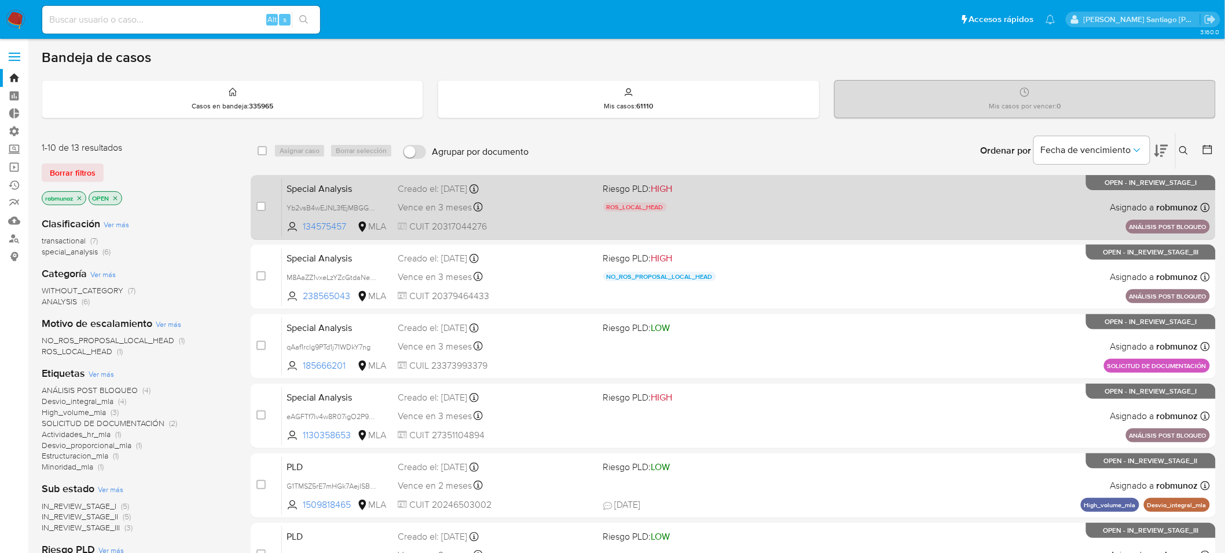
click at [925, 207] on div "Special Analysis Yb2vsB4wEJNL3fEjMBGGmhjQ 134575457 MLA Riesgo PLD: HIGH ROS_LO…" at bounding box center [746, 207] width 928 height 58
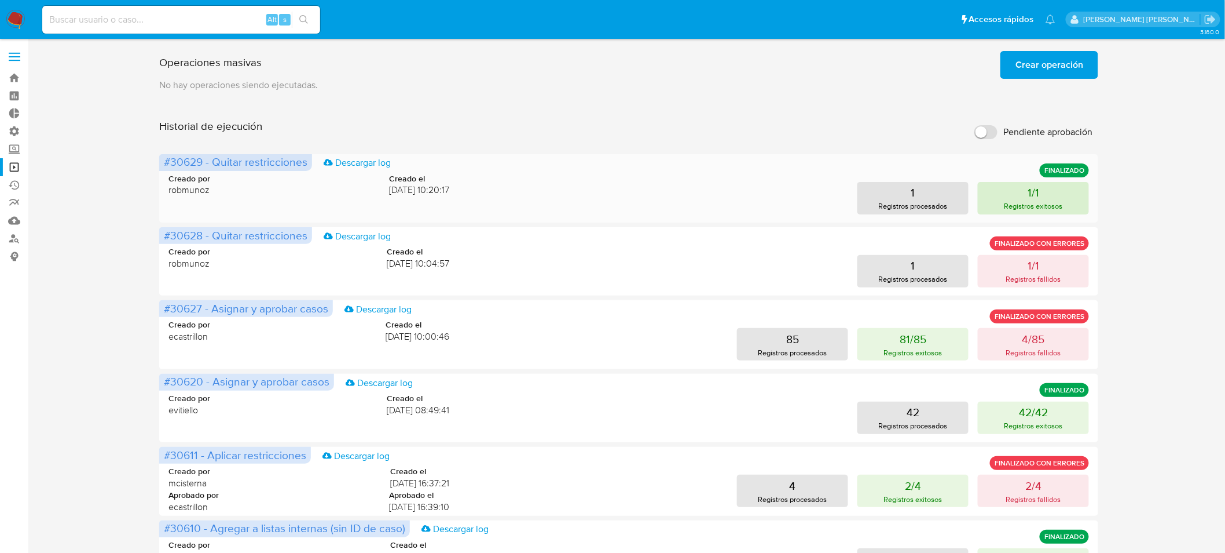
click at [1079, 199] on button "1/1 Registros exitosos" at bounding box center [1033, 198] width 111 height 32
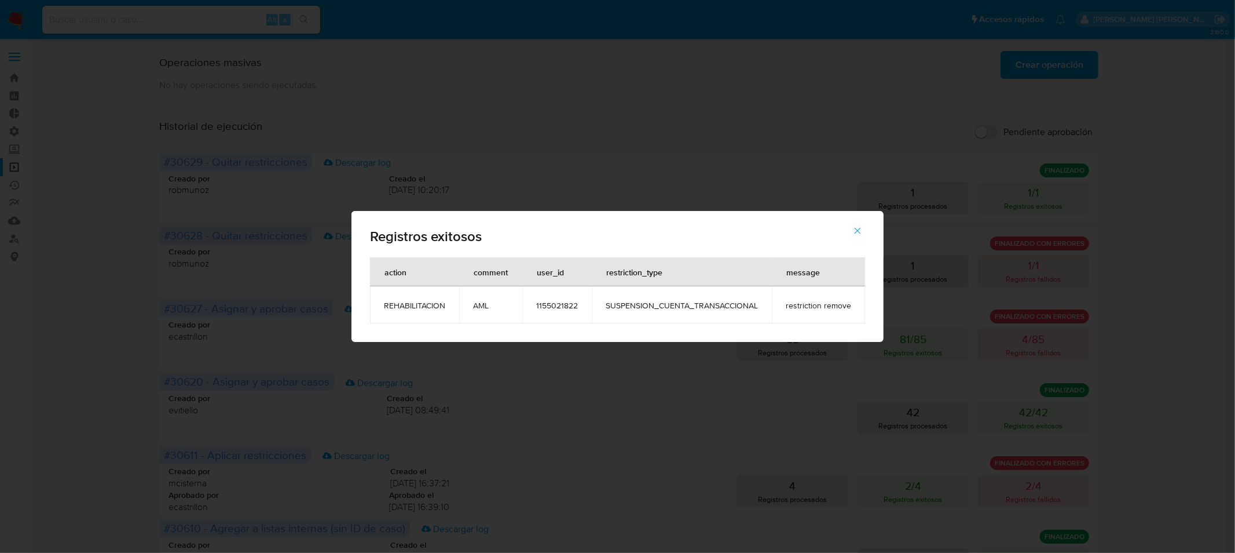
drag, startPoint x: 855, startPoint y: 228, endPoint x: 854, endPoint y: 244, distance: 16.2
click at [855, 227] on icon "button" at bounding box center [858, 230] width 10 height 10
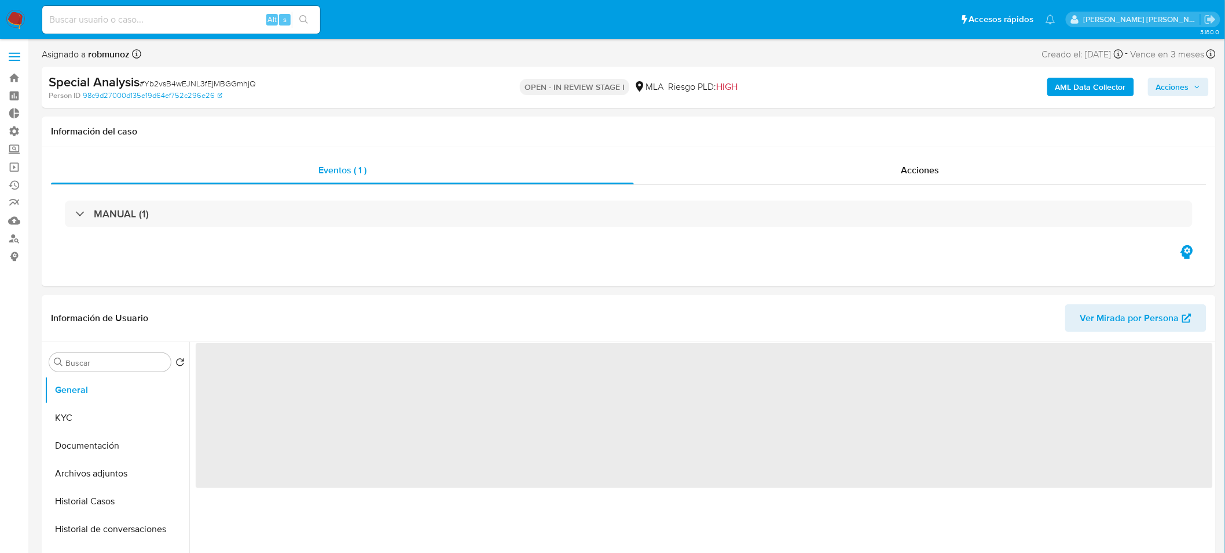
select select "10"
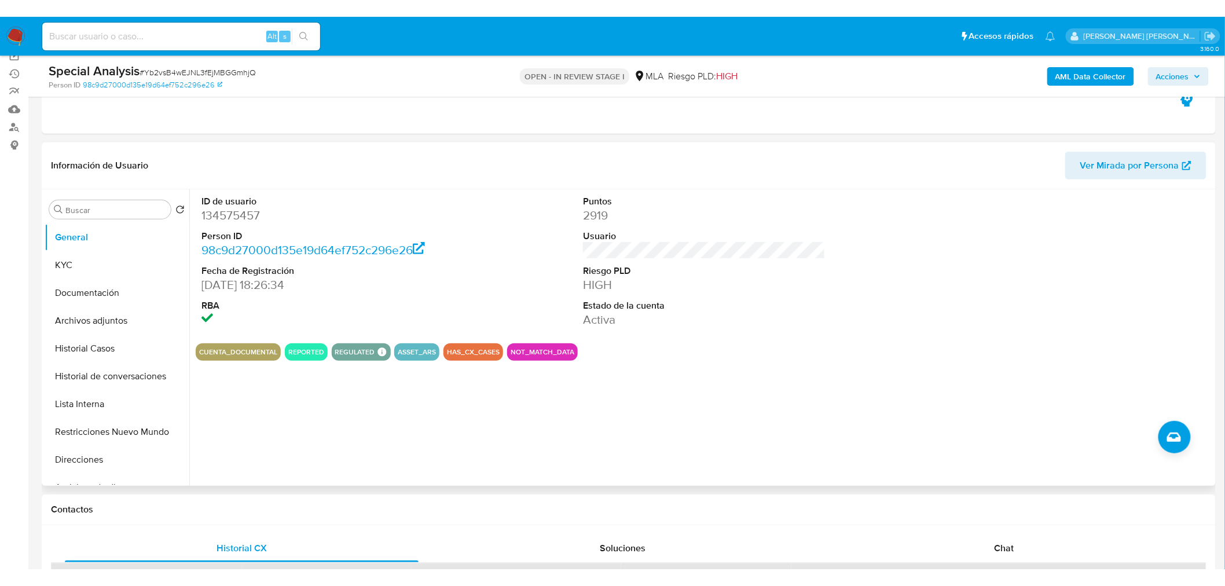
scroll to position [129, 0]
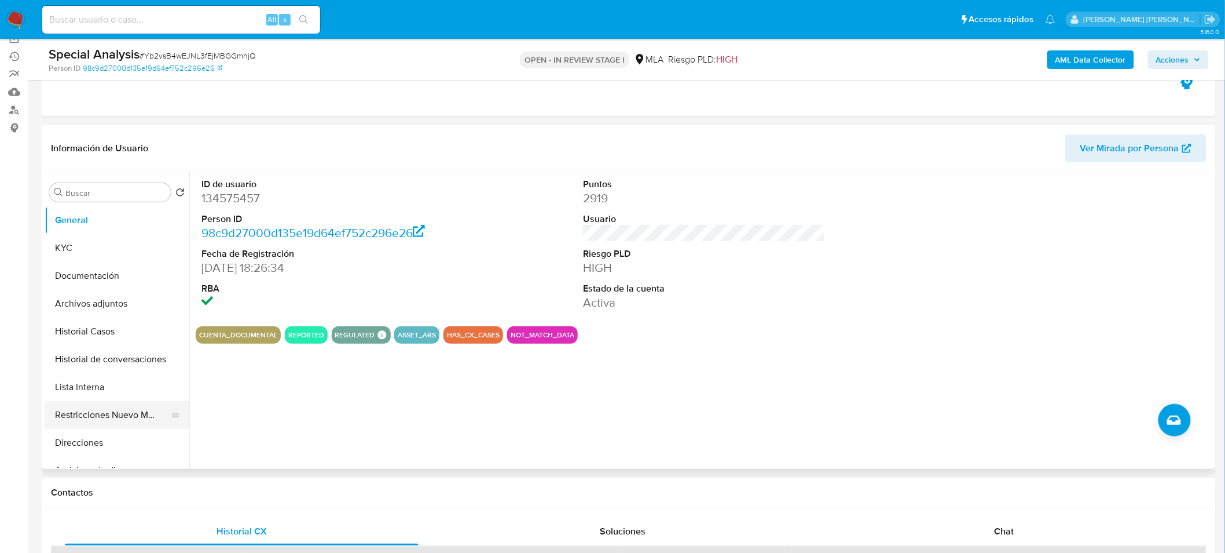
click at [100, 412] on button "Restricciones Nuevo Mundo" at bounding box center [113, 415] width 136 height 28
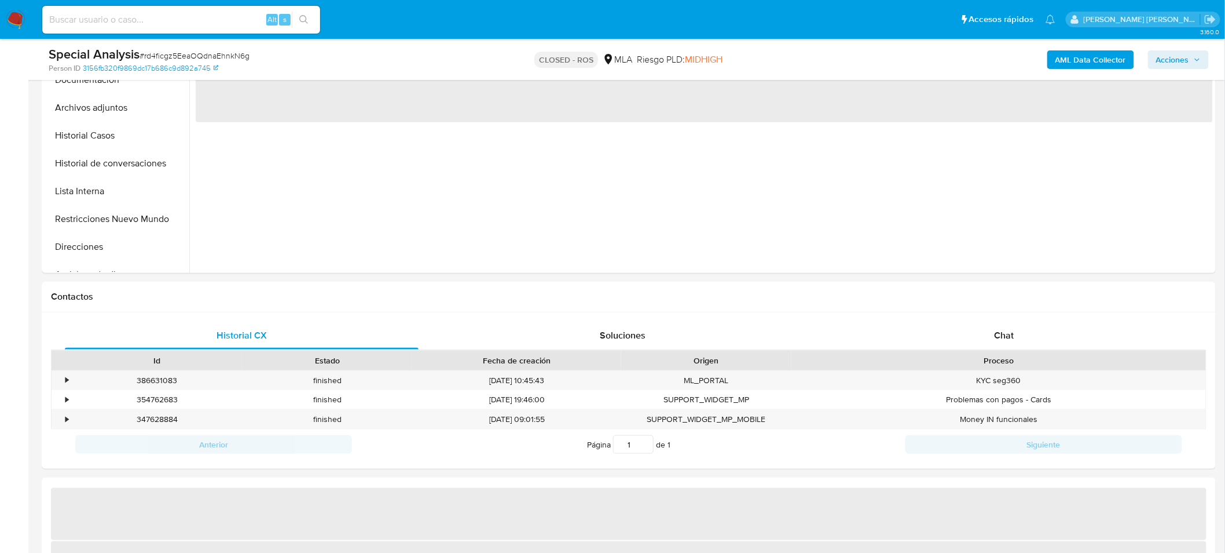
select select "10"
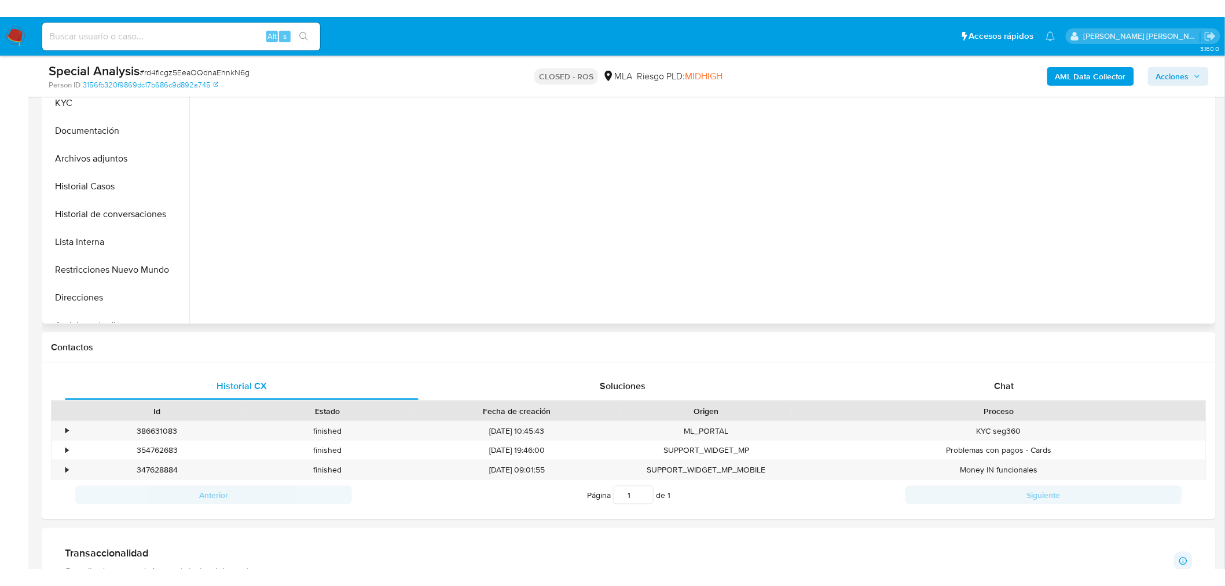
scroll to position [193, 0]
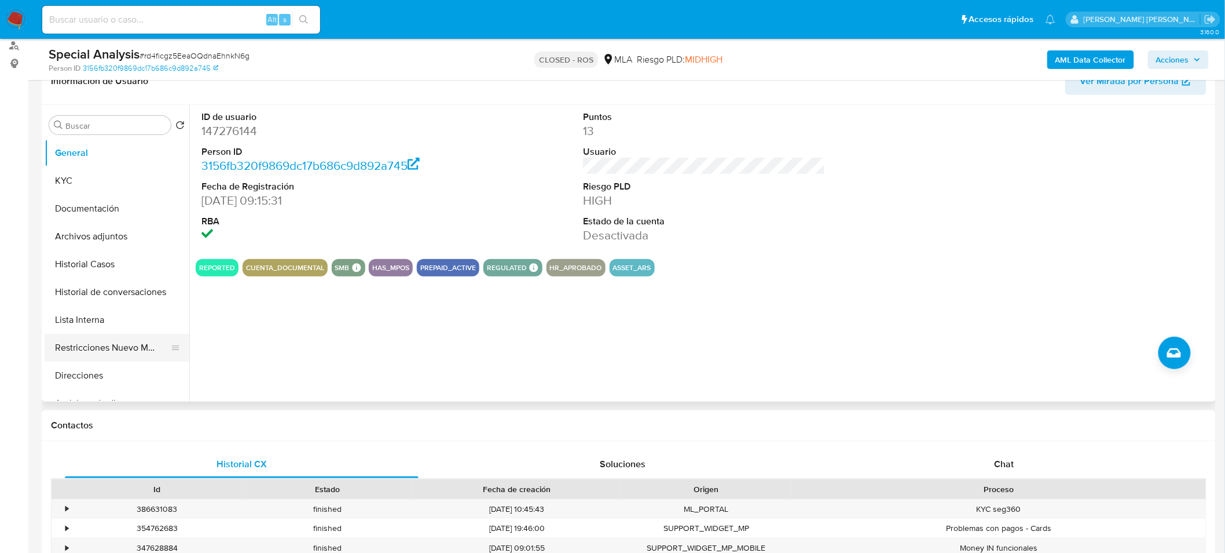
click at [71, 346] on button "Restricciones Nuevo Mundo" at bounding box center [113, 348] width 136 height 28
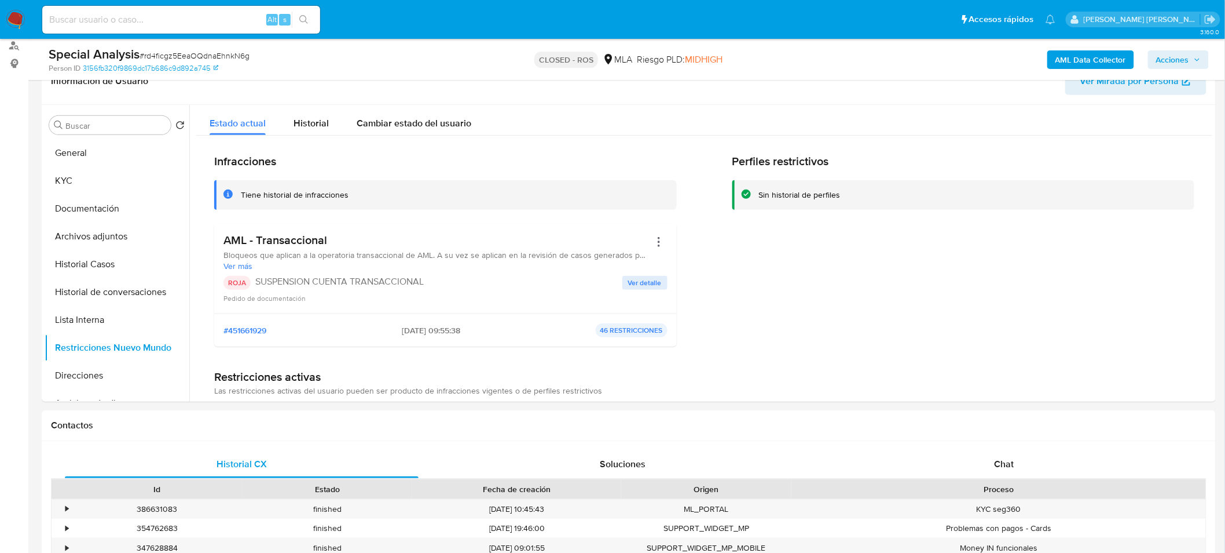
click at [235, 54] on span "# rd4ficgz5EeaOQdnaEhnkN6g" at bounding box center [195, 56] width 110 height 12
click at [235, 53] on span "# rd4ficgz5EeaOQdnaEhnkN6g" at bounding box center [195, 56] width 110 height 12
copy span "rd4ficgz5EeaOQdnaEhnkN6g"
click at [114, 165] on button "General" at bounding box center [113, 153] width 136 height 28
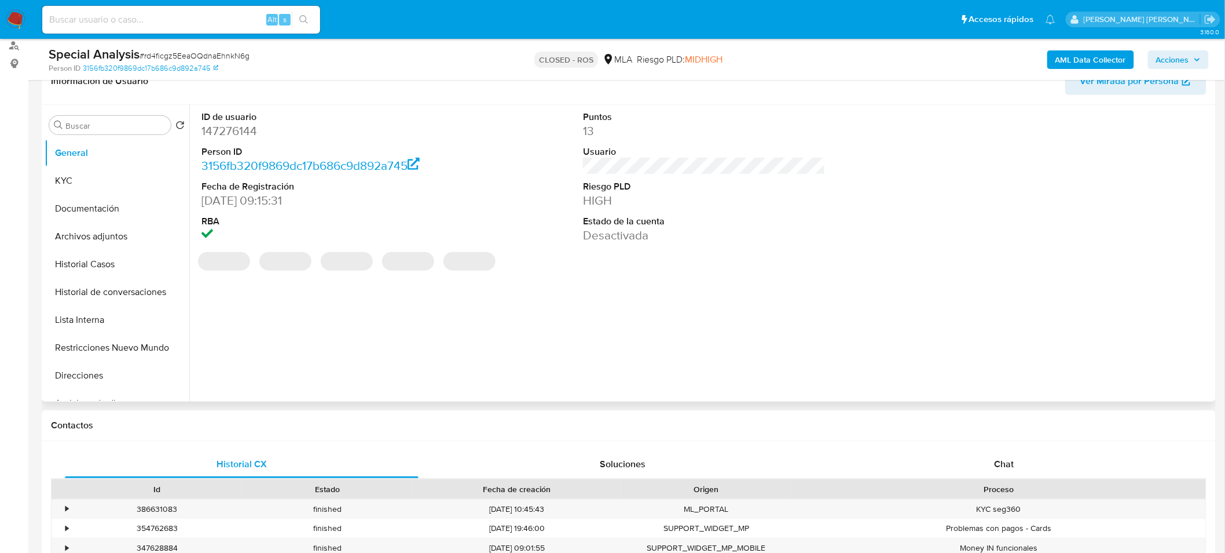
click at [226, 129] on dd "147276144" at bounding box center [323, 131] width 243 height 16
copy dd "147276144"
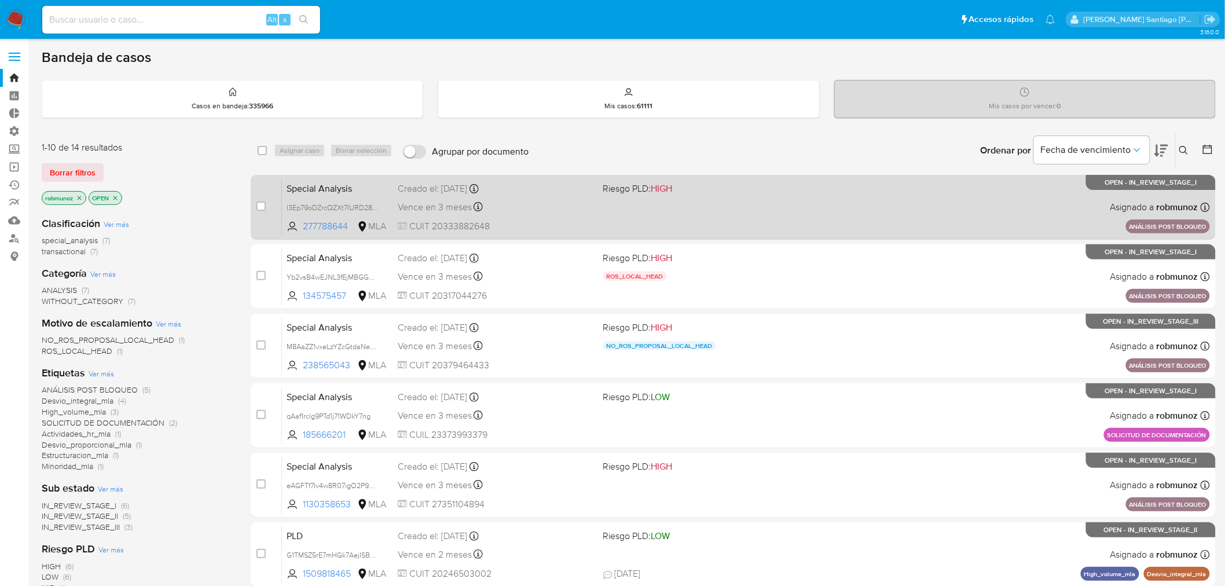
click at [1044, 222] on div "Special Analysis I3Ep79oDZrcQZXt7lURD28ze 277788644 MLA Riesgo PLD: HIGH Creado…" at bounding box center [746, 207] width 928 height 58
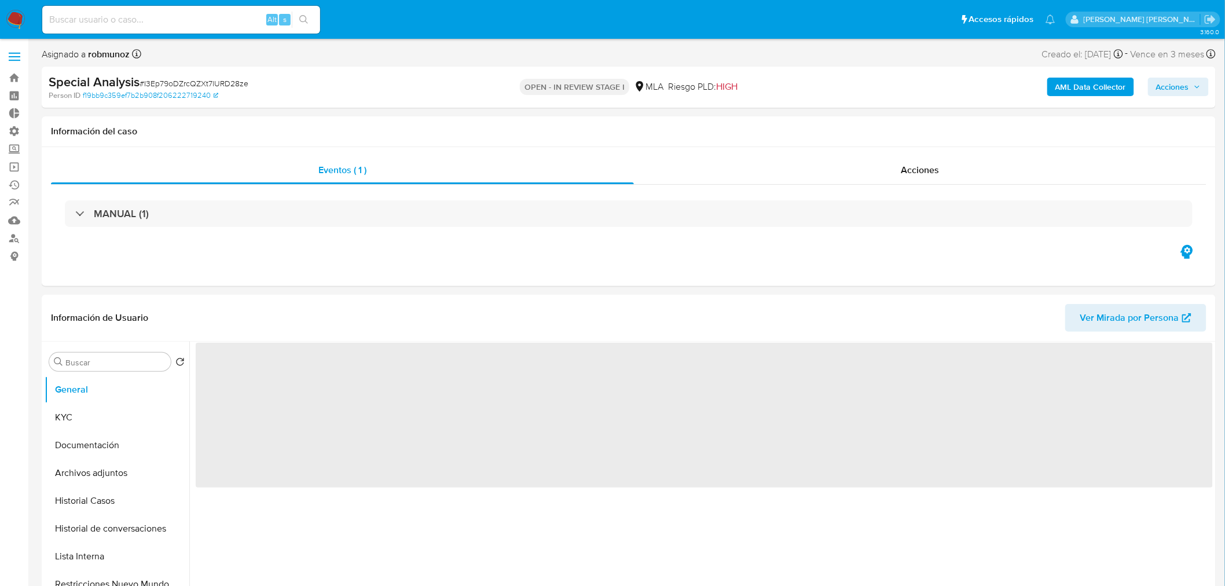
select select "10"
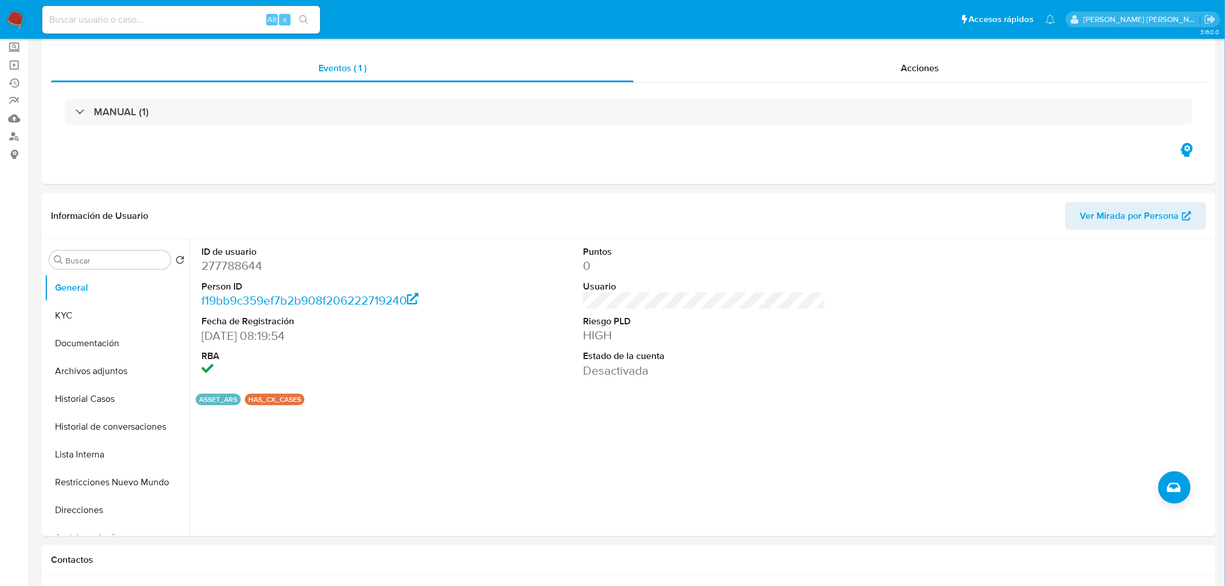
scroll to position [129, 0]
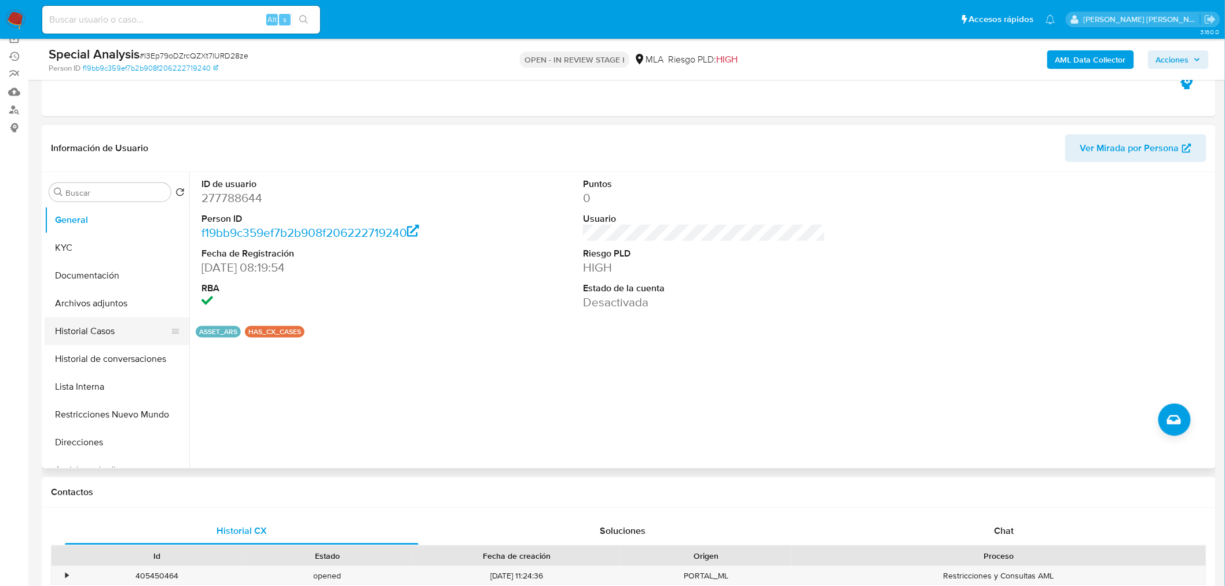
click at [124, 343] on button "Historial Casos" at bounding box center [113, 331] width 136 height 28
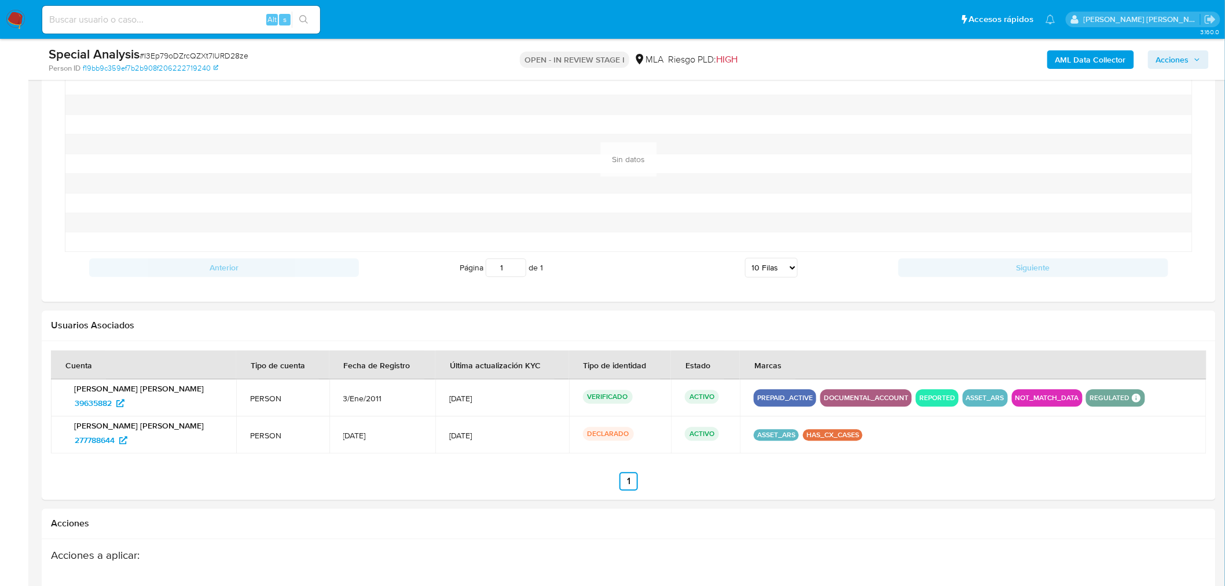
scroll to position [1287, 0]
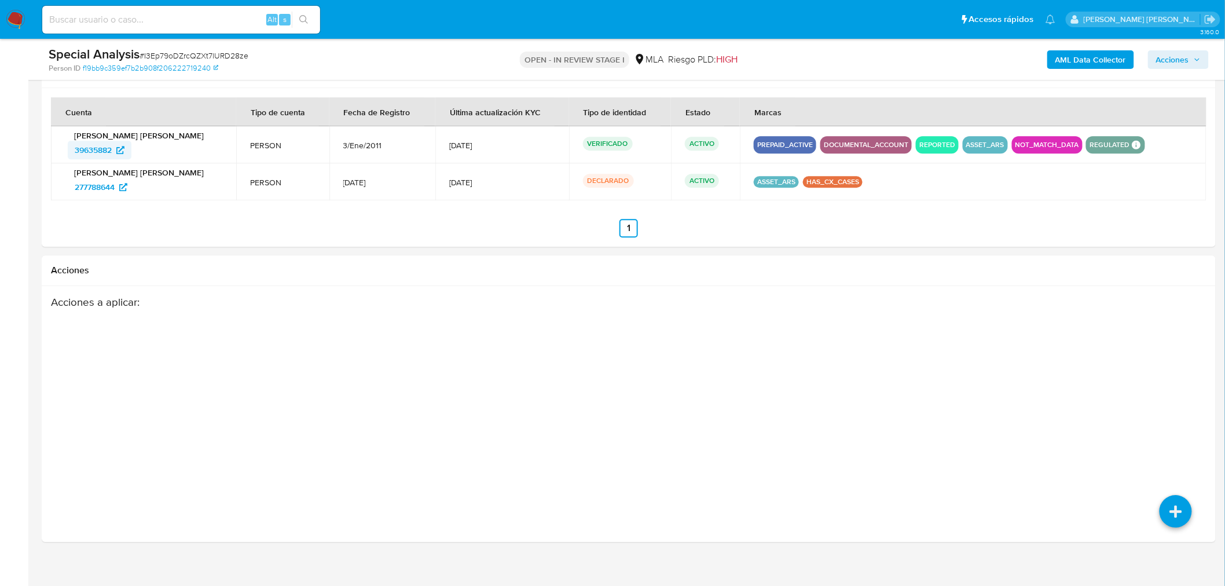
click at [103, 149] on span "39635882" at bounding box center [93, 150] width 37 height 19
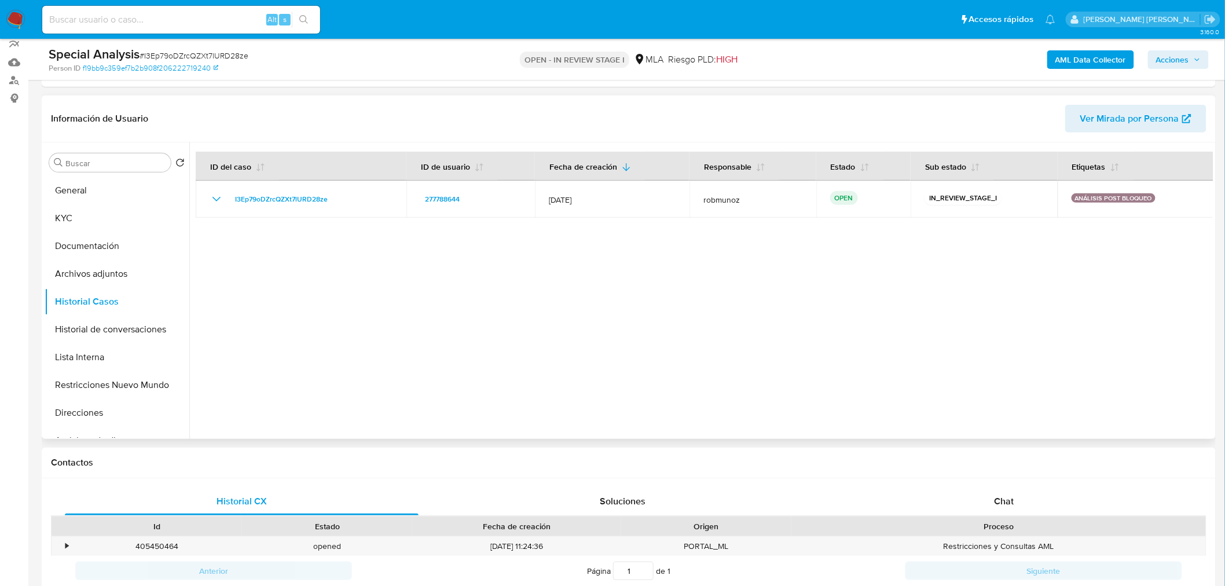
scroll to position [64, 0]
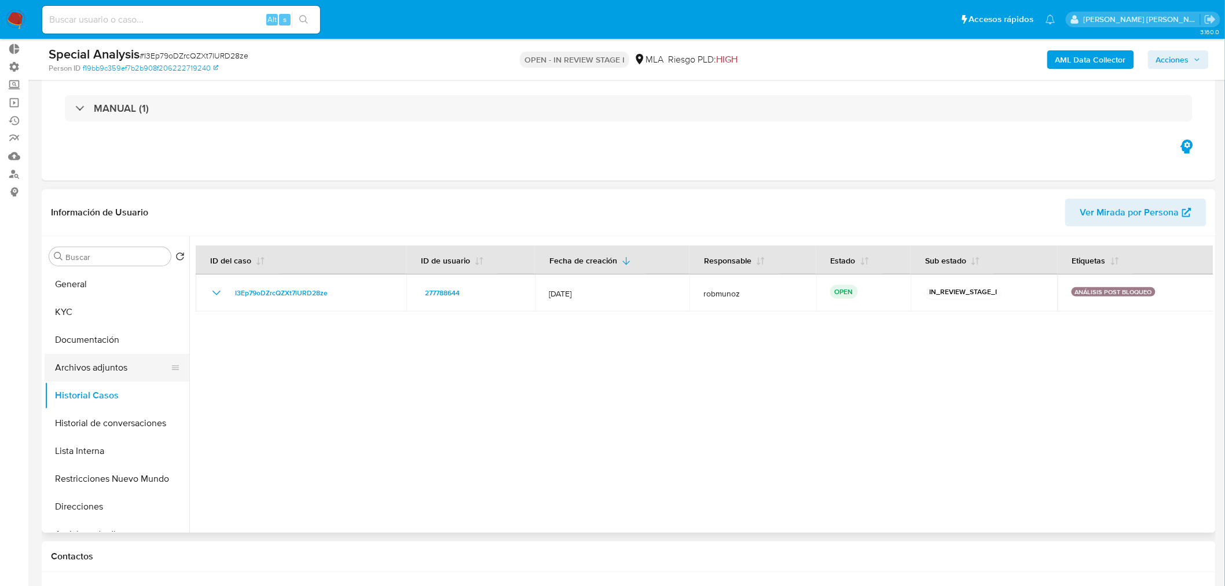
click at [98, 372] on button "Archivos adjuntos" at bounding box center [113, 368] width 136 height 28
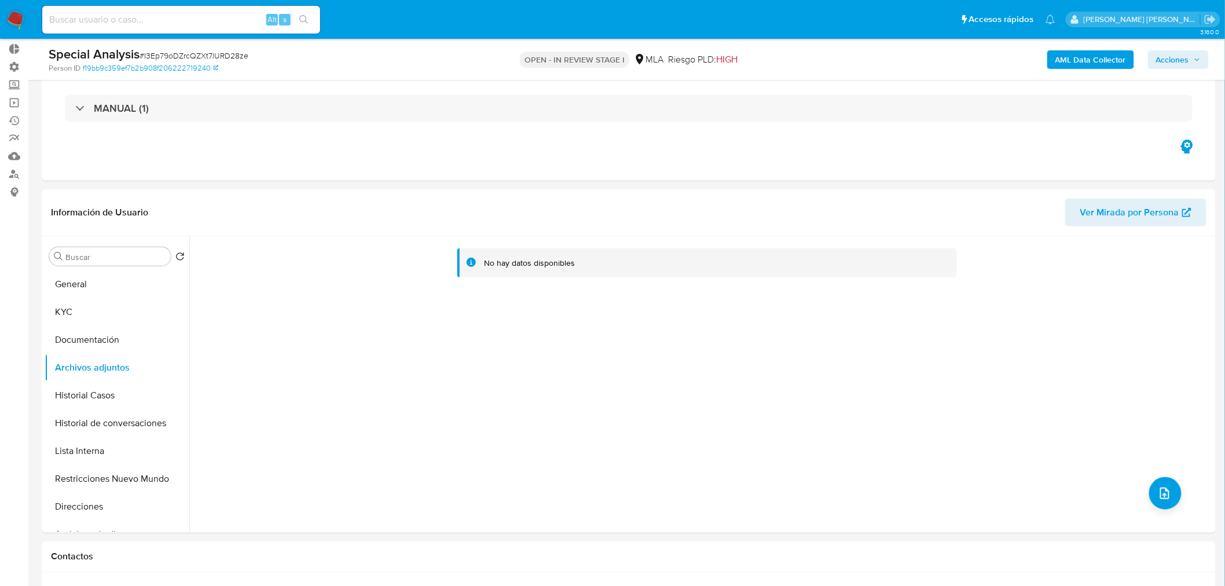
click at [19, 14] on img at bounding box center [16, 20] width 20 height 20
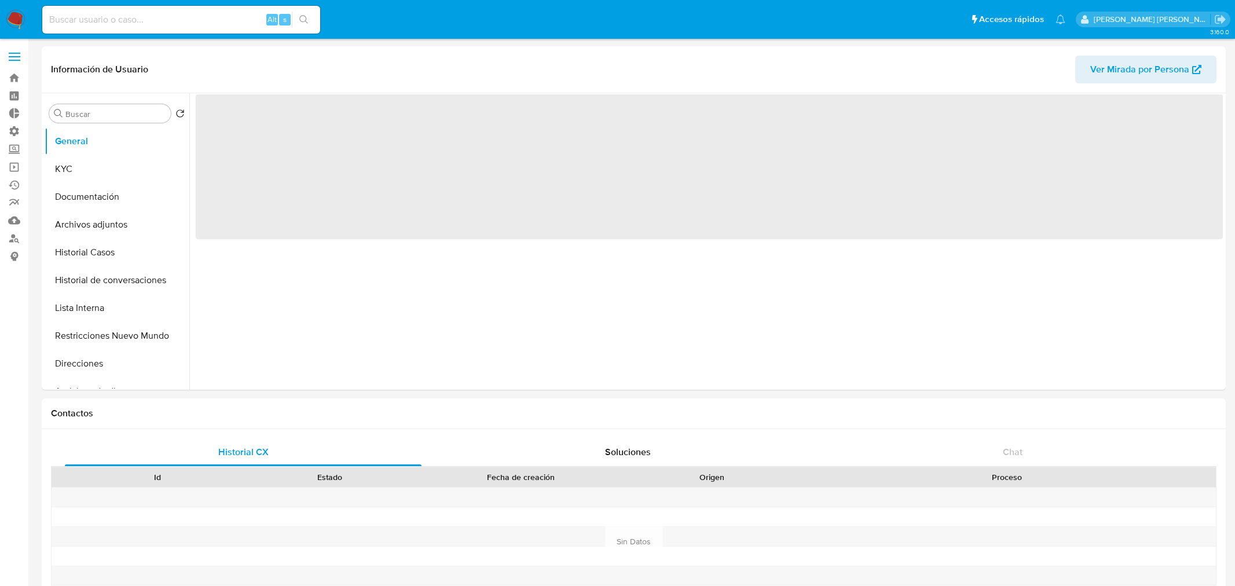
select select "10"
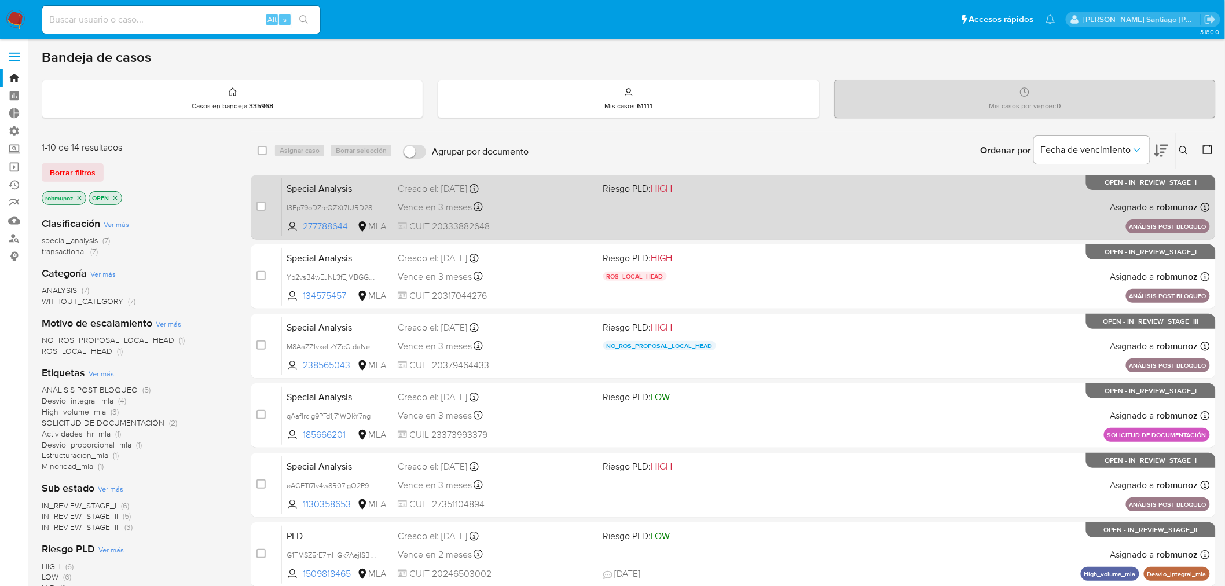
click at [822, 199] on div "Special Analysis I3Ep79oDZrcQZXt7lURD28ze 277788644 MLA Riesgo PLD: HIGH Creado…" at bounding box center [746, 207] width 928 height 58
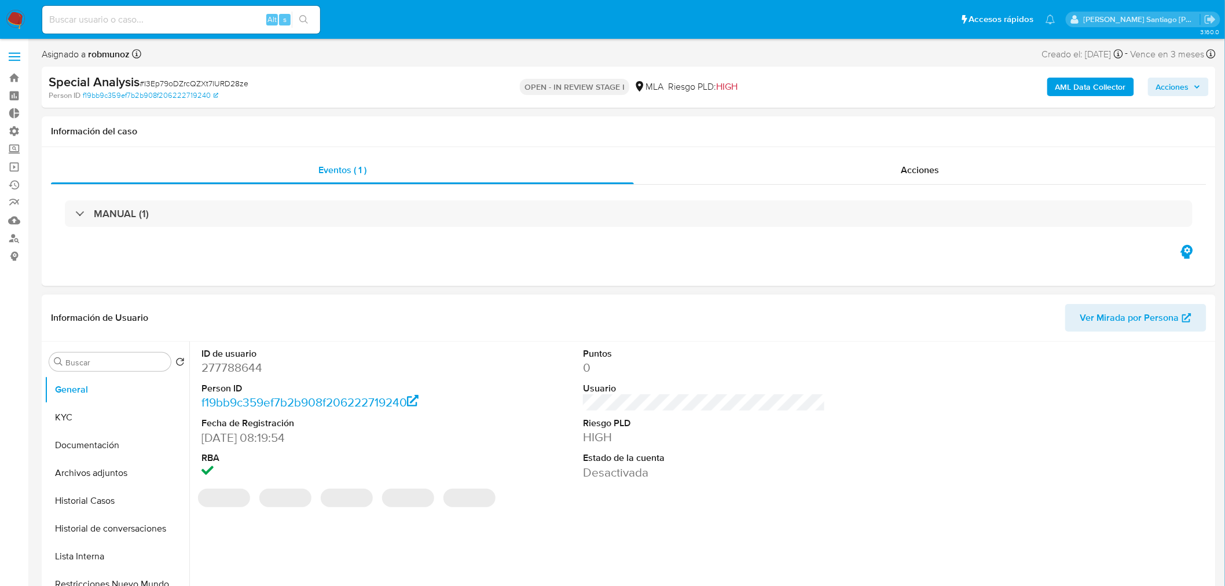
select select "10"
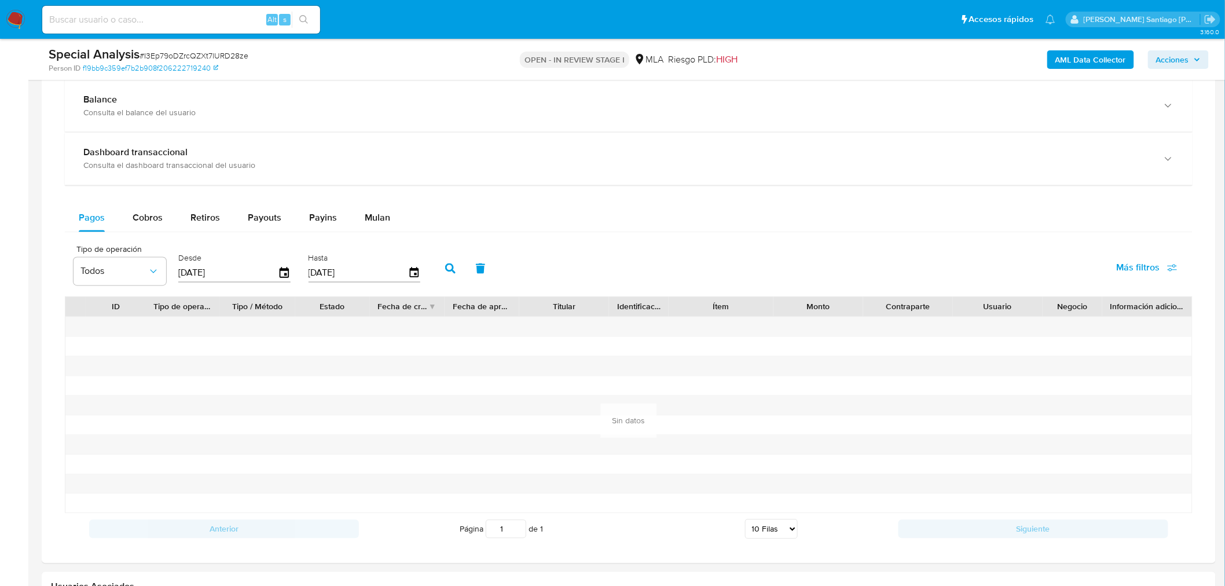
scroll to position [1093, 0]
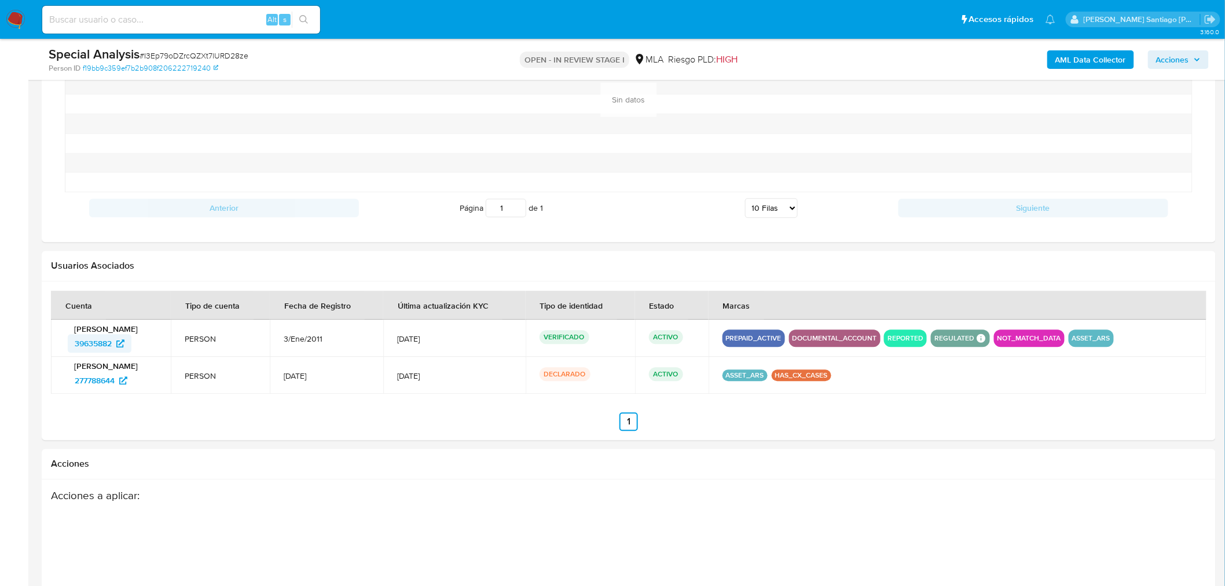
click at [103, 340] on span "39635882" at bounding box center [93, 343] width 37 height 19
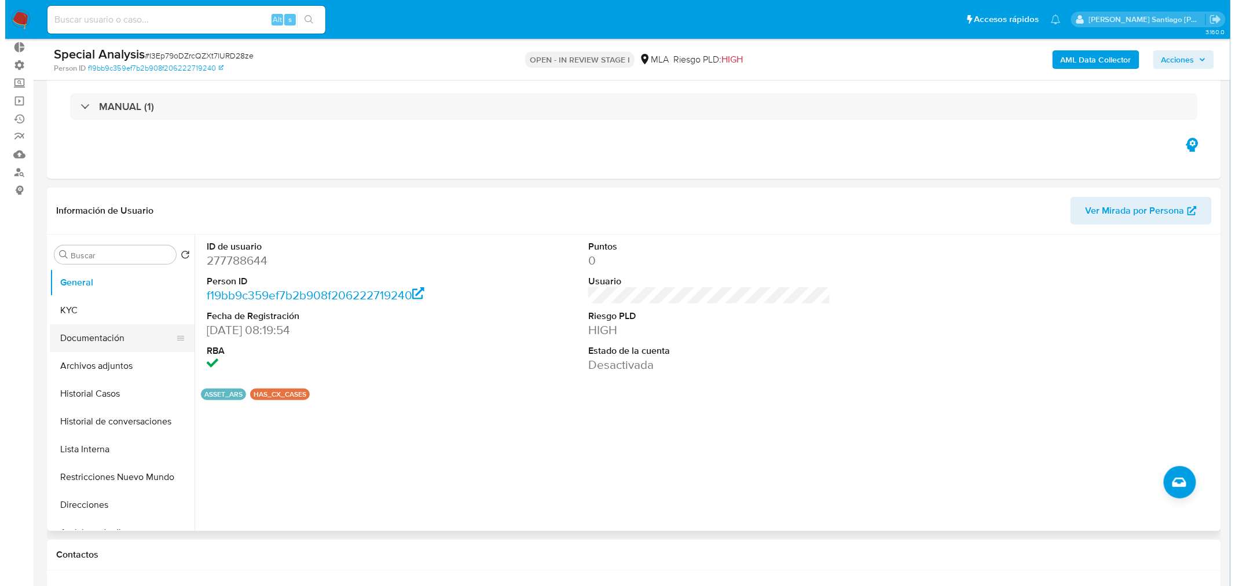
scroll to position [64, 0]
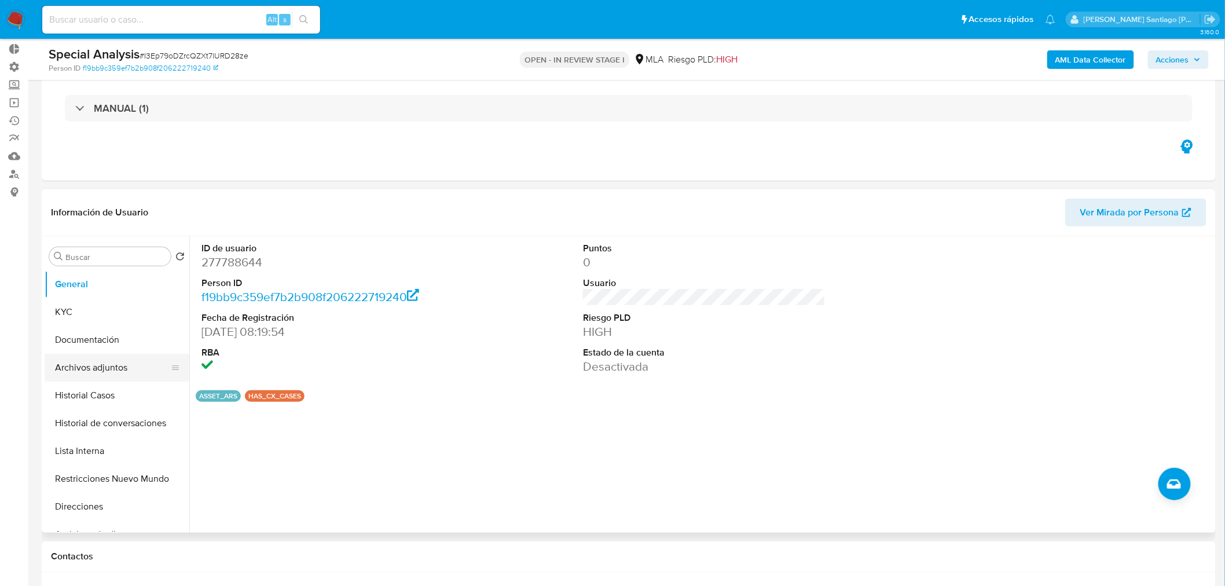
click at [110, 360] on button "Archivos adjuntos" at bounding box center [113, 368] width 136 height 28
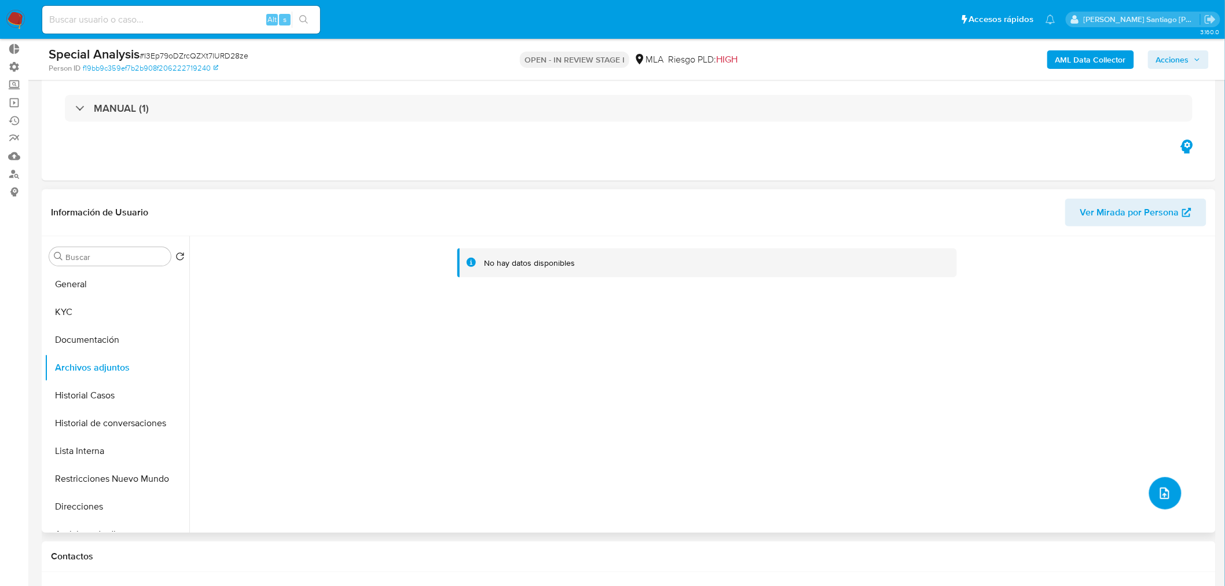
click at [1166, 480] on button "upload-file" at bounding box center [1166, 493] width 32 height 32
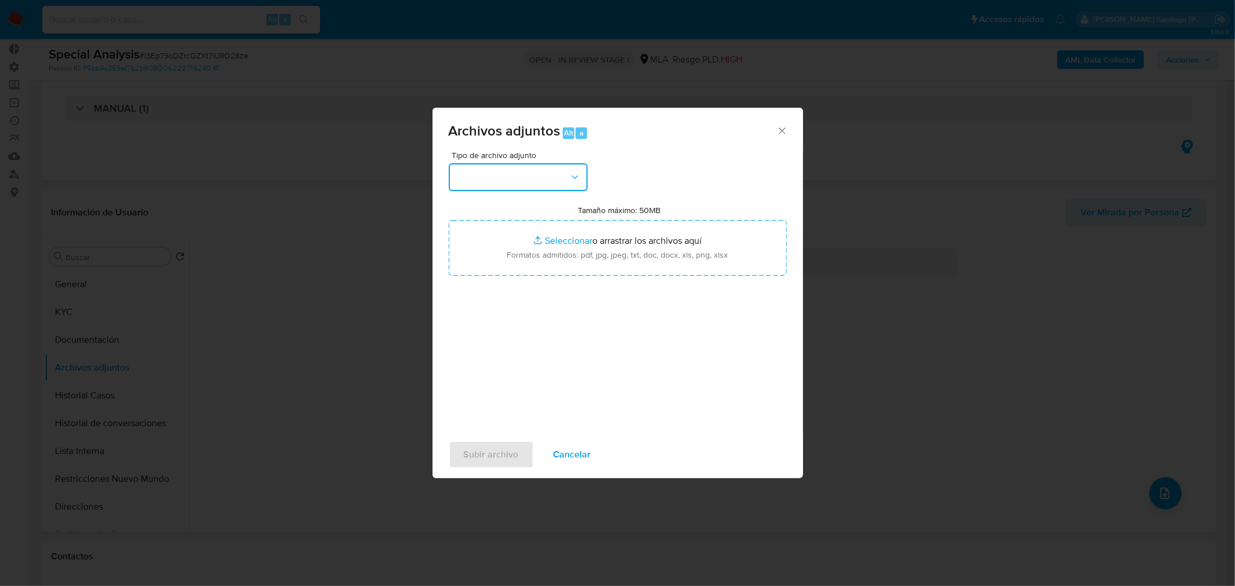
click at [562, 183] on button "button" at bounding box center [518, 177] width 139 height 28
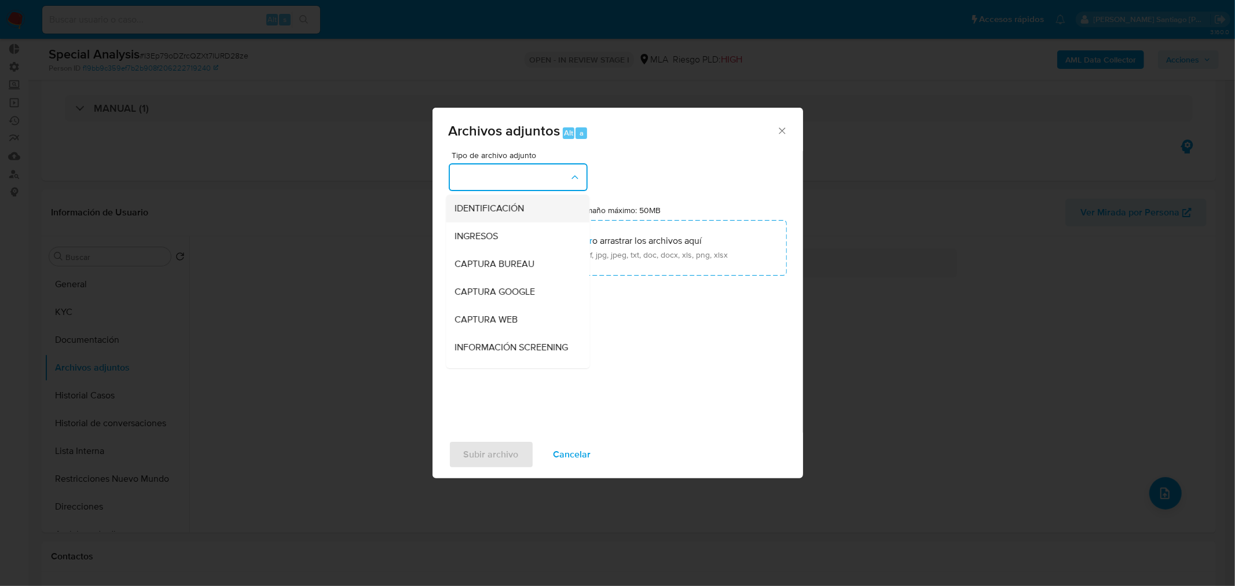
click at [520, 198] on div "IDENTIFICACIÓN" at bounding box center [514, 208] width 118 height 28
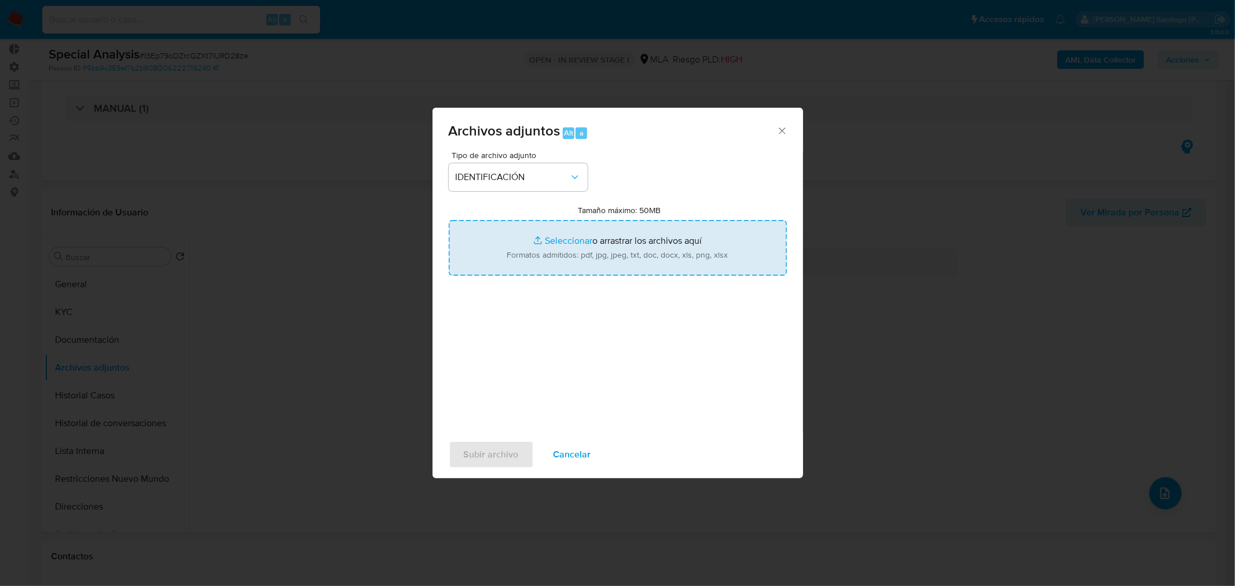
drag, startPoint x: 594, startPoint y: 256, endPoint x: 599, endPoint y: 262, distance: 8.6
click at [595, 258] on input "Tamaño máximo: 50MB Seleccionar archivos" at bounding box center [618, 248] width 338 height 56
type input "C:\fakepath\Recibo de haberes- [PERSON_NAME] 082025.pdf"
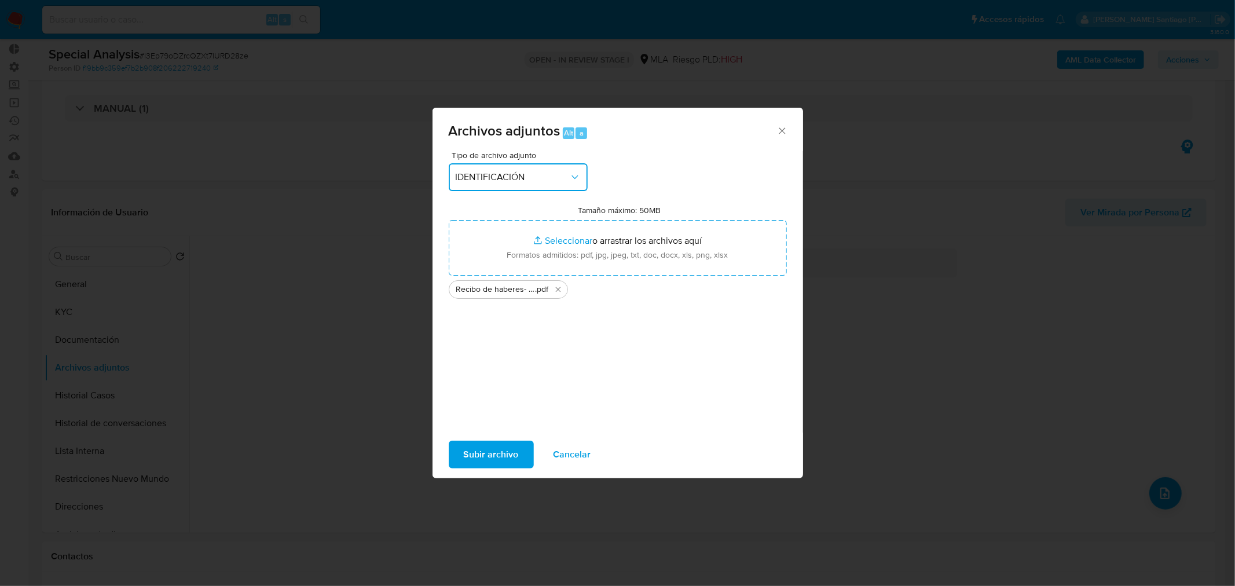
drag, startPoint x: 599, startPoint y: 262, endPoint x: 558, endPoint y: 174, distance: 97.4
click at [558, 174] on span "IDENTIFICACIÓN" at bounding box center [513, 177] width 114 height 12
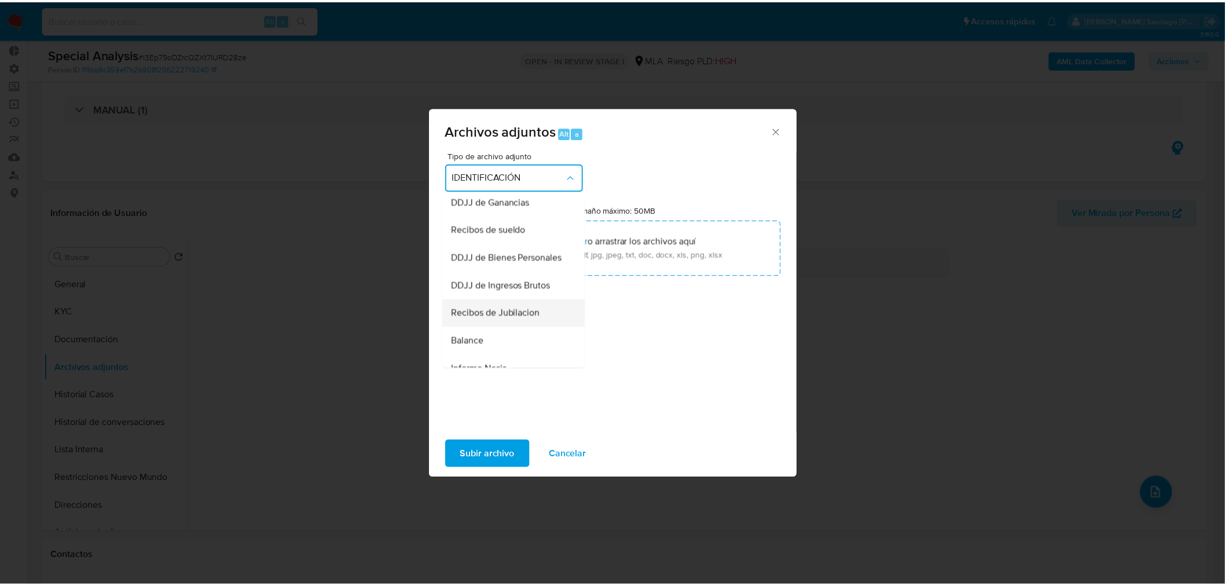
scroll to position [265, 0]
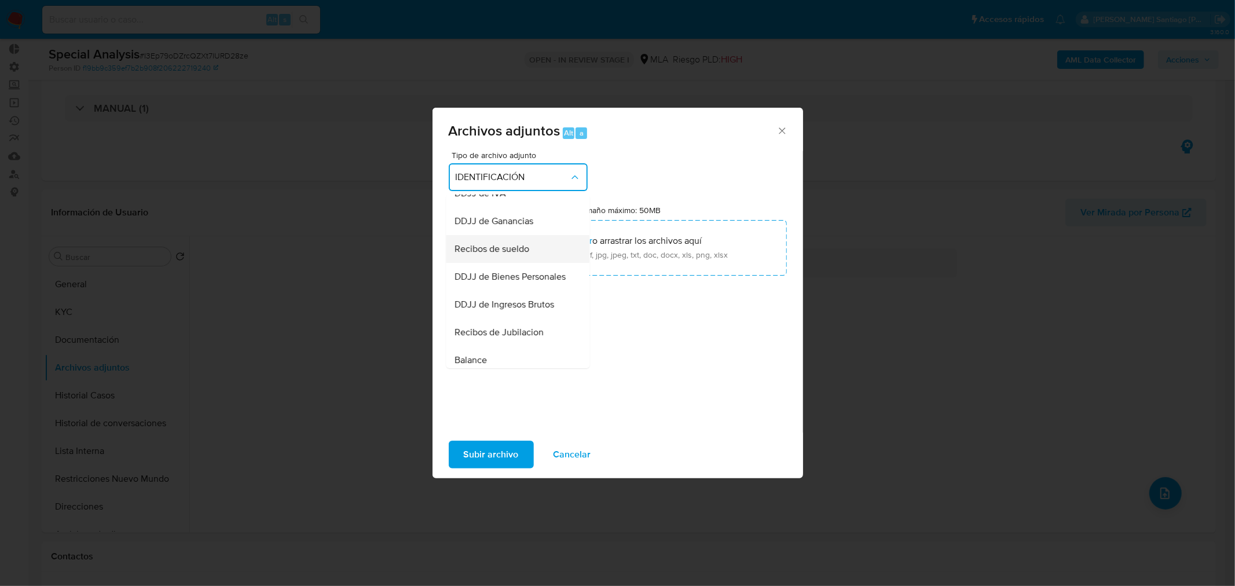
click at [520, 254] on span "Recibos de sueldo" at bounding box center [492, 249] width 75 height 12
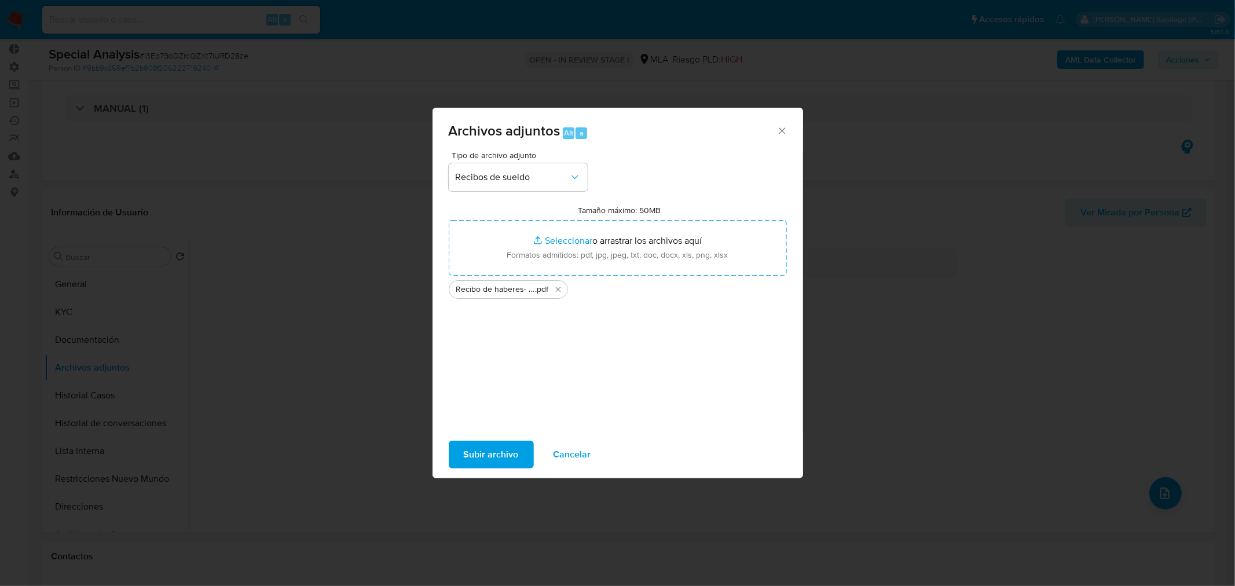
click at [523, 444] on button "Subir archivo" at bounding box center [491, 455] width 85 height 28
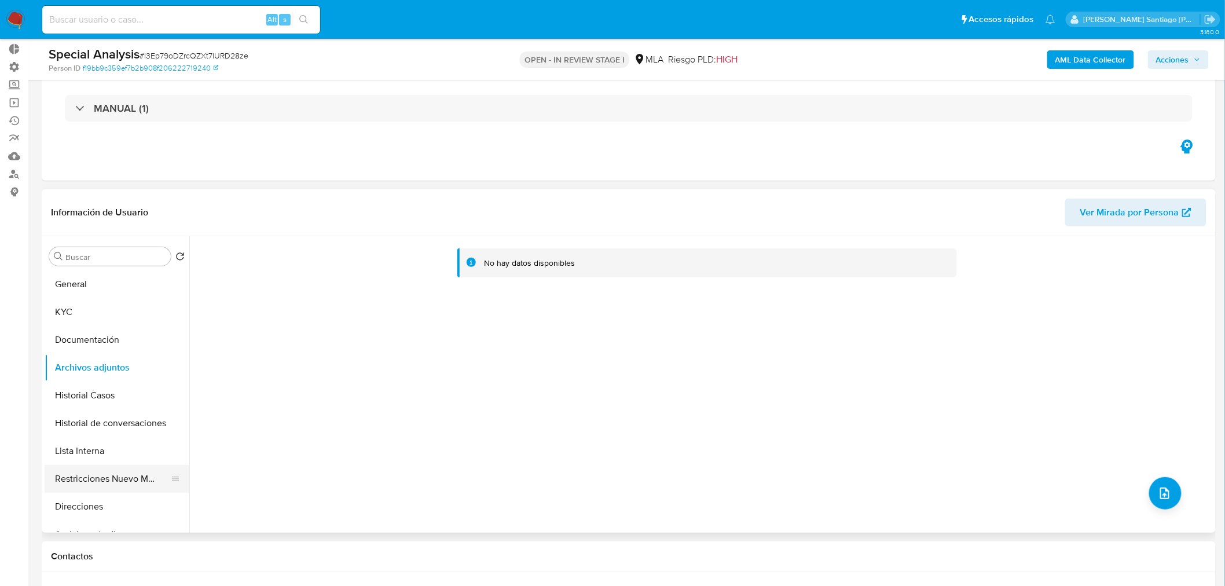
click at [123, 473] on button "Restricciones Nuevo Mundo" at bounding box center [113, 479] width 136 height 28
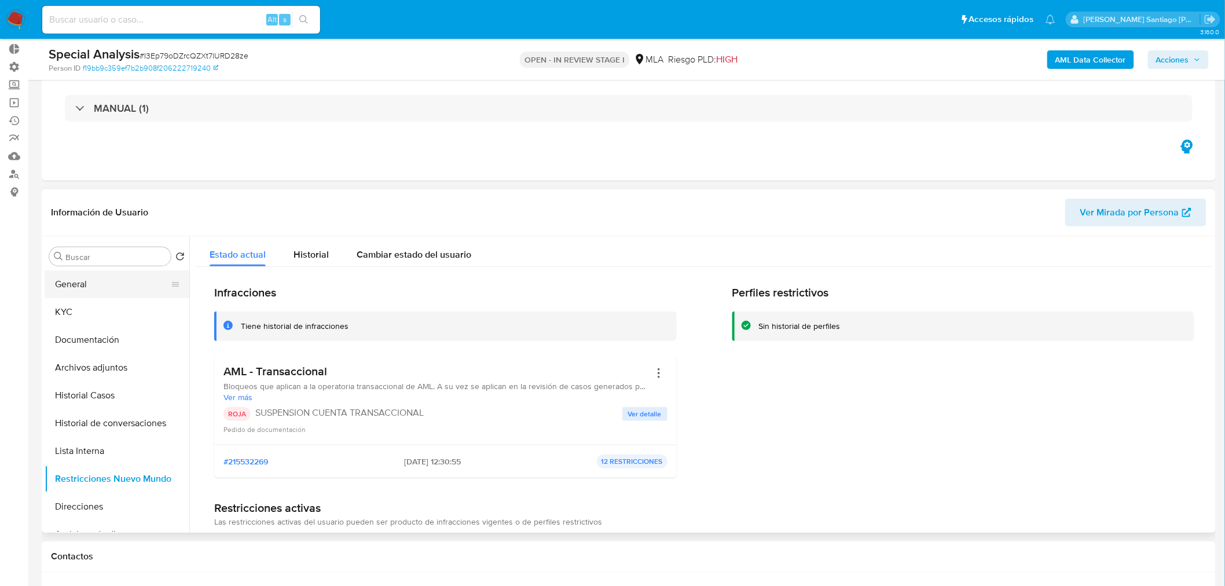
click at [77, 275] on button "General" at bounding box center [113, 284] width 136 height 28
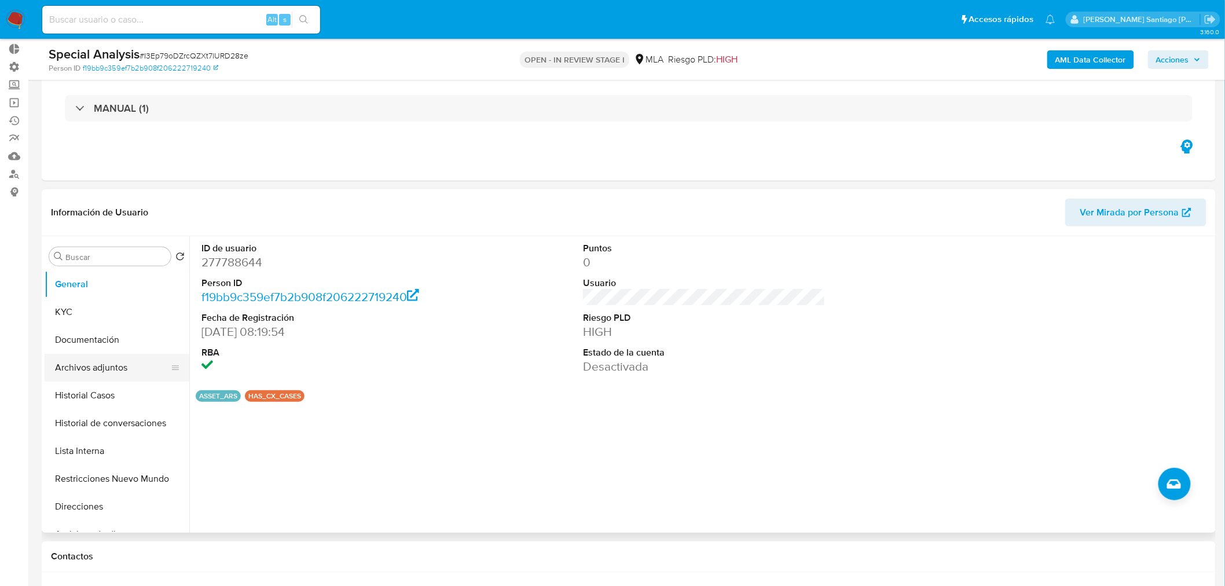
click at [123, 374] on button "Archivos adjuntos" at bounding box center [113, 368] width 136 height 28
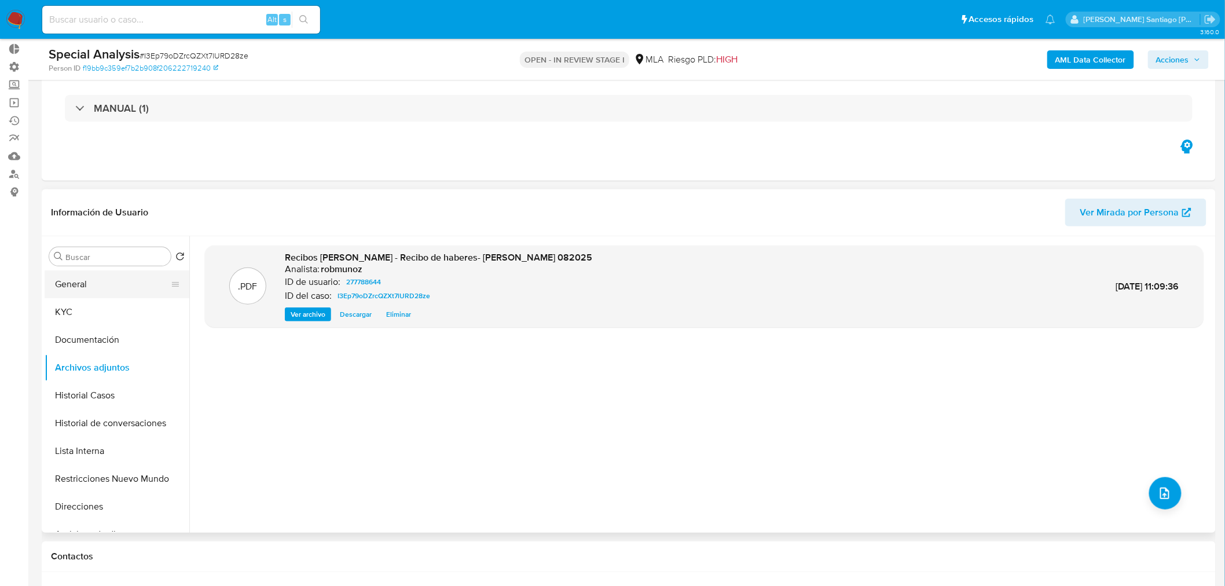
click at [103, 287] on button "General" at bounding box center [113, 284] width 136 height 28
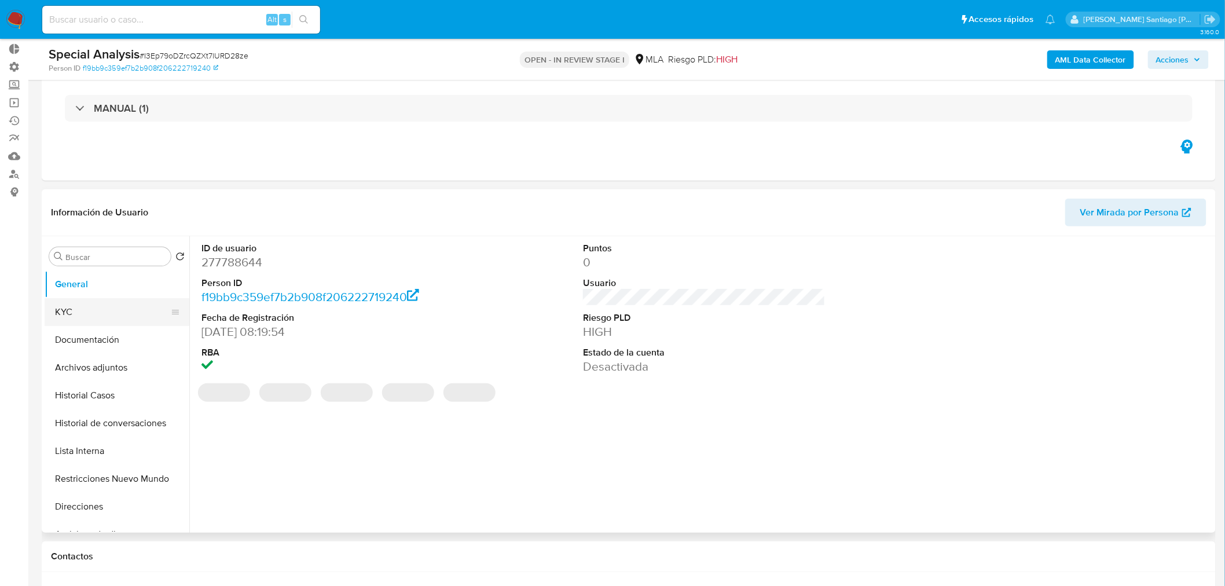
click at [112, 301] on button "KYC" at bounding box center [113, 312] width 136 height 28
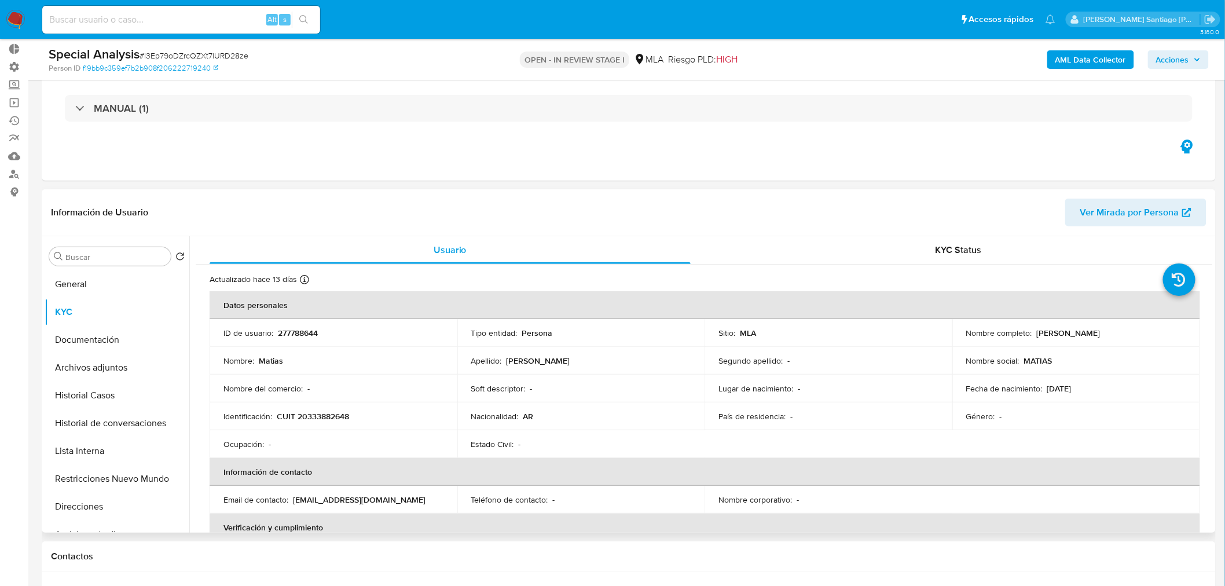
click at [336, 414] on p "CUIT 20333882648" at bounding box center [313, 416] width 72 height 10
click at [336, 413] on p "CUIT 20333882648" at bounding box center [313, 416] width 72 height 10
copy p "20333882648"
click at [97, 372] on button "Archivos adjuntos" at bounding box center [113, 368] width 136 height 28
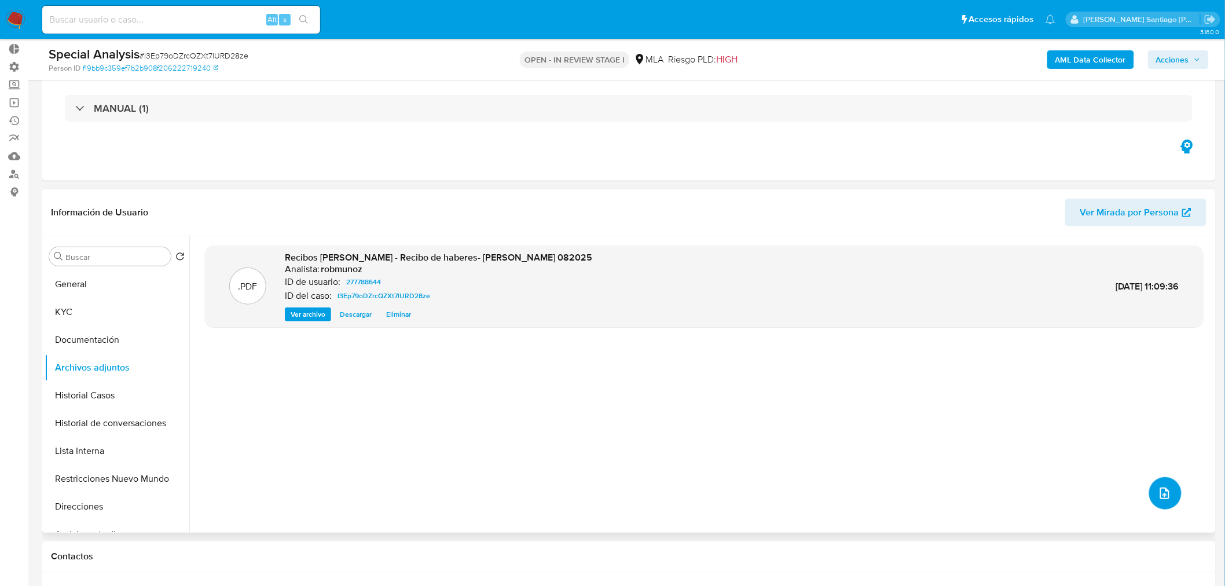
click at [1158, 488] on icon "upload-file" at bounding box center [1165, 493] width 14 height 14
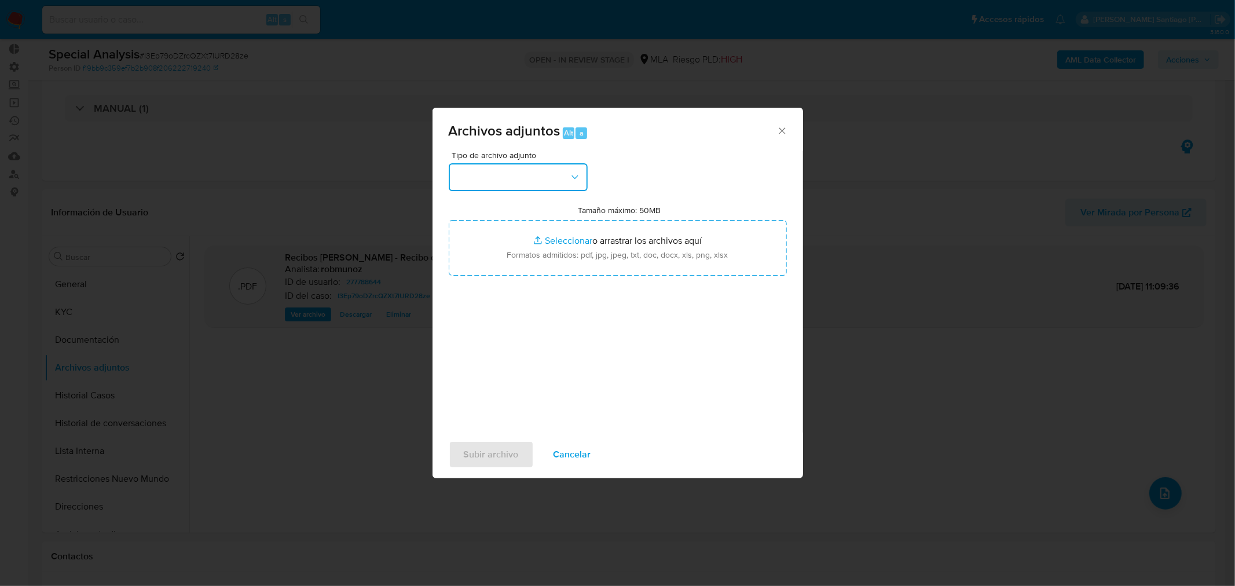
drag, startPoint x: 528, startPoint y: 169, endPoint x: 537, endPoint y: 186, distance: 19.2
click at [528, 169] on button "button" at bounding box center [518, 177] width 139 height 28
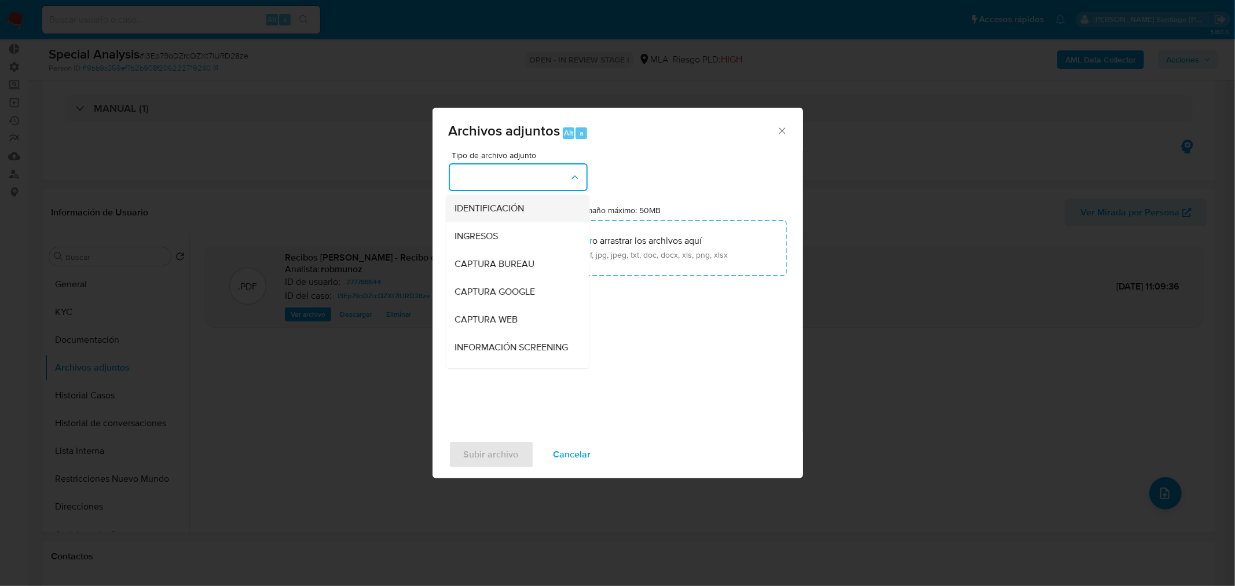
click at [547, 206] on div "IDENTIFICACIÓN" at bounding box center [514, 208] width 118 height 28
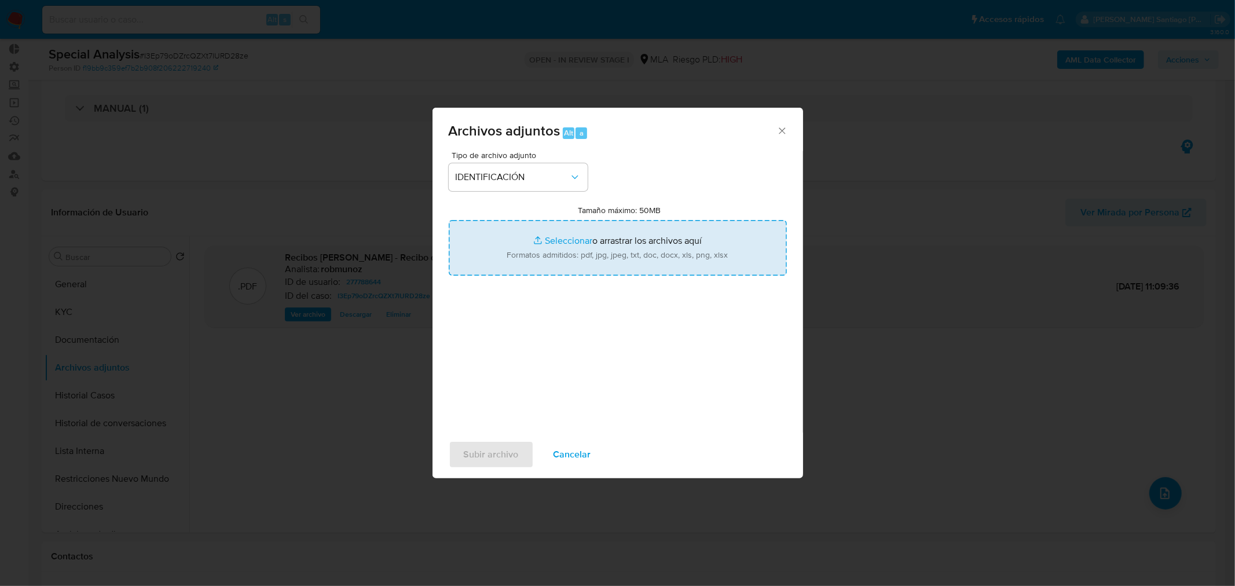
click at [617, 252] on input "Tamaño máximo: 50MB Seleccionar archivos" at bounding box center [618, 248] width 338 height 56
type input "C:\fakepath\NOSIS_Manager_InformeIndividual_20333882648_654927_20250919111714.p…"
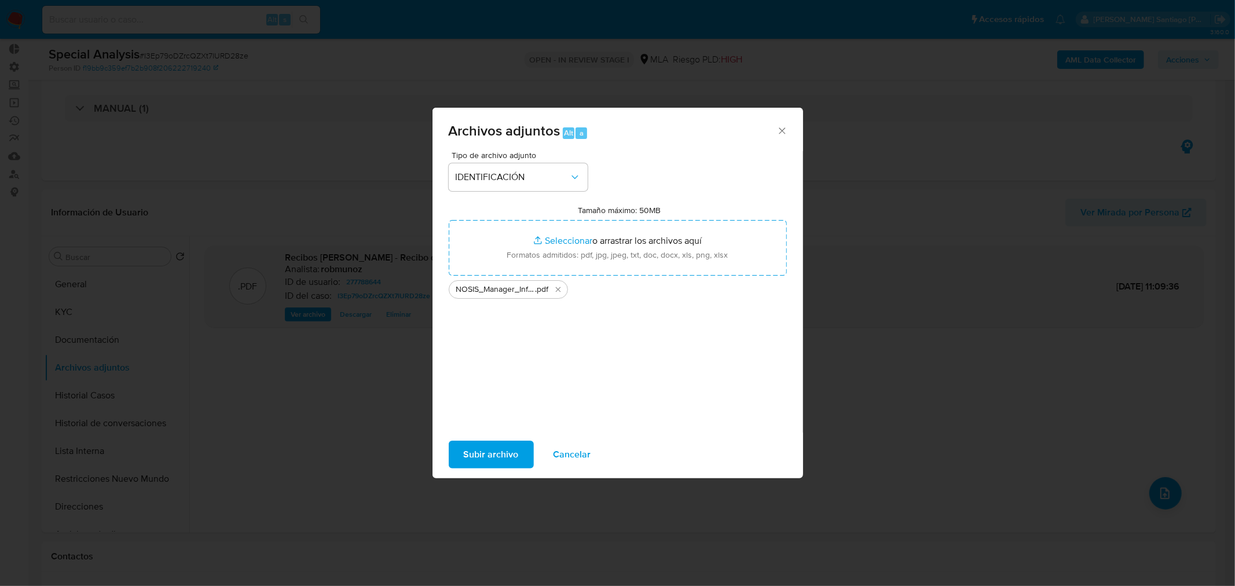
click at [494, 451] on span "Subir archivo" at bounding box center [491, 454] width 55 height 25
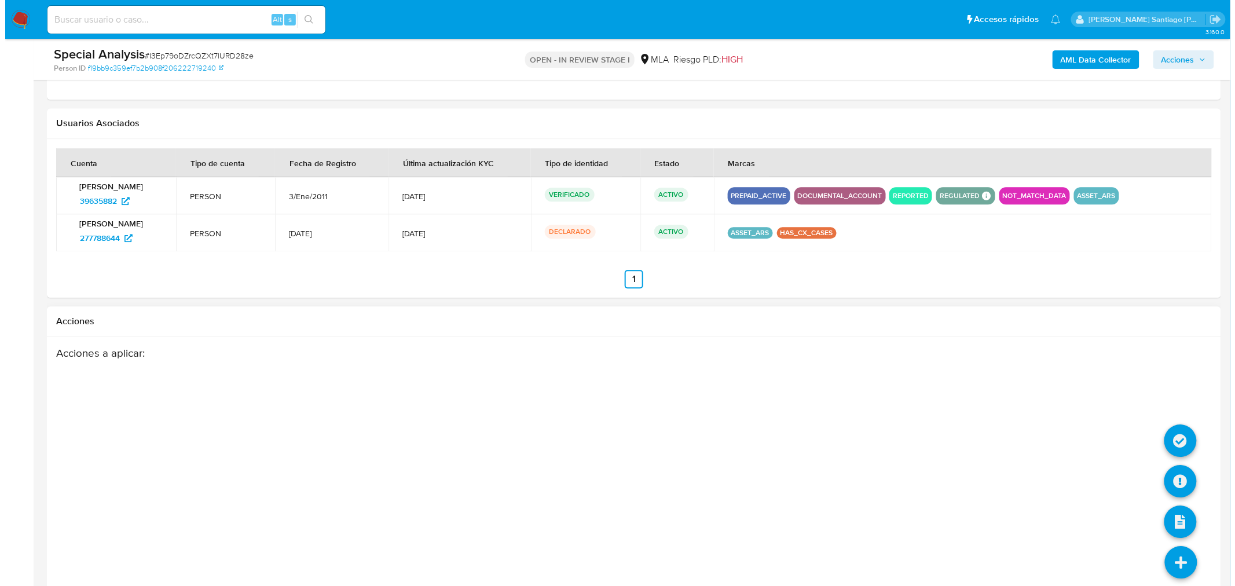
scroll to position [1302, 0]
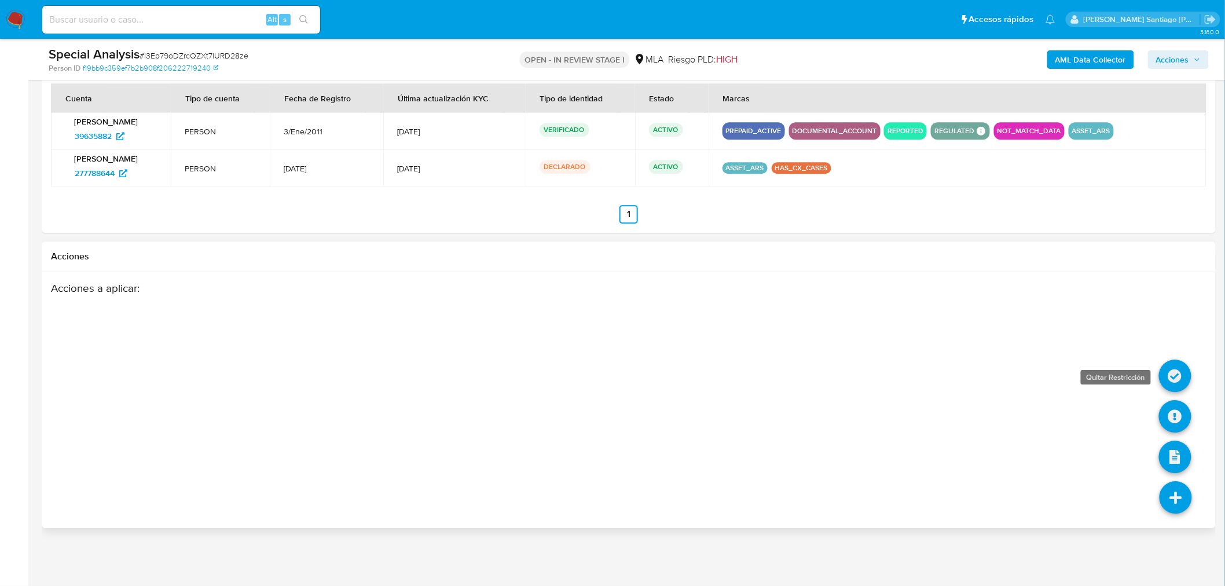
click at [1173, 386] on icon at bounding box center [1175, 376] width 32 height 32
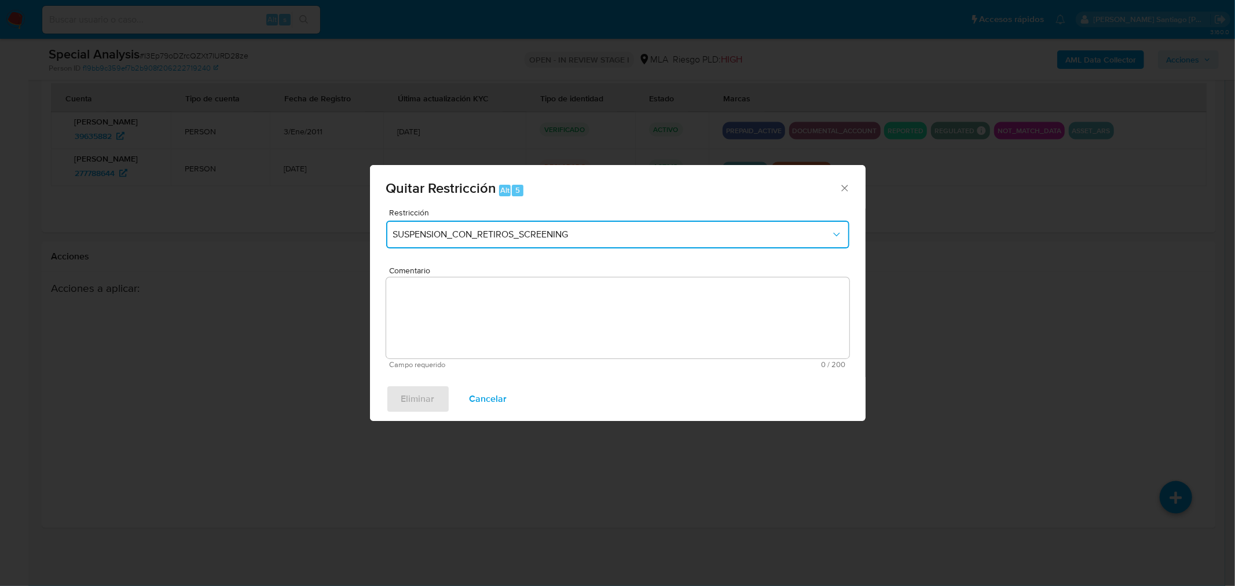
click at [570, 229] on span "SUSPENSION_CON_RETIROS_SCREENING" at bounding box center [612, 235] width 438 height 12
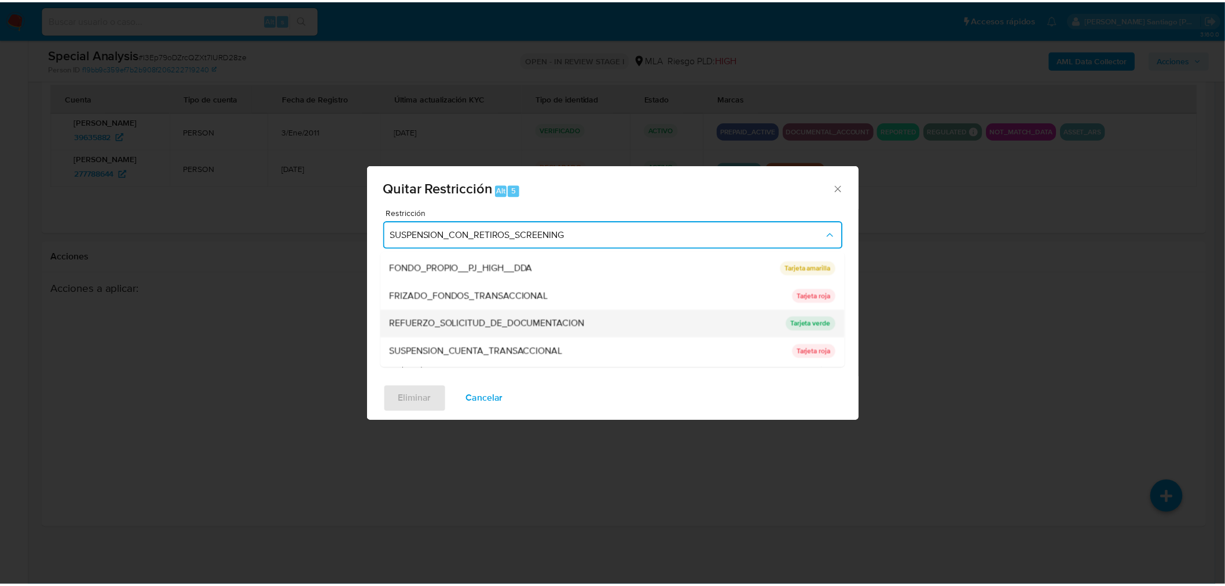
scroll to position [301, 0]
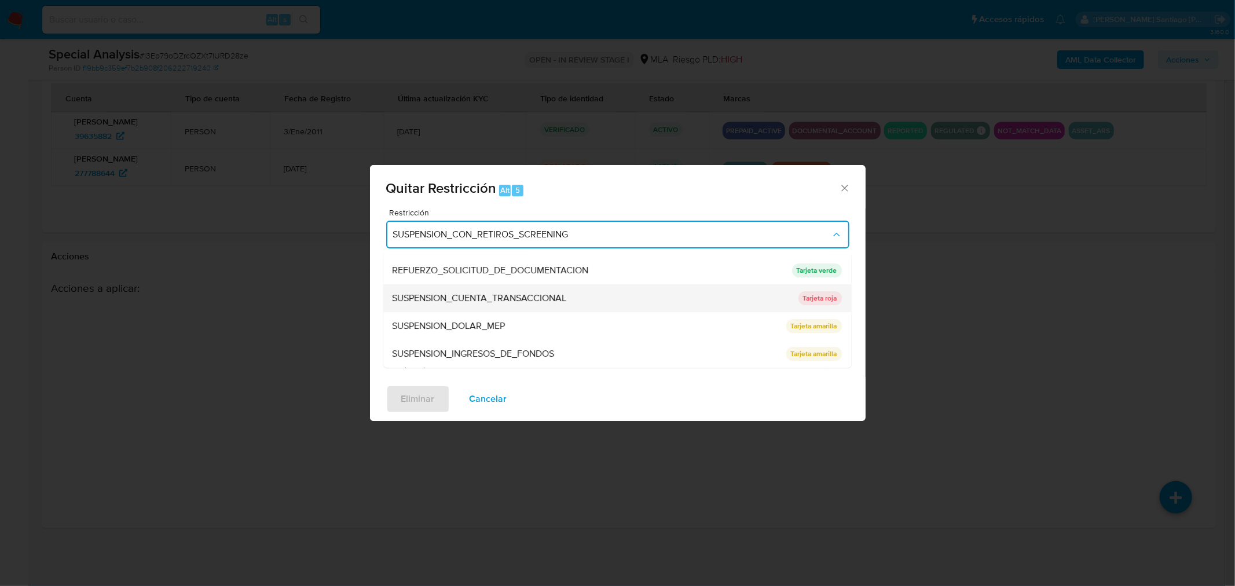
click at [569, 303] on div "SUSPENSION_CUENTA_TRANSACCIONAL" at bounding box center [592, 298] width 399 height 28
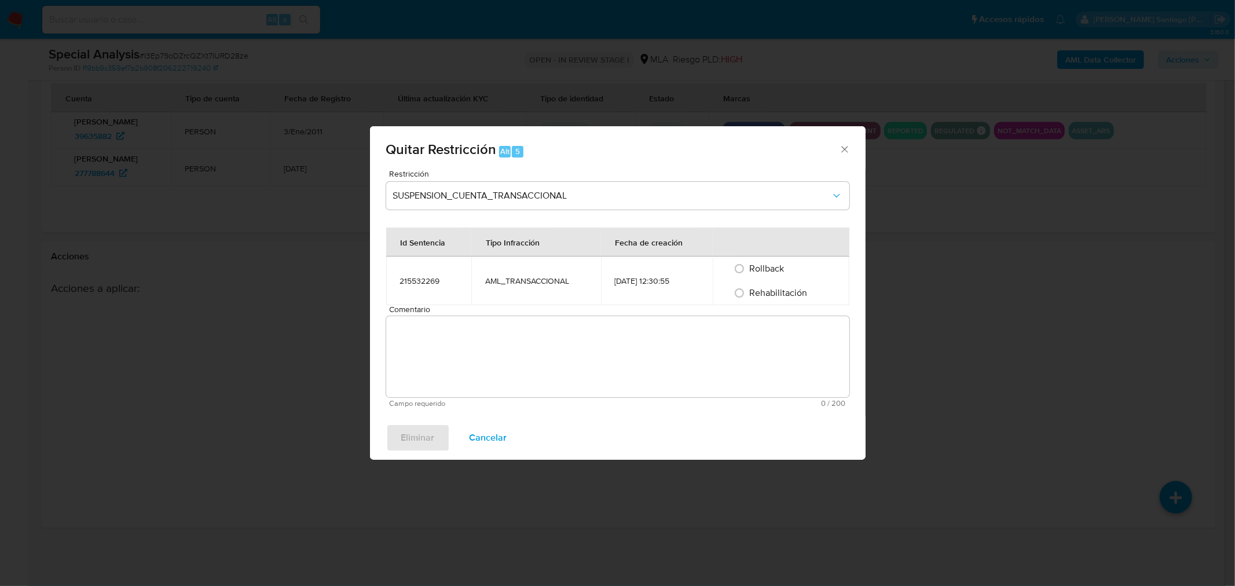
drag, startPoint x: 749, startPoint y: 298, endPoint x: 749, endPoint y: 314, distance: 16.8
click at [749, 299] on input "Rehabilitación" at bounding box center [739, 293] width 19 height 19
radio input "true"
click at [755, 352] on textarea "Comentario" at bounding box center [617, 356] width 463 height 81
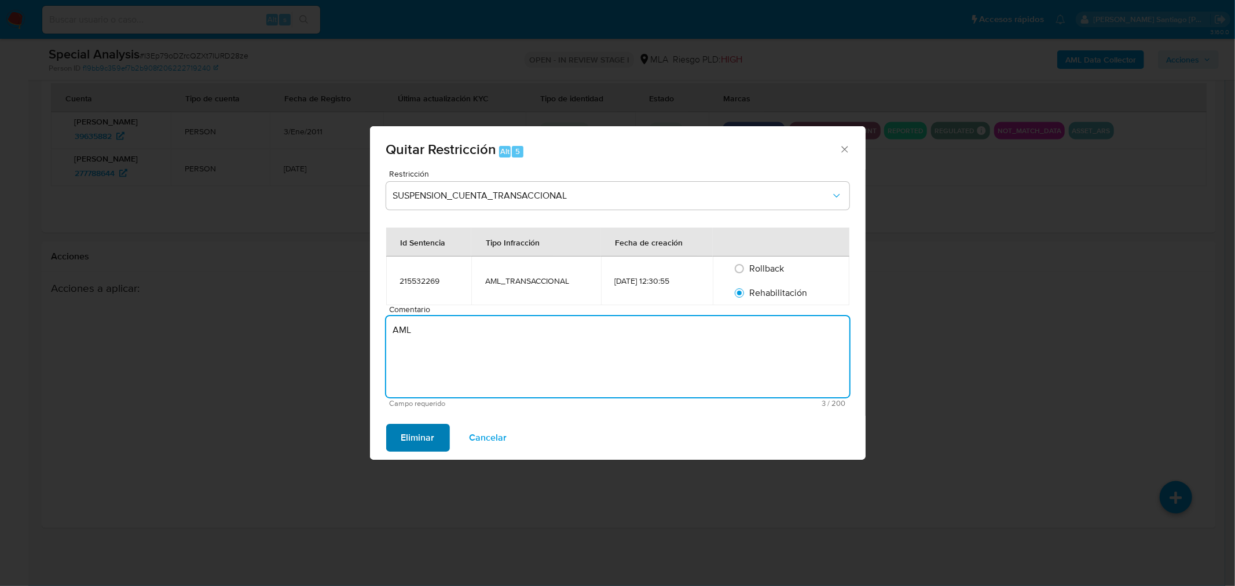
type textarea "AML"
click at [417, 448] on span "Eliminar" at bounding box center [418, 437] width 34 height 25
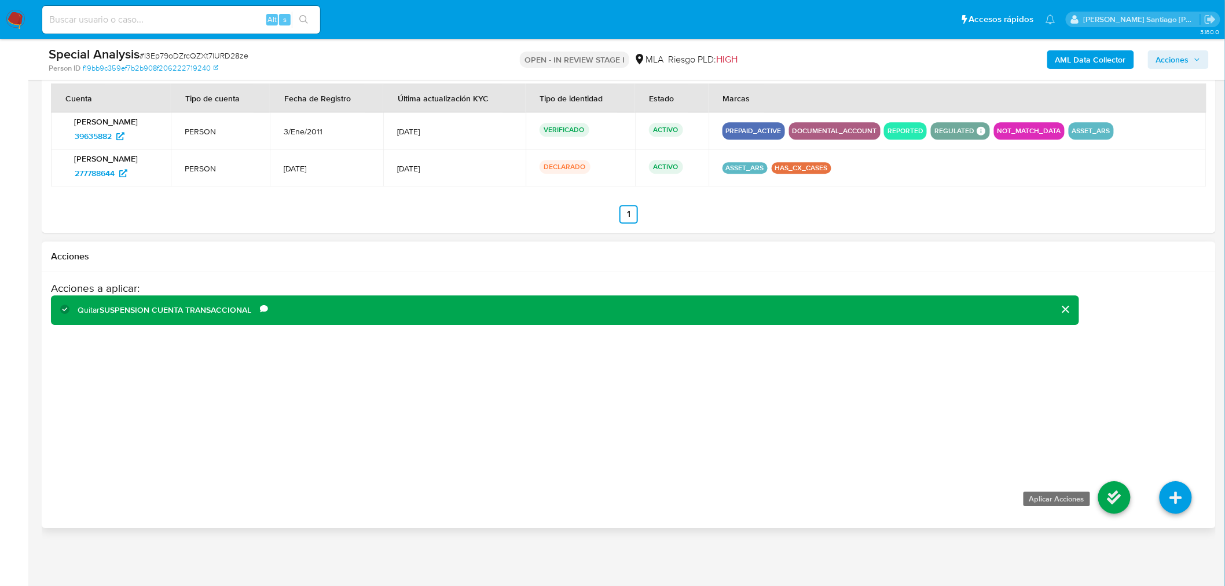
click at [1122, 504] on icon at bounding box center [1115, 497] width 32 height 32
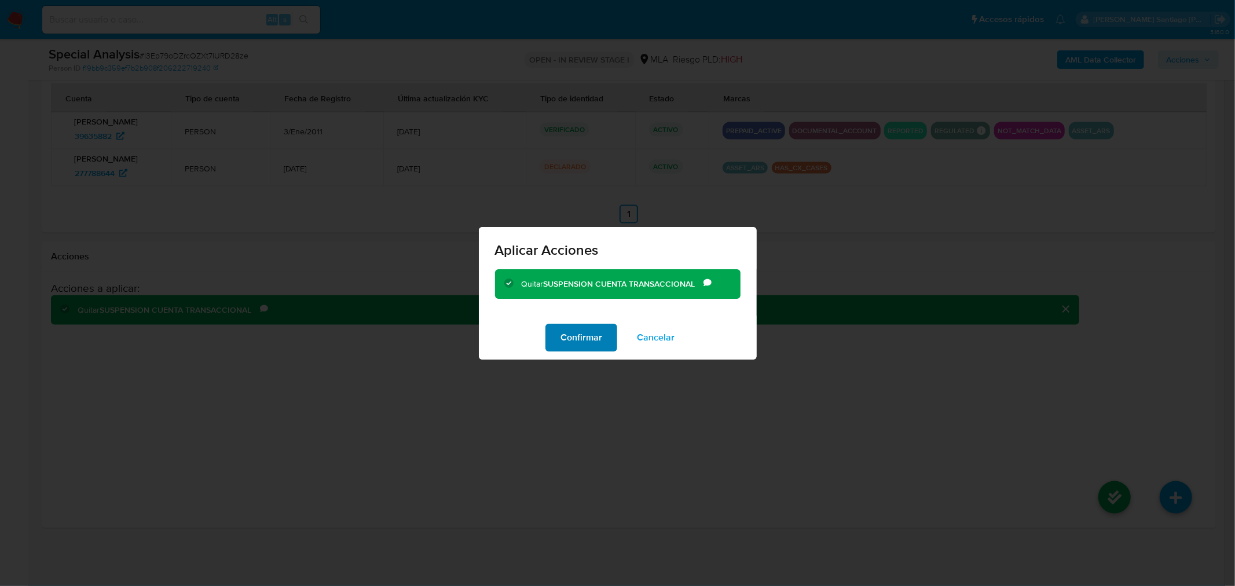
drag, startPoint x: 603, startPoint y: 335, endPoint x: 595, endPoint y: 349, distance: 16.9
click at [602, 335] on button "Confirmar" at bounding box center [582, 338] width 72 height 28
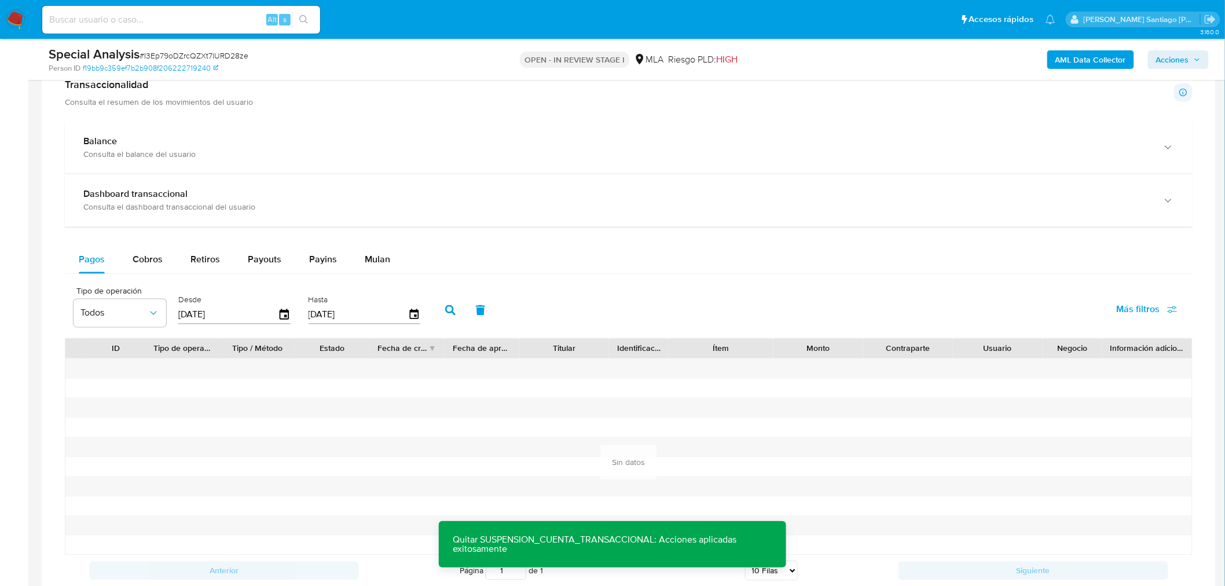
scroll to position [594, 0]
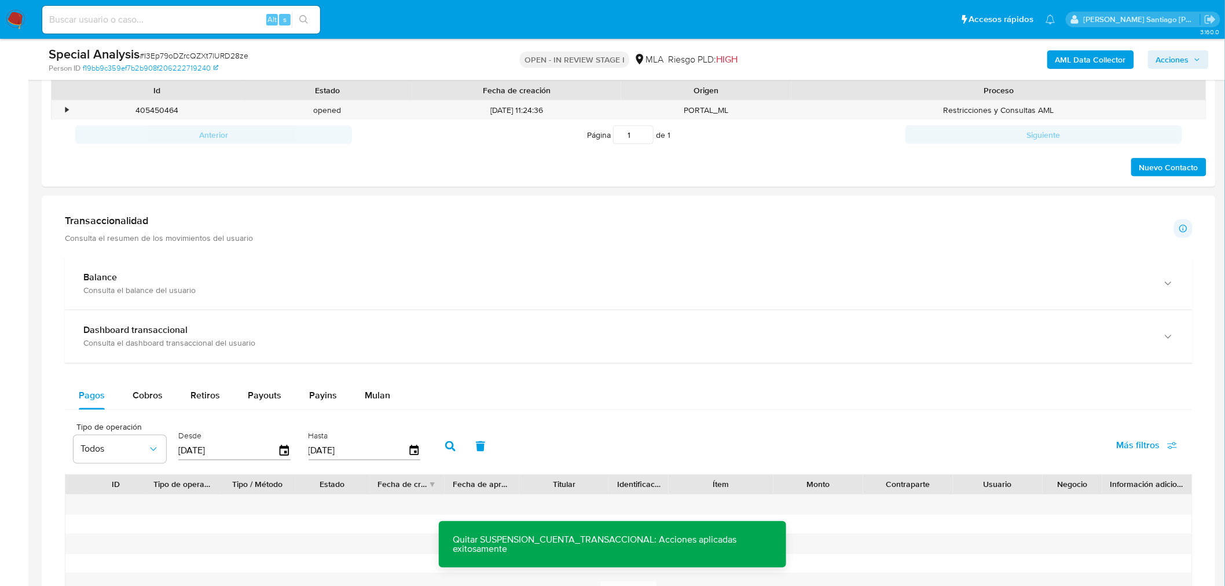
click at [228, 56] on span "# I3Ep79oDZrcQZXt7lURD28ze" at bounding box center [194, 56] width 109 height 12
click at [228, 55] on span "# I3Ep79oDZrcQZXt7lURD28ze" at bounding box center [194, 56] width 109 height 12
copy span "I3Ep79oDZrcQZXt7lURD28ze"
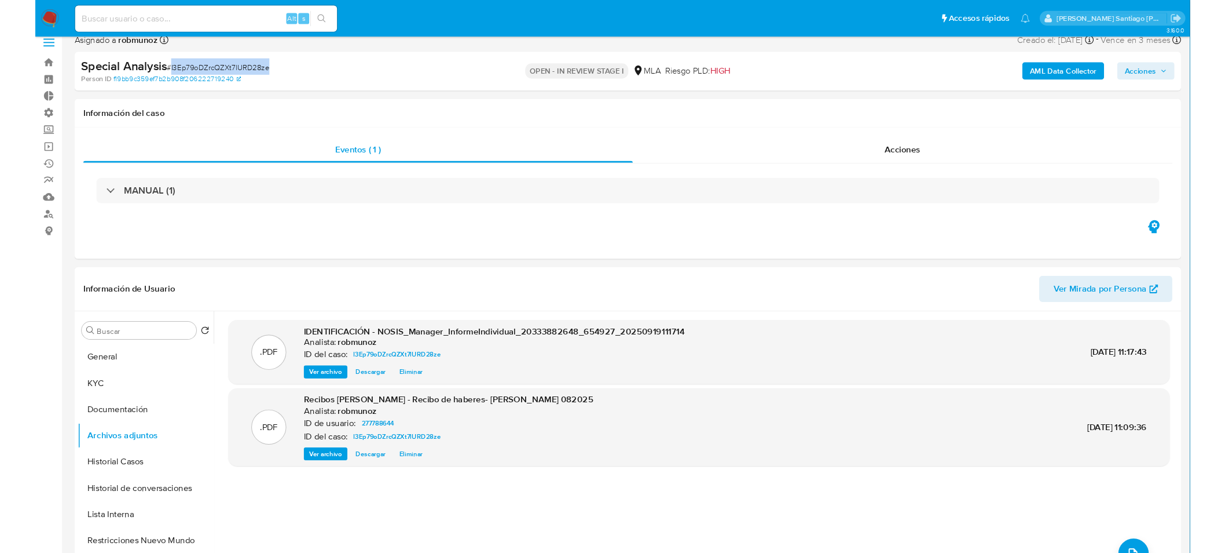
scroll to position [0, 0]
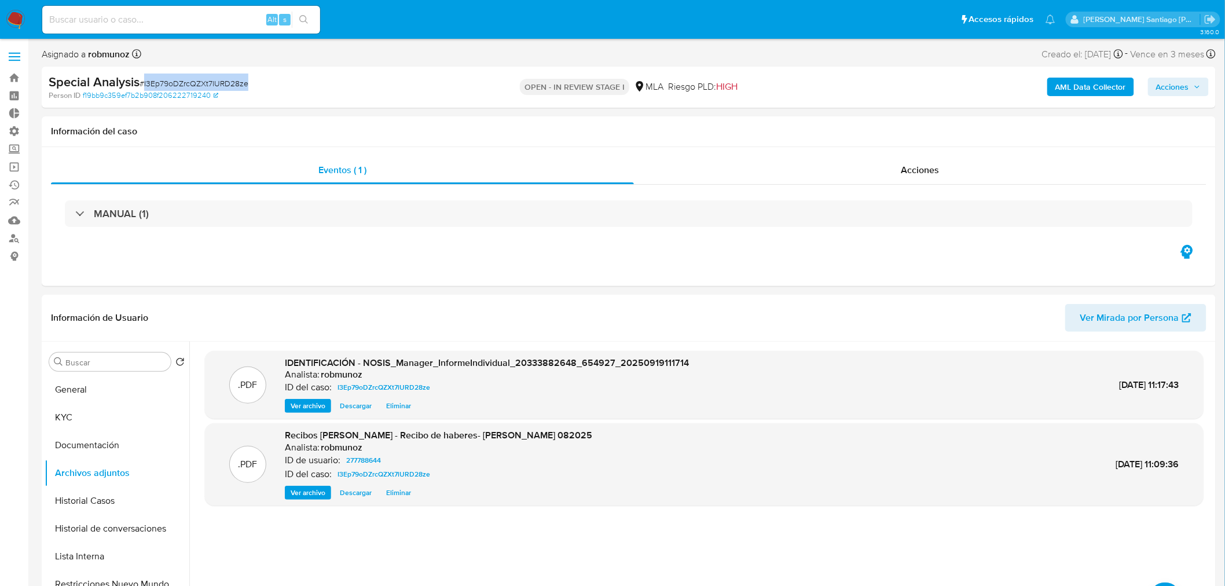
drag, startPoint x: 1176, startPoint y: 89, endPoint x: 1159, endPoint y: 97, distance: 18.9
click at [1176, 89] on span "Acciones" at bounding box center [1173, 87] width 33 height 19
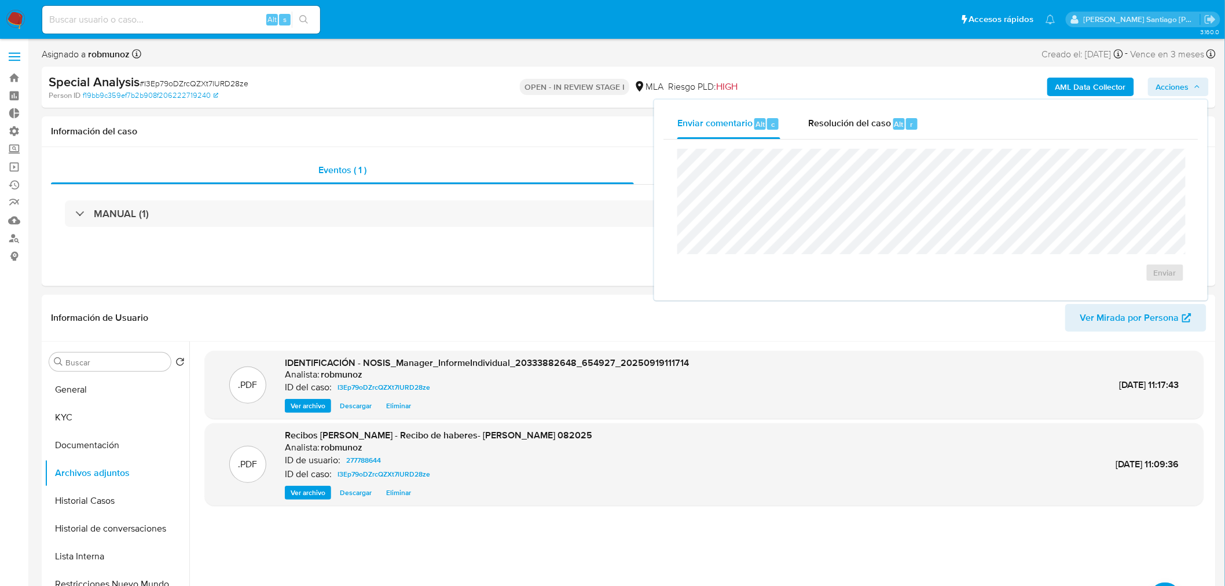
click at [869, 140] on div "Enviar" at bounding box center [931, 216] width 535 height 152
drag, startPoint x: 866, startPoint y: 131, endPoint x: 868, endPoint y: 147, distance: 15.7
click at [865, 131] on div "Resolución del caso Alt r" at bounding box center [863, 124] width 111 height 30
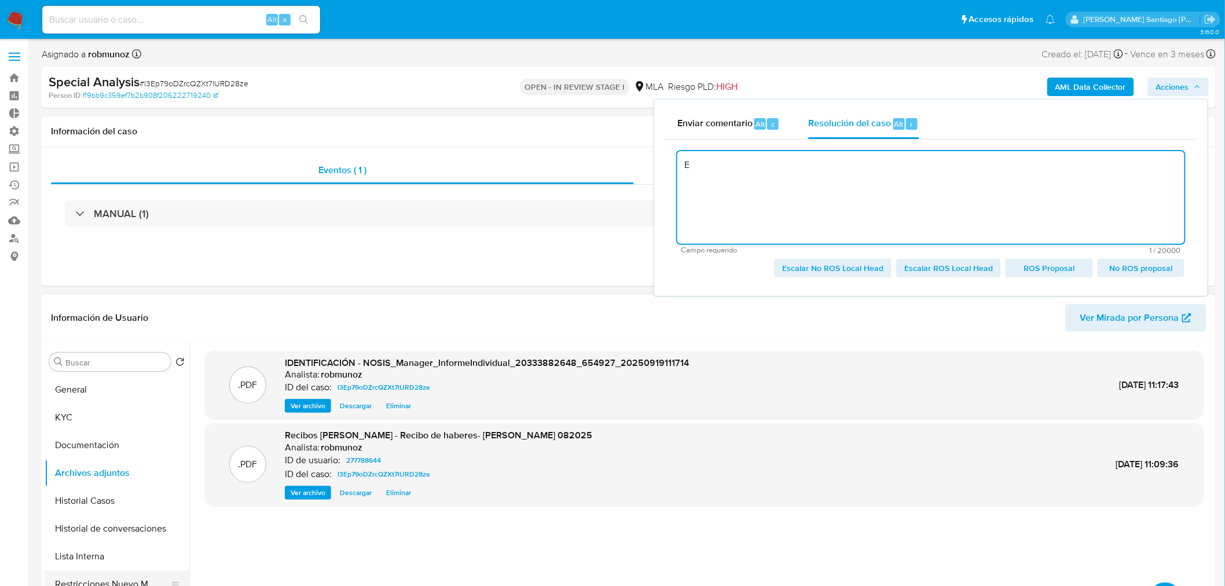
type textarea "E"
click at [112, 573] on button "Restricciones Nuevo Mundo" at bounding box center [113, 584] width 136 height 28
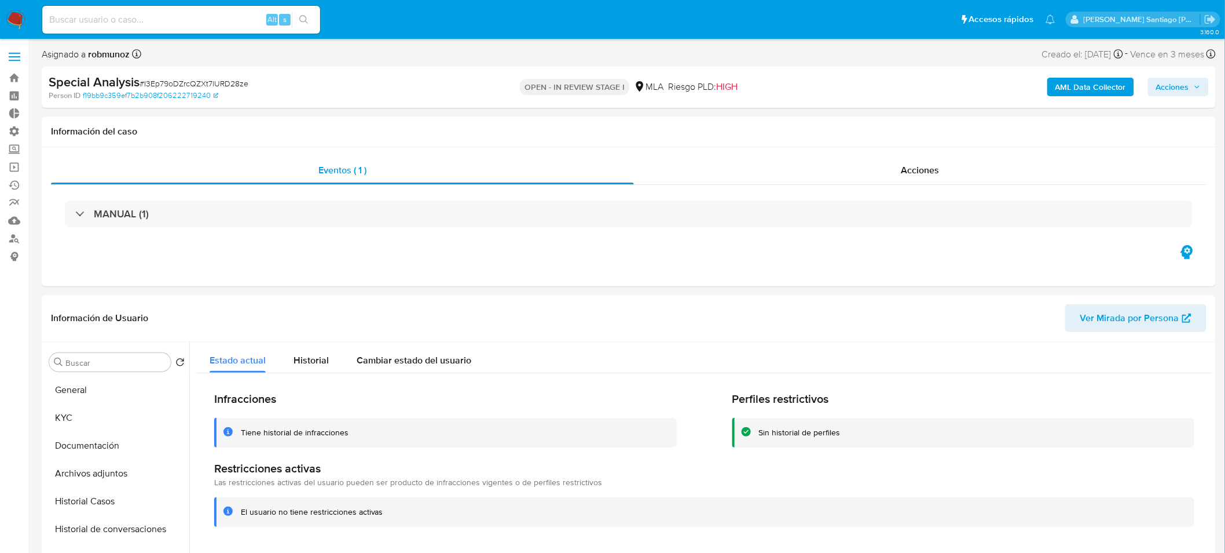
click at [14, 10] on img at bounding box center [16, 20] width 20 height 20
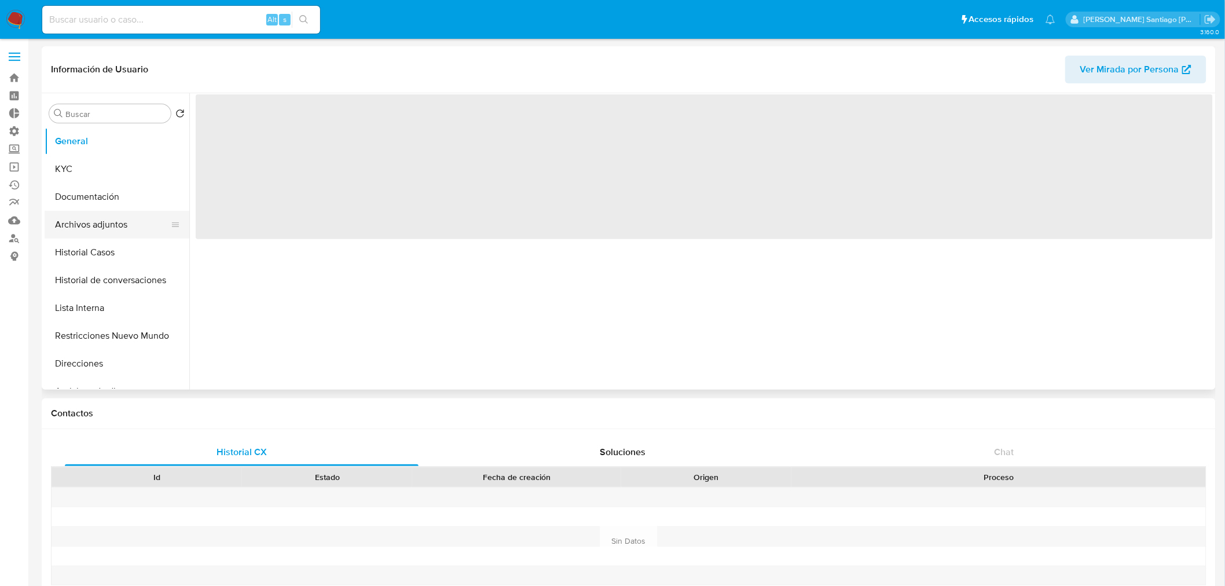
click at [99, 224] on button "Archivos adjuntos" at bounding box center [113, 225] width 136 height 28
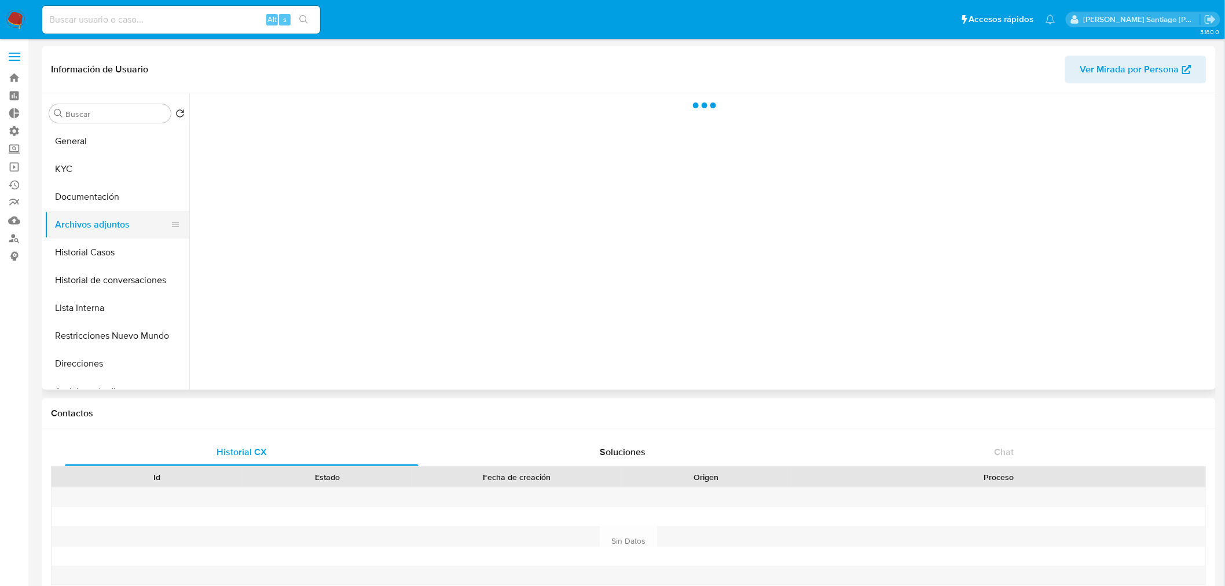
select select "10"
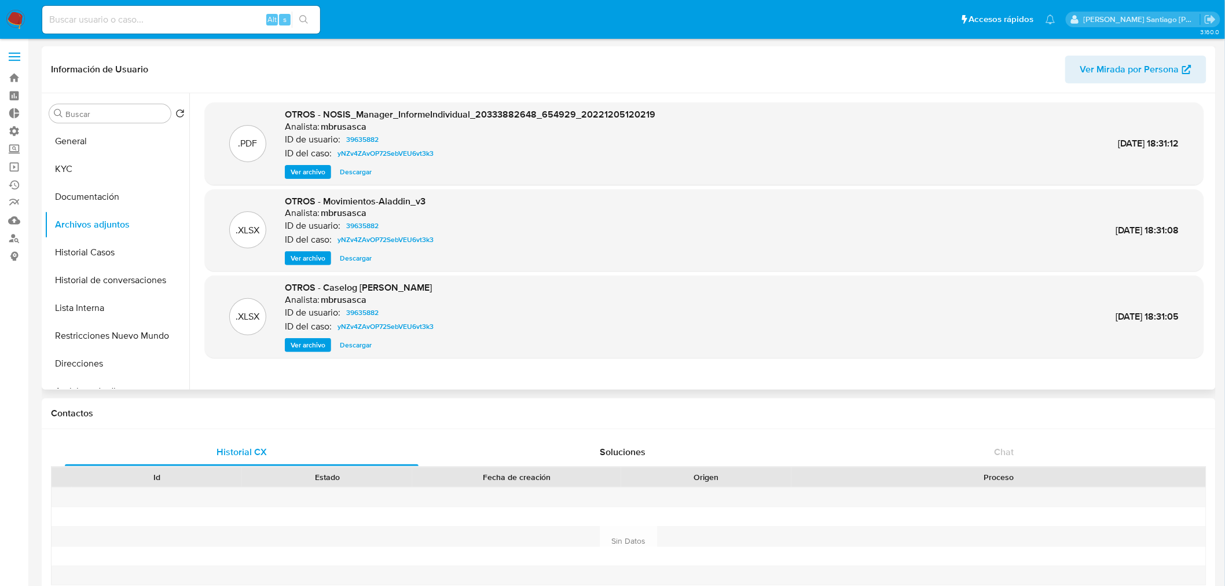
click at [321, 346] on span "Ver archivo" at bounding box center [308, 345] width 35 height 12
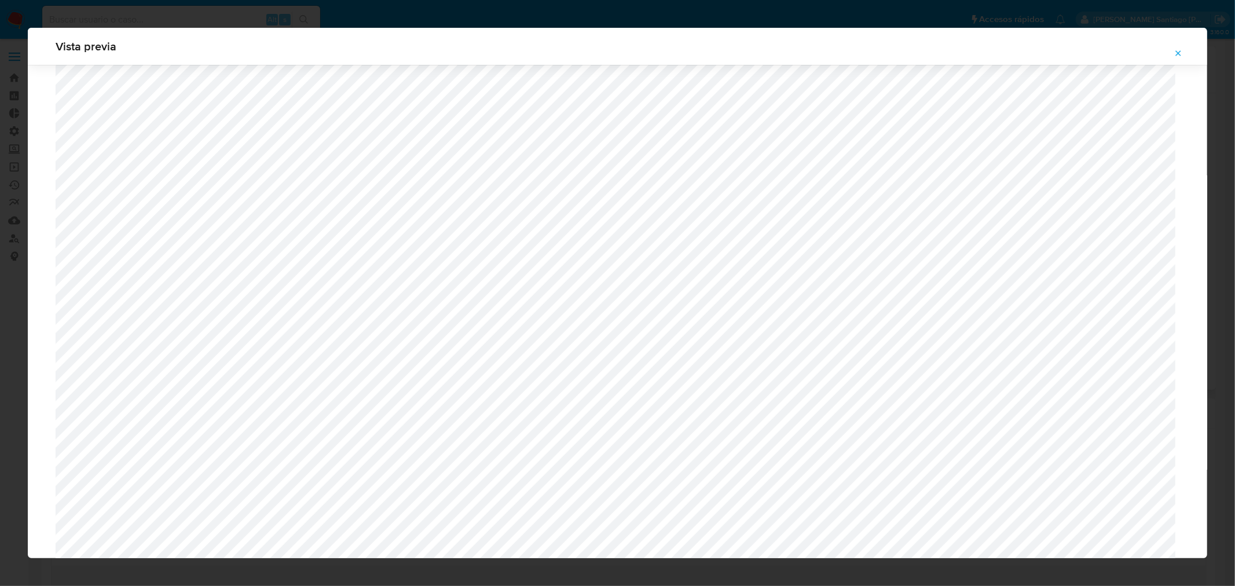
scroll to position [536, 0]
click at [1179, 56] on icon "Attachment preview" at bounding box center [1178, 53] width 9 height 9
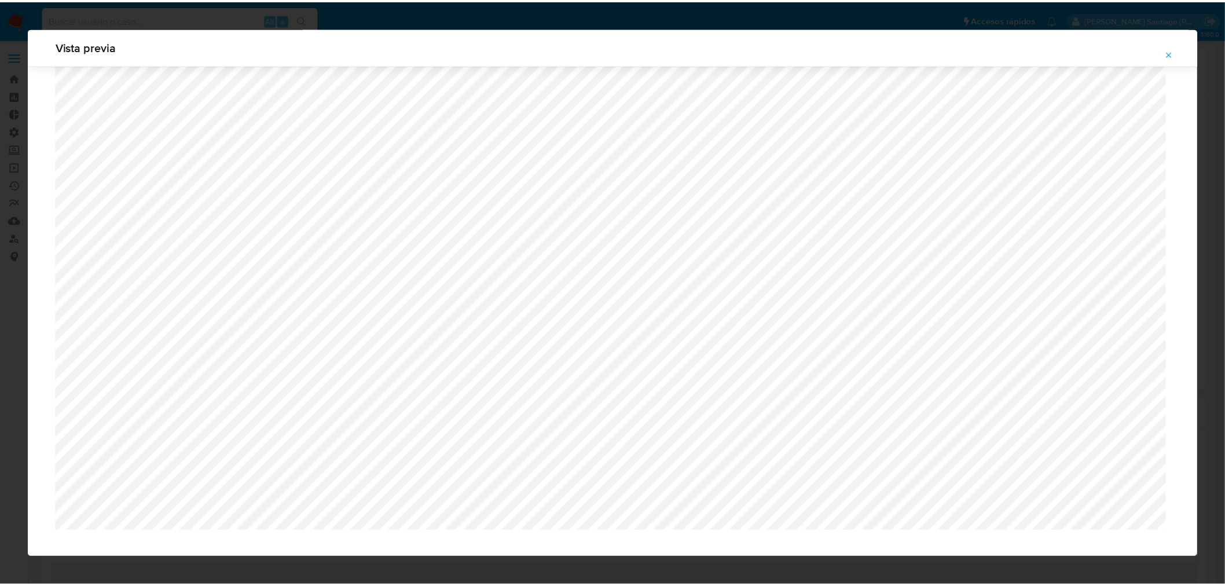
scroll to position [0, 0]
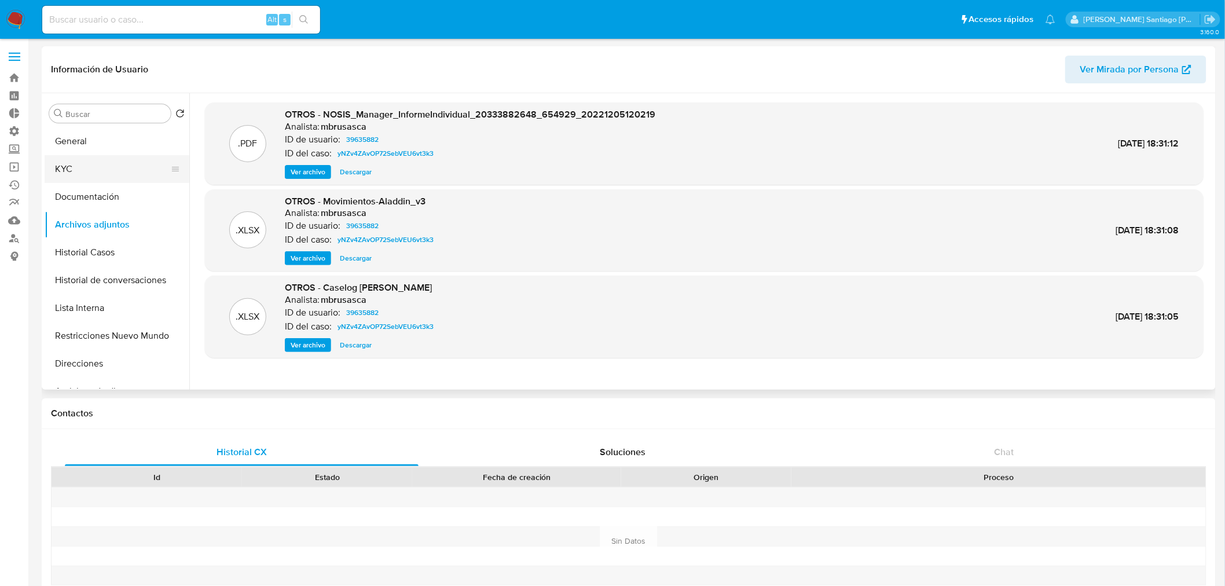
click at [71, 159] on button "KYC" at bounding box center [113, 169] width 136 height 28
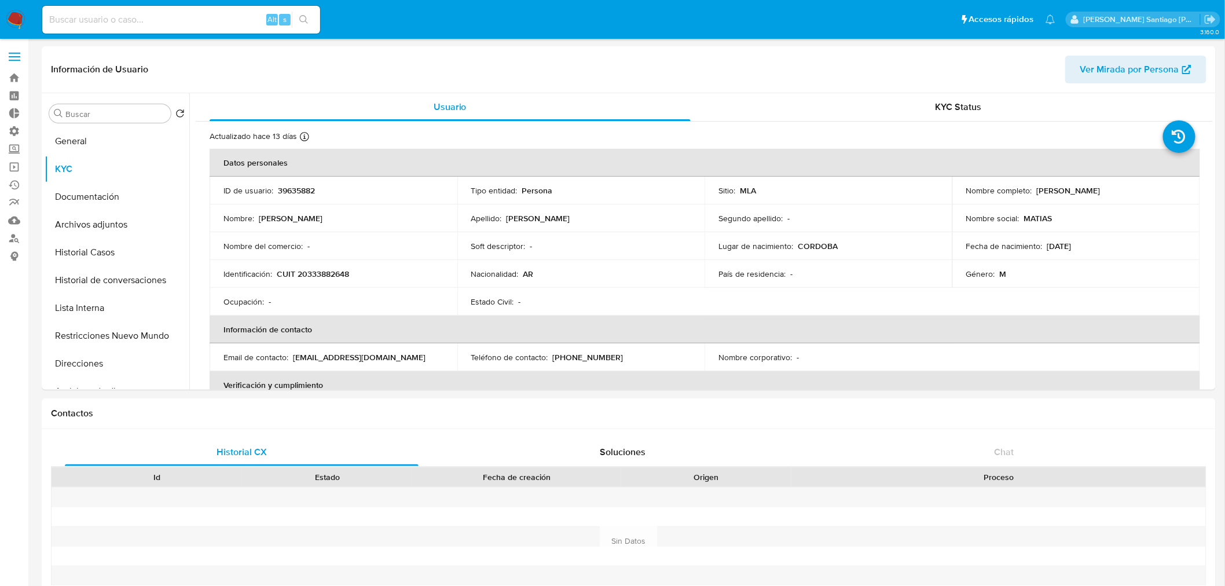
click at [1066, 192] on p "[PERSON_NAME]" at bounding box center [1069, 190] width 64 height 10
click at [1061, 188] on p "[PERSON_NAME]" at bounding box center [1069, 190] width 64 height 10
click at [1037, 188] on p "[PERSON_NAME]" at bounding box center [1069, 190] width 64 height 10
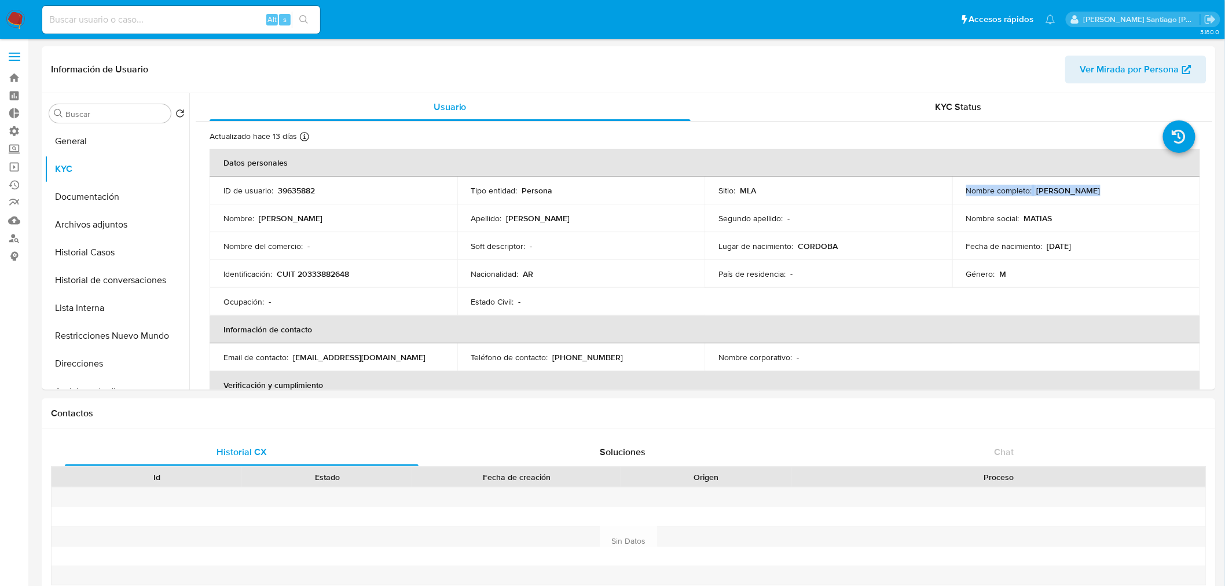
drag, startPoint x: 1103, startPoint y: 195, endPoint x: 1110, endPoint y: 196, distance: 7.0
click at [1103, 196] on td "Nombre completo : [PERSON_NAME]" at bounding box center [1077, 191] width 248 height 28
drag, startPoint x: 1194, startPoint y: 222, endPoint x: 1199, endPoint y: 224, distance: 5.9
click at [1196, 224] on td "Nombre social : [PERSON_NAME]" at bounding box center [1077, 218] width 248 height 28
drag, startPoint x: 1121, startPoint y: 191, endPoint x: 1039, endPoint y: 184, distance: 82.0
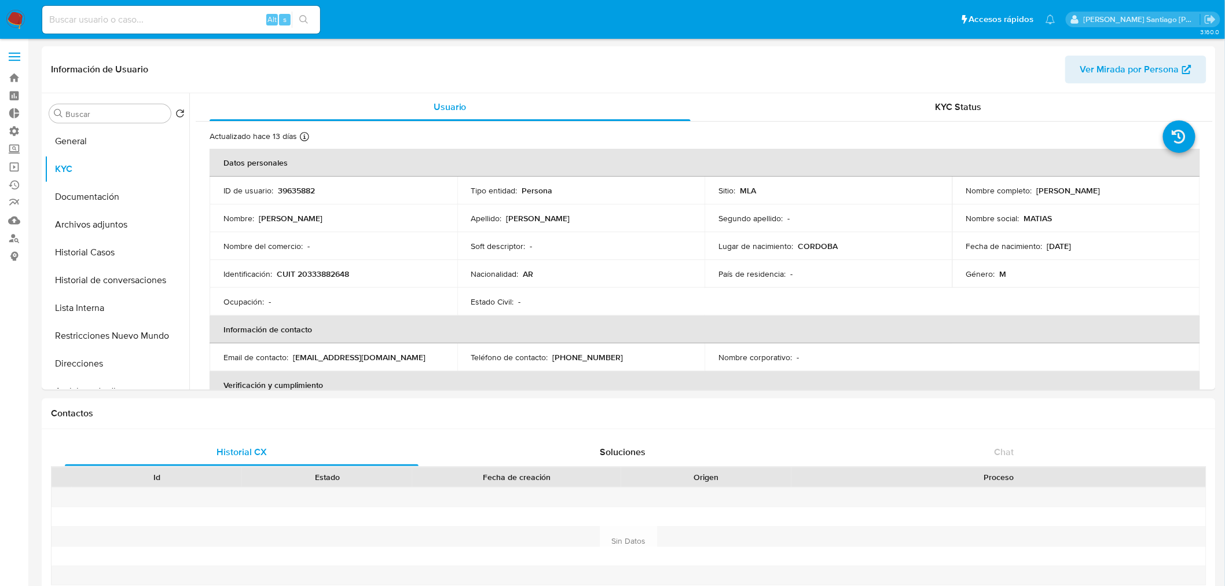
click at [1034, 191] on div "Nombre completo : [PERSON_NAME]" at bounding box center [1077, 190] width 220 height 10
click at [93, 133] on button "General" at bounding box center [113, 141] width 136 height 28
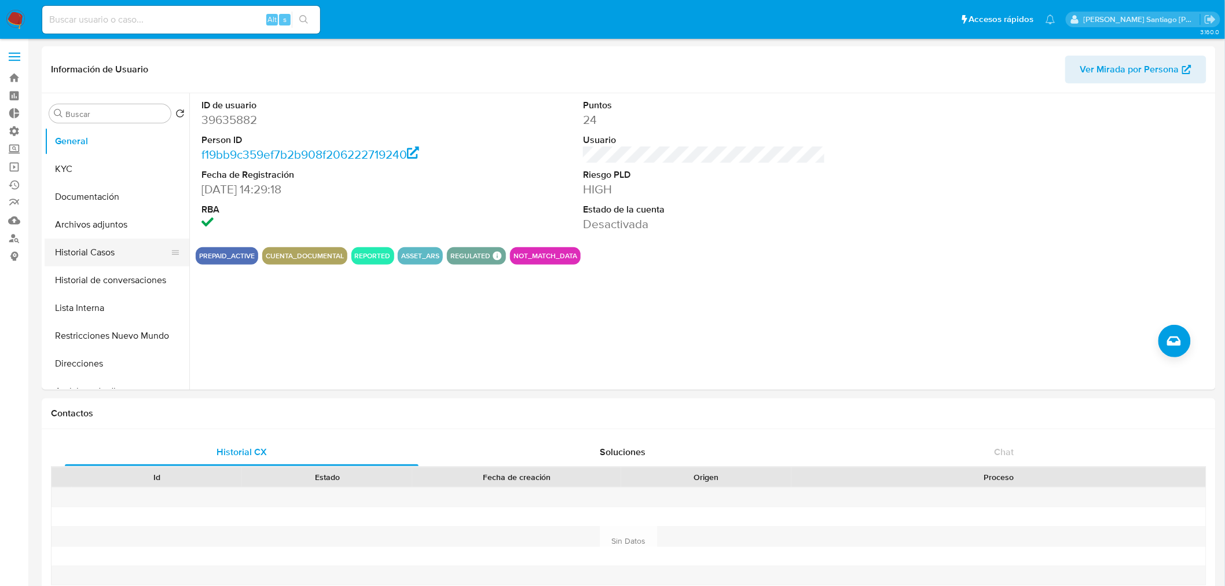
click at [106, 258] on button "Historial Casos" at bounding box center [113, 253] width 136 height 28
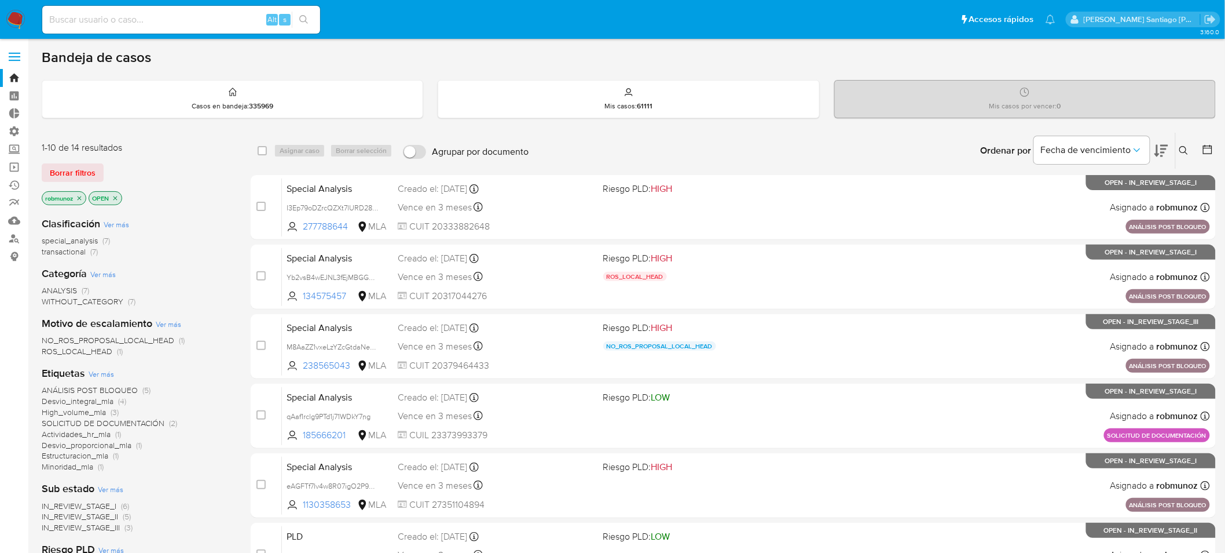
drag, startPoint x: 37, startPoint y: 321, endPoint x: 180, endPoint y: 354, distance: 146.1
click at [180, 354] on main "3.160.0" at bounding box center [612, 478] width 1225 height 956
drag, startPoint x: 180, startPoint y: 354, endPoint x: 156, endPoint y: 349, distance: 23.6
click at [178, 354] on div "NO_ROS_PROPOSAL_LOCAL_HEAD (1) ROS_LOCAL_HEAD (1)" at bounding box center [137, 346] width 191 height 22
click at [42, 317] on b "Motivo de escalamiento" at bounding box center [97, 323] width 111 height 15
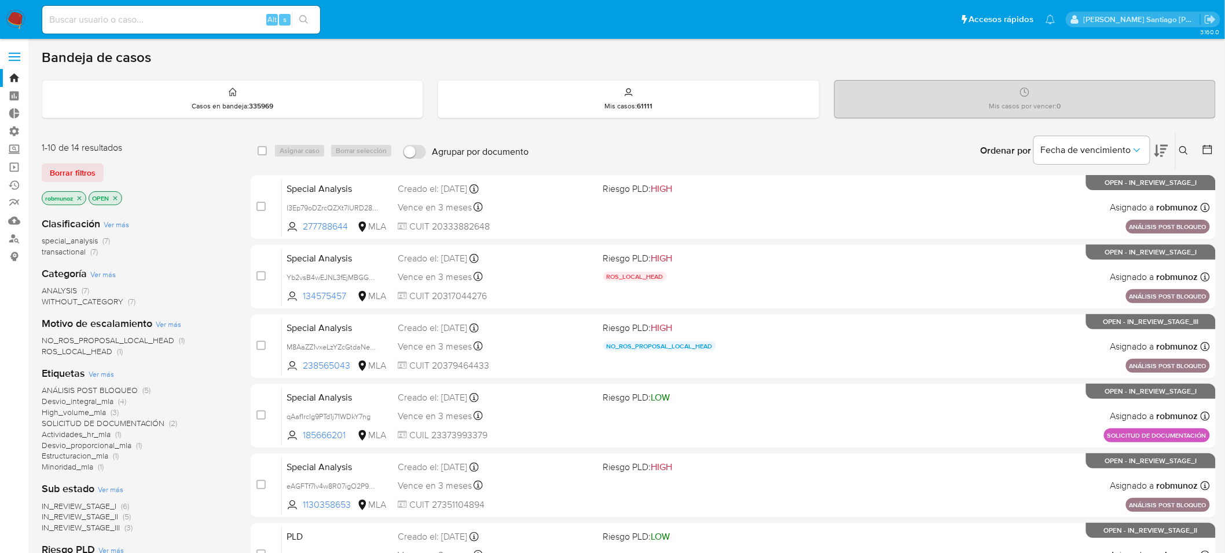
click at [39, 316] on main "3.160.0" at bounding box center [612, 478] width 1225 height 956
click at [171, 360] on div "Clasificación Ver más special_analysis (7) transactional (7) Categoría Ver más …" at bounding box center [137, 425] width 191 height 437
click at [205, 297] on div "ANALYSIS (7) WITHOUT_CATEGORY (7)" at bounding box center [137, 296] width 191 height 22
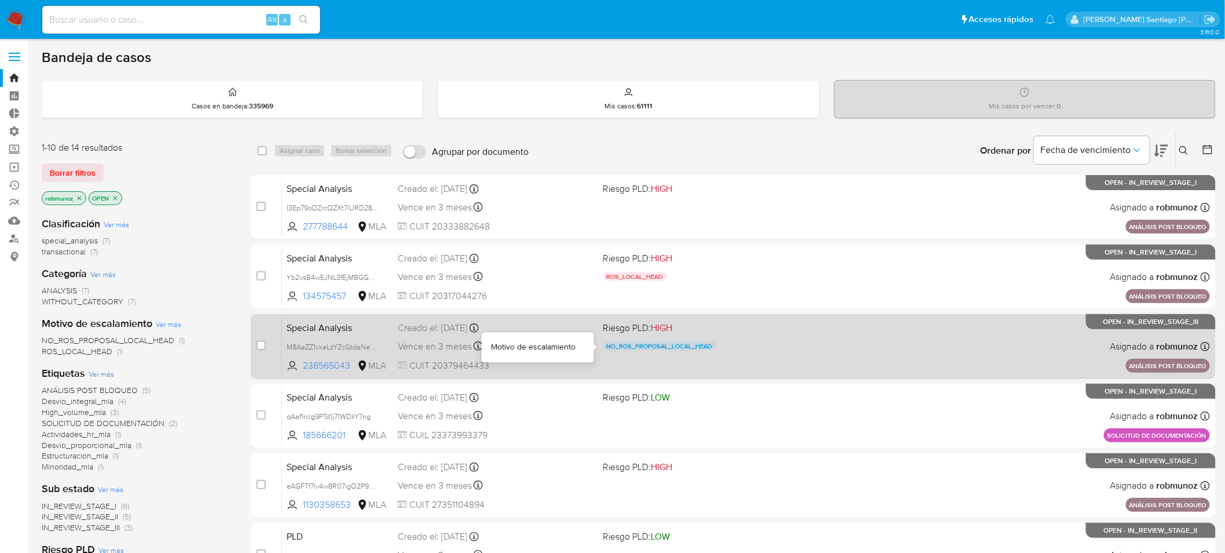
drag, startPoint x: 740, startPoint y: 351, endPoint x: 603, endPoint y: 349, distance: 137.3
click at [603, 349] on div "NO_ROS_PROPOSAL_LOCAL_HEAD" at bounding box center [701, 347] width 196 height 13
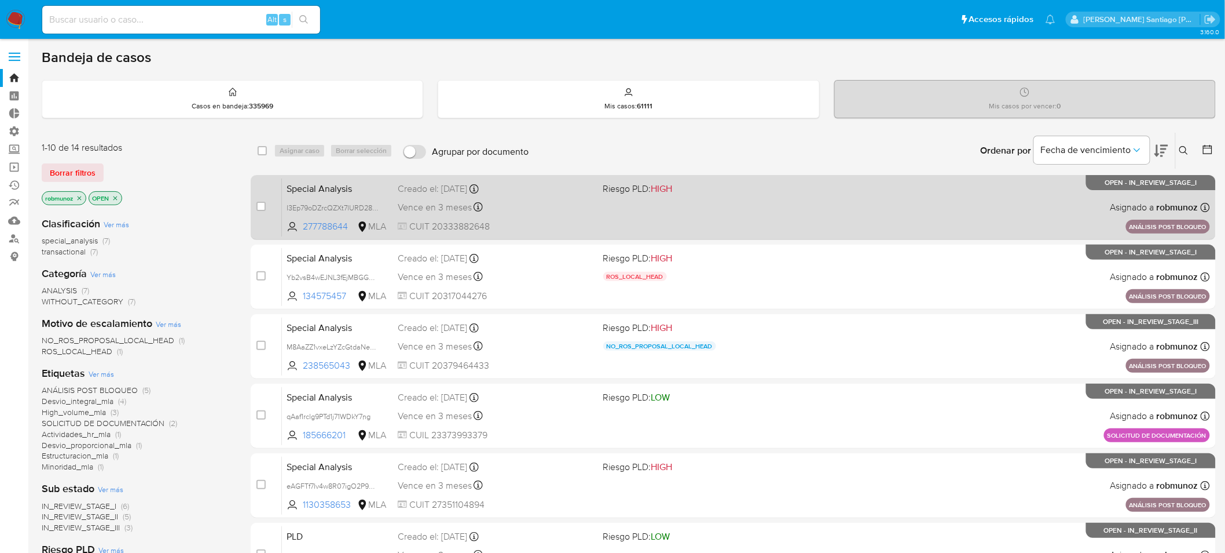
click at [621, 215] on div "Special Analysis I3Ep79oDZrcQZXt7lURD28ze 277788644 MLA Riesgo PLD: HIGH Creado…" at bounding box center [746, 207] width 928 height 58
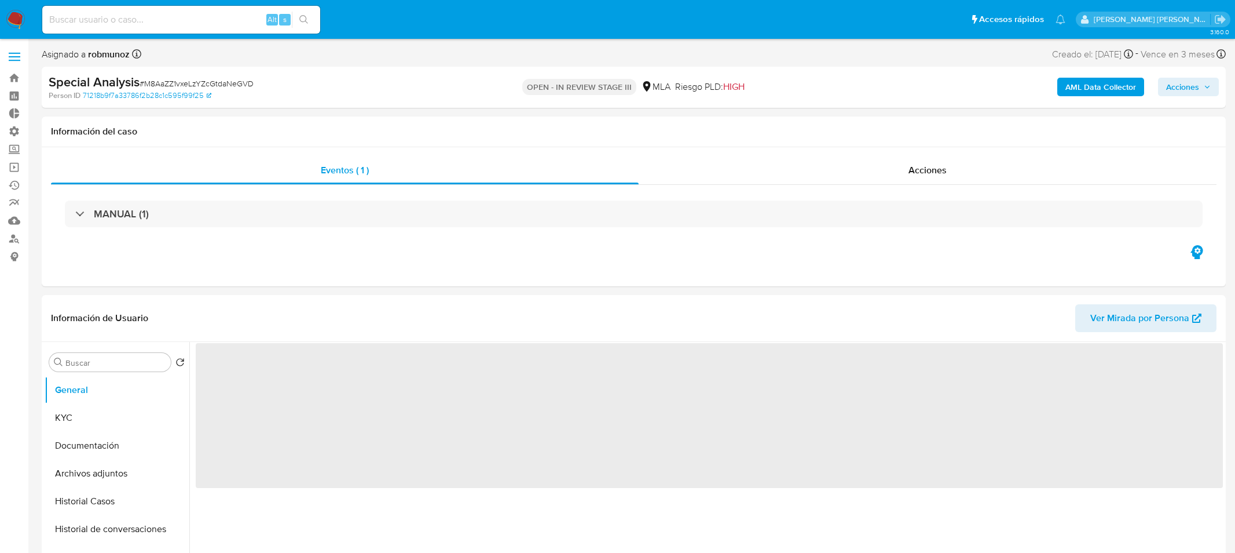
select select "10"
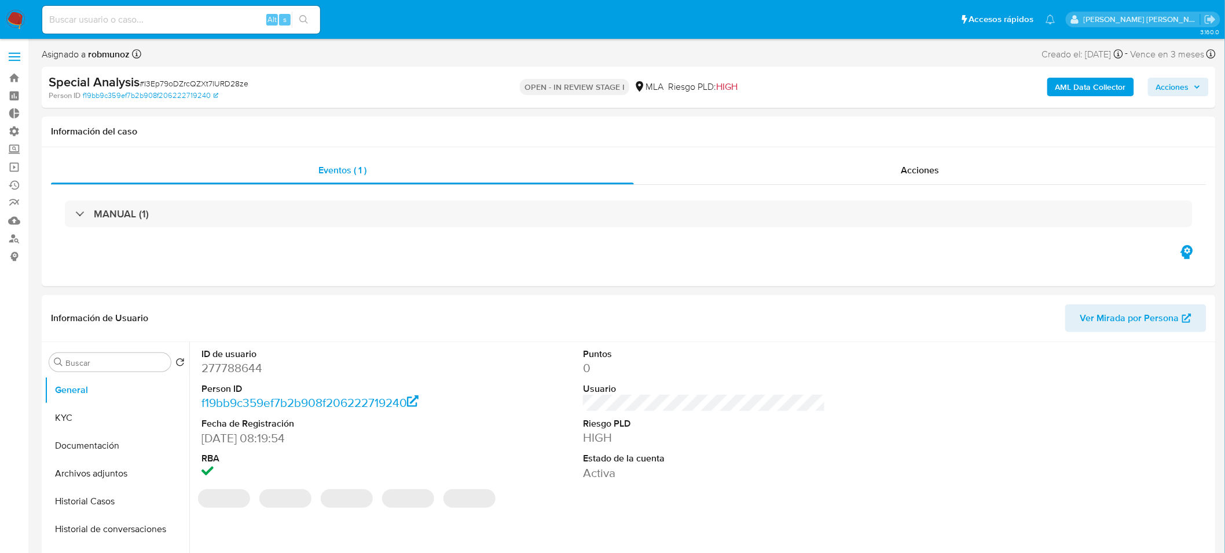
click at [1161, 85] on span "Acciones" at bounding box center [1173, 87] width 33 height 19
click at [910, 125] on span "r" at bounding box center [911, 124] width 3 height 11
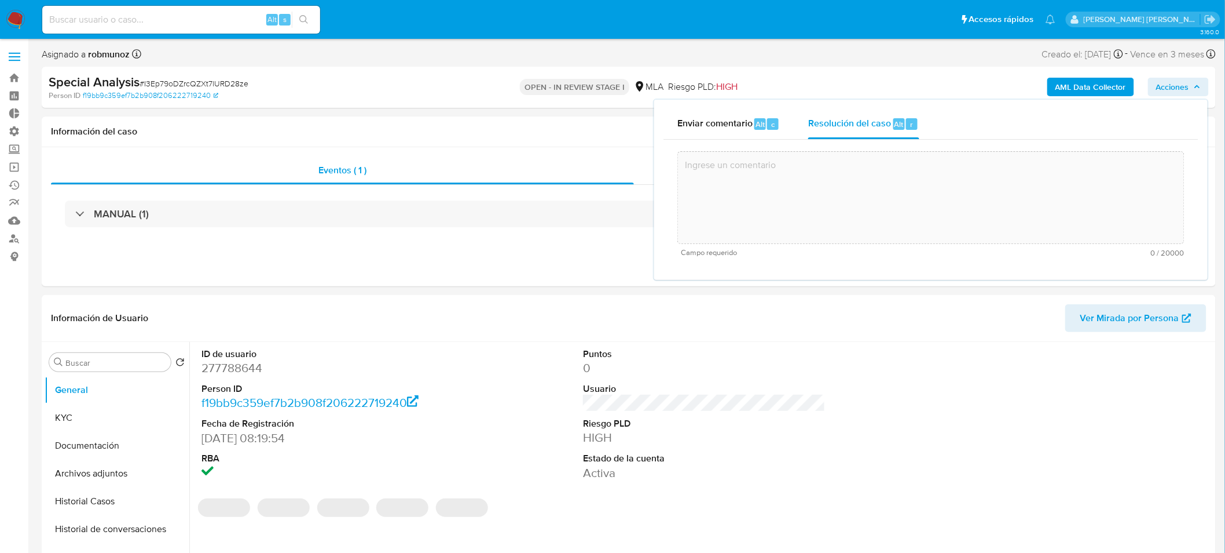
click at [917, 195] on textarea at bounding box center [931, 197] width 506 height 93
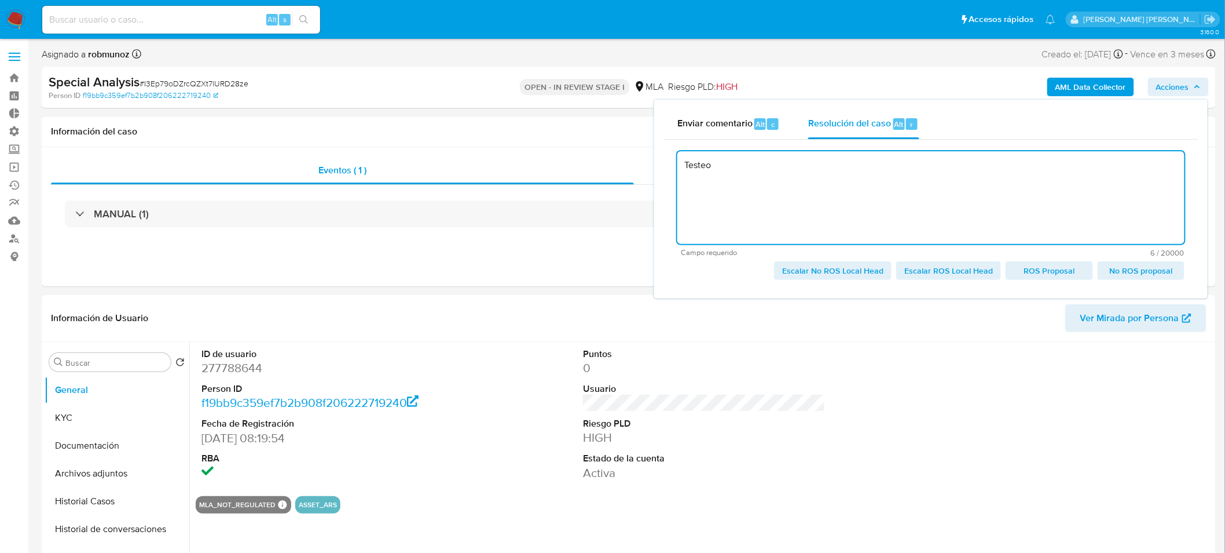
click at [1144, 273] on span "No ROS proposal" at bounding box center [1141, 270] width 71 height 16
type textarea "Testeo"
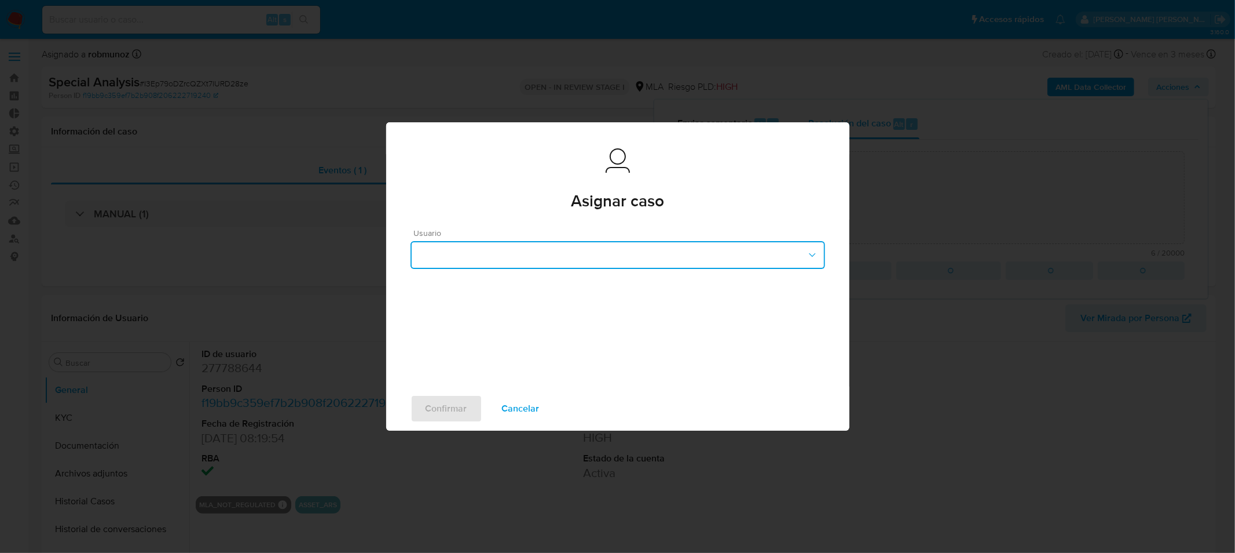
click at [714, 257] on button "button" at bounding box center [618, 255] width 415 height 28
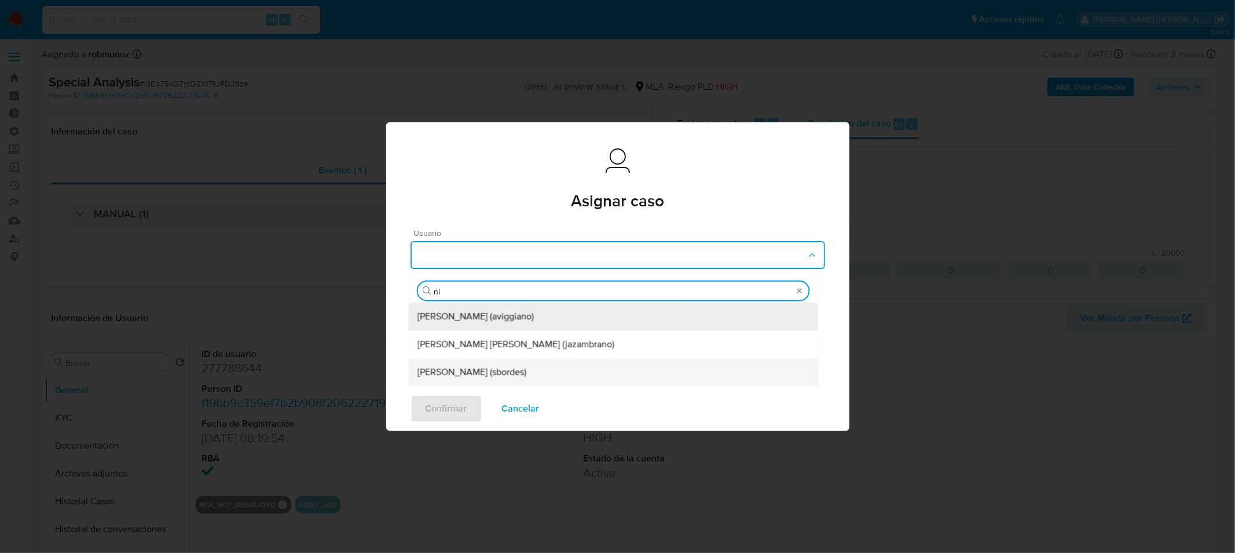
type input "nic"
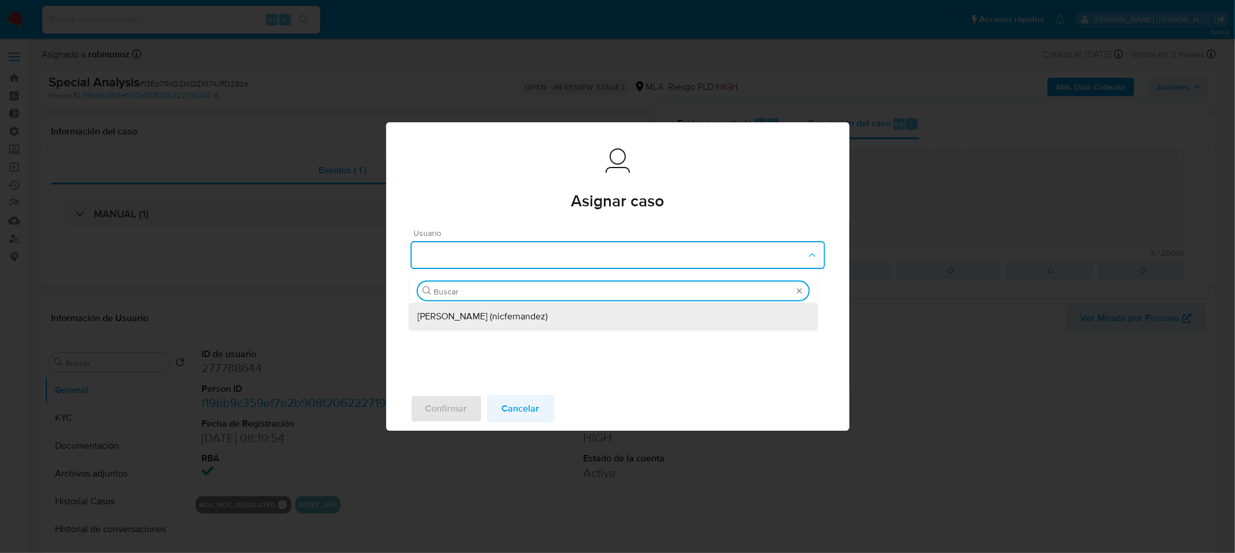
click at [536, 409] on span "Cancelar" at bounding box center [521, 408] width 38 height 25
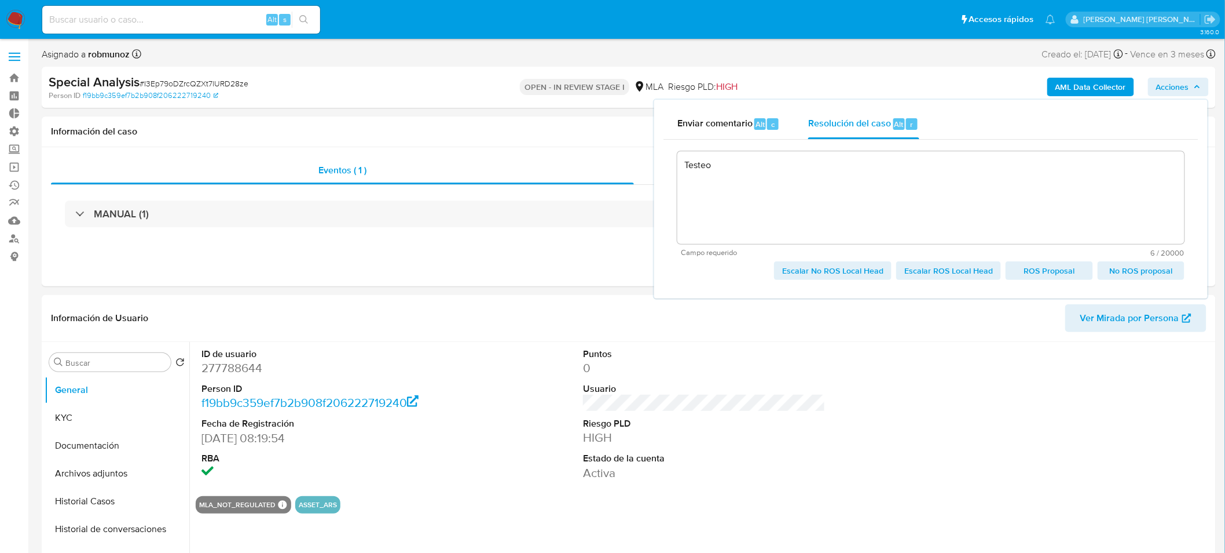
click at [869, 270] on span "Escalar No ROS Local Head" at bounding box center [832, 270] width 101 height 16
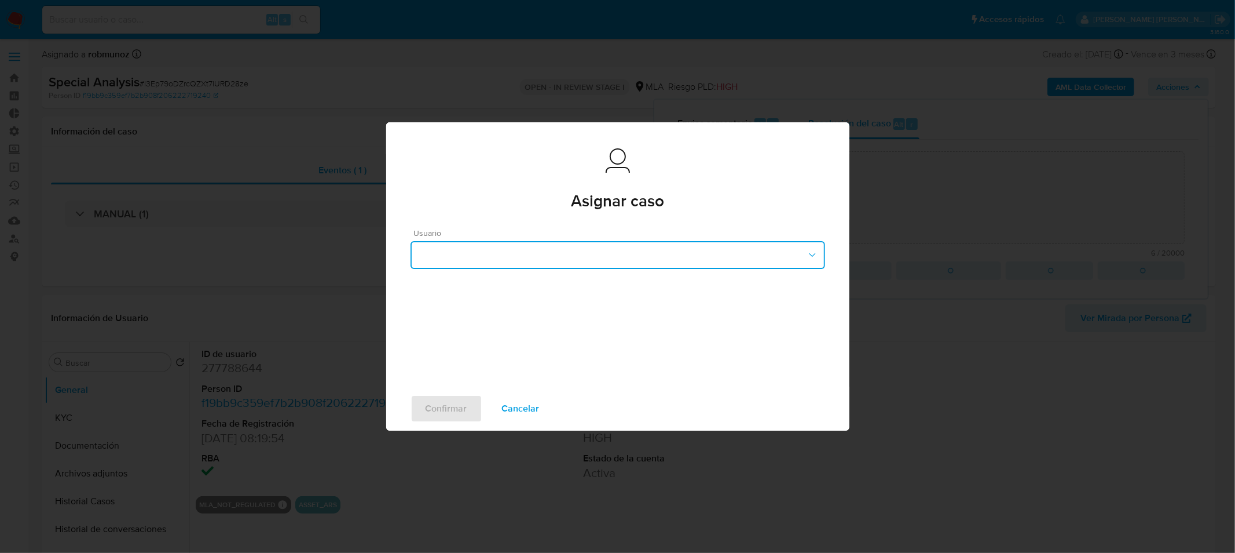
click at [656, 256] on button "button" at bounding box center [618, 255] width 415 height 28
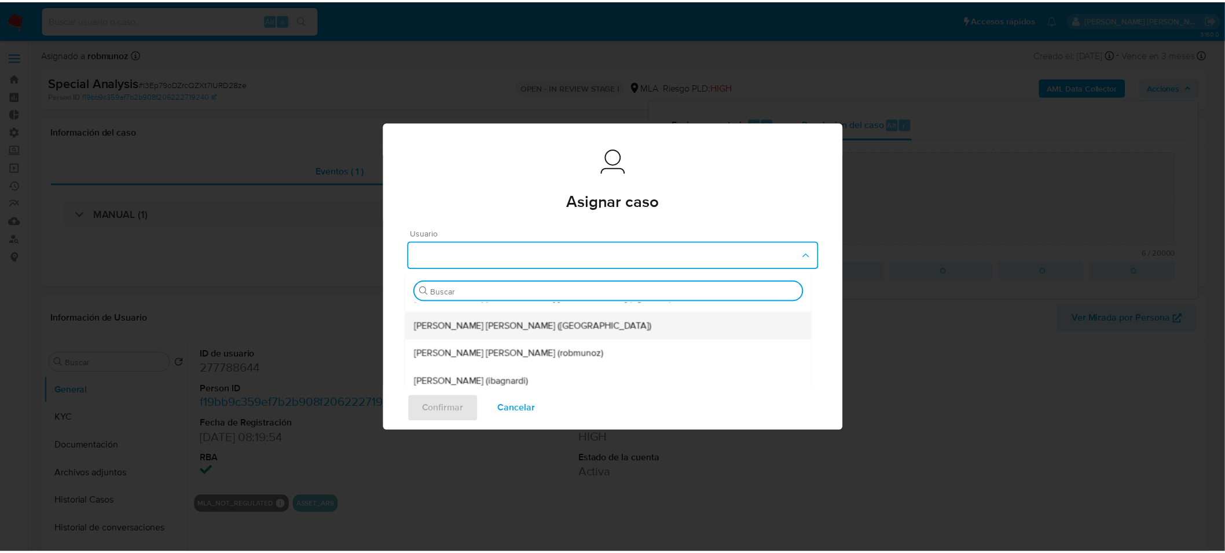
scroll to position [193, 0]
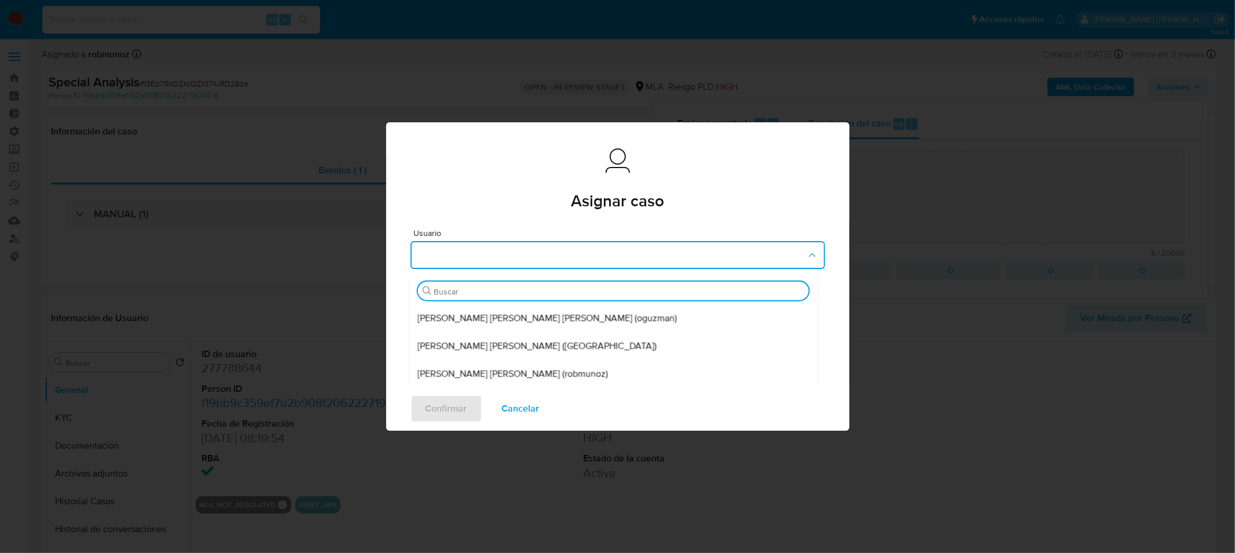
click at [559, 350] on span "Emmanuel Hernan Vitiello (evitiello)" at bounding box center [537, 346] width 239 height 12
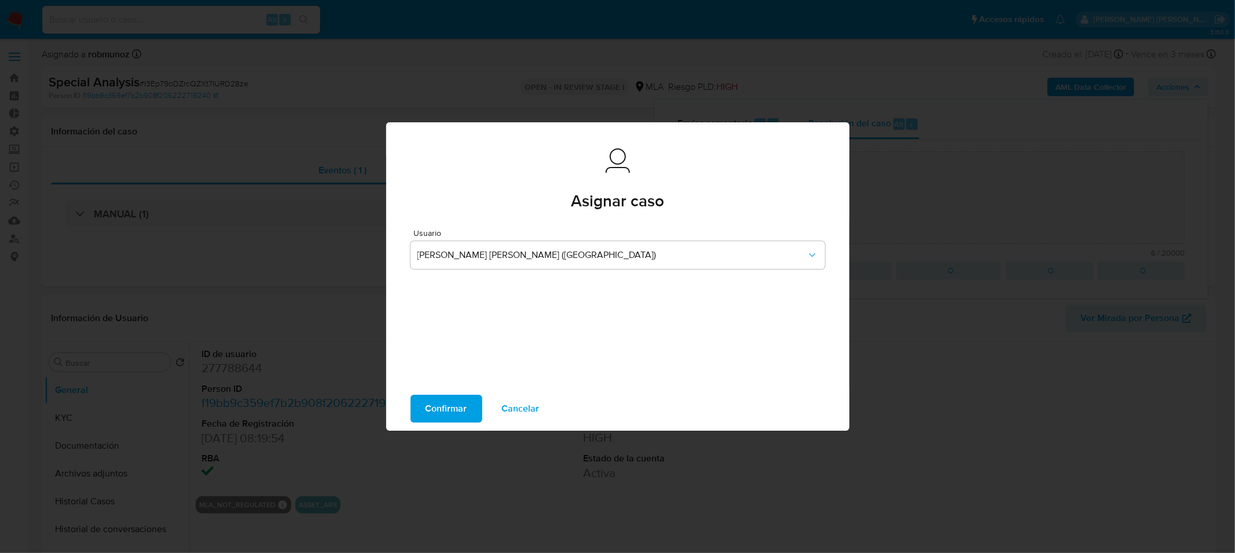
click at [461, 408] on span "Confirmar" at bounding box center [447, 408] width 42 height 25
type textarea "Testeo"
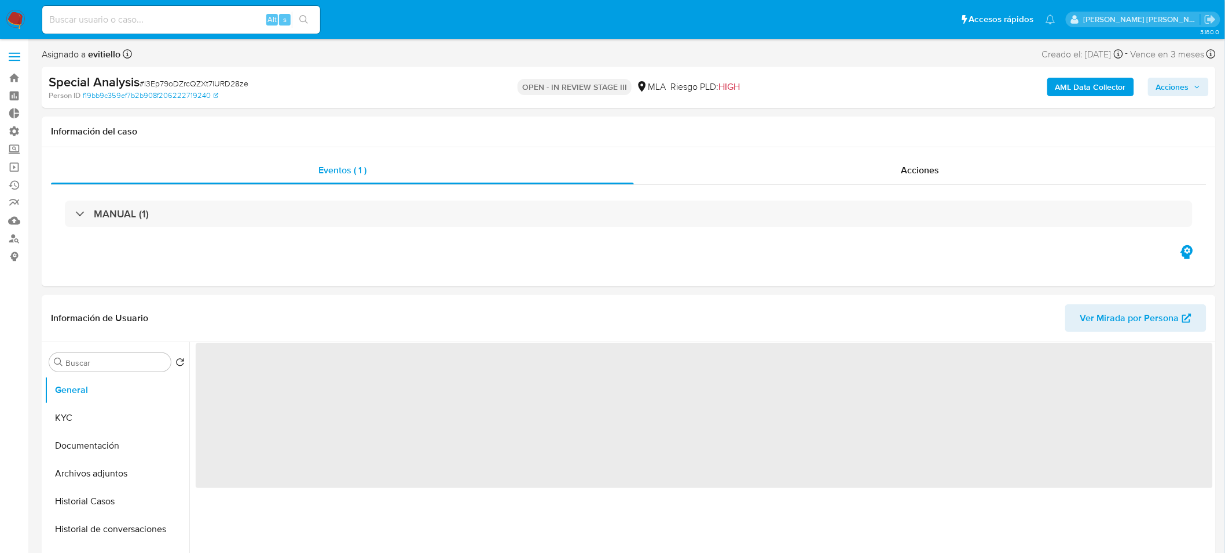
select select "10"
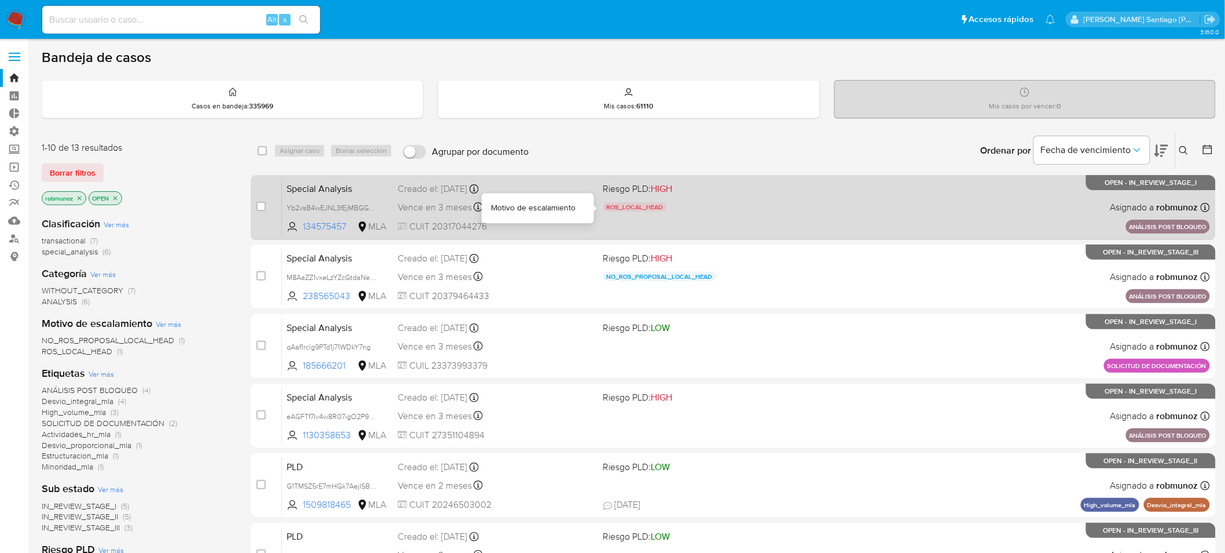
click at [723, 213] on div "ROS_LOCAL_HEAD" at bounding box center [701, 208] width 196 height 13
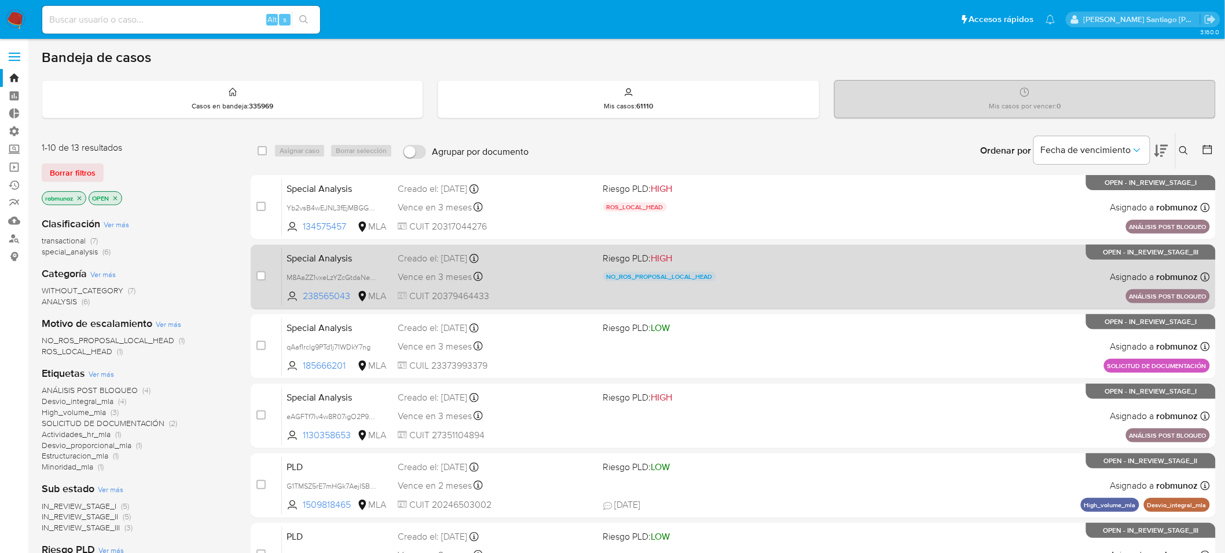
click at [987, 277] on div "Special Analysis M8AaZZ1vxeLzYZcGtdaNeGVD 238565043 MLA Riesgo PLD: HIGH NO_ROS…" at bounding box center [746, 276] width 928 height 58
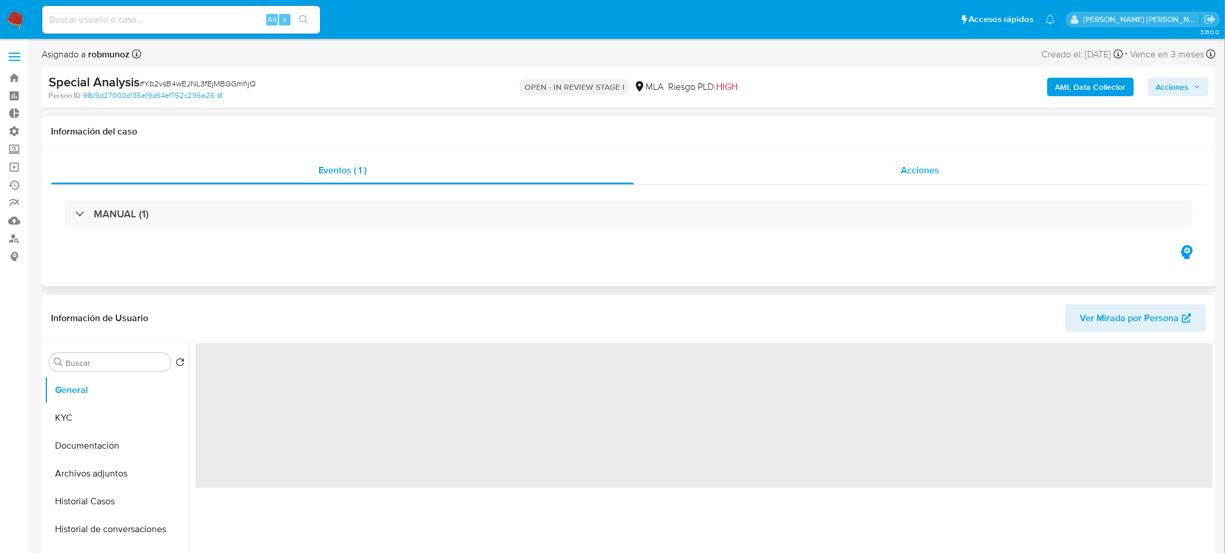
select select "10"
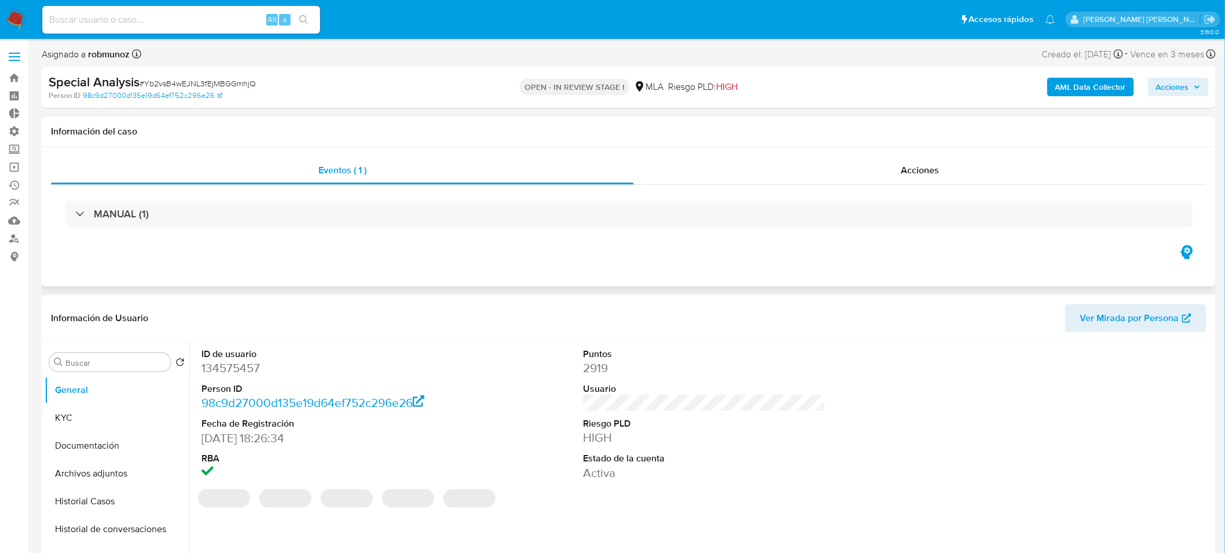
click at [966, 186] on div "MANUAL (1)" at bounding box center [629, 214] width 1156 height 58
click at [965, 177] on div "Acciones" at bounding box center [920, 170] width 573 height 28
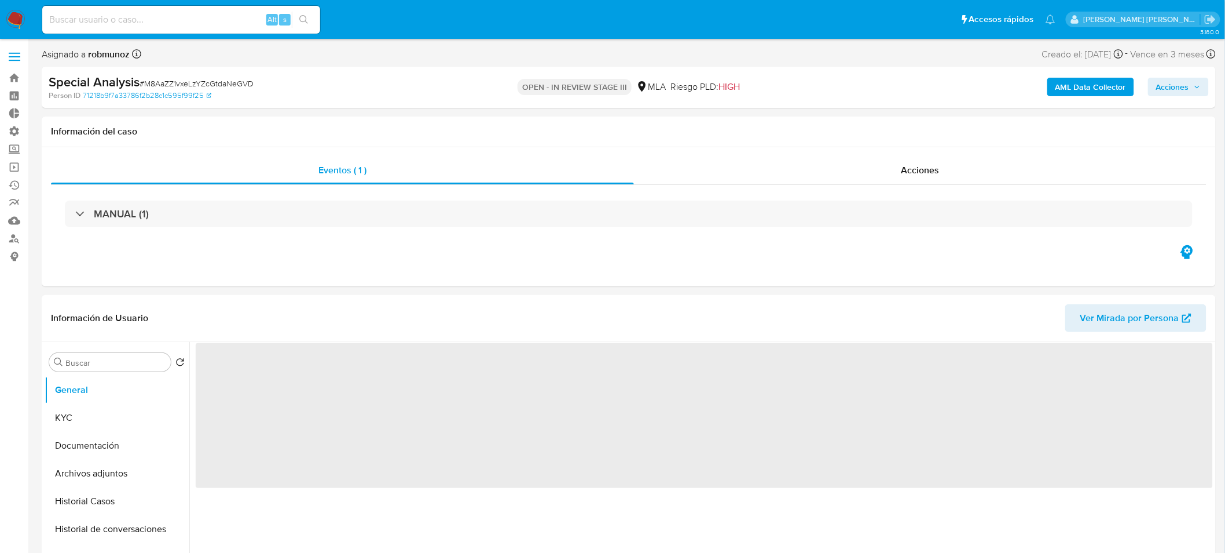
click at [1174, 89] on span "Acciones" at bounding box center [1173, 87] width 33 height 19
select select "10"
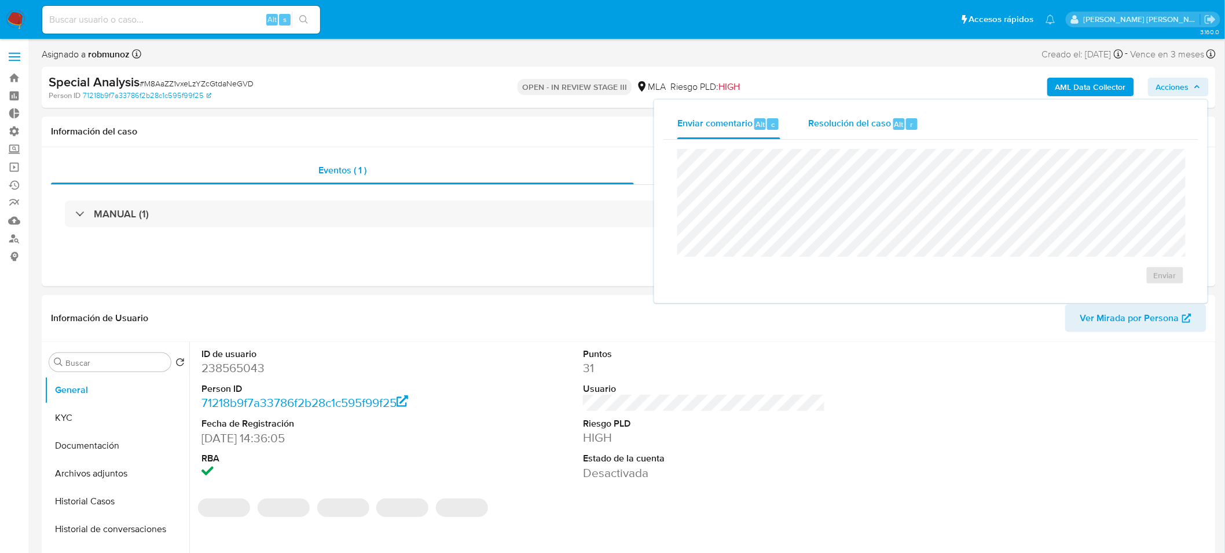
click at [886, 136] on div "Resolución del caso Alt r" at bounding box center [863, 124] width 111 height 30
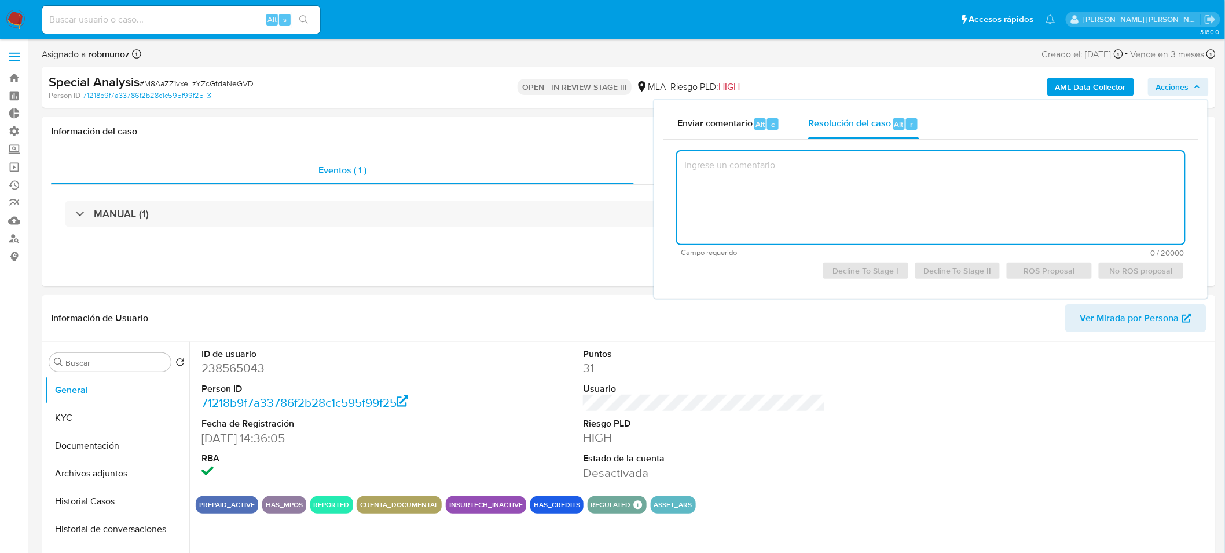
click at [891, 186] on textarea at bounding box center [931, 197] width 507 height 93
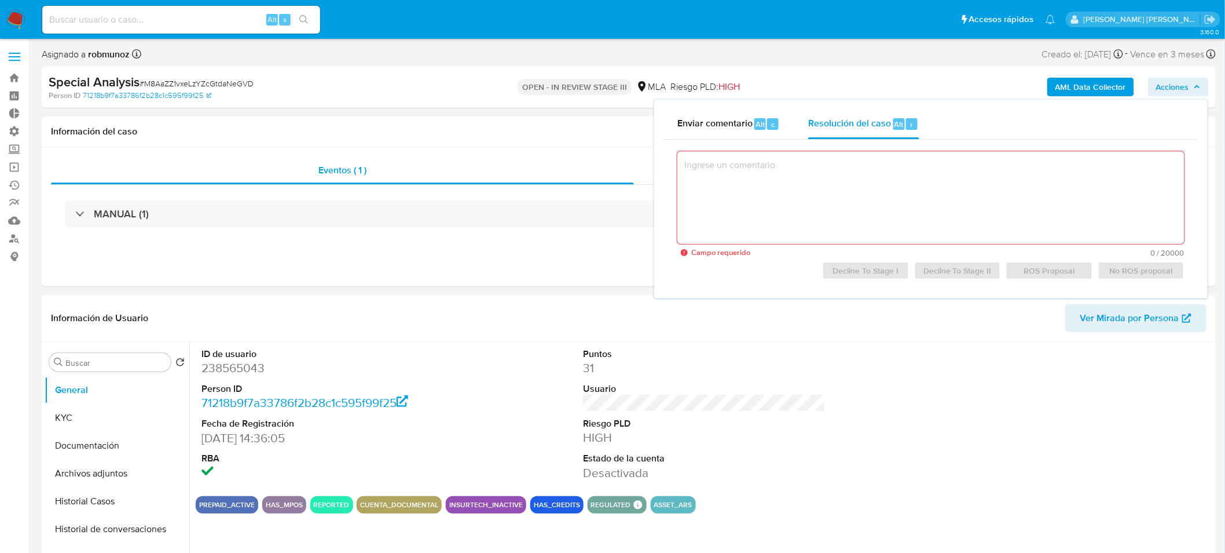
click at [102, 53] on b "robmunoz" at bounding box center [108, 53] width 44 height 13
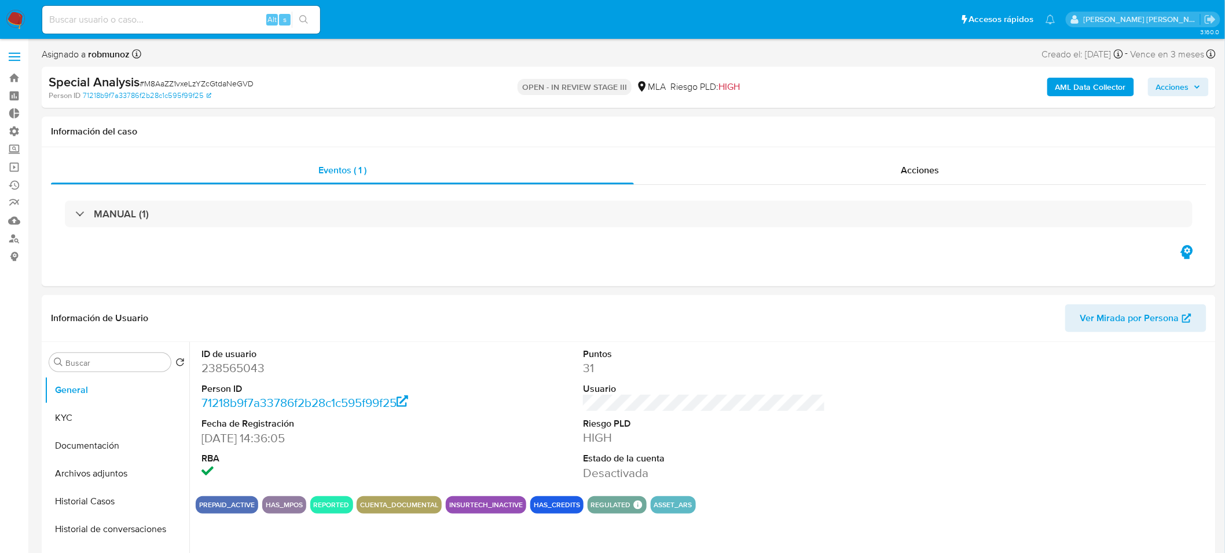
click at [102, 53] on b "robmunoz" at bounding box center [108, 53] width 44 height 13
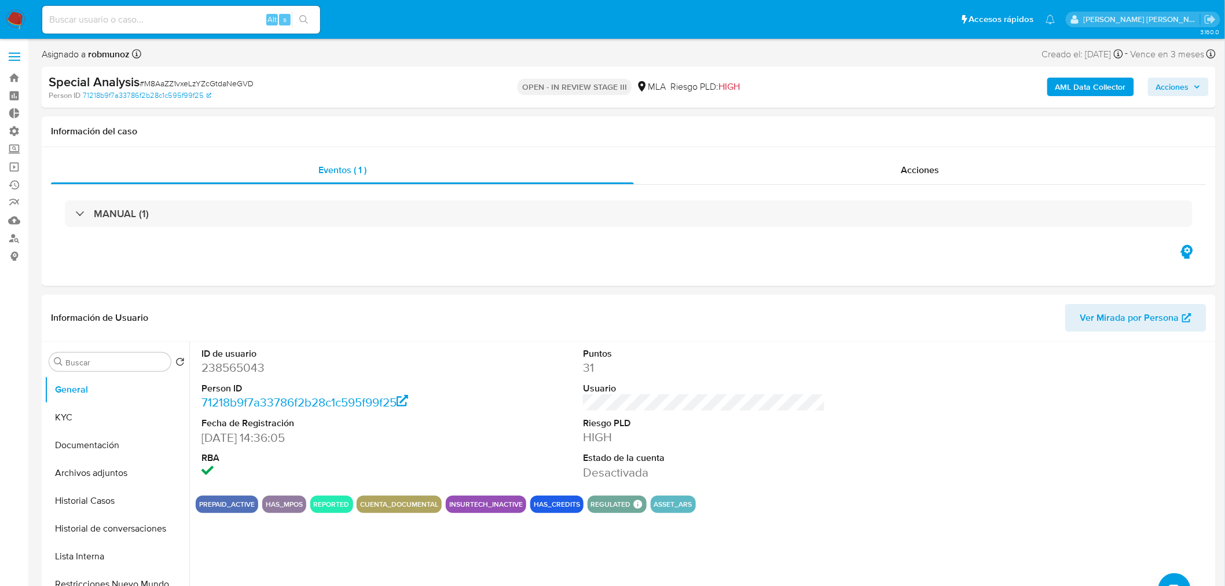
click at [12, 10] on img at bounding box center [16, 20] width 20 height 20
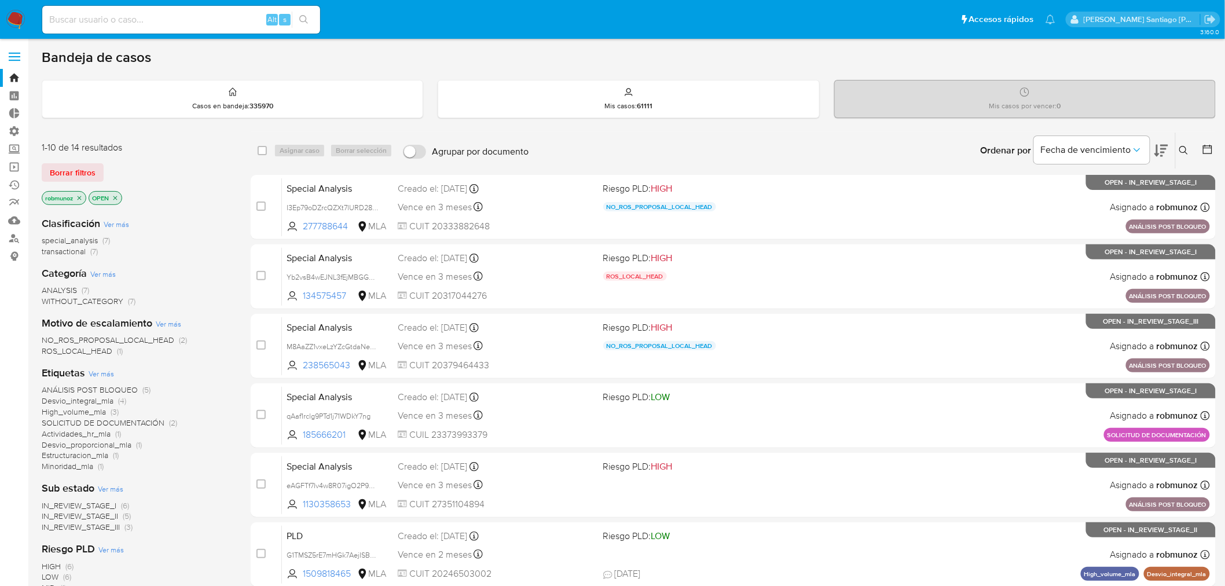
click at [1184, 148] on icon at bounding box center [1184, 150] width 9 height 9
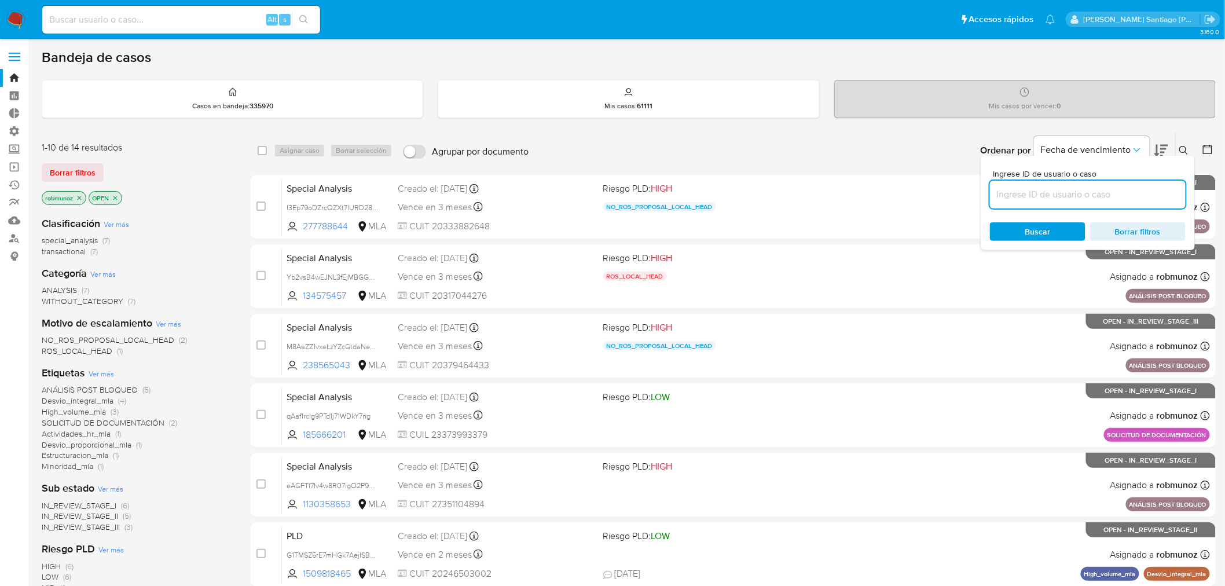
click at [1107, 193] on input at bounding box center [1088, 194] width 196 height 15
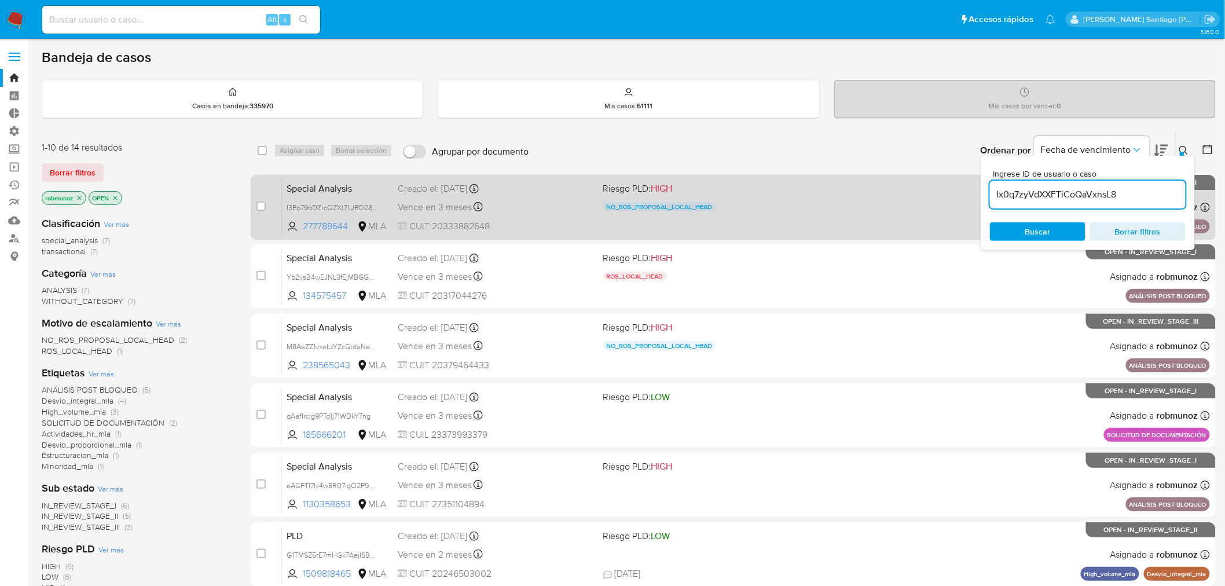
type input "Ix0q7zyVdXXFTiCoQaVxnsL8"
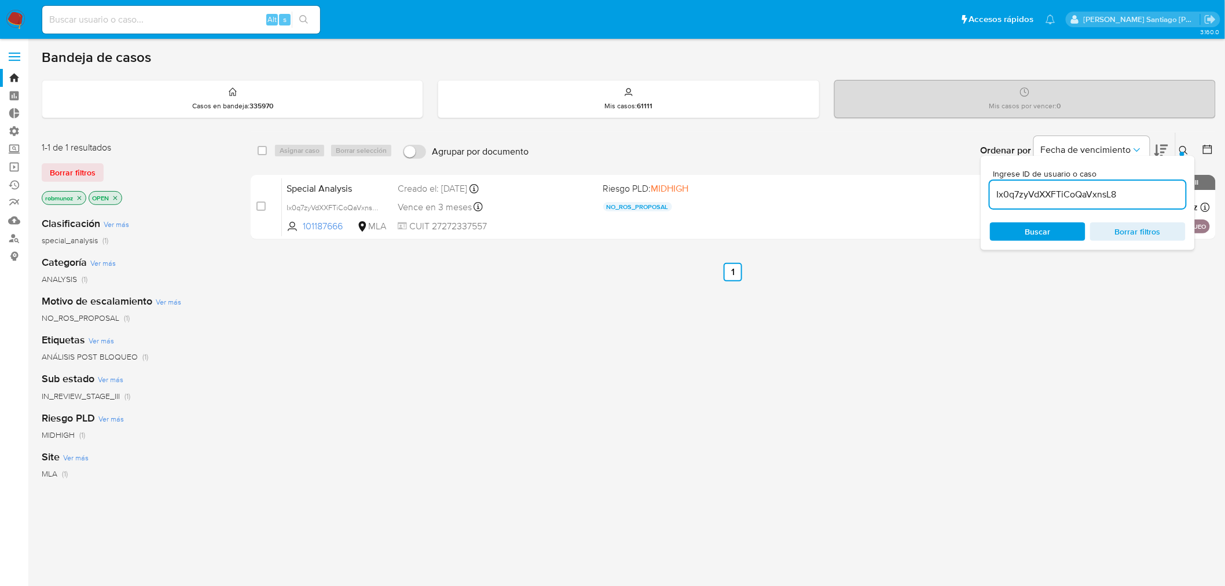
click at [1183, 149] on icon at bounding box center [1184, 150] width 9 height 9
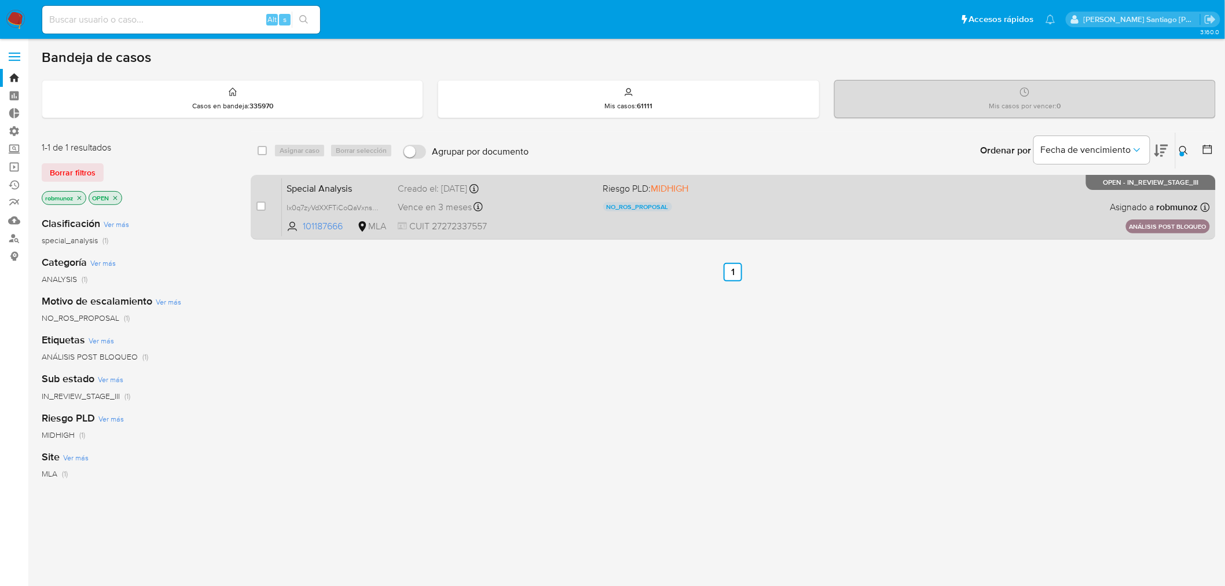
click at [892, 203] on div "Special Analysis Ix0q7zyVdXXFTiCoQaVxnsL8 101187666 MLA Riesgo PLD: MIDHIGH NO_…" at bounding box center [746, 207] width 928 height 58
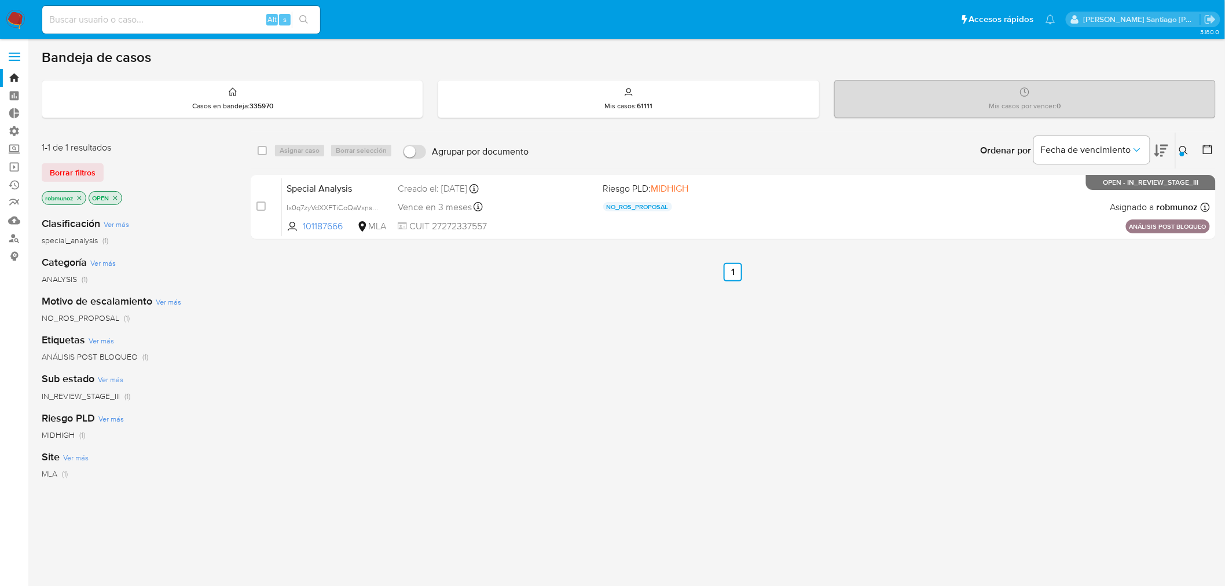
click at [8, 20] on img at bounding box center [16, 20] width 20 height 20
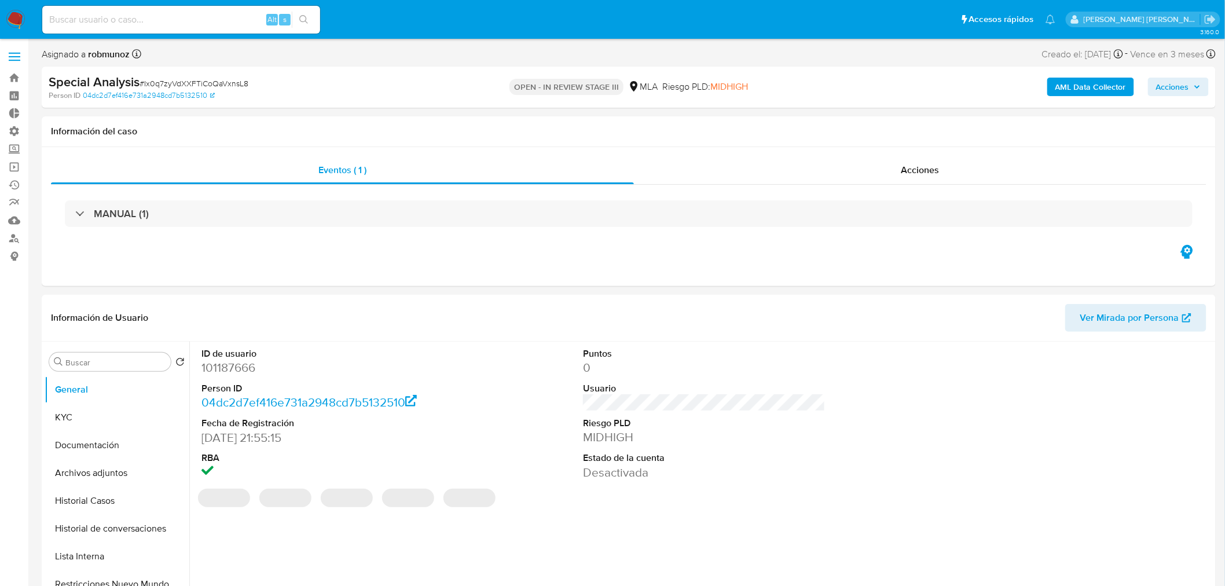
select select "10"
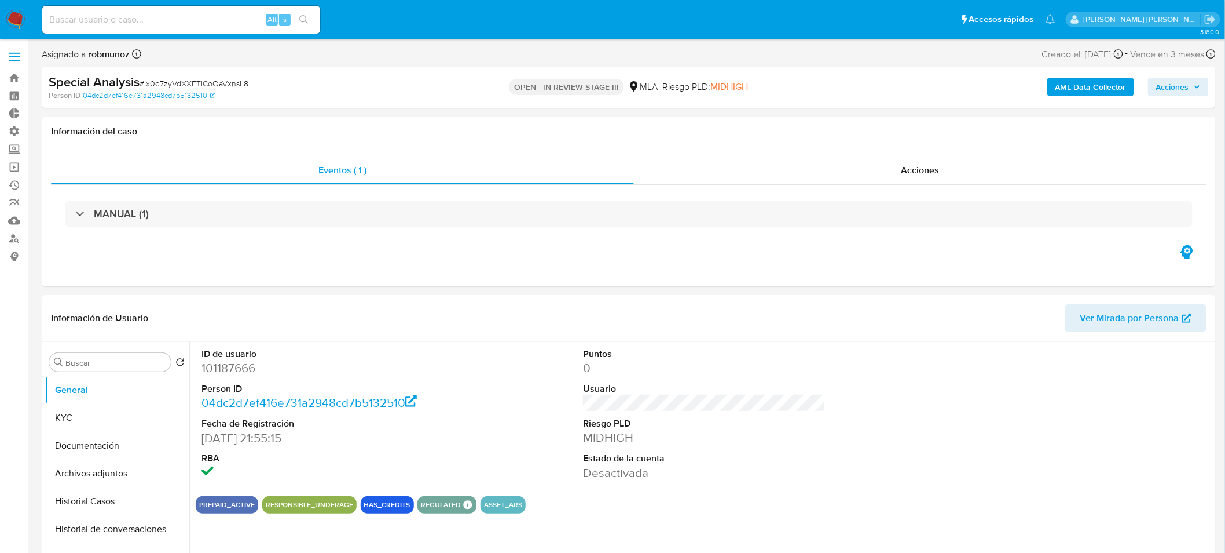
click at [1184, 86] on span "Acciones" at bounding box center [1173, 87] width 33 height 19
click at [866, 126] on span "Resolución del caso" at bounding box center [849, 123] width 83 height 13
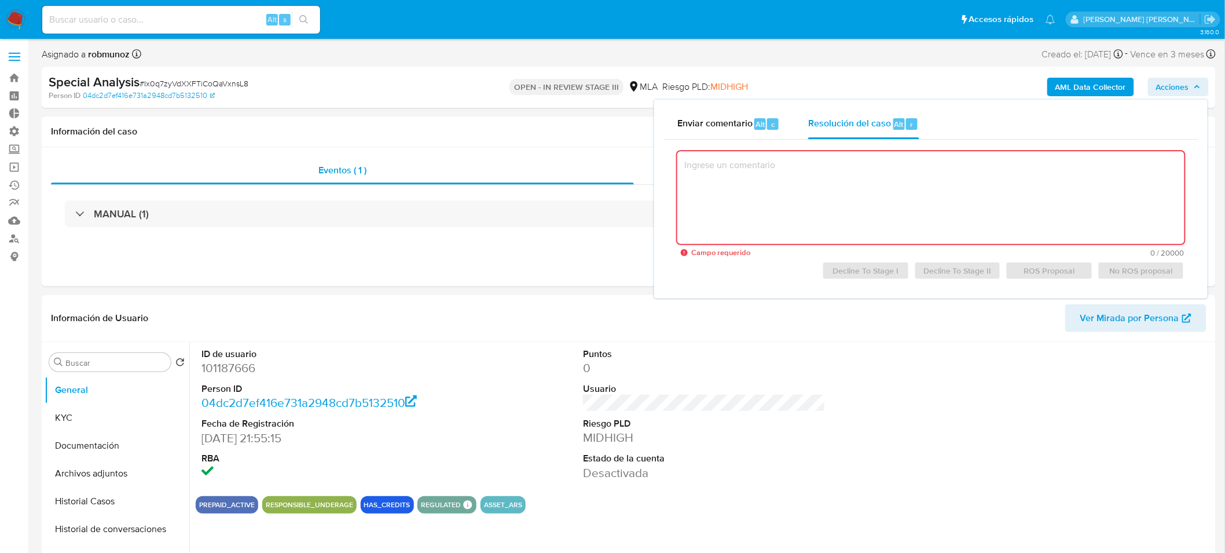
click at [898, 202] on textarea at bounding box center [931, 197] width 507 height 93
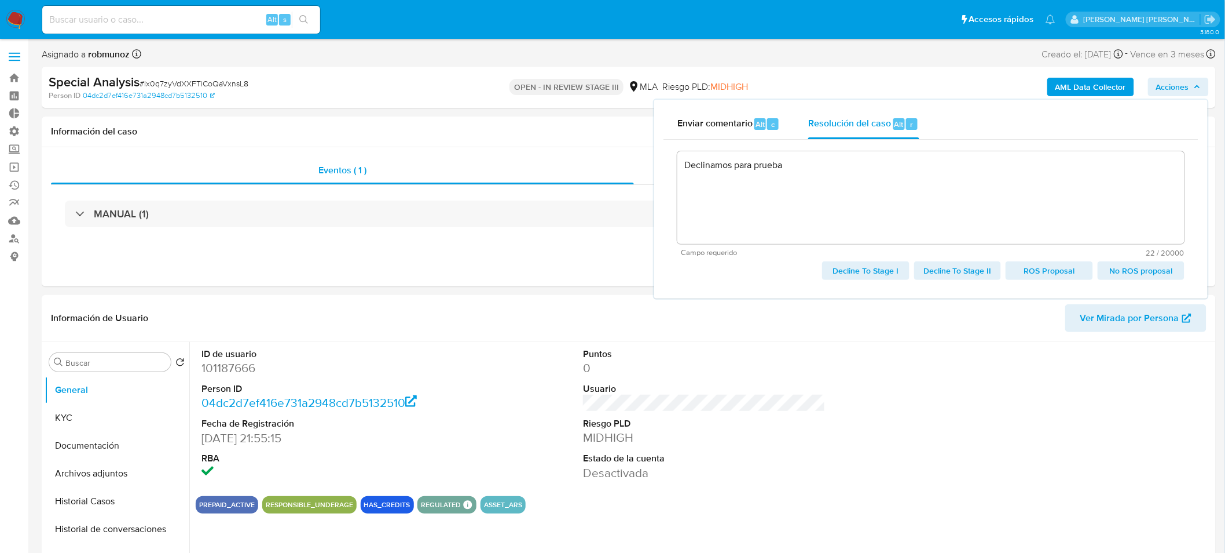
click at [939, 273] on span "Decline To Stage II" at bounding box center [958, 270] width 71 height 16
type textarea "Declinamos para prueba"
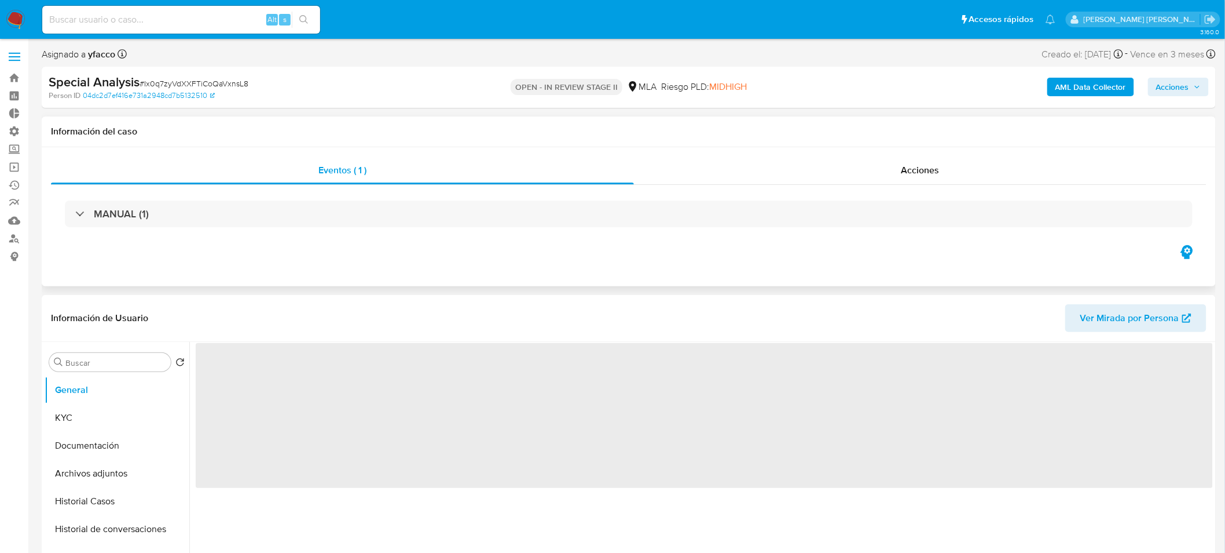
select select "10"
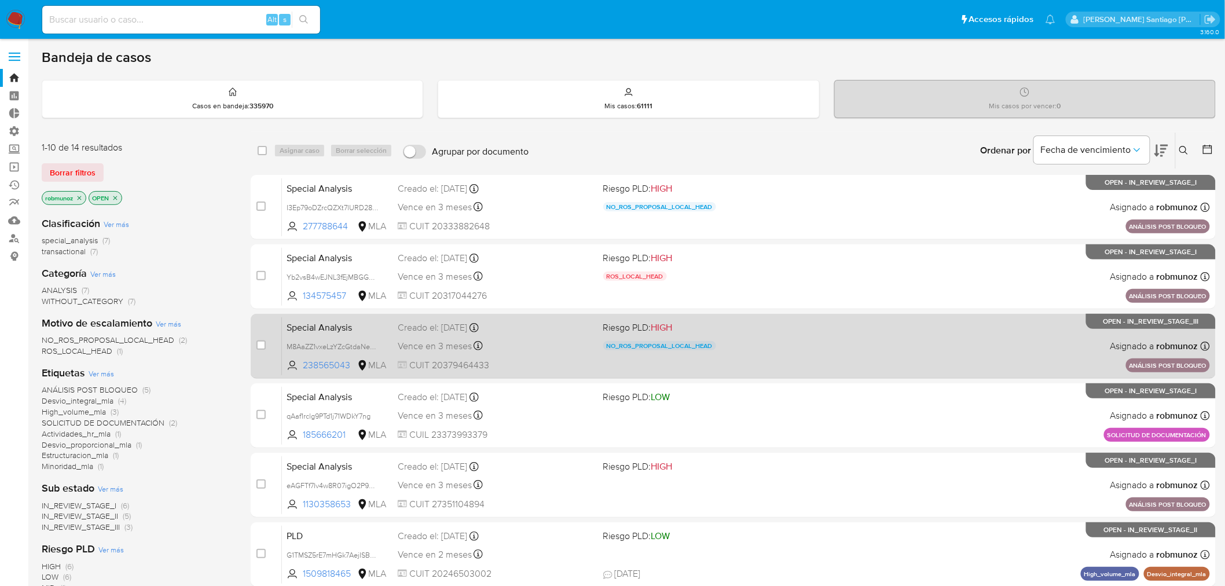
click at [995, 356] on div "Special Analysis M8AaZZ1vxeLzYZcGtdaNeGVD 238565043 MLA Riesgo PLD: HIGH NO_ROS…" at bounding box center [746, 346] width 928 height 58
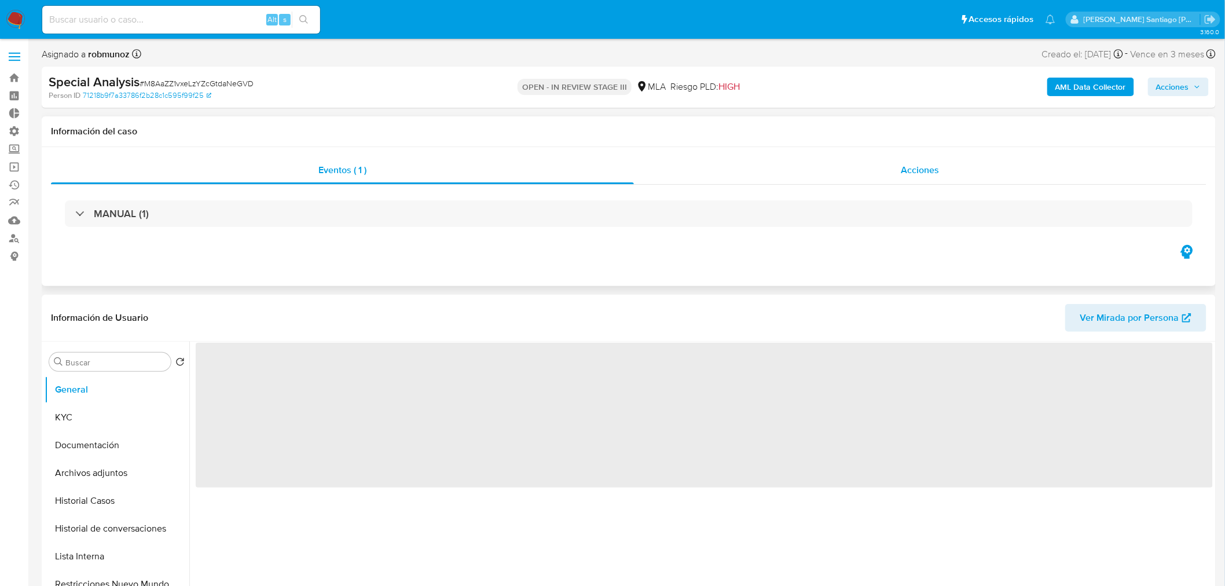
click at [892, 160] on div "Acciones" at bounding box center [920, 170] width 573 height 28
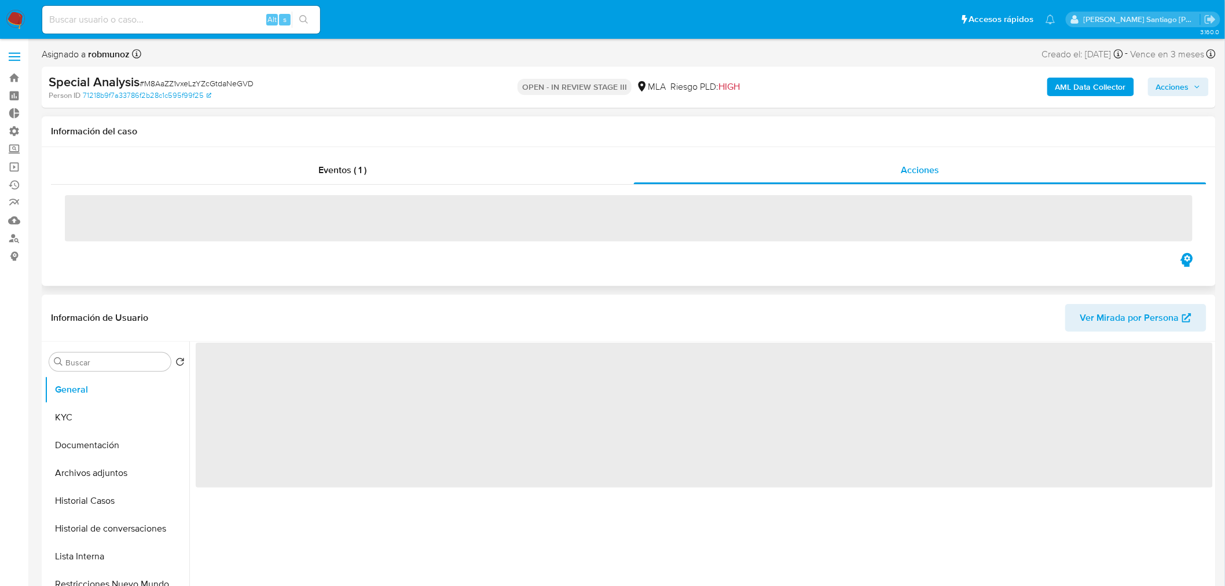
select select "10"
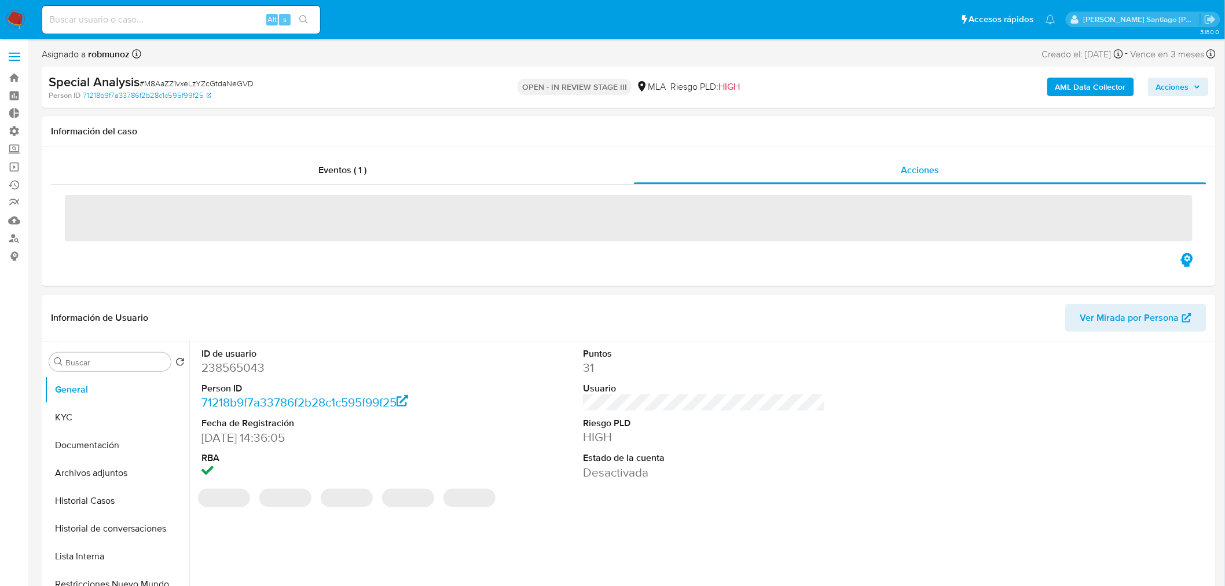
click at [235, 83] on span "# M8AaZZ1vxeLzYZcGtdaNeGVD" at bounding box center [197, 84] width 114 height 12
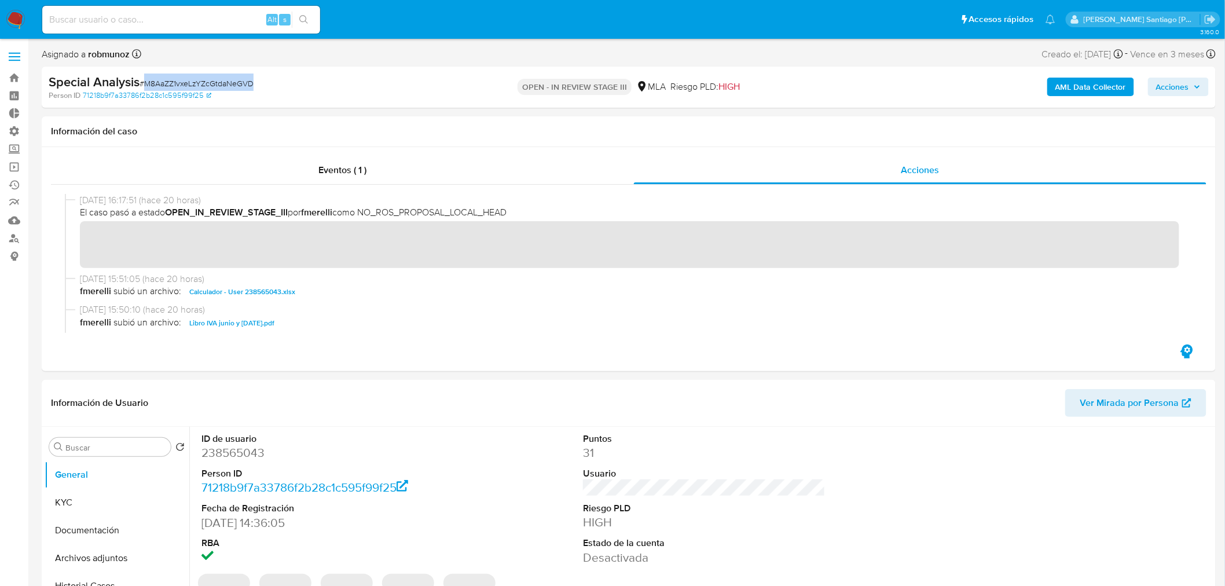
copy span "M8AaZZ1vxeLzYZcGtdaNeGVD"
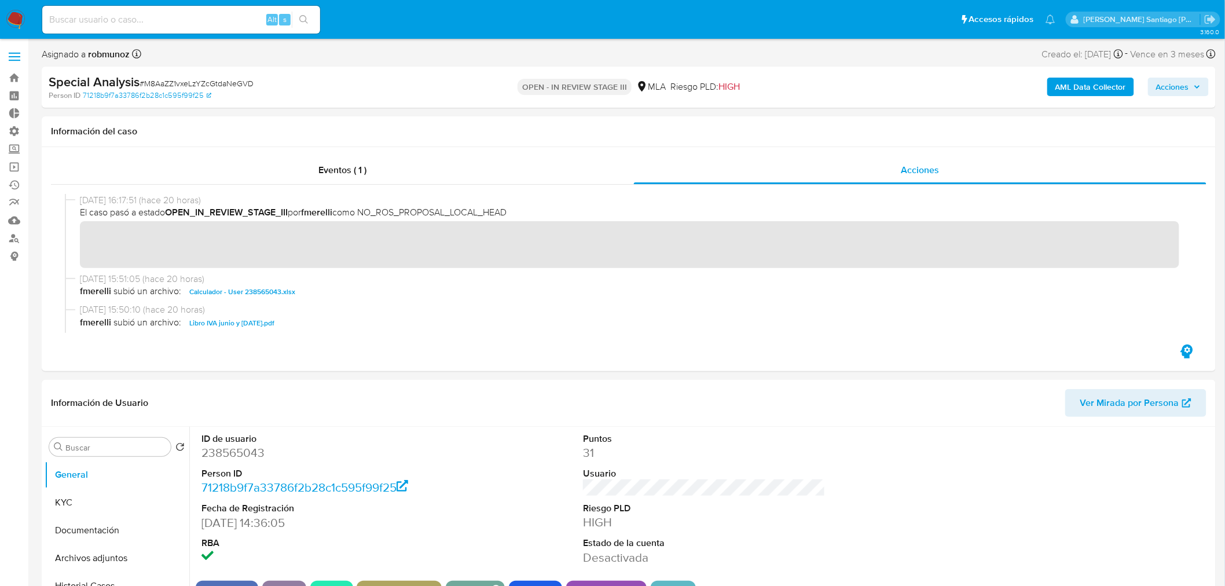
click at [3, 25] on nav "Pausado Ver notificaciones Alt s Accesos rápidos Presiona las siguientes teclas…" at bounding box center [612, 19] width 1225 height 39
click at [12, 16] on img at bounding box center [16, 20] width 20 height 20
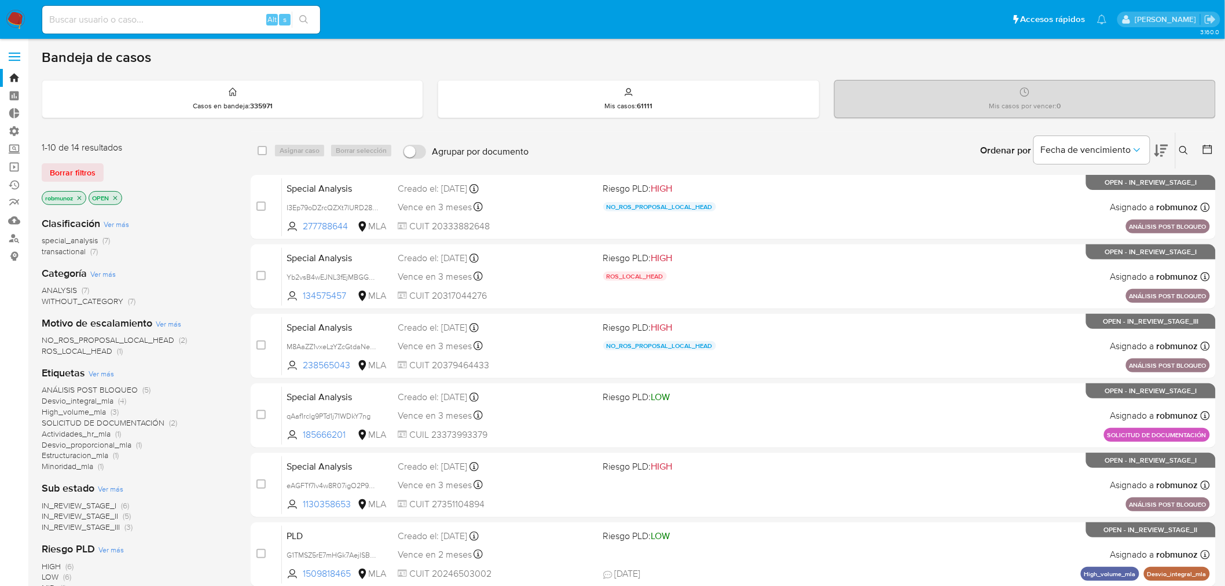
click at [1188, 149] on icon at bounding box center [1184, 150] width 9 height 9
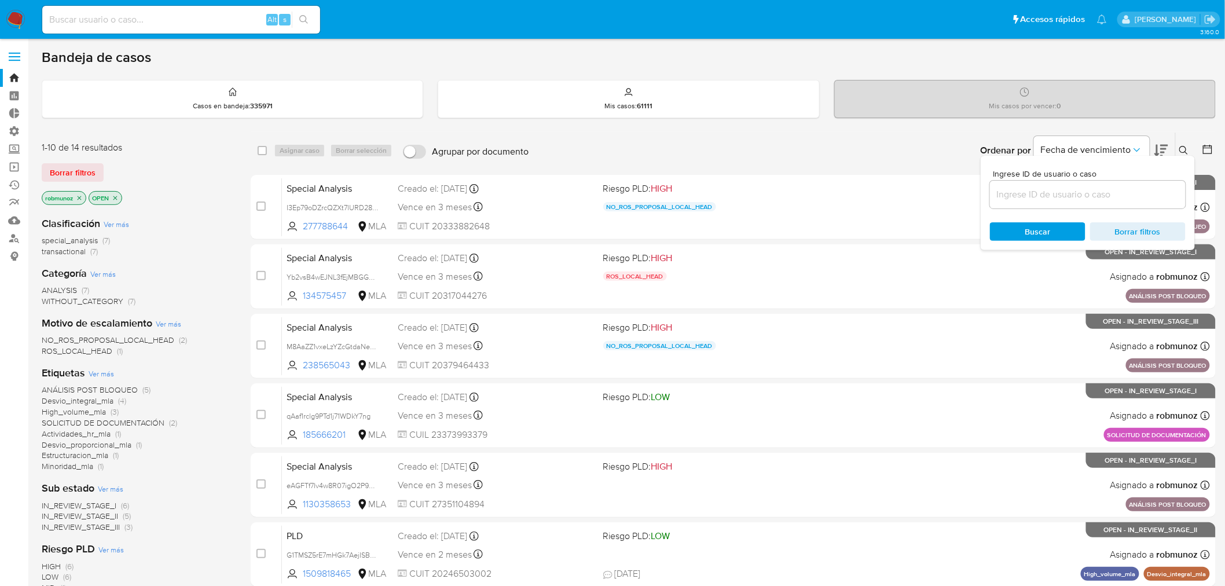
click at [1128, 188] on input at bounding box center [1088, 194] width 196 height 15
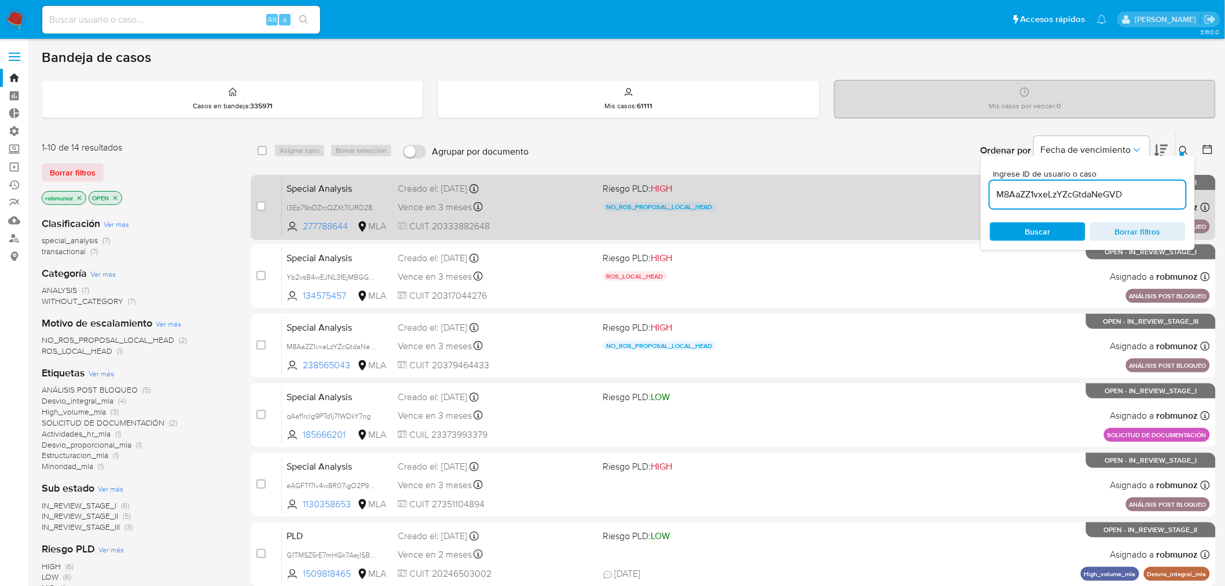
type input "M8AaZZ1vxeLzYZcGtdaNeGVD"
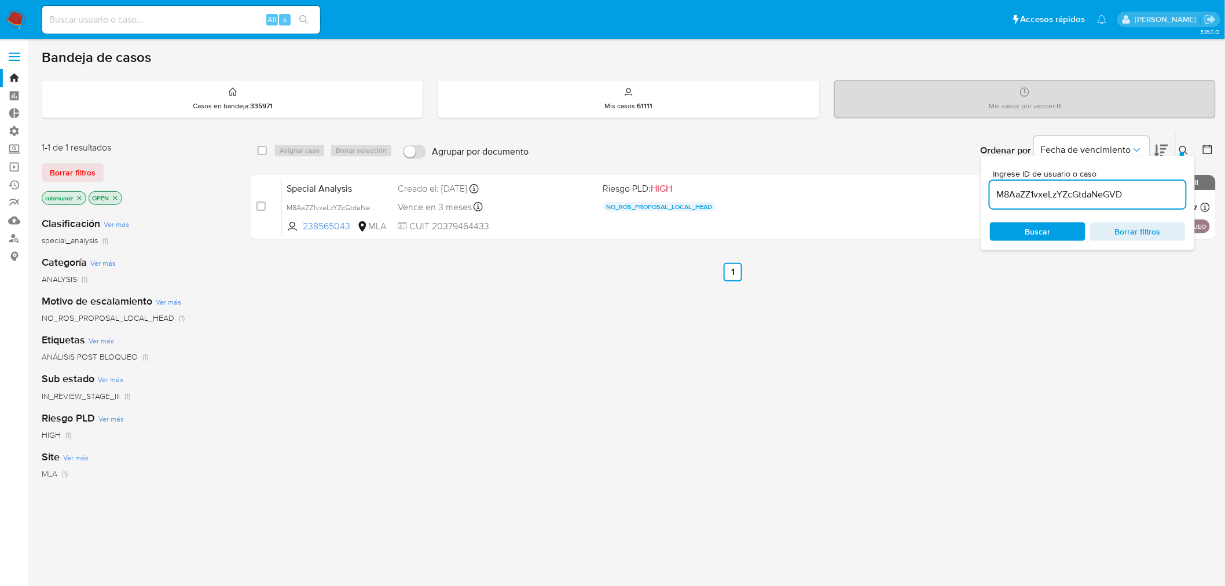
click at [71, 169] on span "Borrar filtros" at bounding box center [73, 172] width 46 height 16
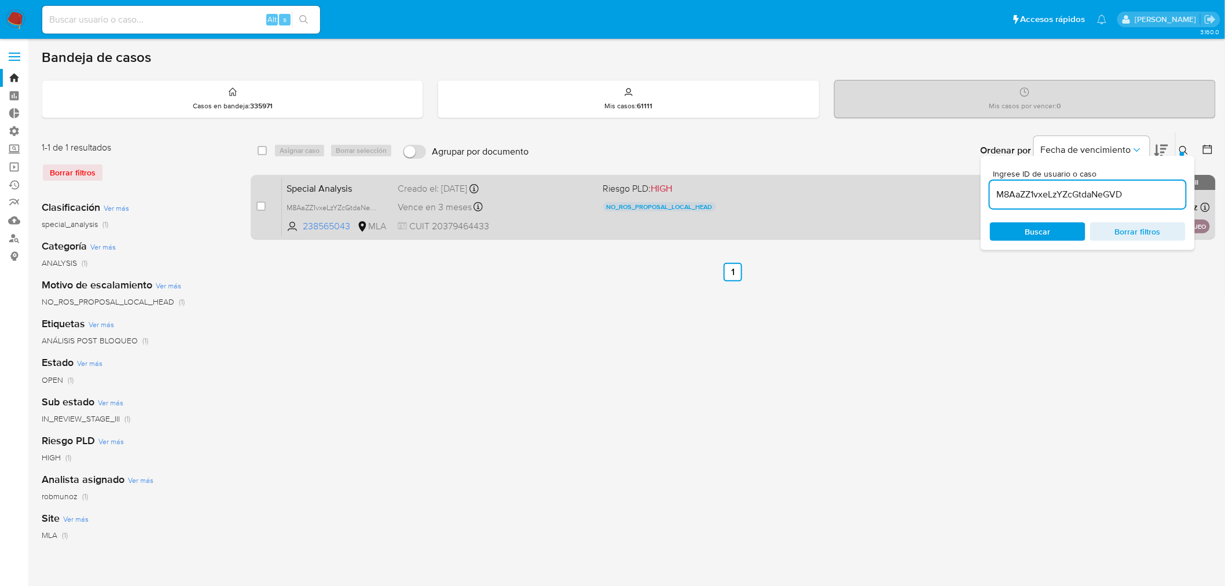
click at [261, 211] on div "case-item-checkbox" at bounding box center [261, 207] width 9 height 14
drag, startPoint x: 261, startPoint y: 206, endPoint x: 265, endPoint y: 195, distance: 11.7
click at [261, 205] on input "checkbox" at bounding box center [261, 206] width 9 height 9
checkbox input "true"
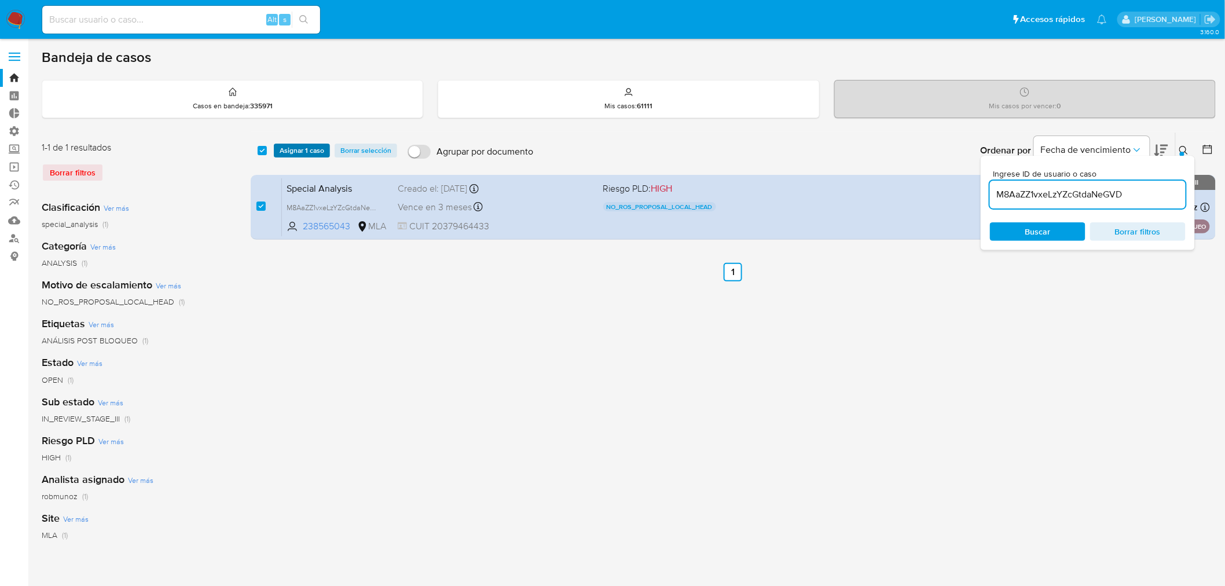
click at [291, 151] on span "Asignar 1 caso" at bounding box center [302, 151] width 45 height 12
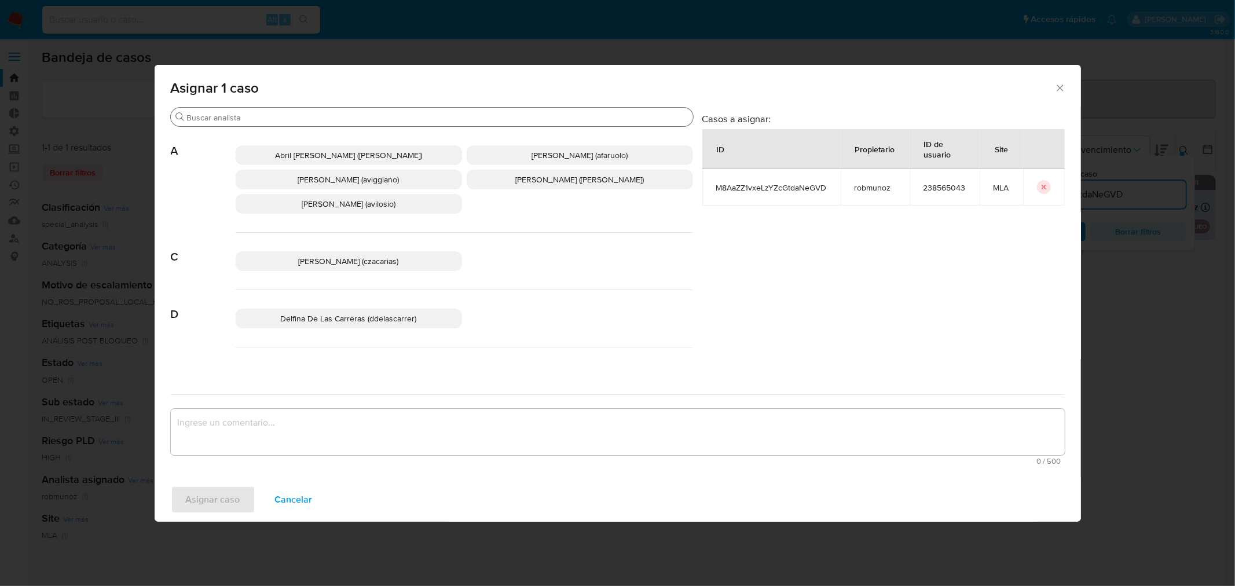
click at [281, 116] on input "Buscar" at bounding box center [438, 117] width 502 height 10
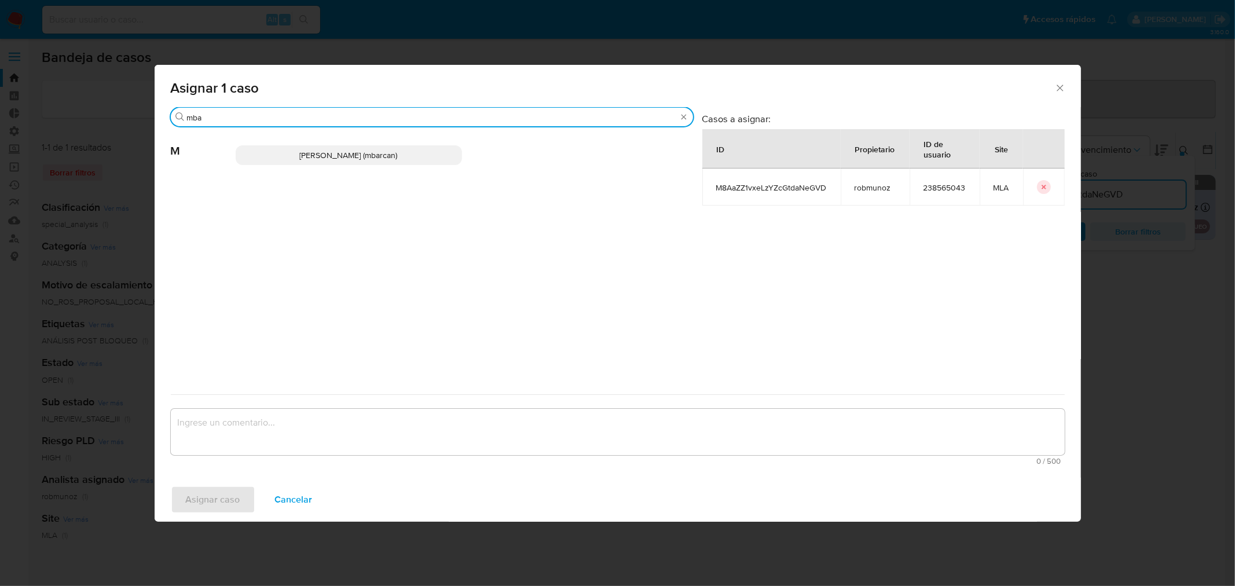
type input "mba"
click at [346, 158] on span "Magali Iael Barcan (mbarcan)" at bounding box center [349, 155] width 98 height 12
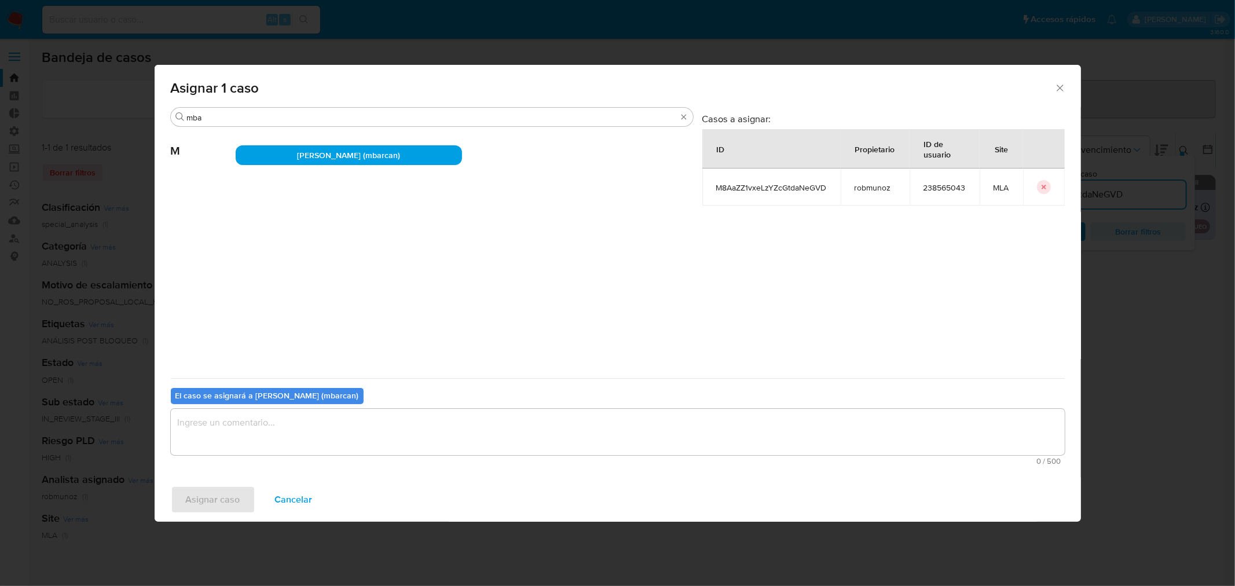
click at [292, 429] on textarea "assign-modal" at bounding box center [618, 432] width 894 height 46
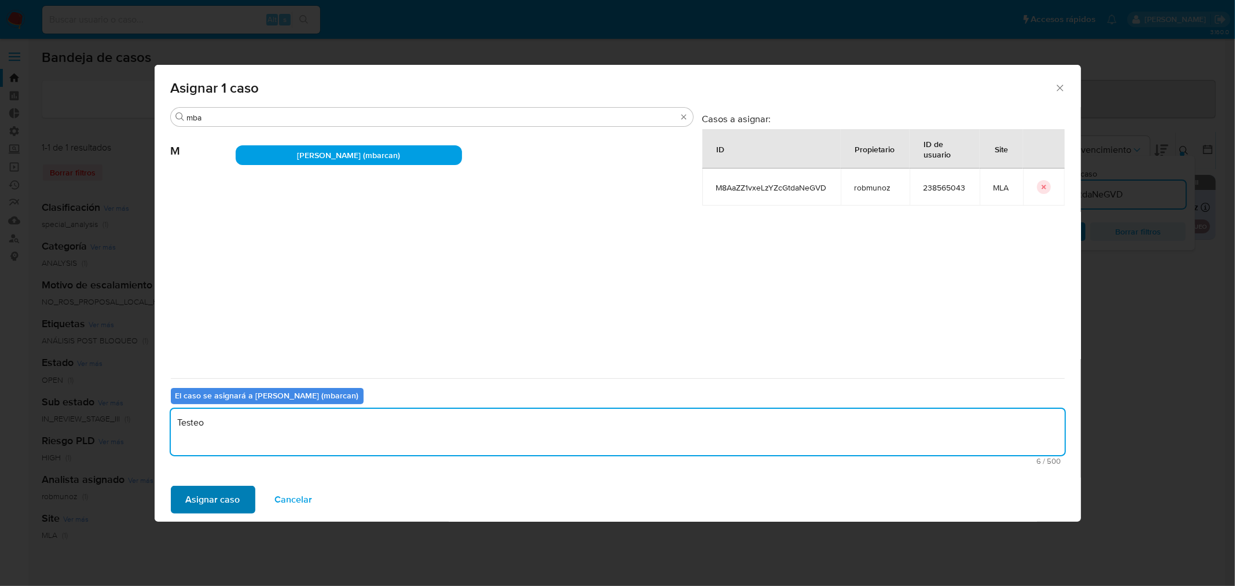
type textarea "Testeo"
click at [228, 490] on span "Asignar caso" at bounding box center [213, 499] width 54 height 25
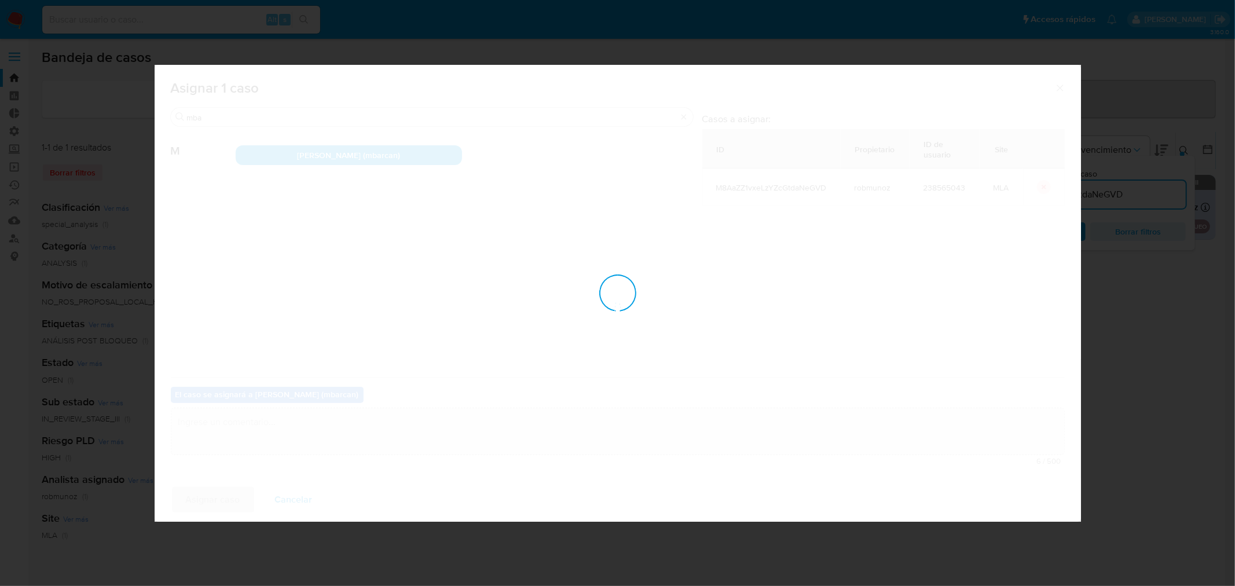
checkbox input "false"
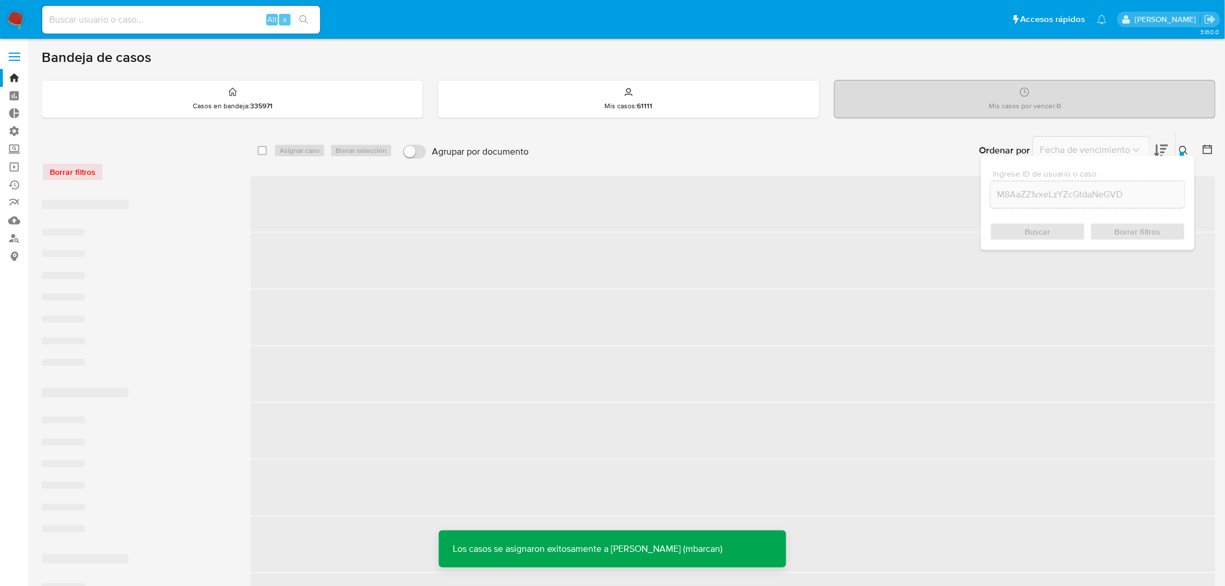
click at [1186, 140] on div "Ingrese ID de usuario o caso M8AaZZ1vxeLzYZcGtdaNeGVD Buscar Borrar filtros" at bounding box center [1186, 151] width 20 height 36
click at [1183, 146] on icon at bounding box center [1184, 150] width 9 height 9
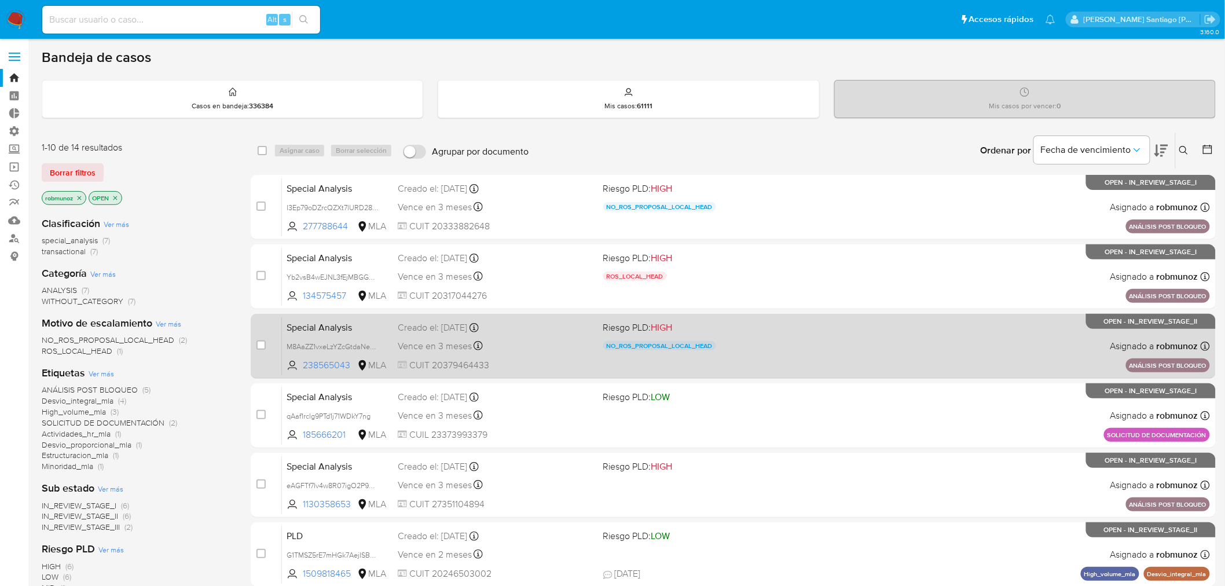
click at [931, 342] on div "Special Analysis M8AaZZ1vxeLzYZcGtdaNeGVD 238565043 MLA Riesgo PLD: HIGH NO_ROS…" at bounding box center [746, 346] width 928 height 58
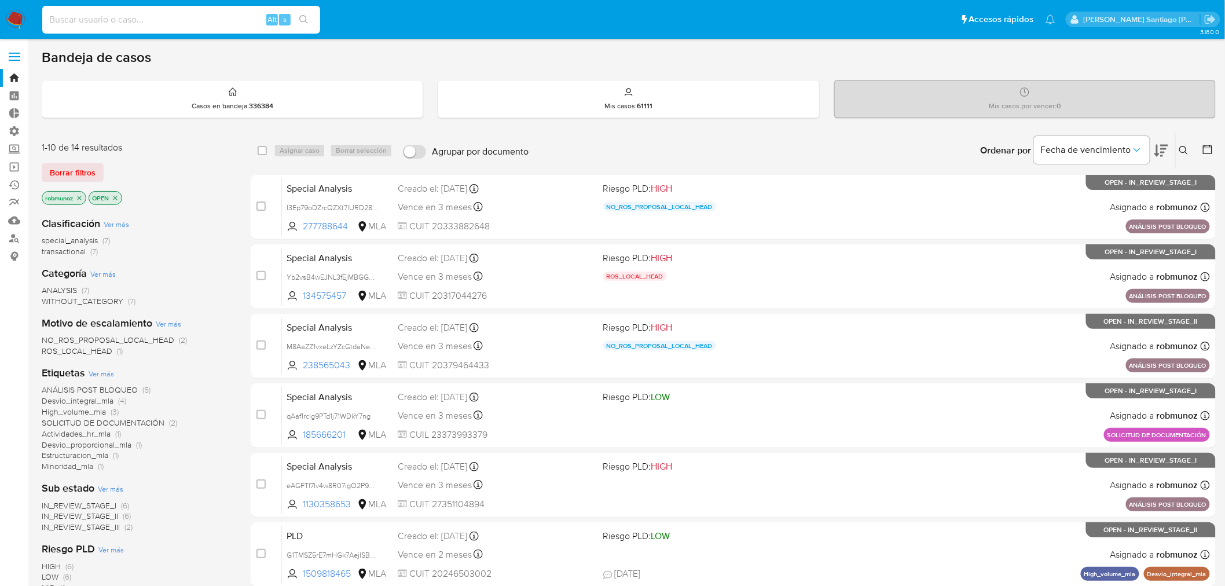
click at [193, 13] on input at bounding box center [181, 19] width 278 height 15
paste input "I3Ep79oDZrcQZXt7lURD28ze"
type input "I3Ep79oDZrcQZXt7lURD28ze"
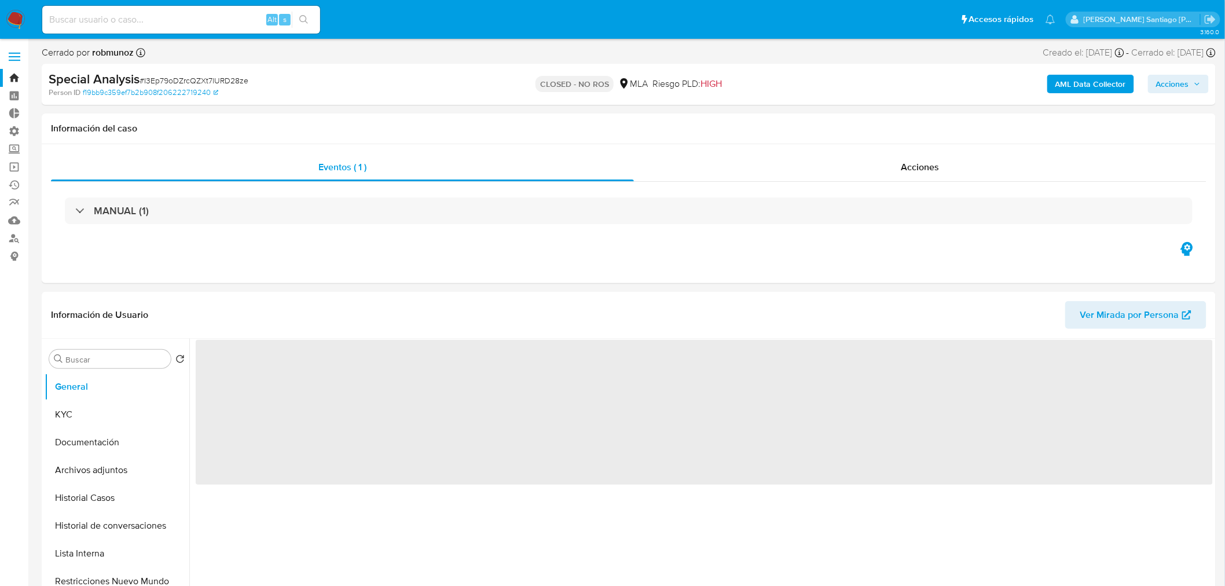
select select "10"
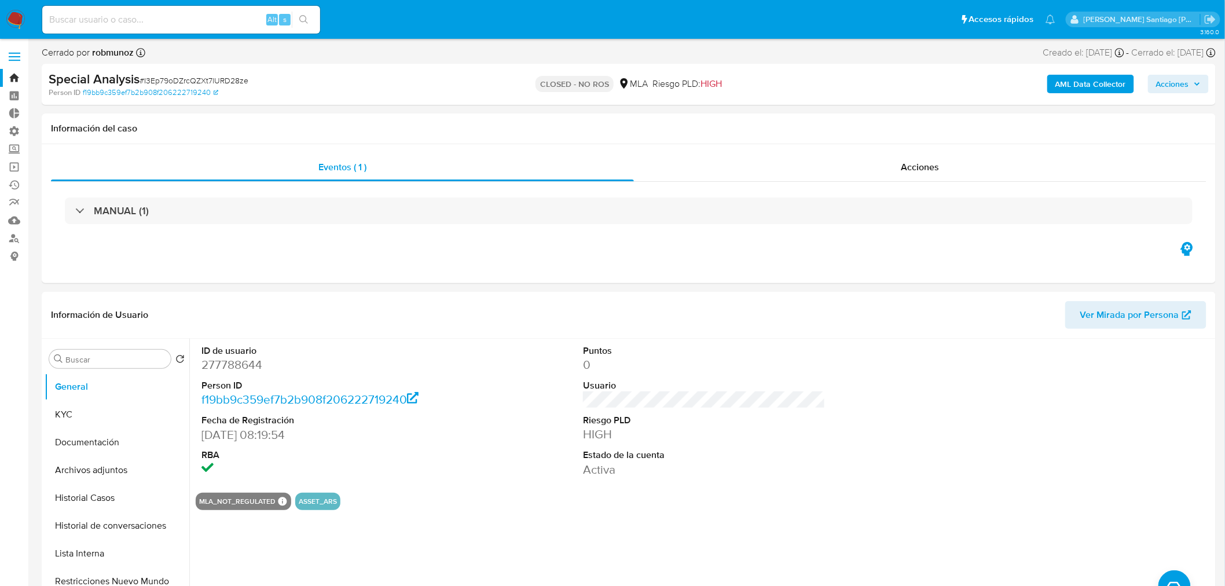
click at [177, 21] on input at bounding box center [181, 19] width 278 height 15
paste input "M8AaZZ1vxeLzYZcGtdaNeGVD"
type input "M8AaZZ1vxeLzYZcGtdaNeGVD"
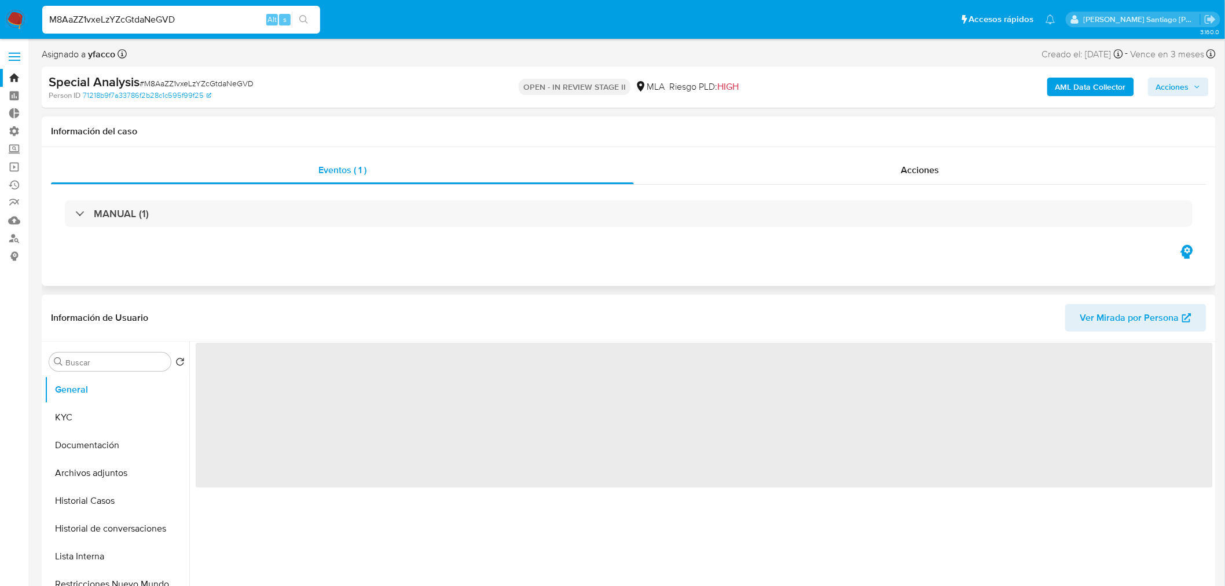
select select "10"
click at [1196, 83] on span "Acciones" at bounding box center [1179, 87] width 45 height 16
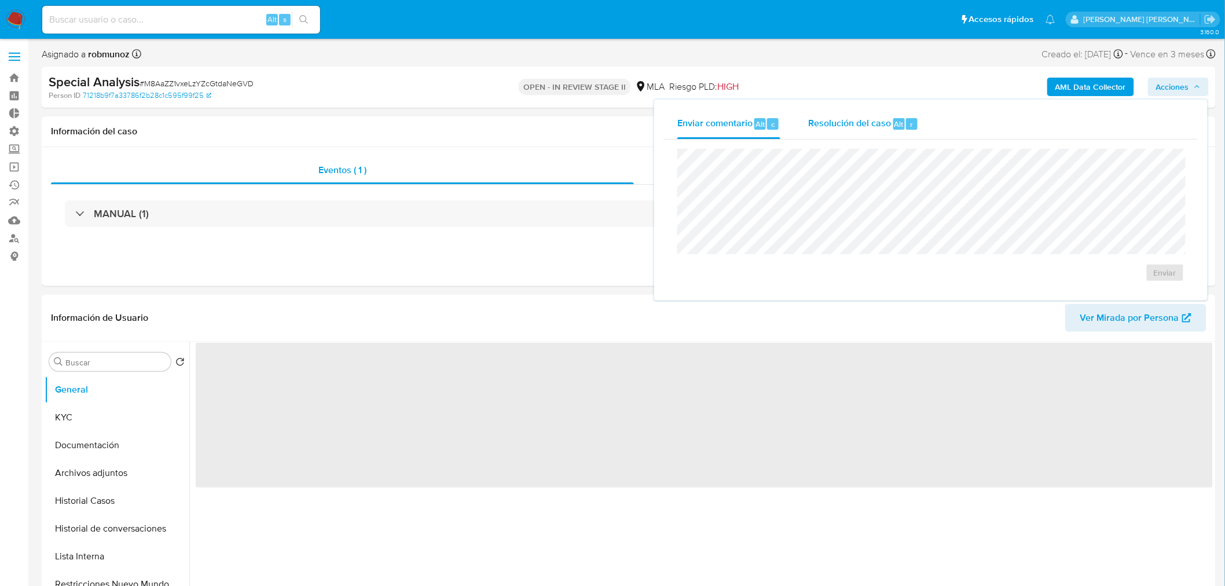
select select "10"
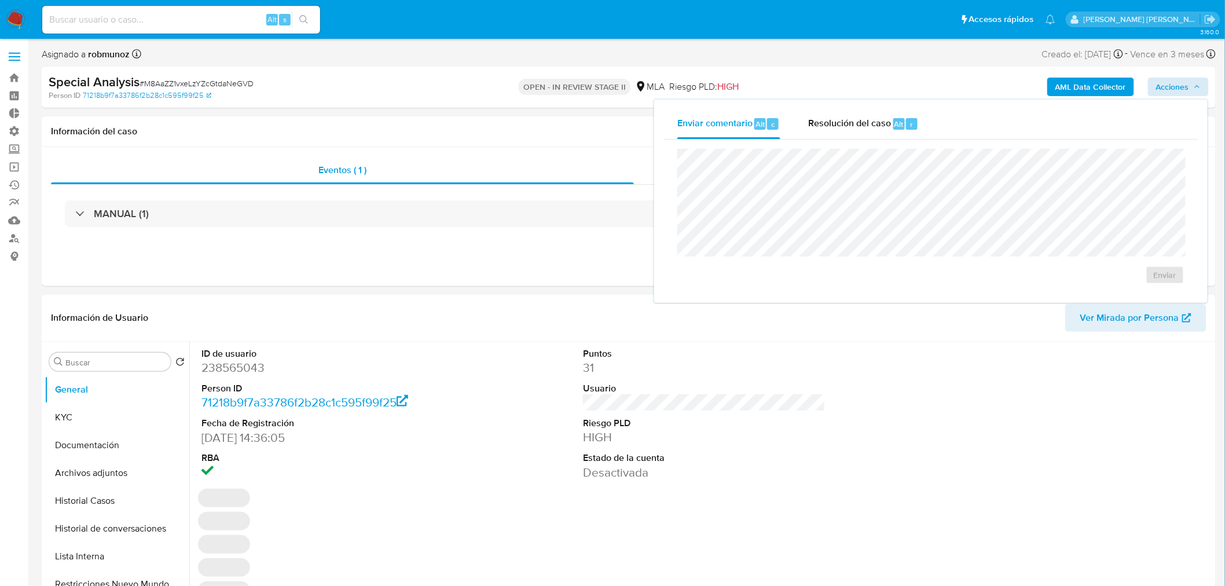
drag, startPoint x: 879, startPoint y: 123, endPoint x: 879, endPoint y: 145, distance: 21.4
click at [879, 124] on span "Resolución del caso" at bounding box center [849, 123] width 83 height 13
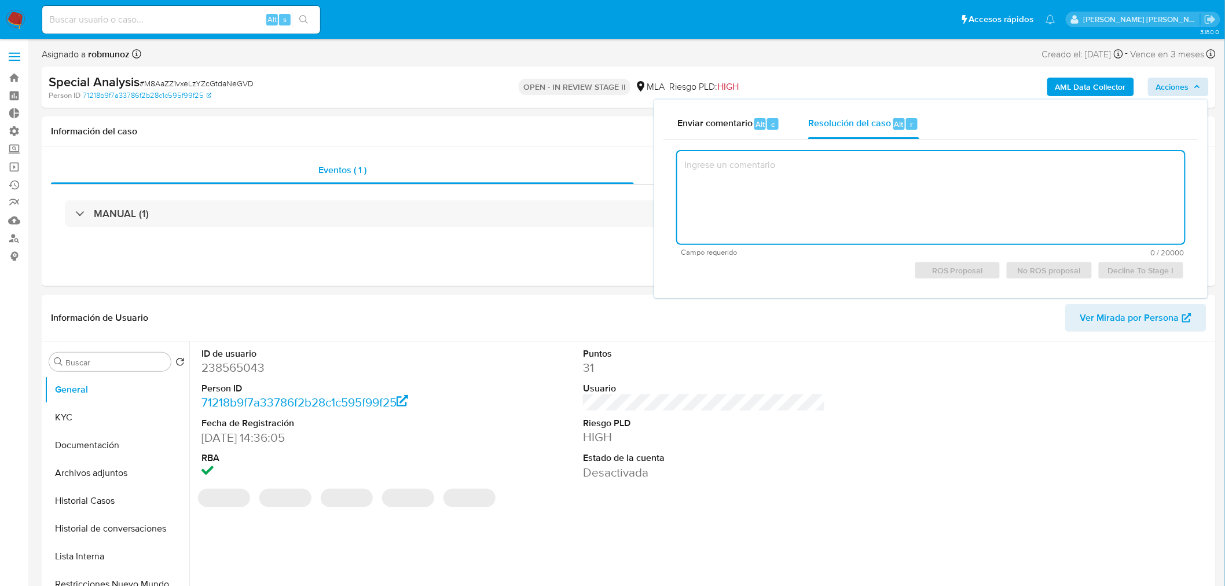
click at [885, 184] on textarea at bounding box center [931, 197] width 507 height 93
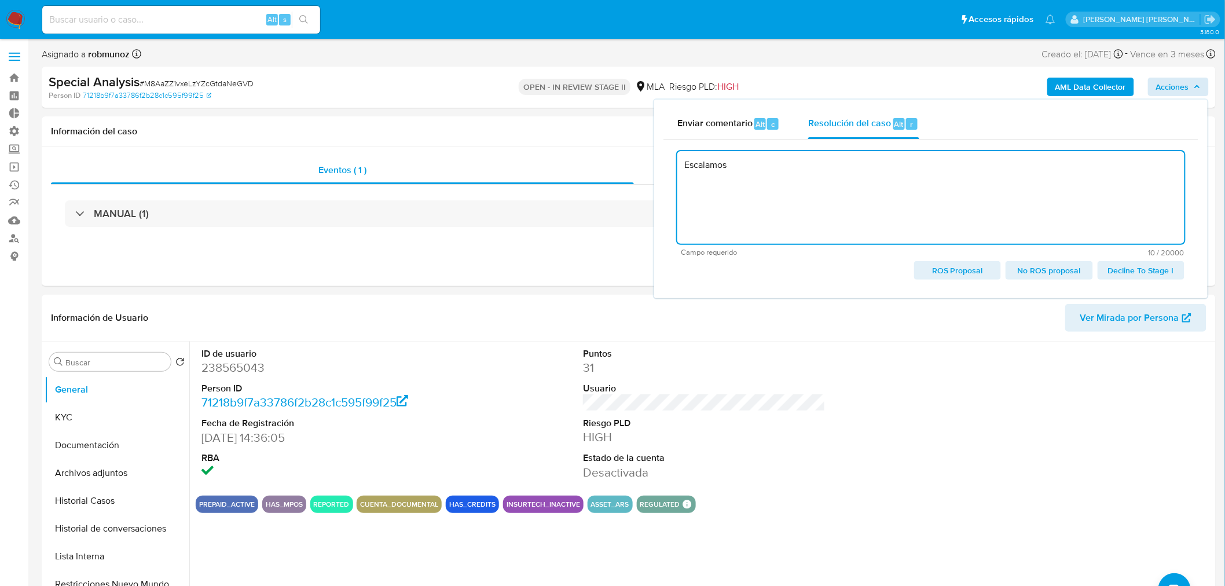
click at [1047, 268] on span "No ROS proposal" at bounding box center [1049, 270] width 71 height 16
type textarea "Escalamos"
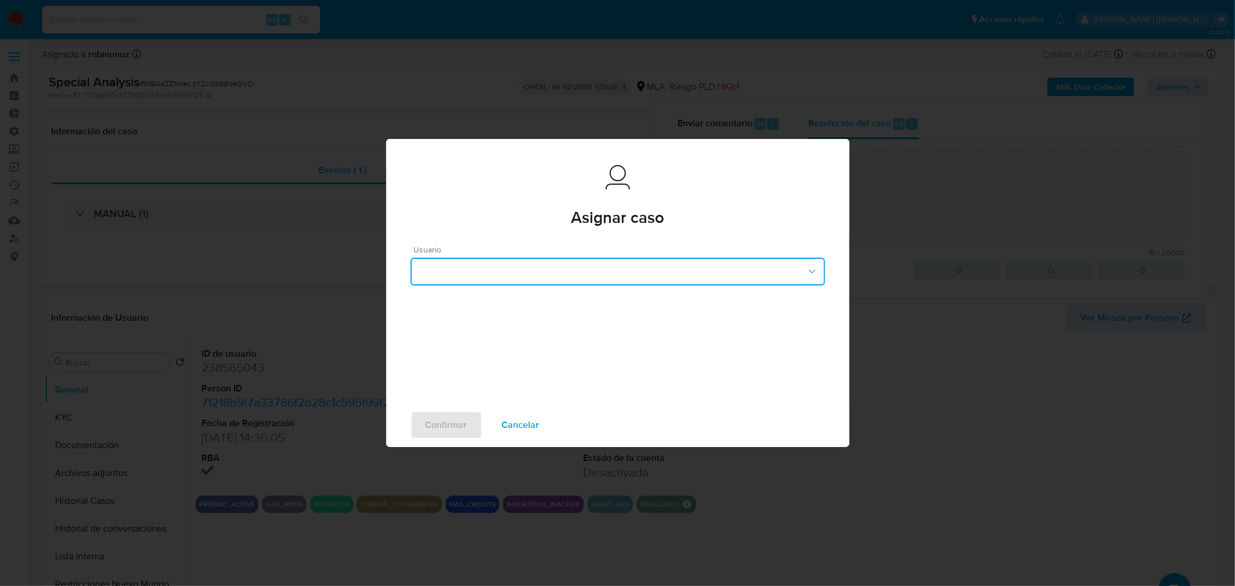
click at [662, 273] on button "button" at bounding box center [618, 272] width 415 height 28
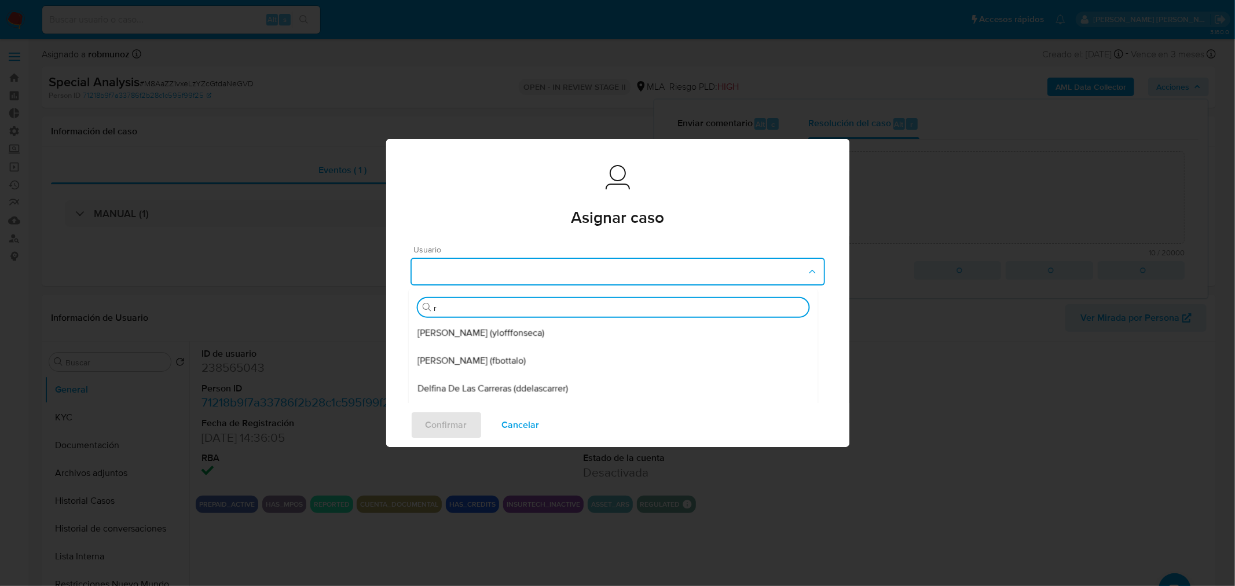
type input "ro"
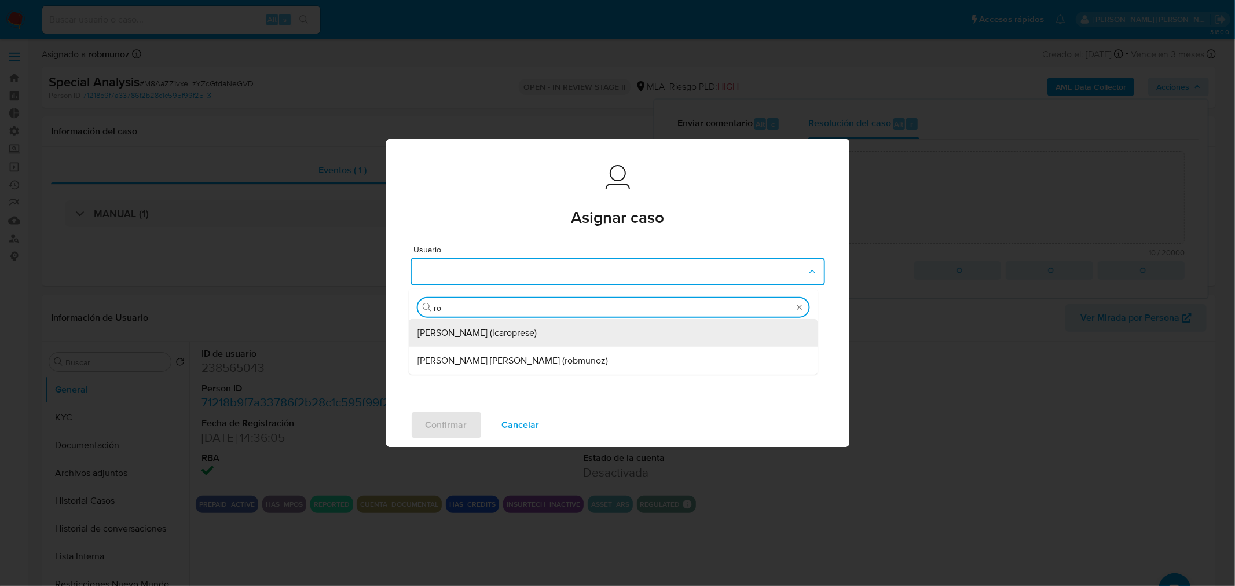
click at [570, 359] on div "[PERSON_NAME] [PERSON_NAME] (robmunoz)" at bounding box center [613, 361] width 391 height 28
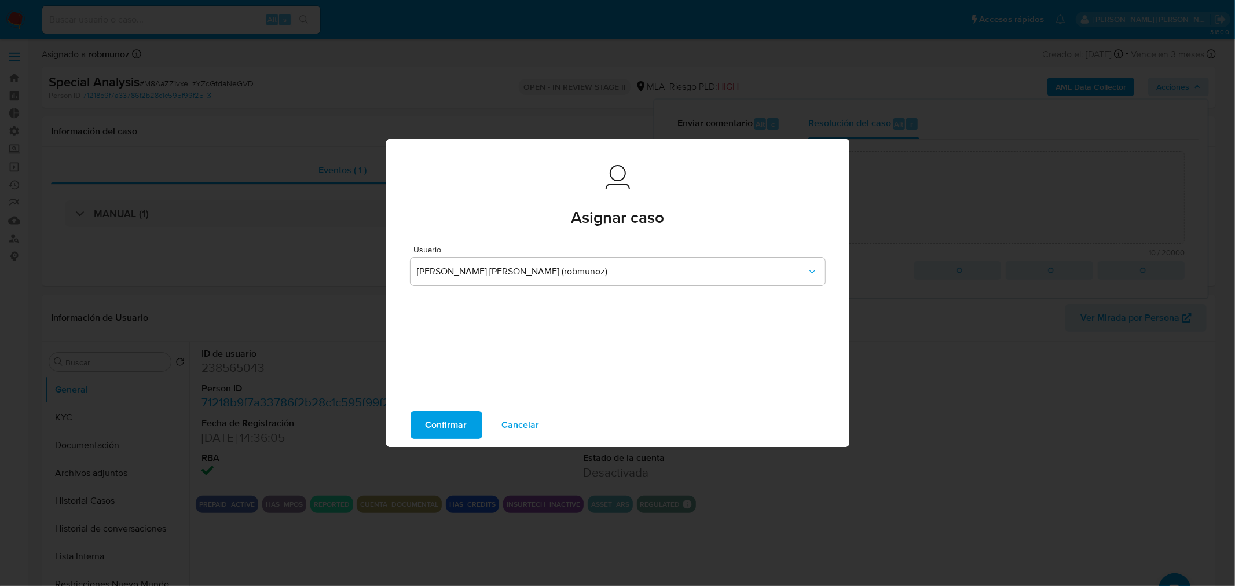
click at [437, 427] on span "Confirmar" at bounding box center [447, 424] width 42 height 25
type textarea "Escalamos"
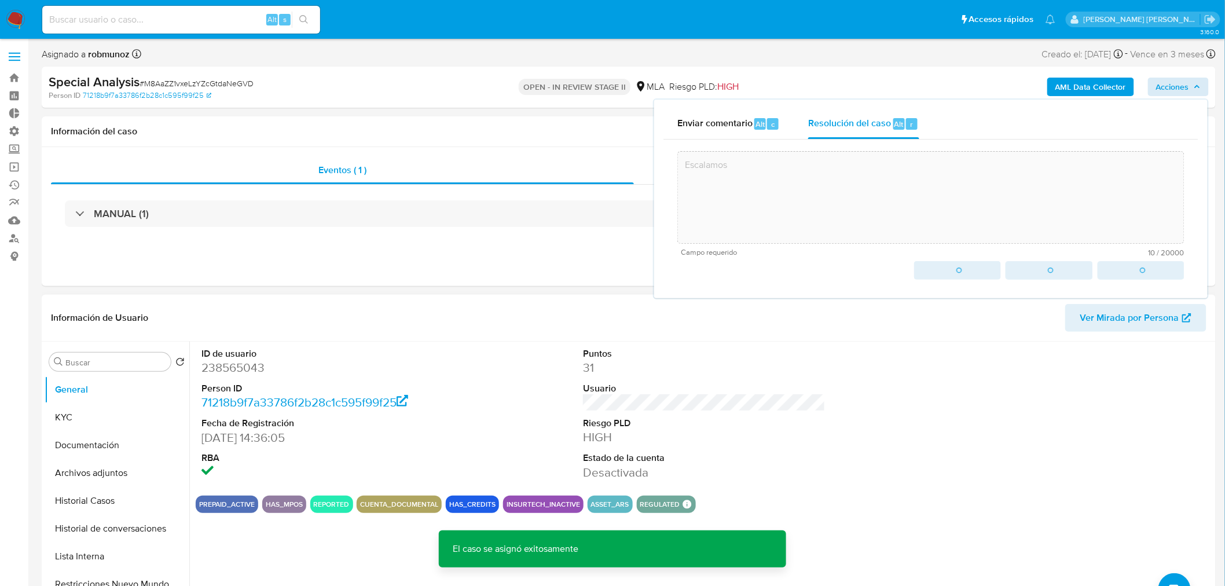
click at [1022, 360] on div at bounding box center [1086, 414] width 254 height 145
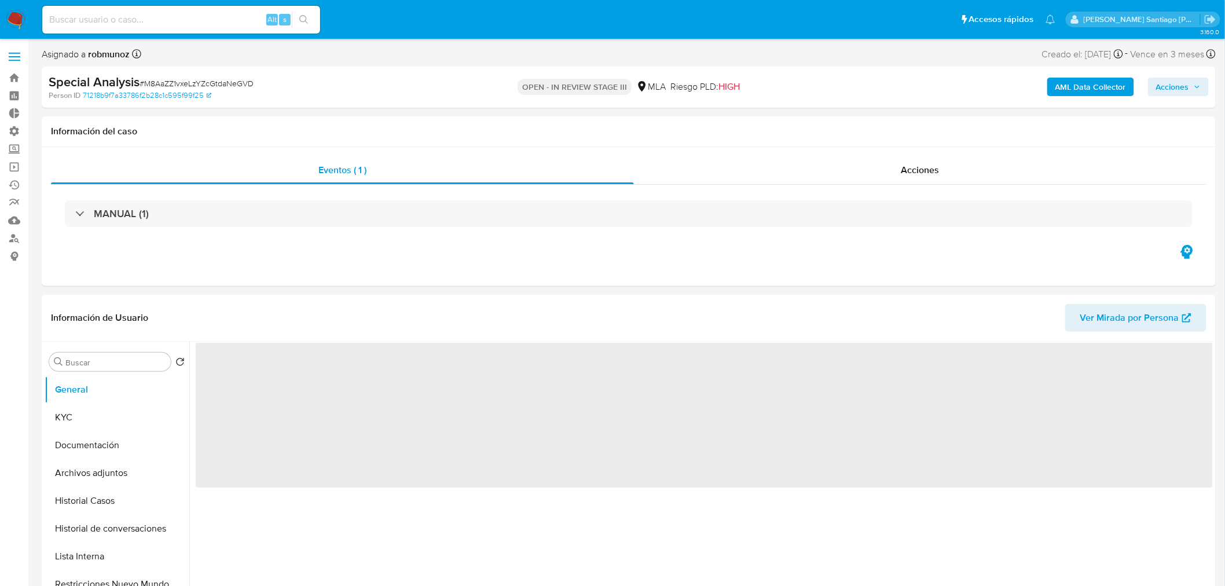
click at [228, 79] on span "# M8AaZZ1vxeLzYZcGtdaNeGVD" at bounding box center [197, 84] width 114 height 12
select select "10"
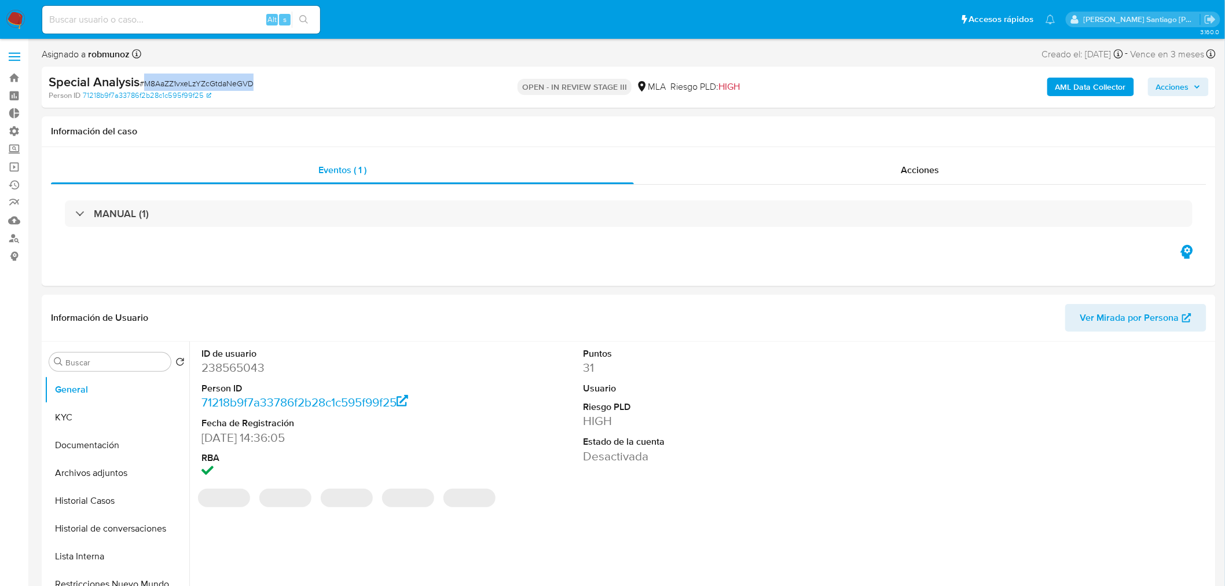
copy span "M8AaZZ1vxeLzYZcGtdaNeGVD"
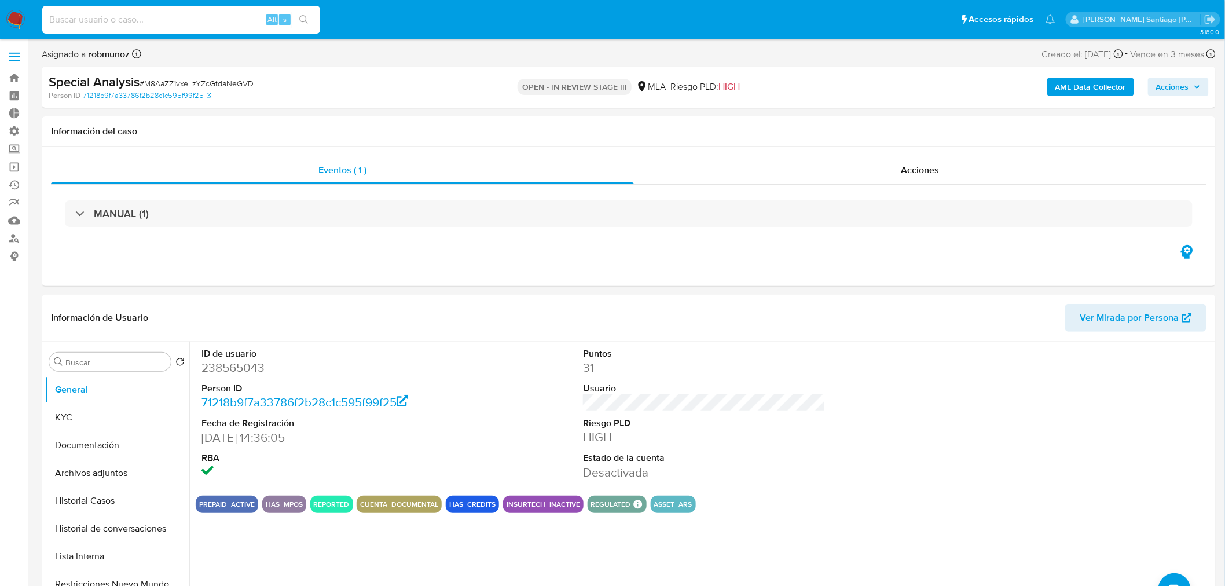
click at [209, 16] on input at bounding box center [181, 19] width 278 height 15
paste input "I3Ep79oDZrcQZXt7lURD28ze"
type input "I3Ep79oDZrcQZXt7lURD28ze"
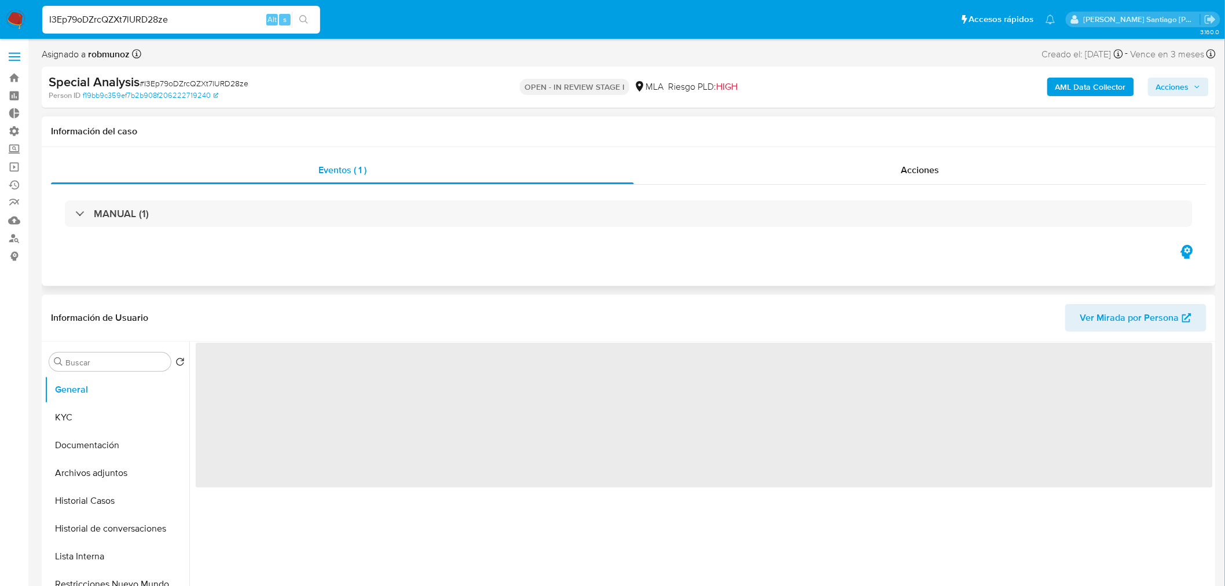
select select "10"
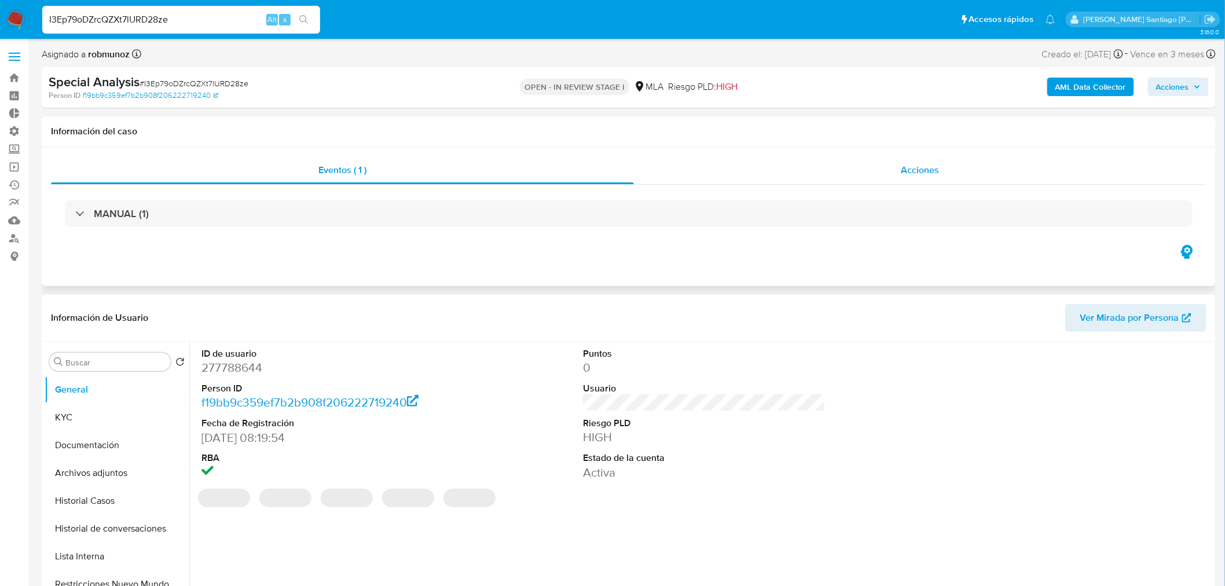
click at [941, 160] on div "Acciones" at bounding box center [920, 170] width 573 height 28
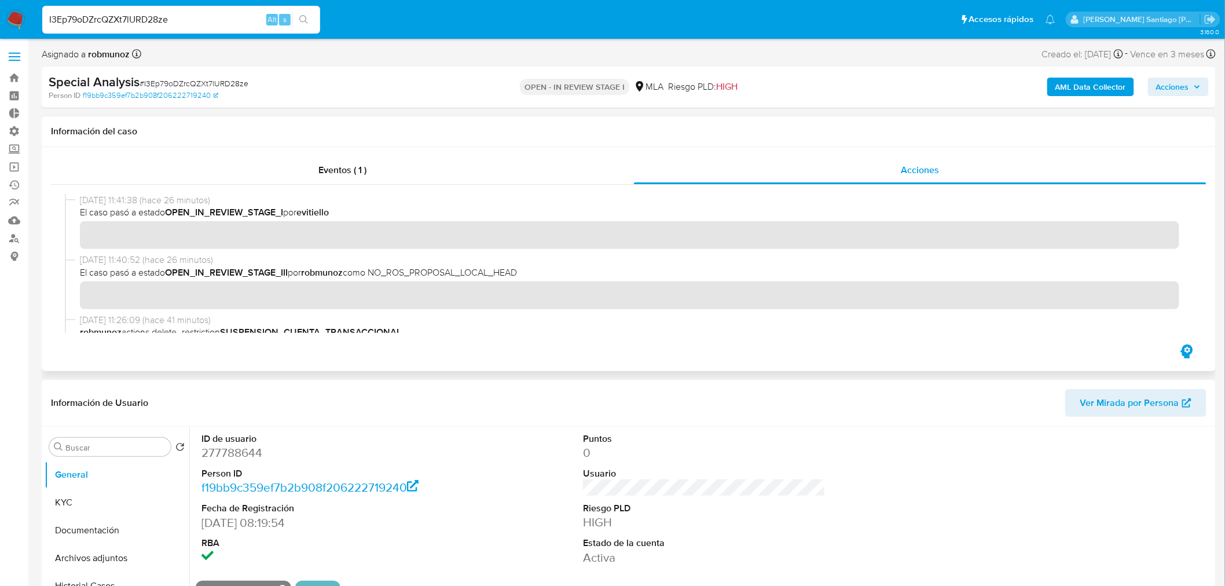
scroll to position [97, 0]
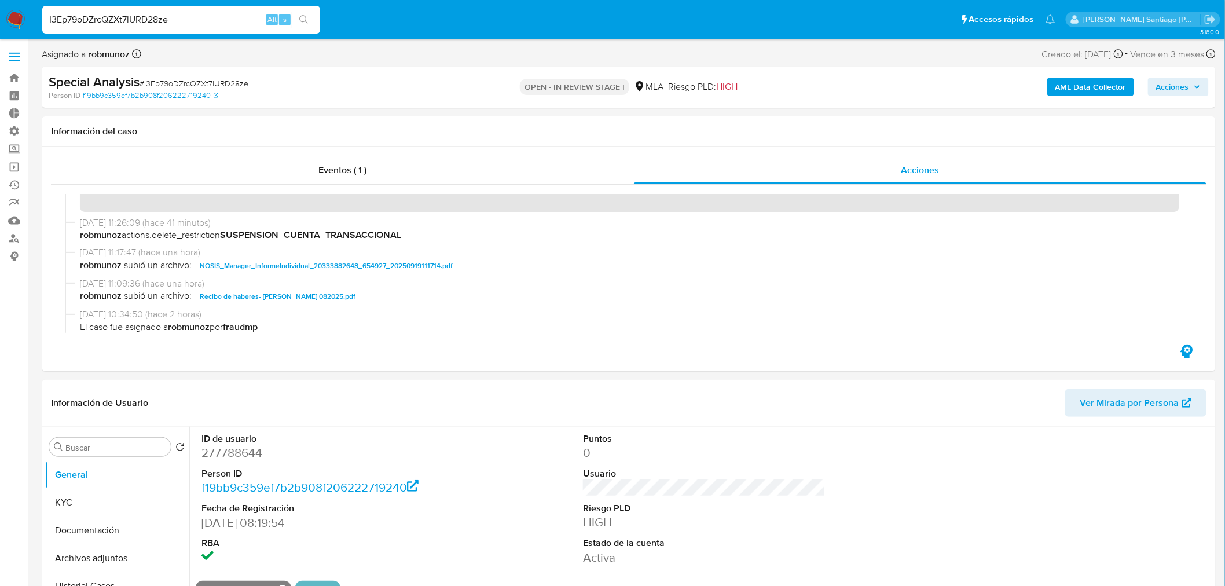
drag, startPoint x: 1191, startPoint y: 90, endPoint x: 1165, endPoint y: 96, distance: 27.3
click at [1191, 90] on span "Acciones" at bounding box center [1179, 87] width 45 height 16
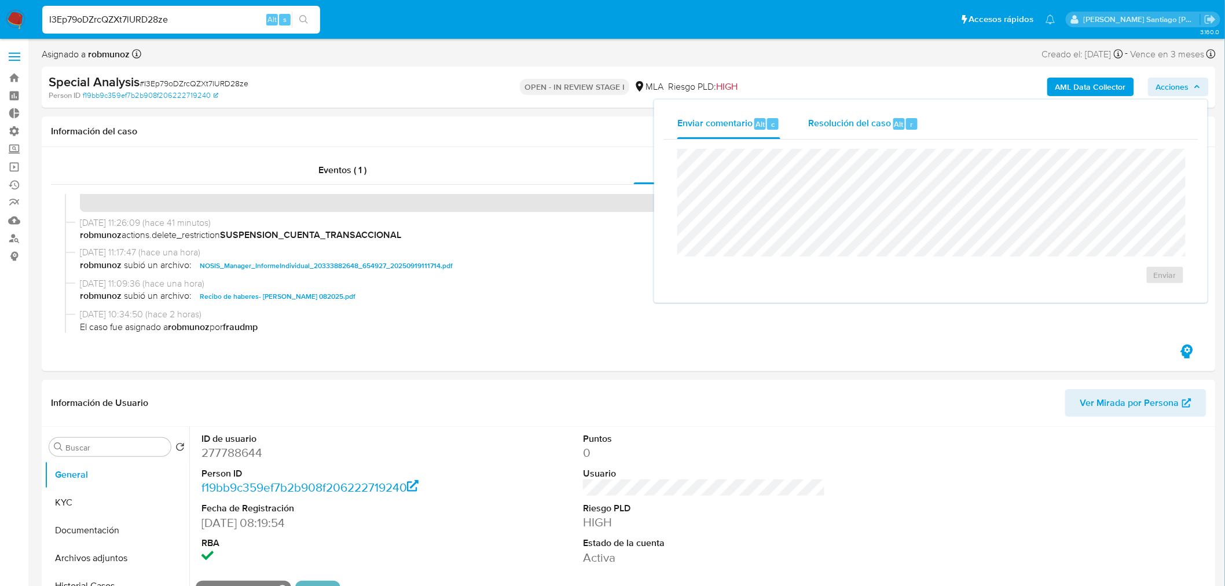
click at [890, 124] on div "Resolución del caso Alt r" at bounding box center [863, 124] width 111 height 30
click at [879, 182] on textarea at bounding box center [931, 197] width 506 height 93
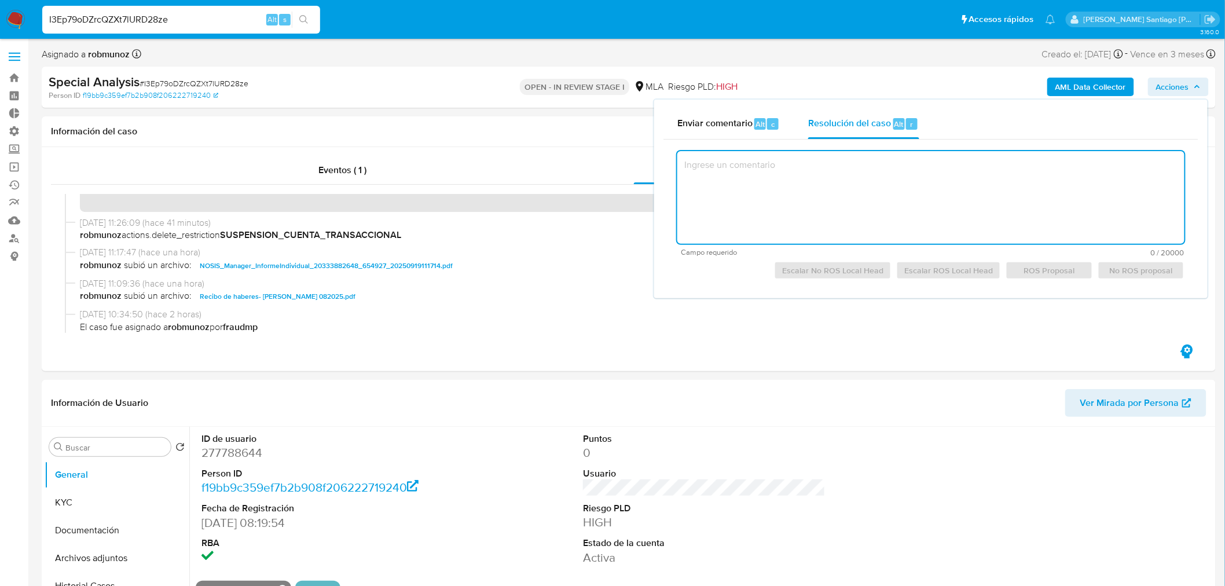
type textarea "u"
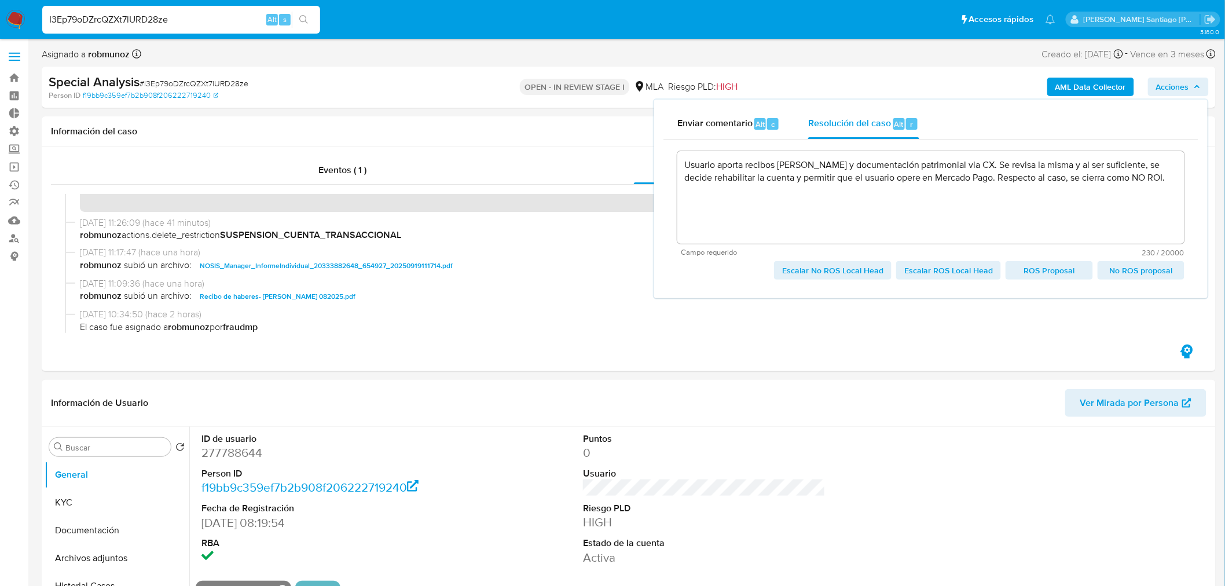
click at [853, 270] on span "Escalar No ROS Local Head" at bounding box center [832, 270] width 101 height 16
type textarea "Usuario aporta recibos de sueldo y documentación patrimonial via CX. Se revisa …"
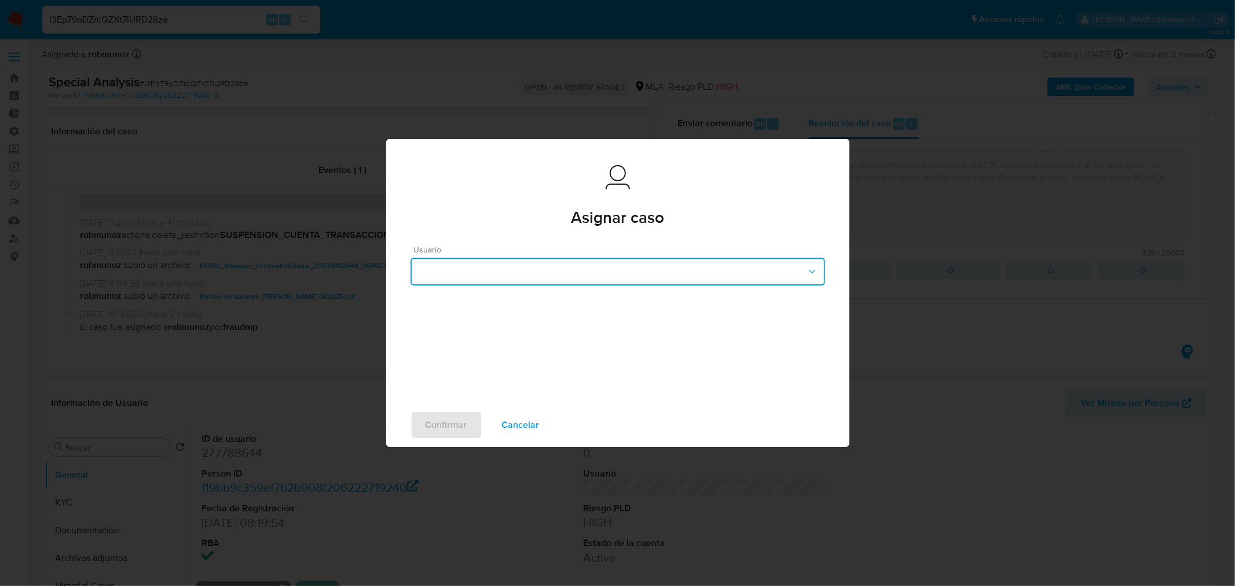
drag, startPoint x: 614, startPoint y: 265, endPoint x: 610, endPoint y: 282, distance: 17.7
click at [614, 265] on button "button" at bounding box center [618, 272] width 415 height 28
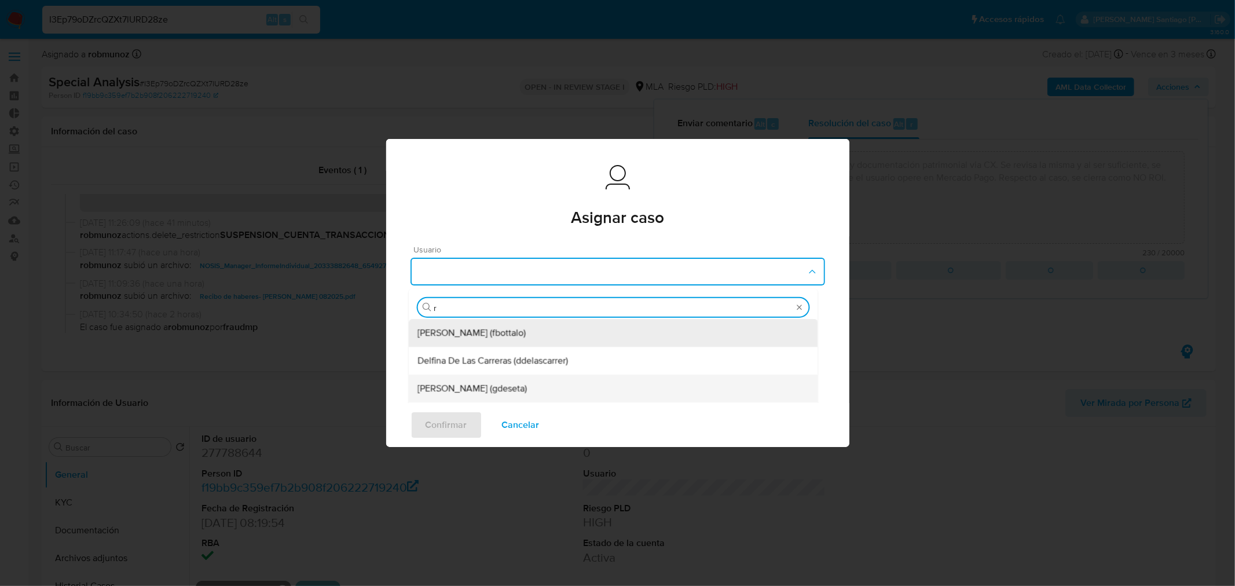
type input "ro"
click at [568, 351] on div "Roberto Santiago Munoz (robmunoz)" at bounding box center [613, 361] width 391 height 28
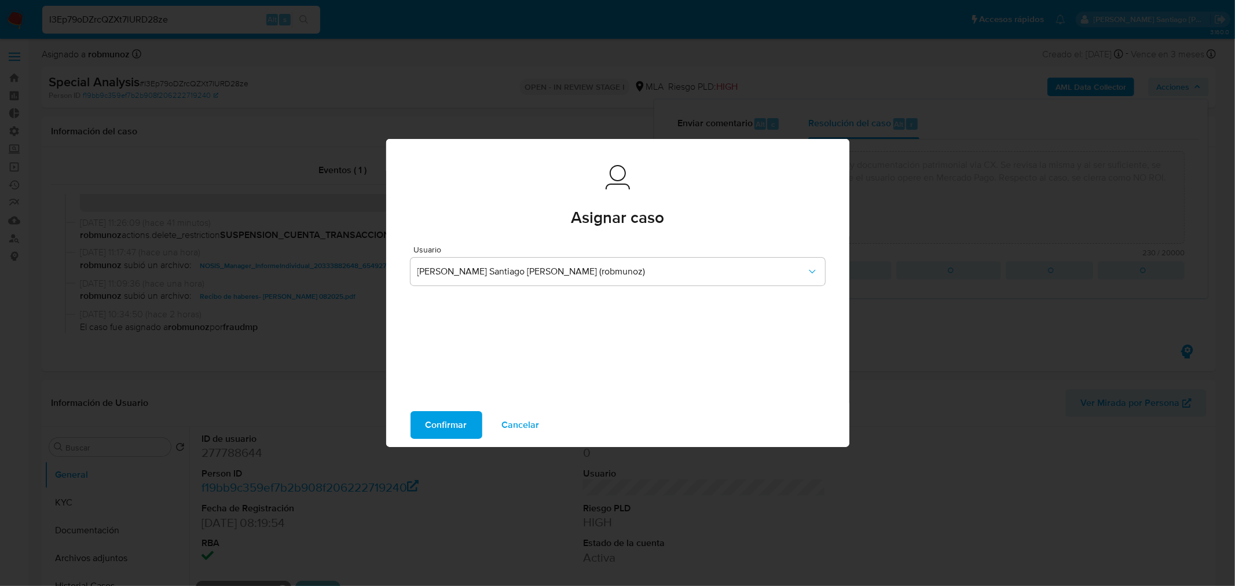
click at [451, 420] on span "Confirmar" at bounding box center [447, 424] width 42 height 25
type textarea "Usuario aporta recibos de sueldo y documentación patrimonial via CX. Se revisa …"
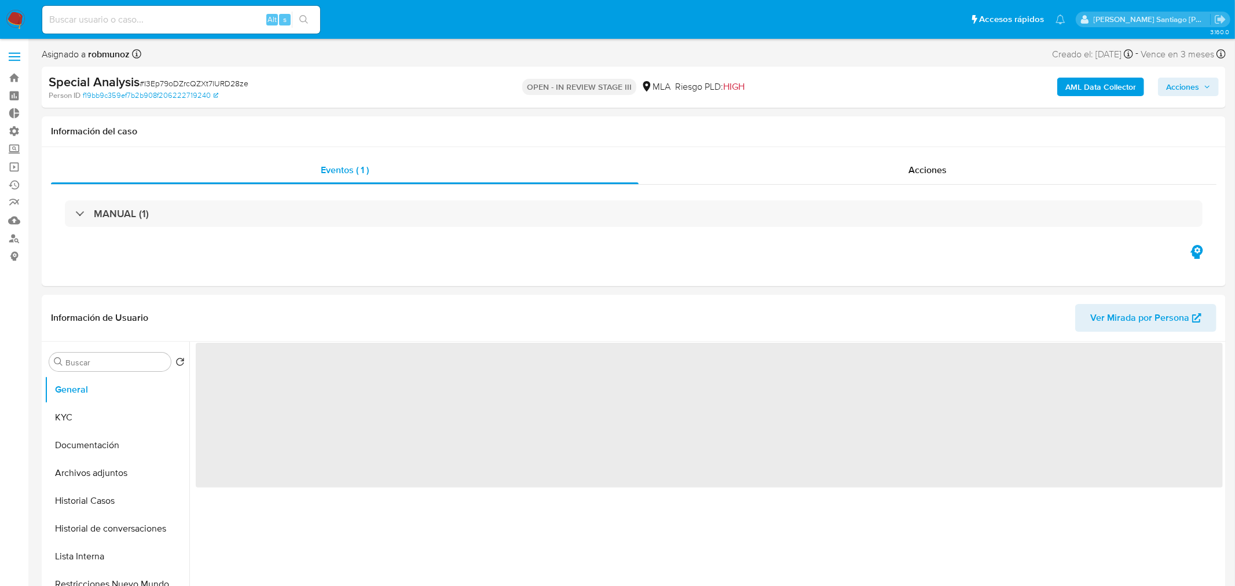
select select "10"
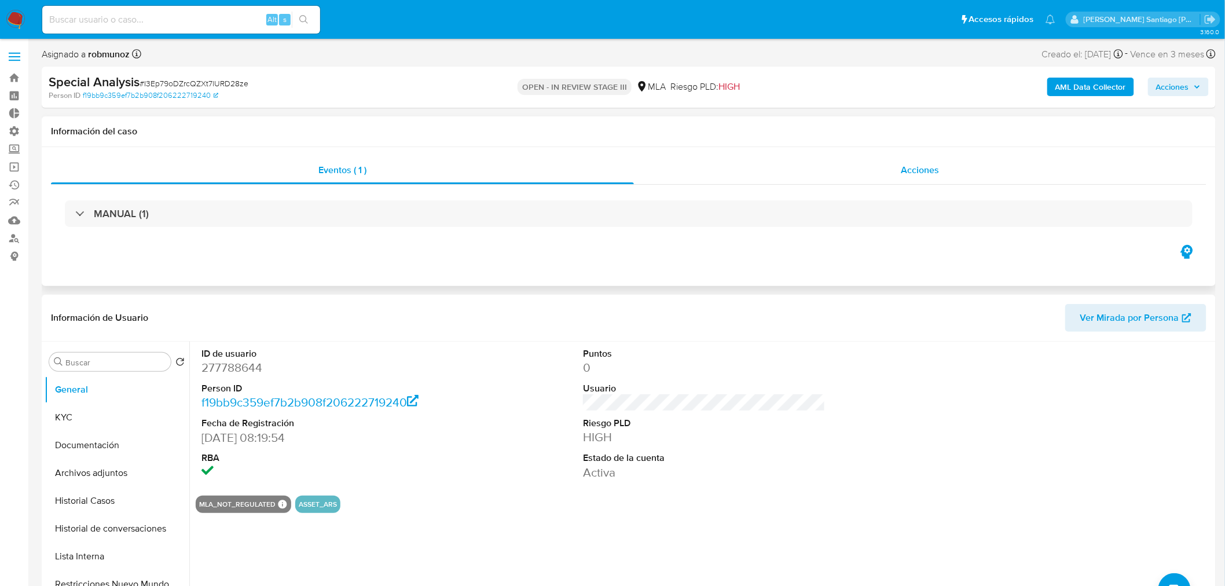
click at [956, 166] on div "Acciones" at bounding box center [920, 170] width 573 height 28
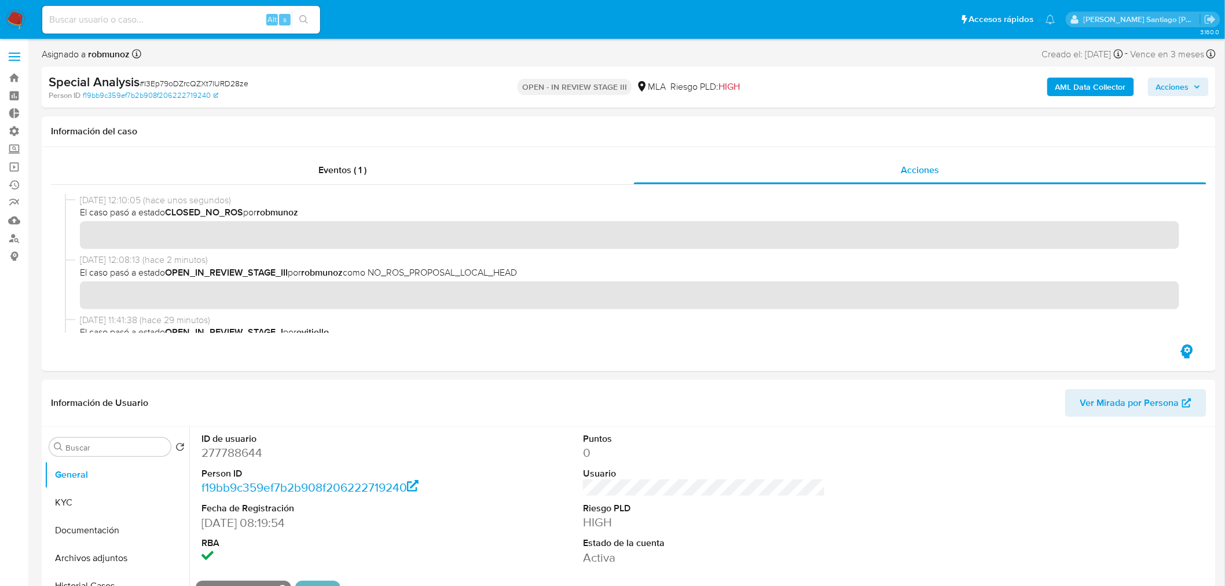
click at [19, 19] on img at bounding box center [16, 20] width 20 height 20
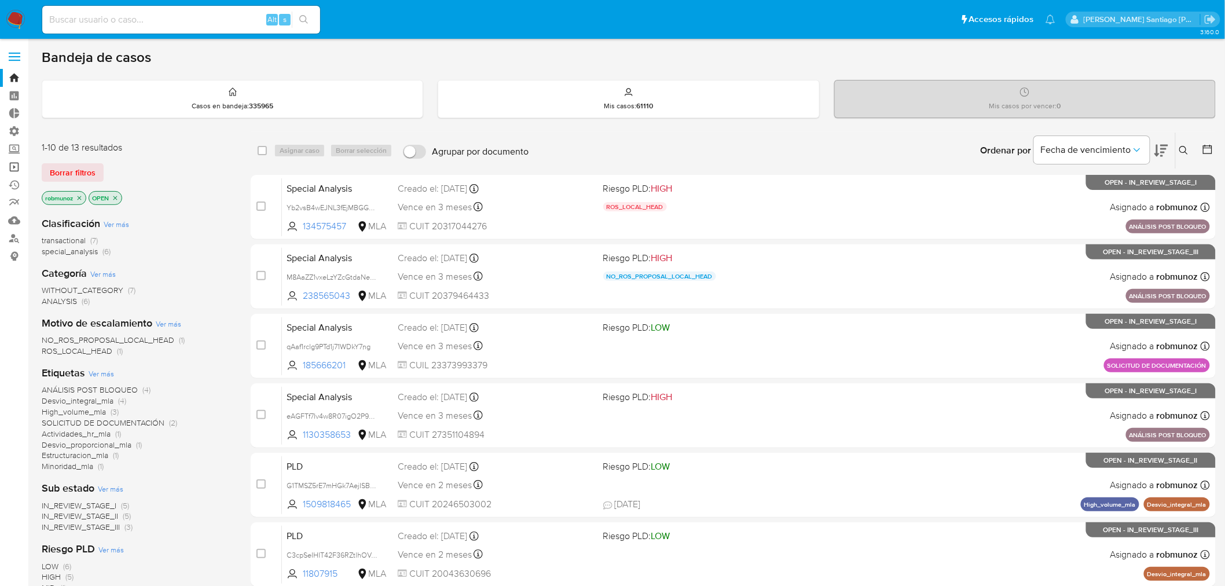
click at [7, 165] on link "Operaciones masivas" at bounding box center [69, 167] width 138 height 18
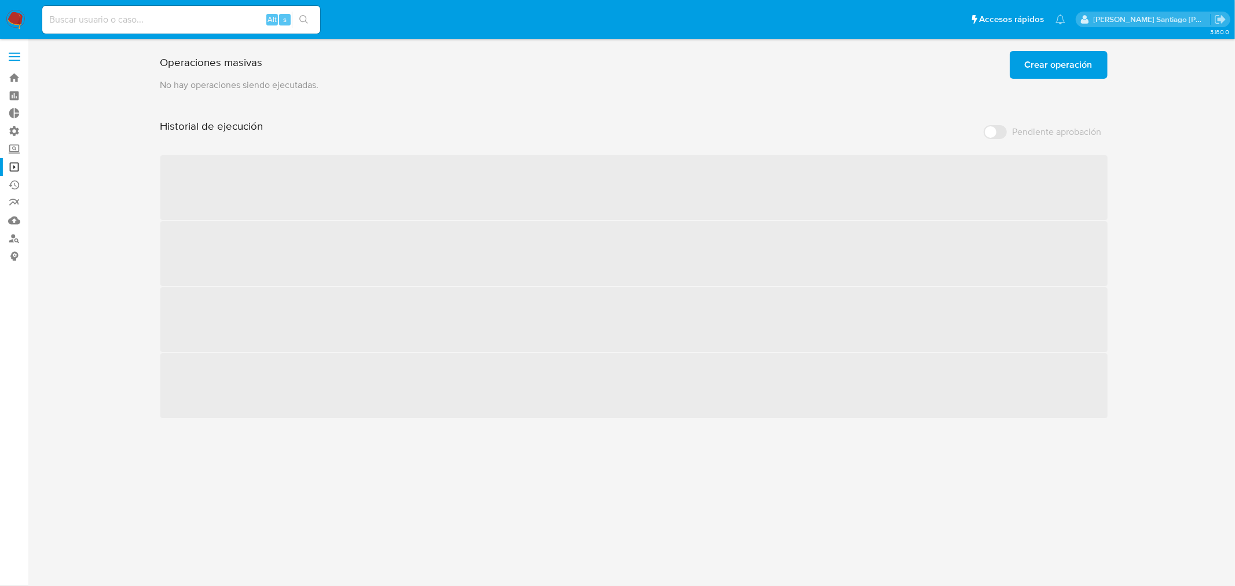
click at [1056, 61] on span "Crear operación" at bounding box center [1059, 64] width 68 height 25
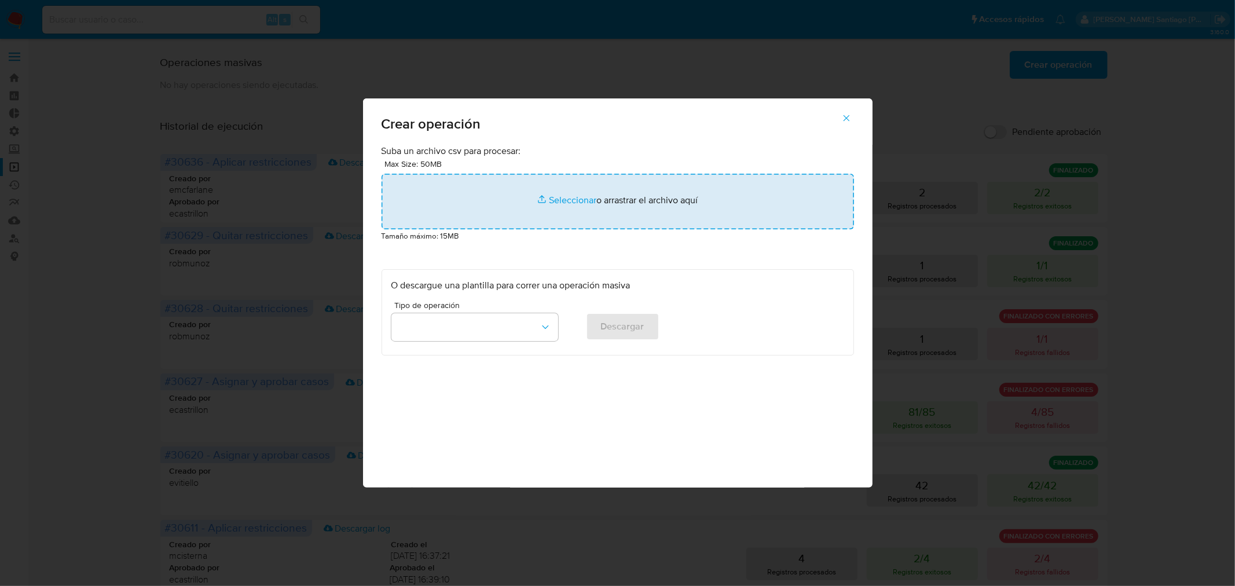
click at [673, 197] on input "file" at bounding box center [618, 202] width 473 height 56
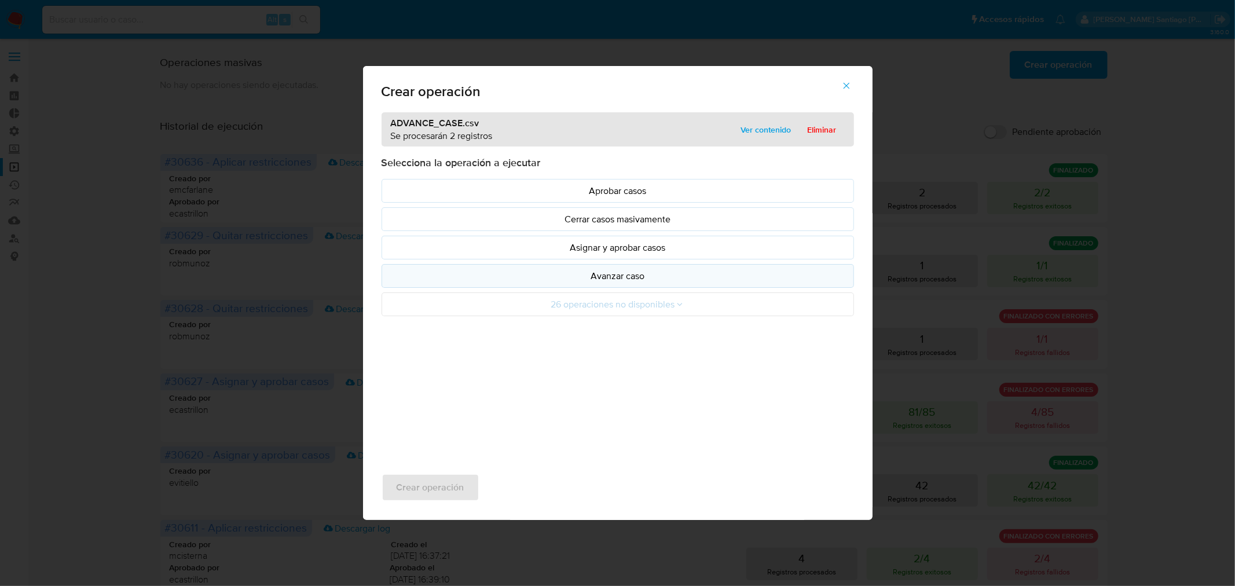
click at [662, 284] on button "Avanzar caso" at bounding box center [618, 276] width 473 height 24
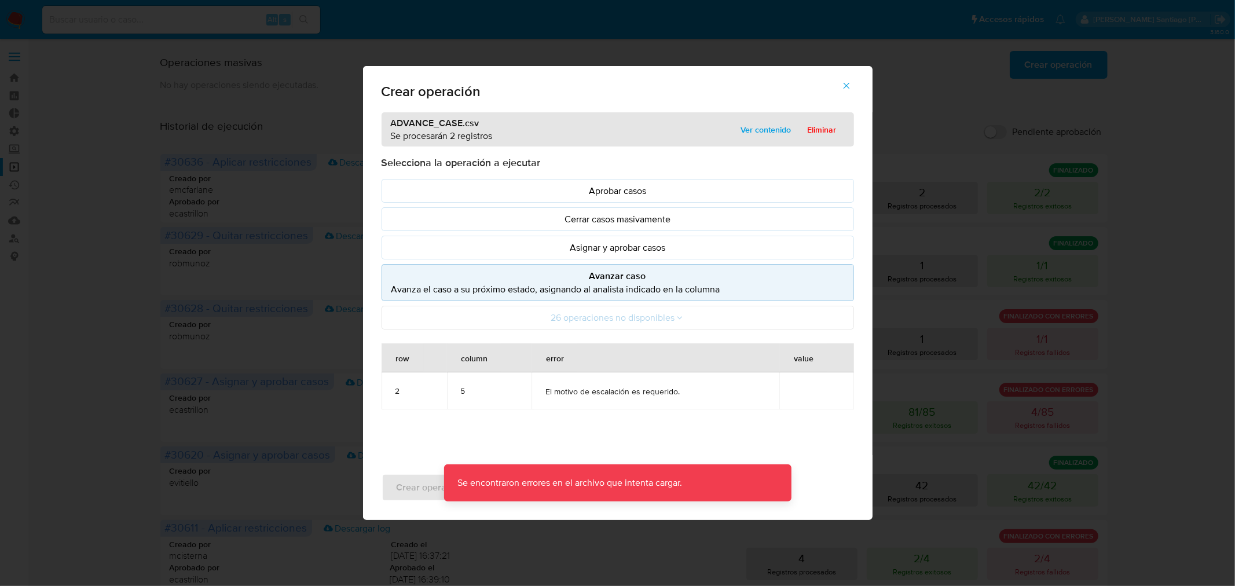
click at [710, 398] on td "El motivo de escalación es requerido." at bounding box center [656, 390] width 248 height 37
drag, startPoint x: 705, startPoint y: 398, endPoint x: 542, endPoint y: 400, distance: 162.8
click at [542, 400] on td "El motivo de escalación es requerido." at bounding box center [656, 390] width 248 height 37
click at [554, 406] on td "El motivo de escalación es requerido." at bounding box center [656, 390] width 248 height 37
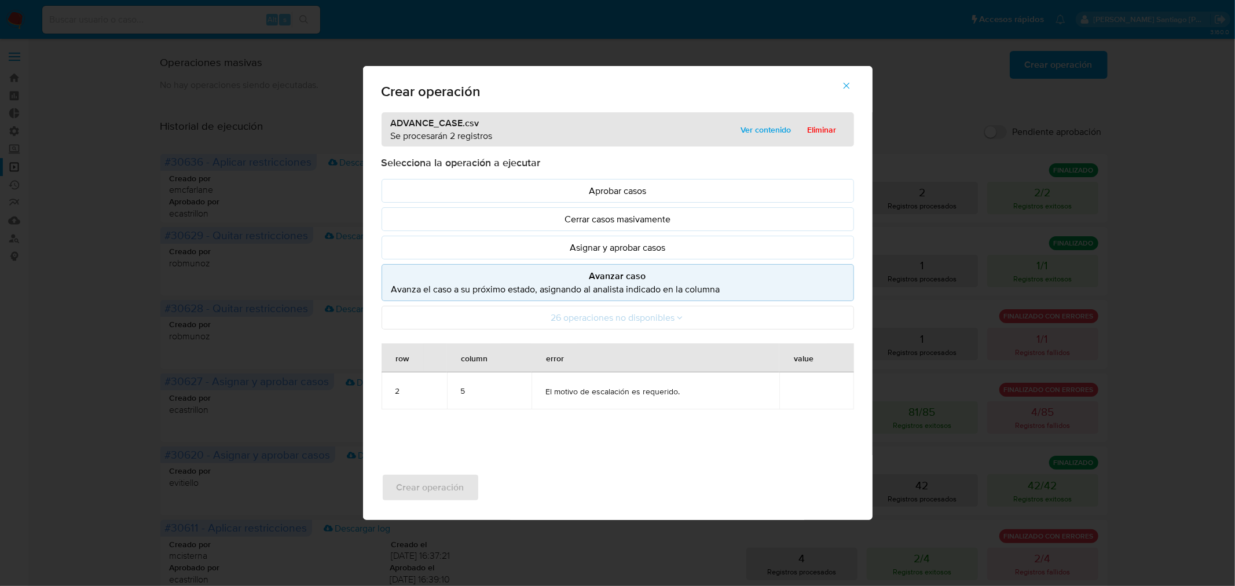
drag, startPoint x: 848, startPoint y: 88, endPoint x: 809, endPoint y: 148, distance: 71.6
click at [846, 88] on icon "button" at bounding box center [846, 86] width 10 height 10
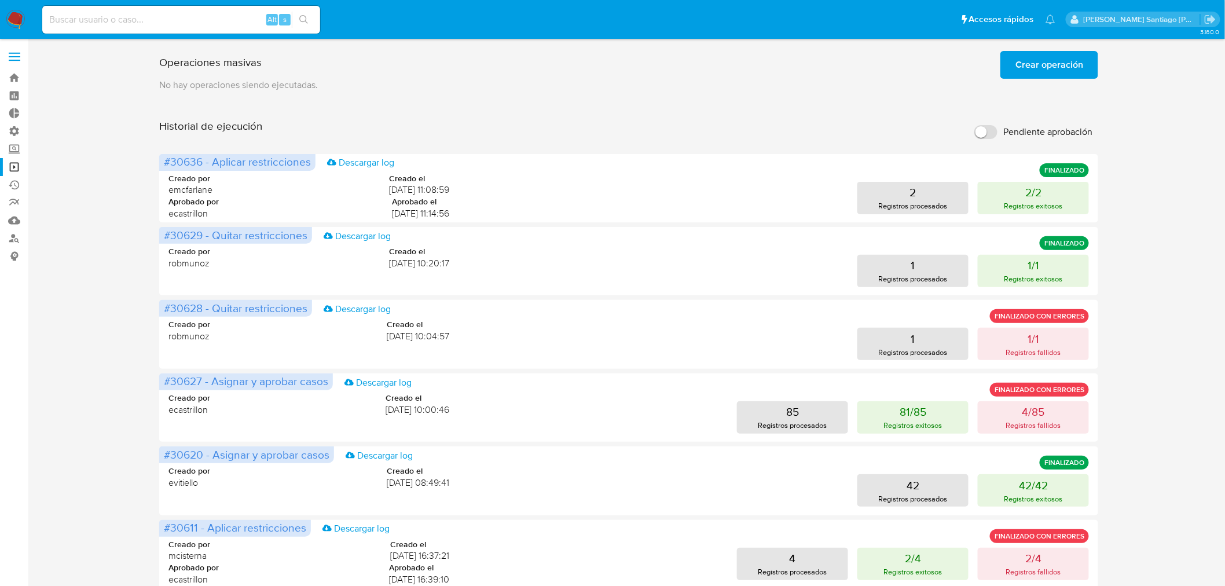
click at [1040, 61] on span "Crear operación" at bounding box center [1050, 64] width 68 height 25
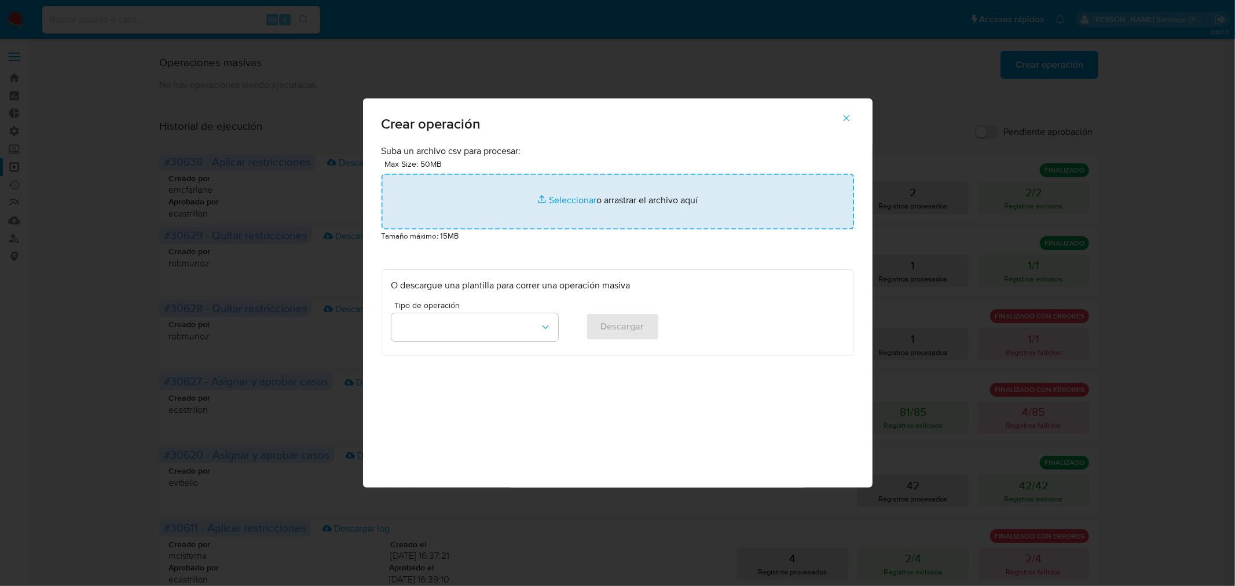
click at [638, 211] on input "file" at bounding box center [618, 202] width 473 height 56
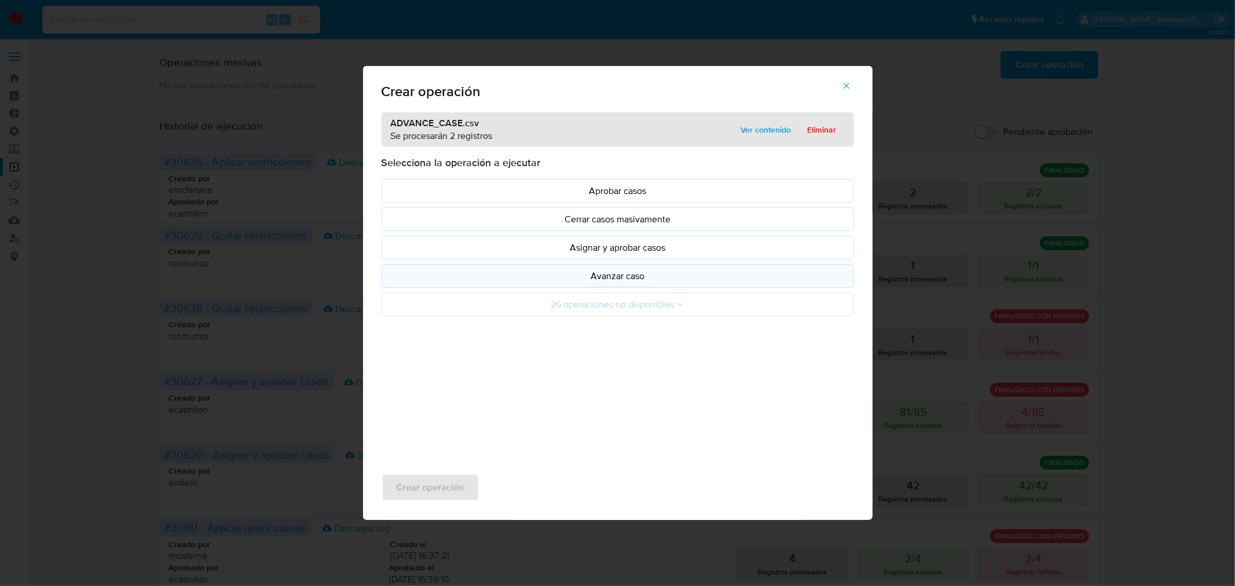
click at [681, 270] on p "Avanzar caso" at bounding box center [618, 275] width 453 height 13
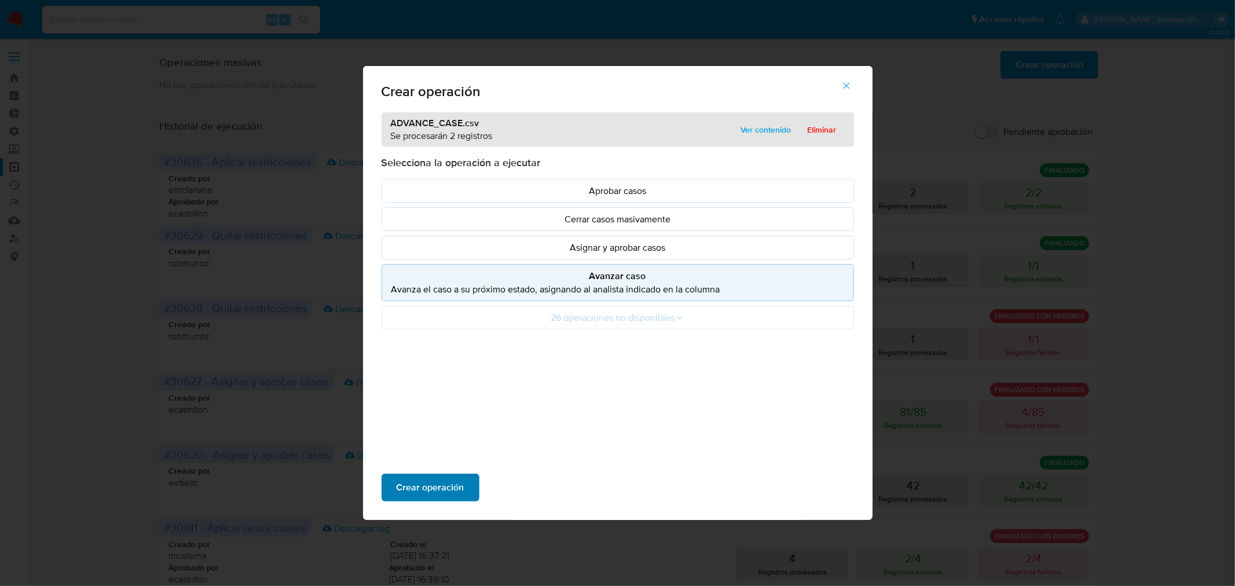
click at [447, 490] on span "Crear operación" at bounding box center [431, 487] width 68 height 25
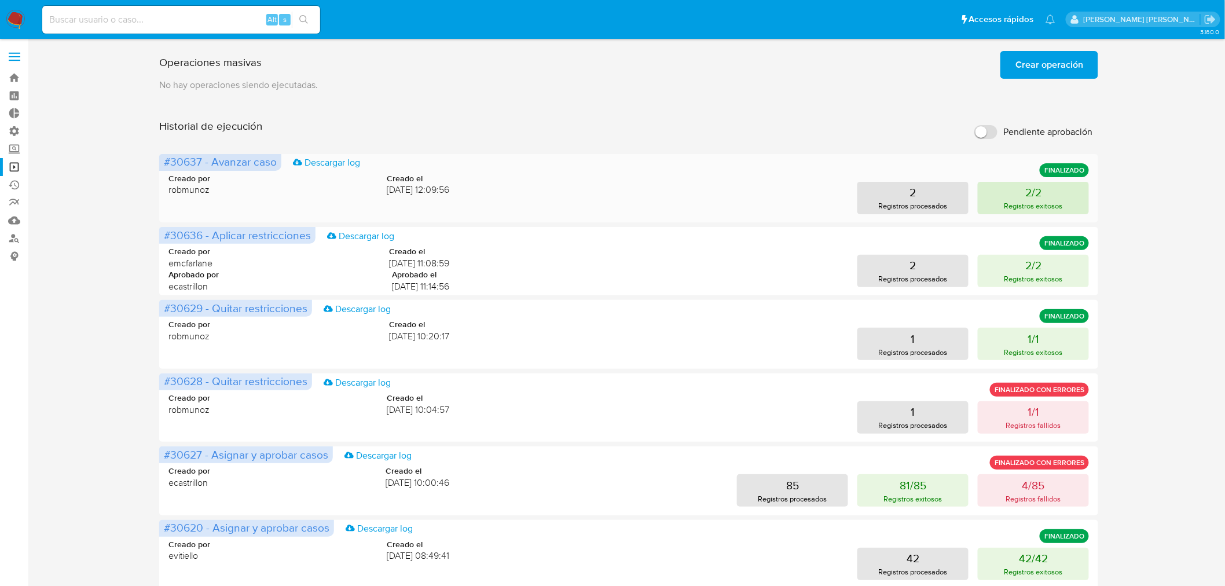
click at [1027, 192] on p "2/2" at bounding box center [1034, 192] width 16 height 16
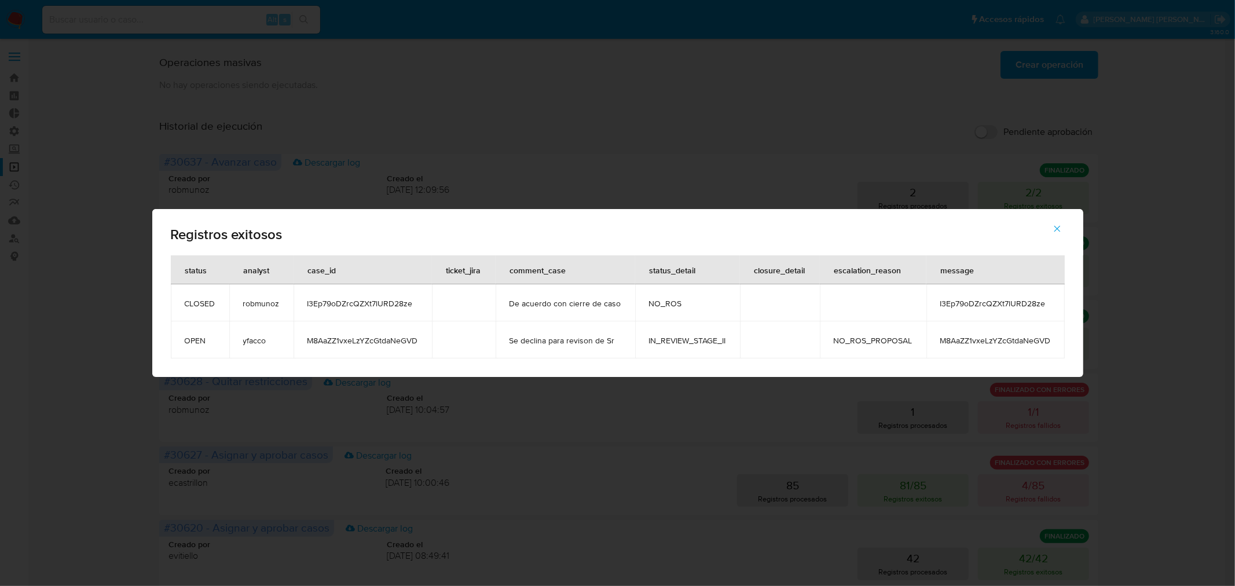
click at [371, 343] on span "M8AaZZ1vxeLzYZcGtdaNeGVD" at bounding box center [363, 340] width 111 height 10
click at [360, 323] on td "M8AaZZ1vxeLzYZcGtdaNeGVD" at bounding box center [363, 339] width 138 height 37
click at [392, 307] on span "I3Ep79oDZrcQZXt7lURD28ze" at bounding box center [363, 303] width 111 height 10
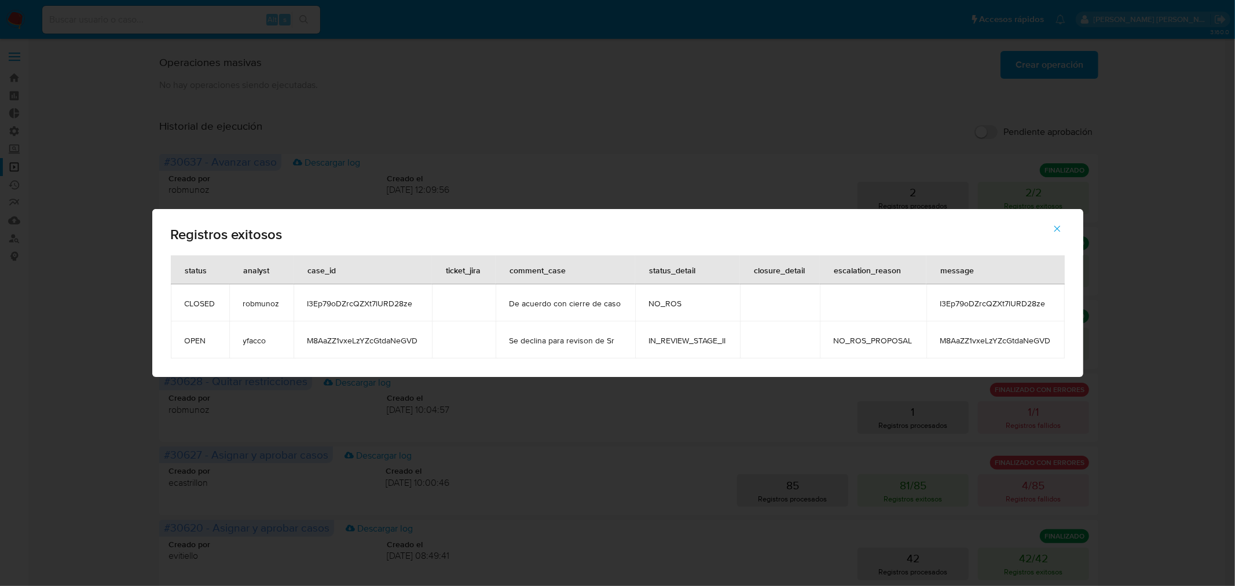
click at [403, 339] on span "M8AaZZ1vxeLzYZcGtdaNeGVD" at bounding box center [363, 340] width 111 height 10
click at [401, 338] on span "M8AaZZ1vxeLzYZcGtdaNeGVD" at bounding box center [363, 340] width 111 height 10
click at [401, 339] on span "M8AaZZ1vxeLzYZcGtdaNeGVD" at bounding box center [363, 340] width 111 height 10
